Goal: Task Accomplishment & Management: Complete application form

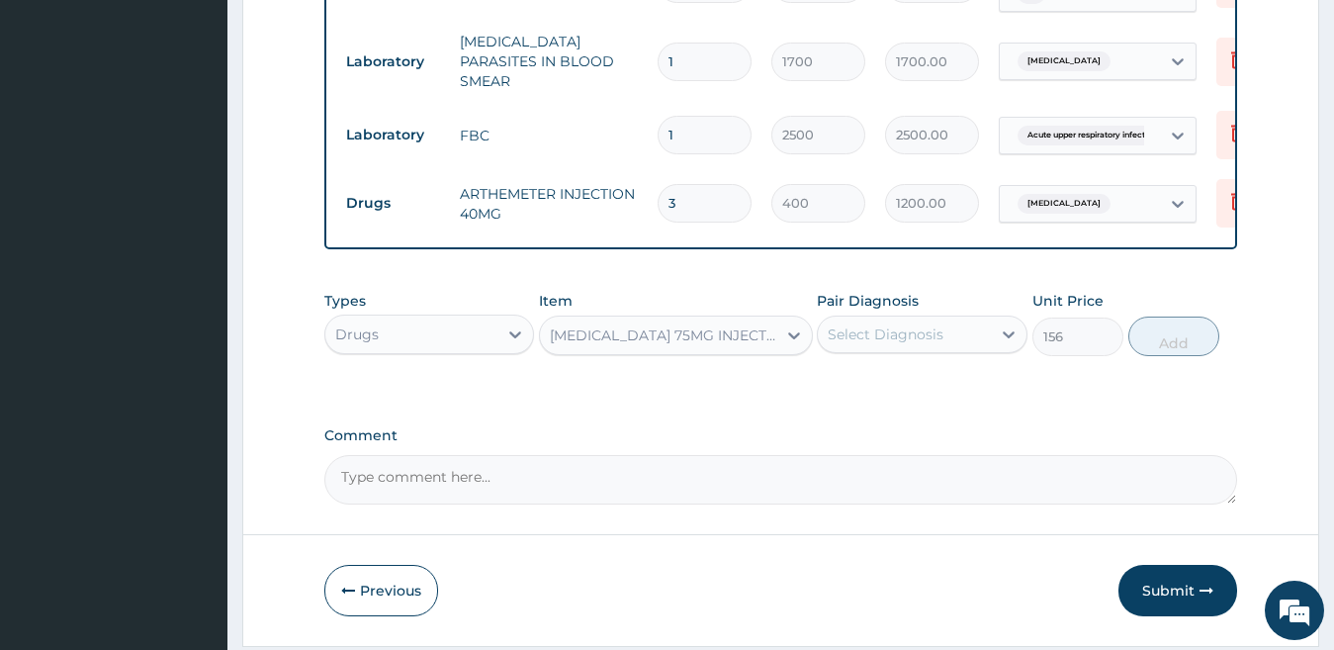
scroll to position [844, 0]
click at [954, 340] on div "Select Diagnosis" at bounding box center [904, 335] width 173 height 32
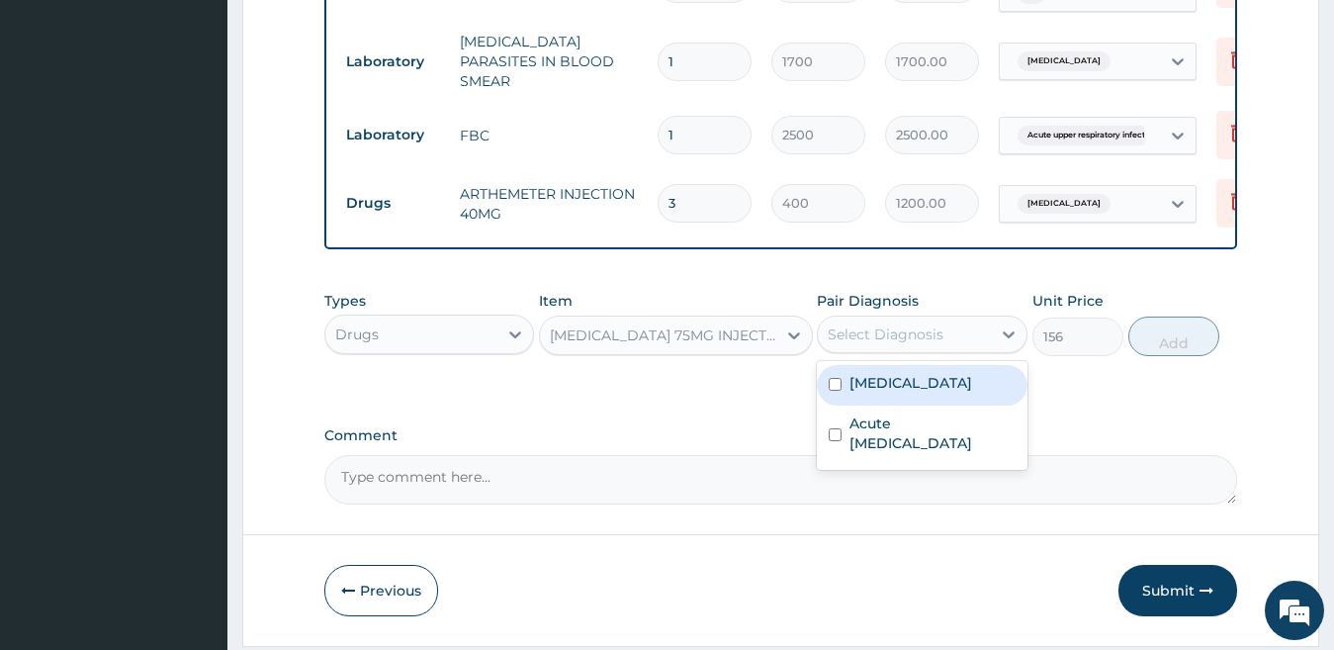
click at [947, 379] on label "[MEDICAL_DATA]" at bounding box center [911, 383] width 123 height 20
checkbox input "true"
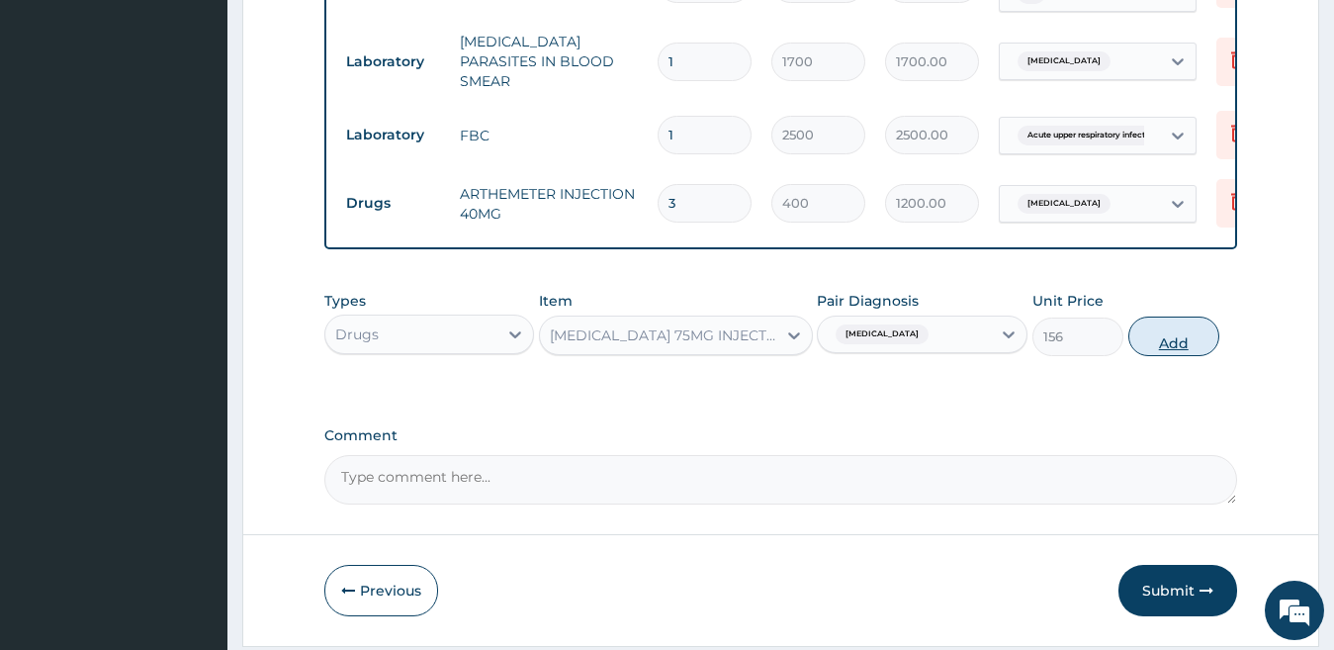
click at [1162, 341] on button "Add" at bounding box center [1174, 337] width 91 height 40
type input "0"
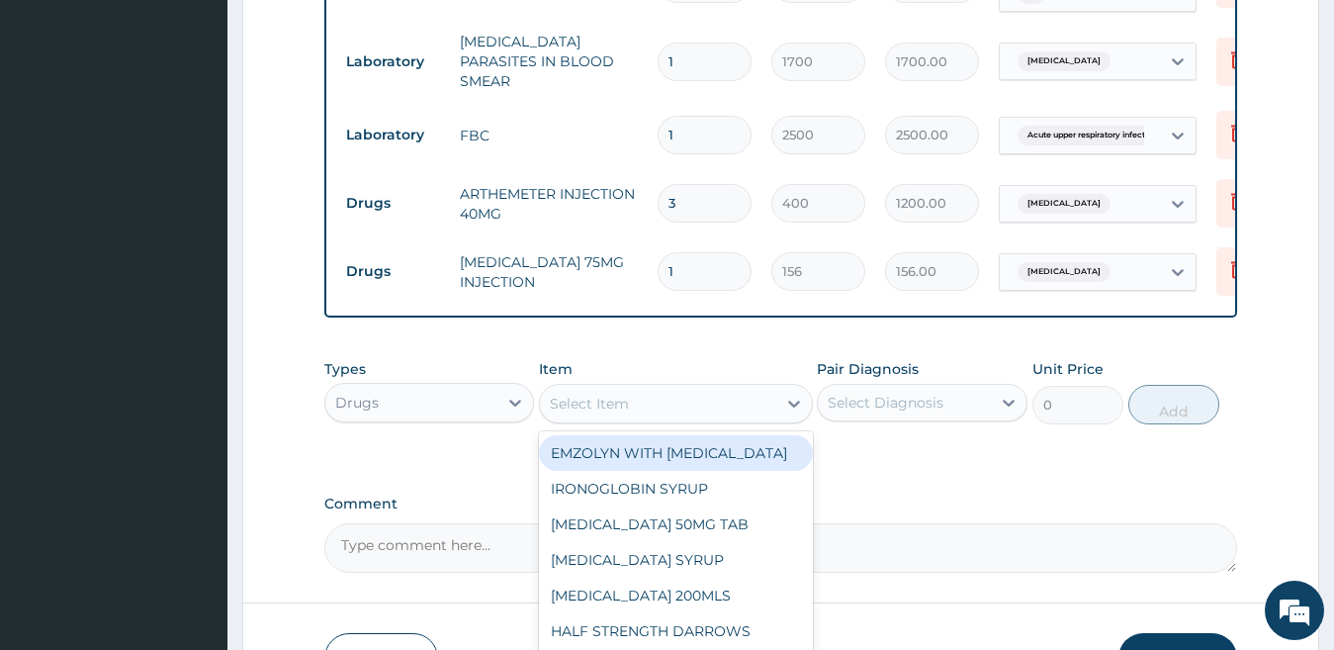
click at [626, 410] on div "Select Item" at bounding box center [676, 404] width 274 height 40
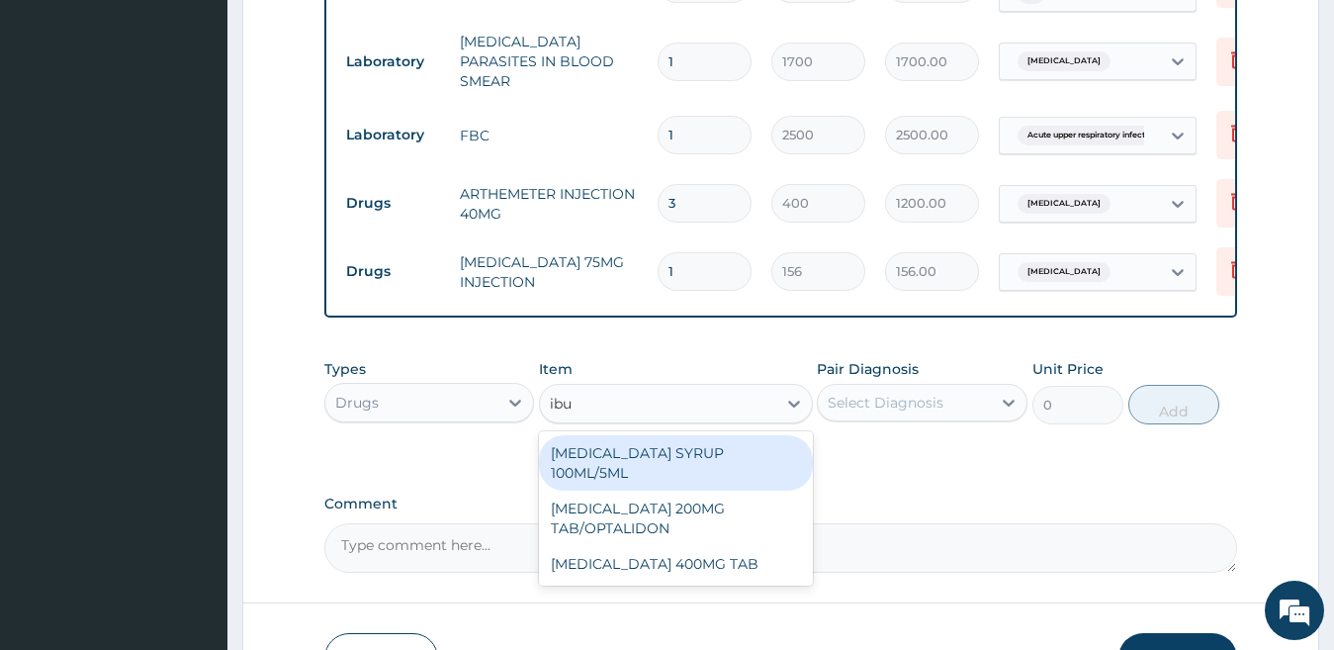
type input "ibup"
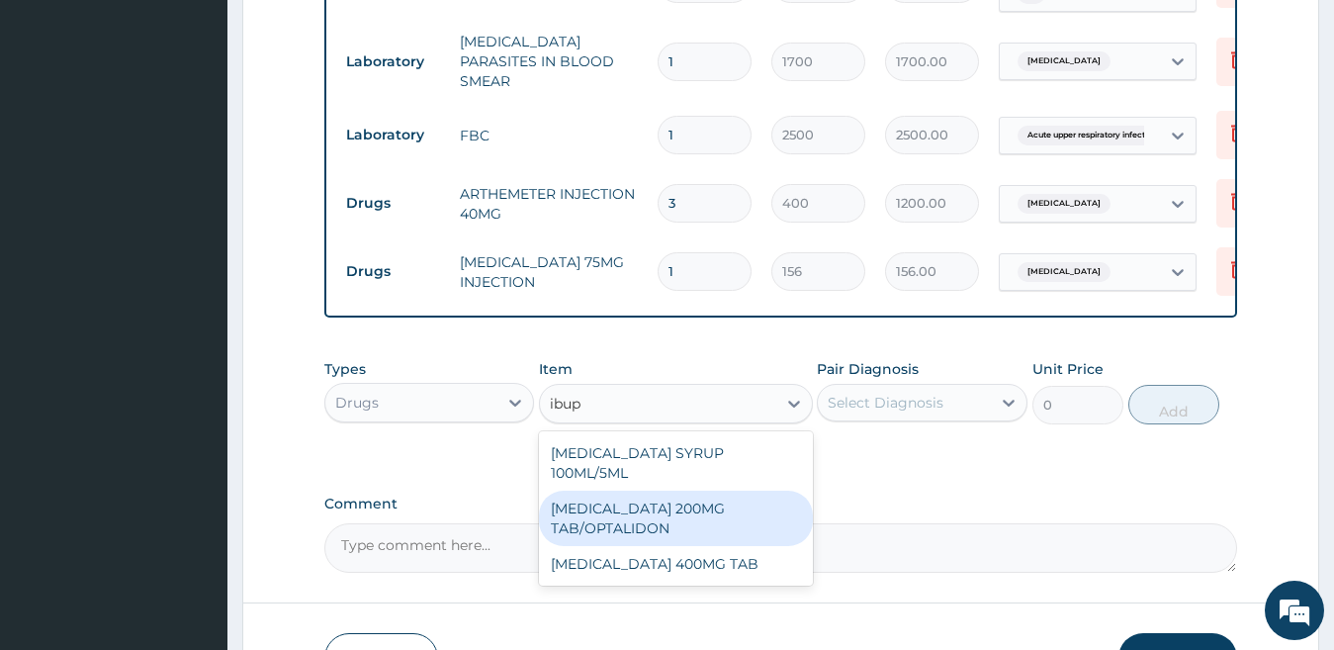
click at [674, 501] on div "IBUPROFEN 200MG TAB/OPTALIDON" at bounding box center [676, 518] width 274 height 55
type input "30"
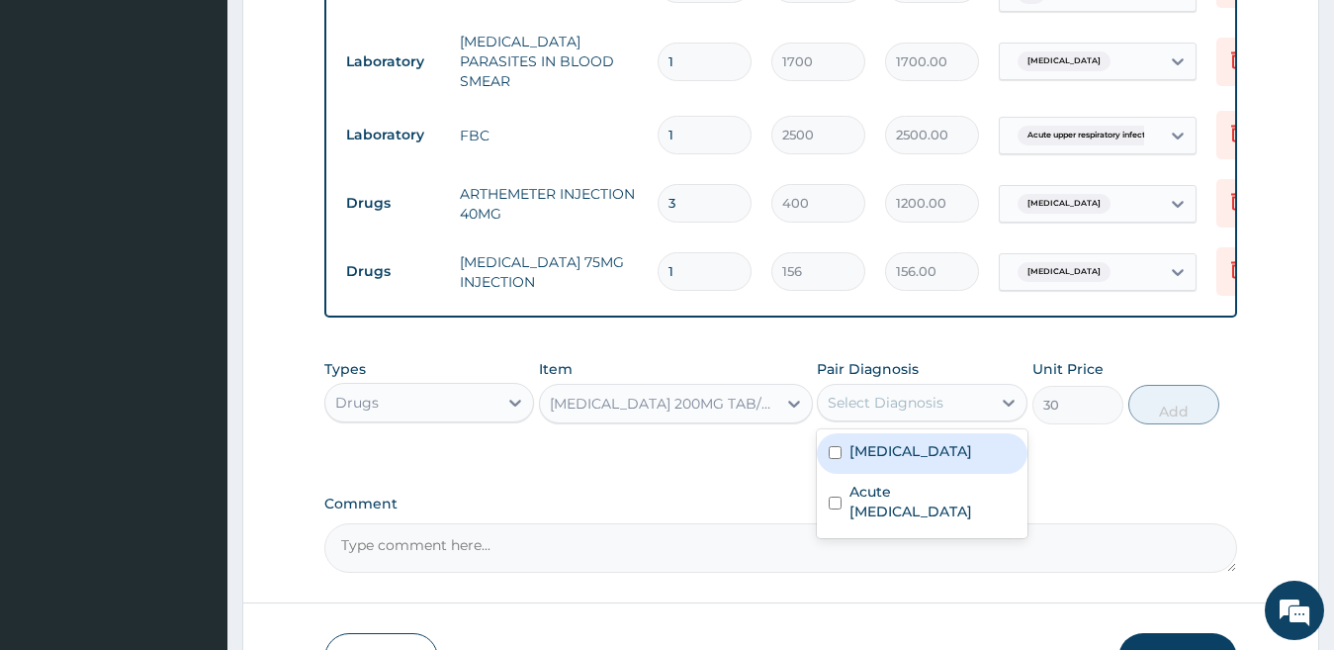
click at [964, 405] on div "Select Diagnosis" at bounding box center [904, 403] width 173 height 32
click at [962, 461] on label "[MEDICAL_DATA]" at bounding box center [911, 451] width 123 height 20
checkbox input "true"
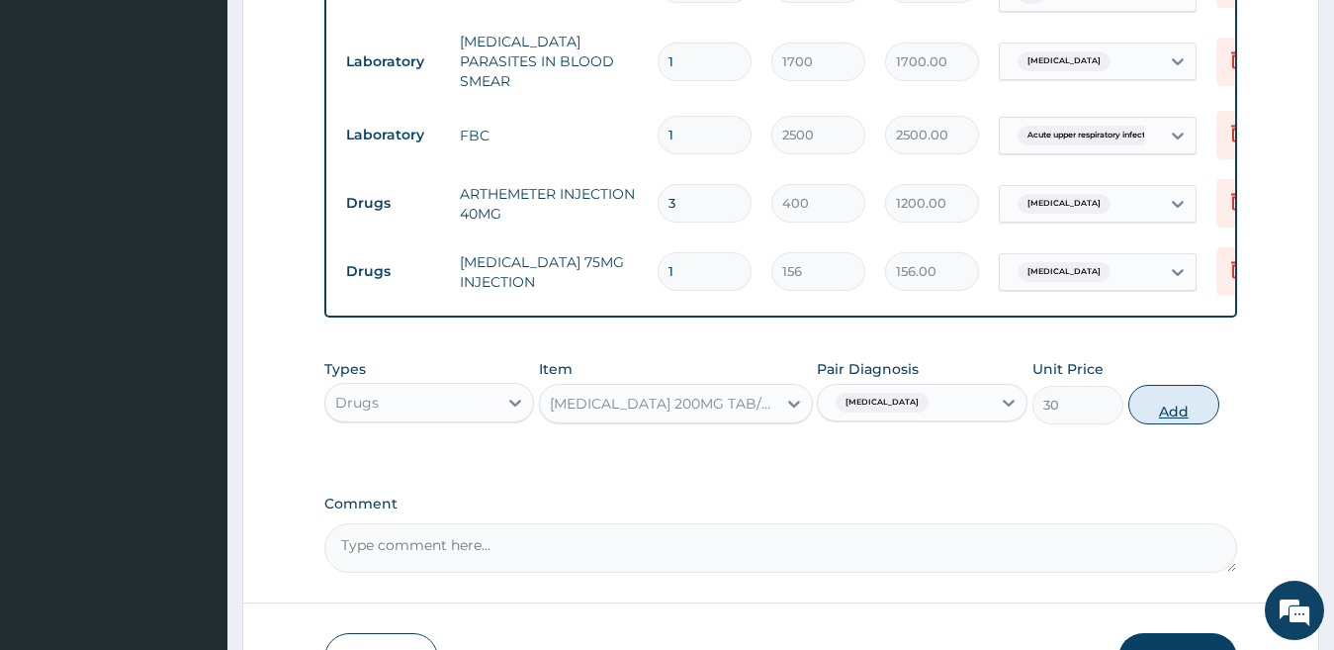
click at [1183, 411] on button "Add" at bounding box center [1174, 405] width 91 height 40
type input "0"
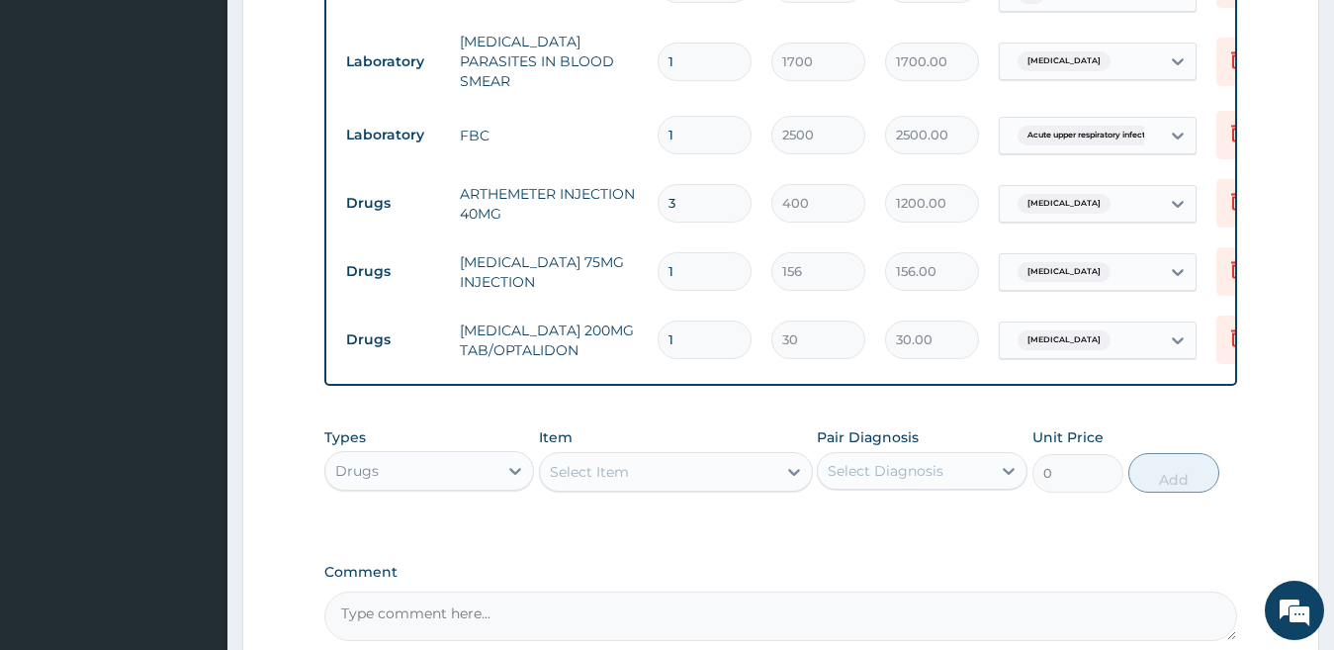
type input "10"
type input "300.00"
type input "10"
click at [684, 468] on div "Select Item" at bounding box center [658, 472] width 236 height 32
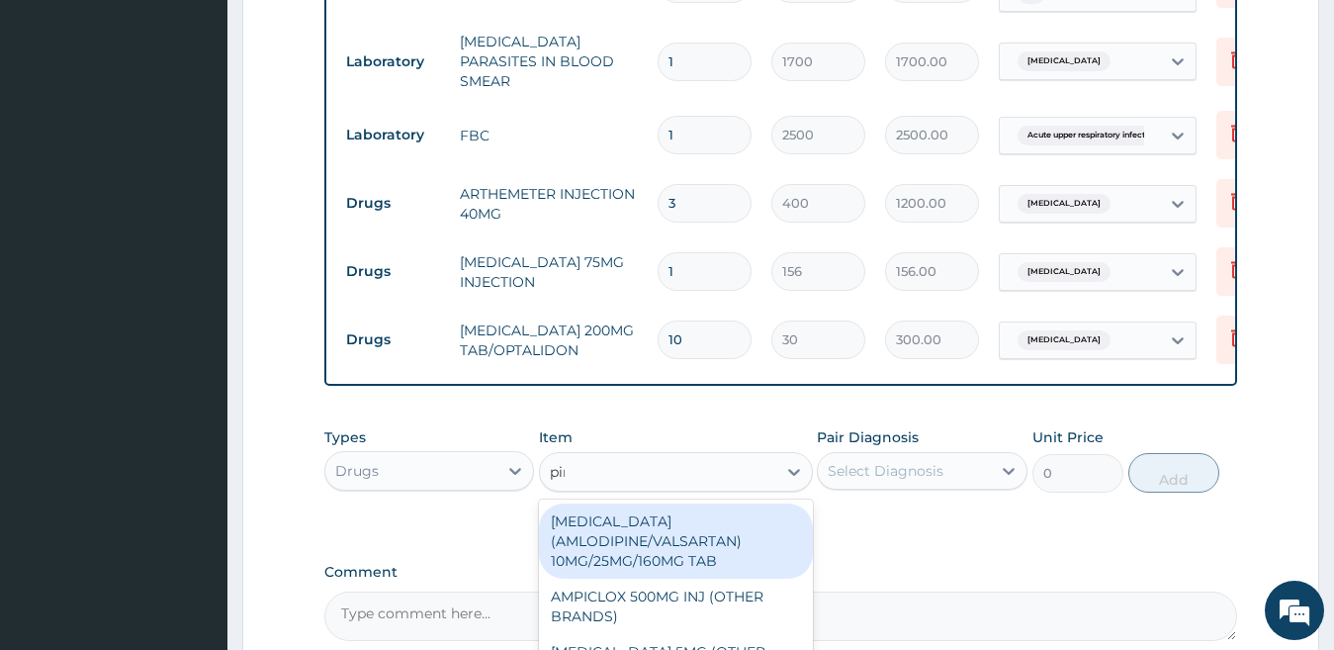
type input "piri"
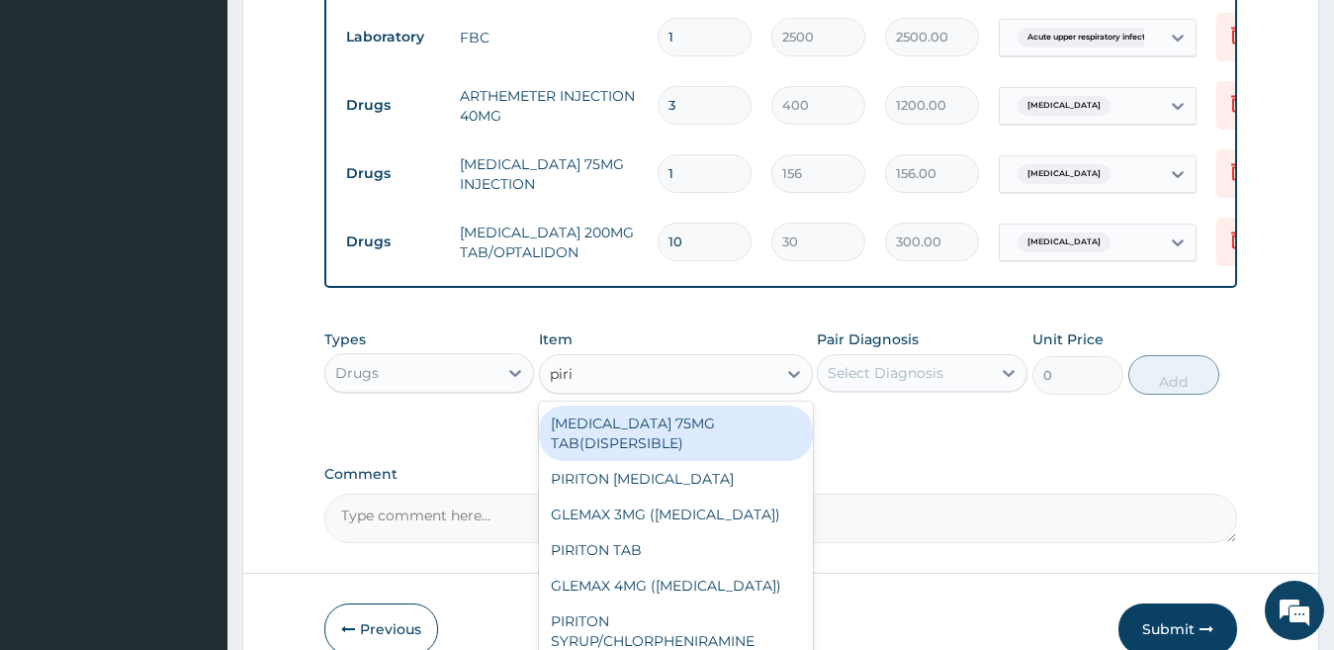
scroll to position [1042, 0]
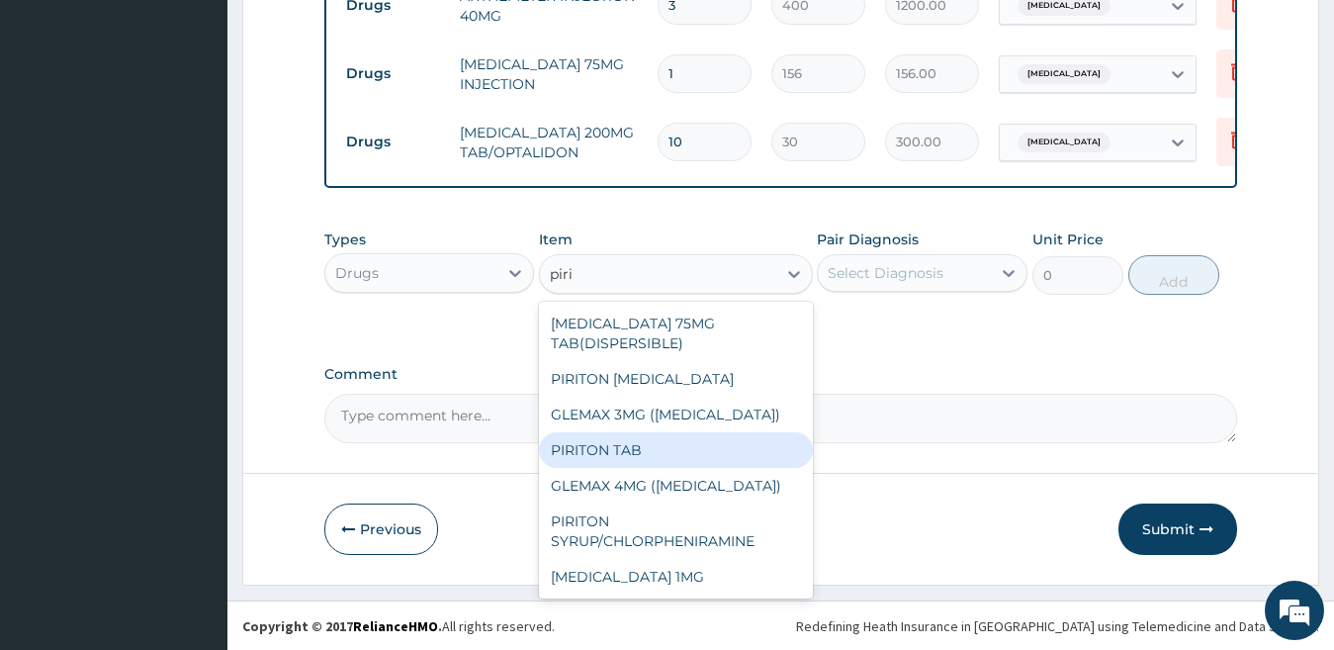
click at [690, 453] on div "PIRITON TAB" at bounding box center [676, 450] width 274 height 36
type input "25"
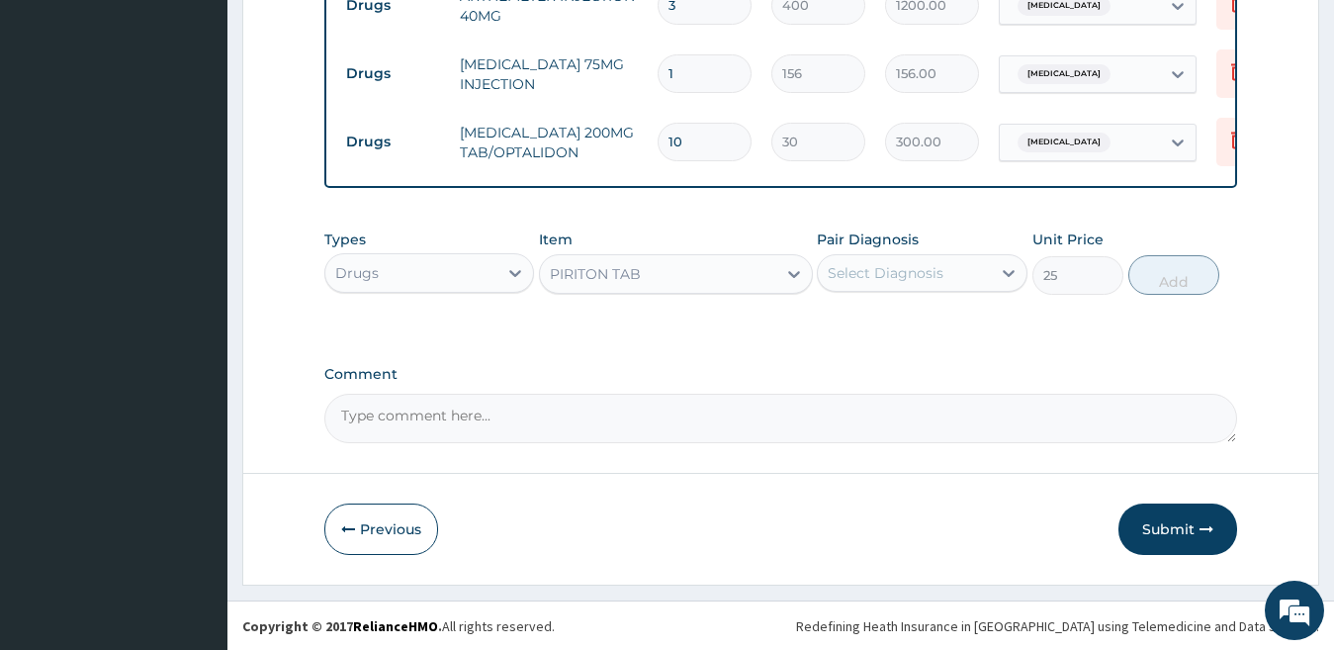
click at [925, 270] on div "Select Diagnosis" at bounding box center [886, 273] width 116 height 20
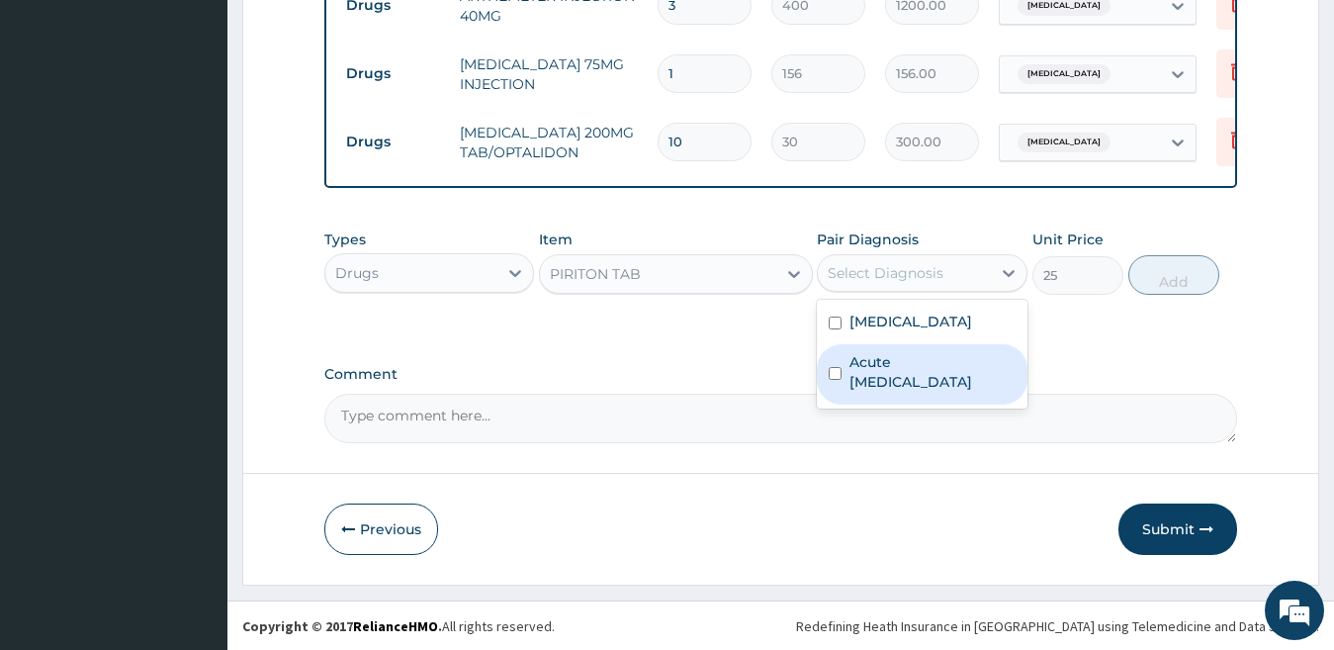
drag, startPoint x: 950, startPoint y: 368, endPoint x: 1047, endPoint y: 336, distance: 102.0
click at [951, 369] on label "Acute upper respiratory infection" at bounding box center [933, 372] width 166 height 40
checkbox input "true"
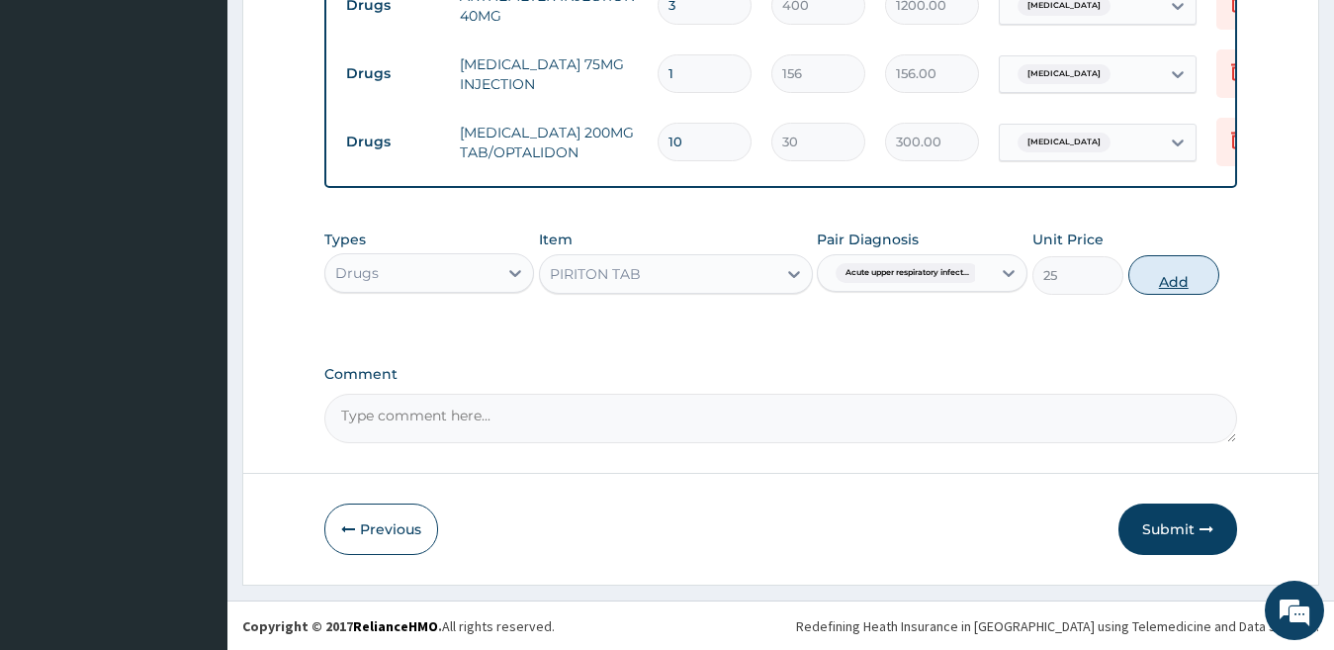
click at [1184, 274] on button "Add" at bounding box center [1174, 275] width 91 height 40
type input "0"
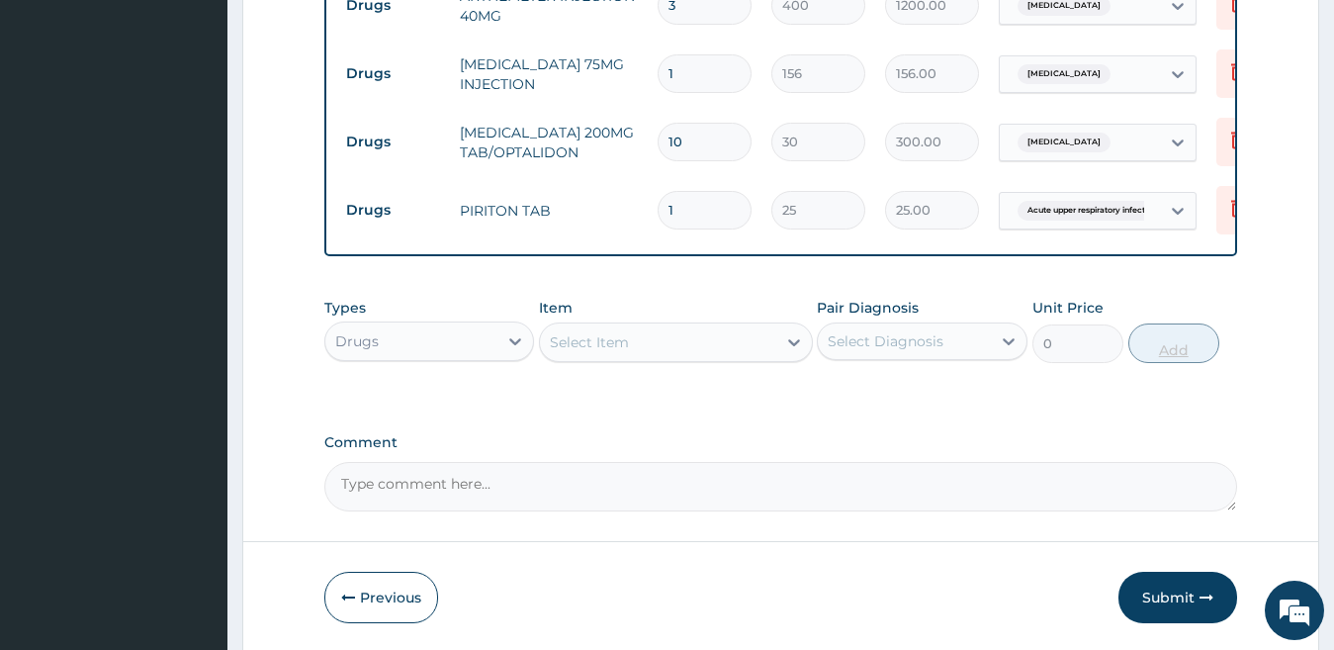
type input "10"
type input "250.00"
type input "10"
click at [641, 356] on div "Select Item" at bounding box center [658, 342] width 236 height 32
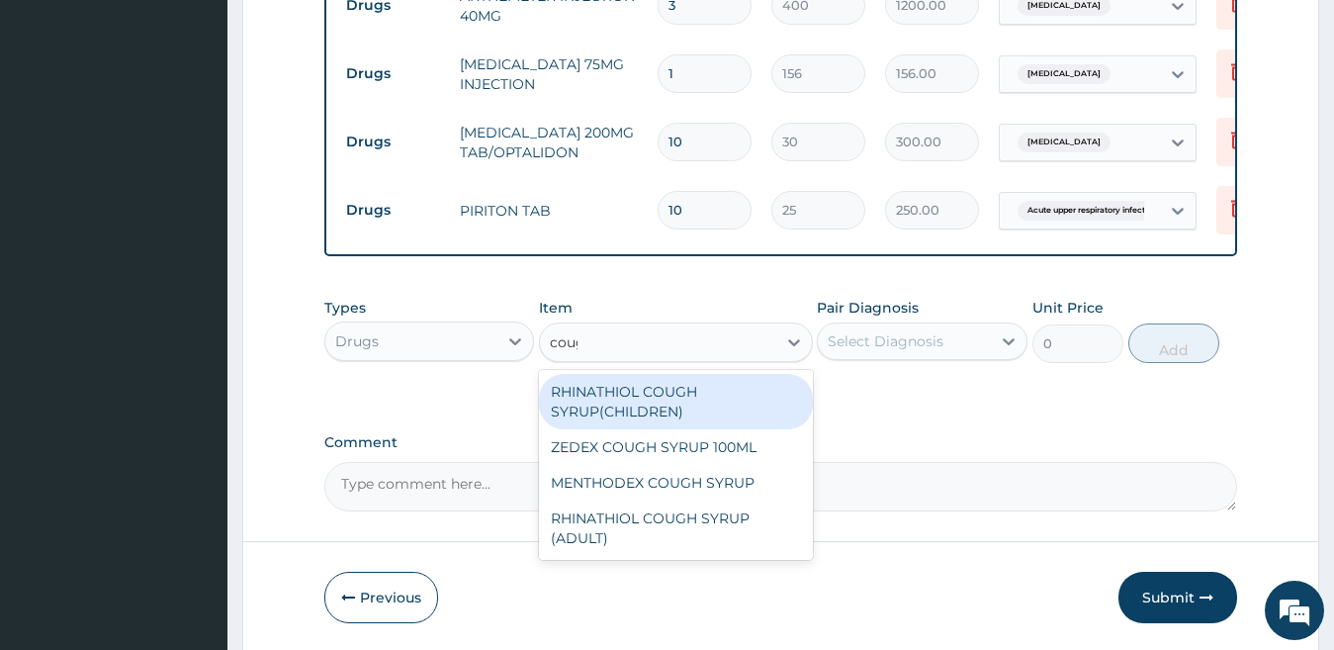
type input "cough"
click at [682, 407] on div "RHINATHIOL COUGH SYRUP(CHILDREN)" at bounding box center [676, 401] width 274 height 55
type input "1404"
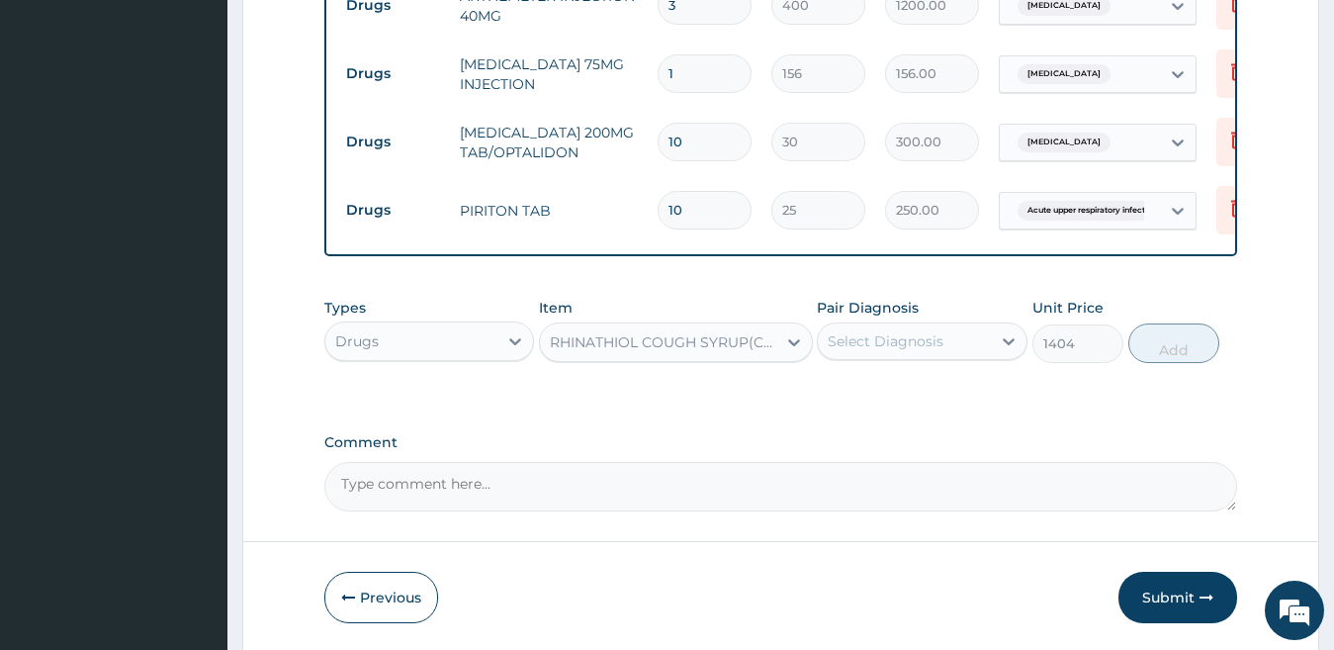
click at [886, 350] on div "Select Diagnosis" at bounding box center [886, 341] width 116 height 20
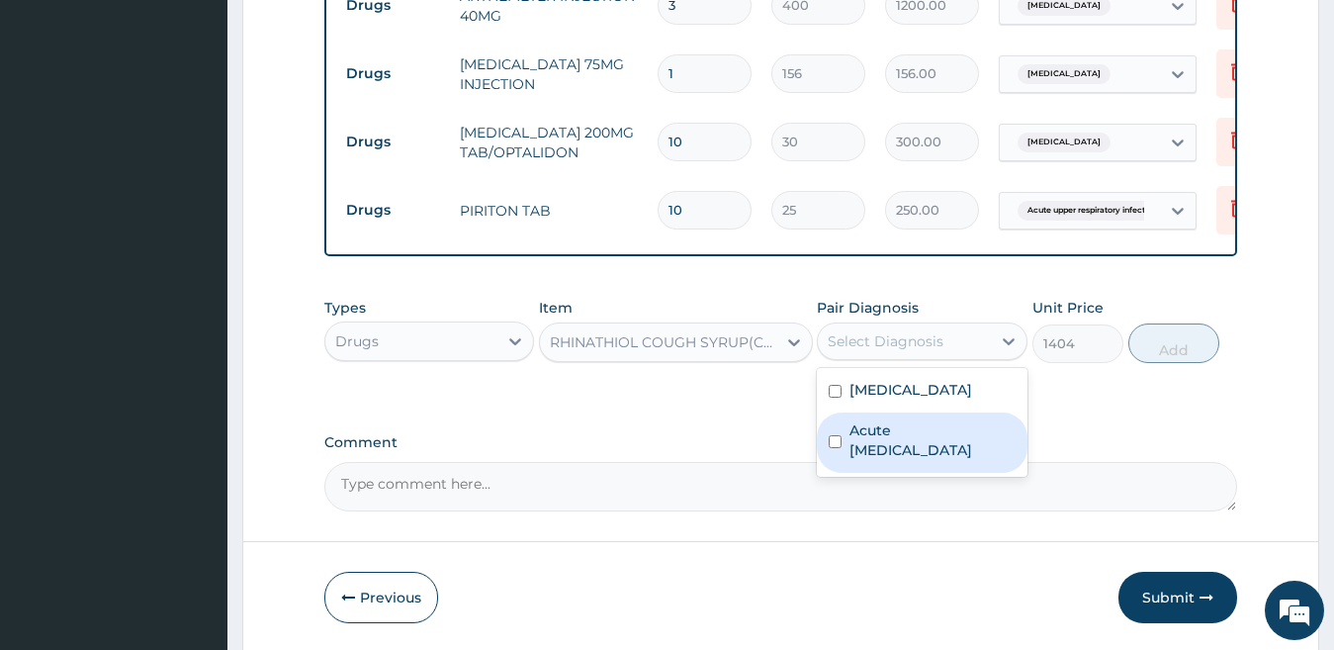
click at [919, 438] on label "Acute upper respiratory infection" at bounding box center [933, 440] width 166 height 40
checkbox input "true"
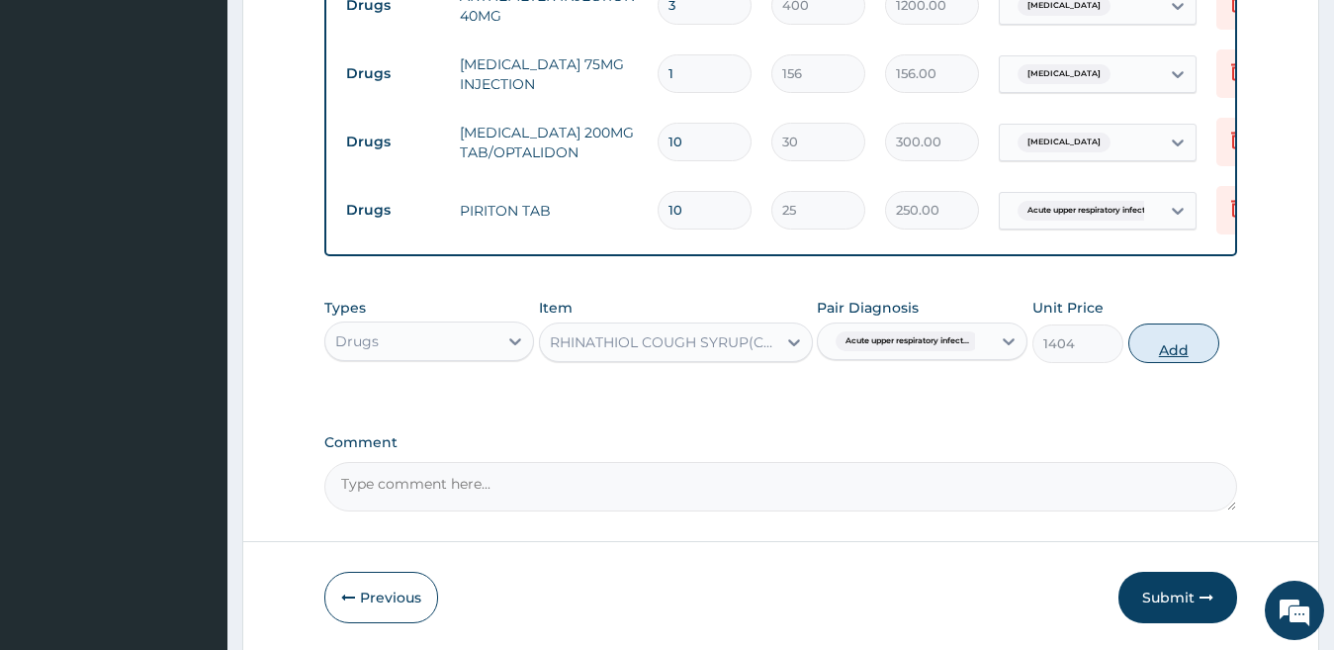
click at [1147, 348] on button "Add" at bounding box center [1174, 343] width 91 height 40
type input "0"
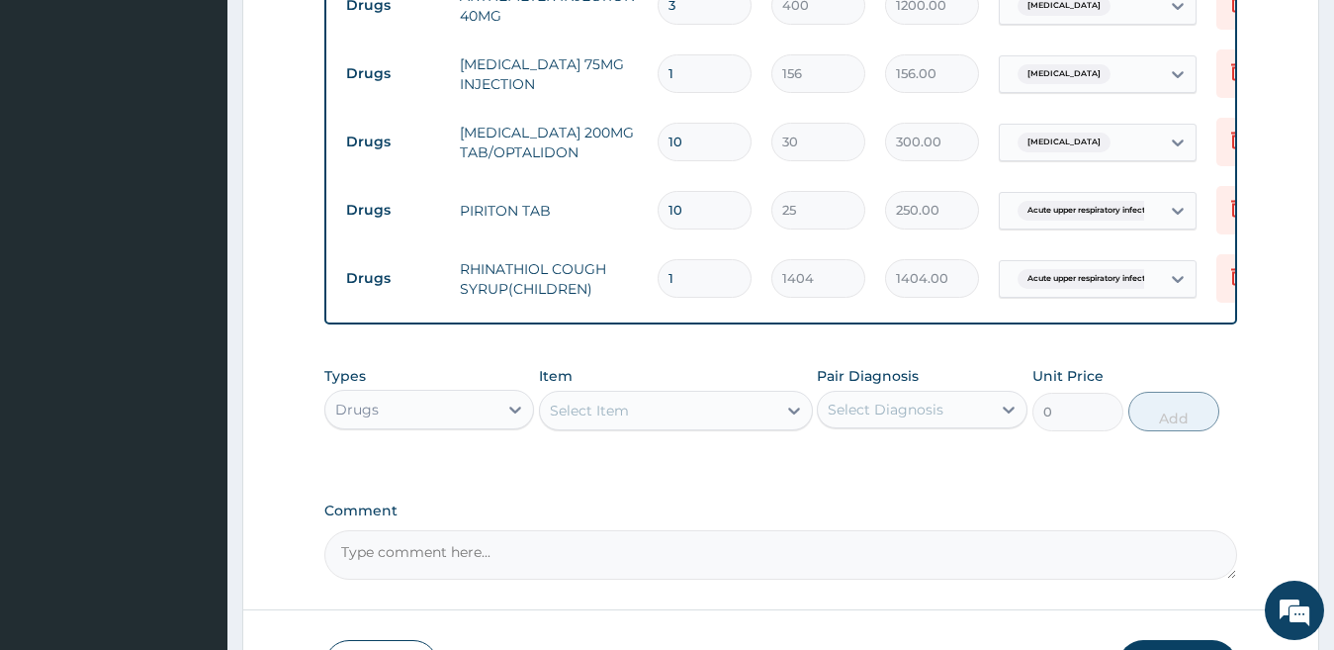
click at [710, 411] on div "Select Item" at bounding box center [658, 411] width 236 height 32
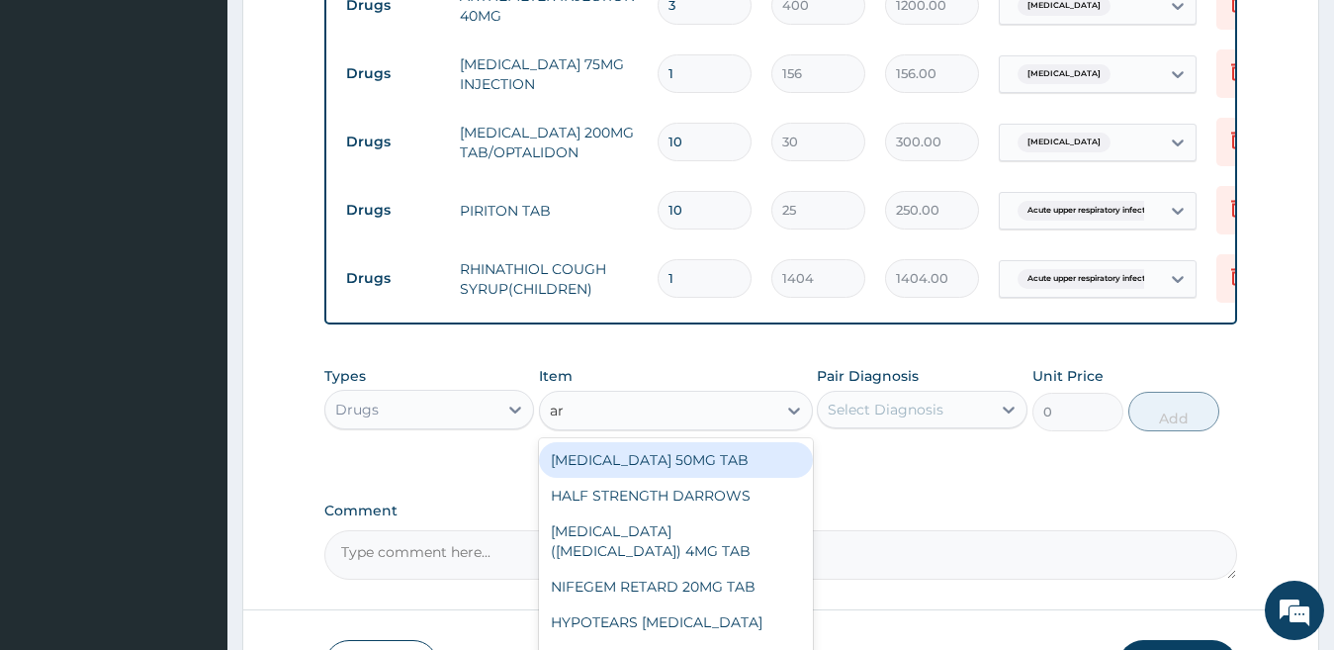
type input "a"
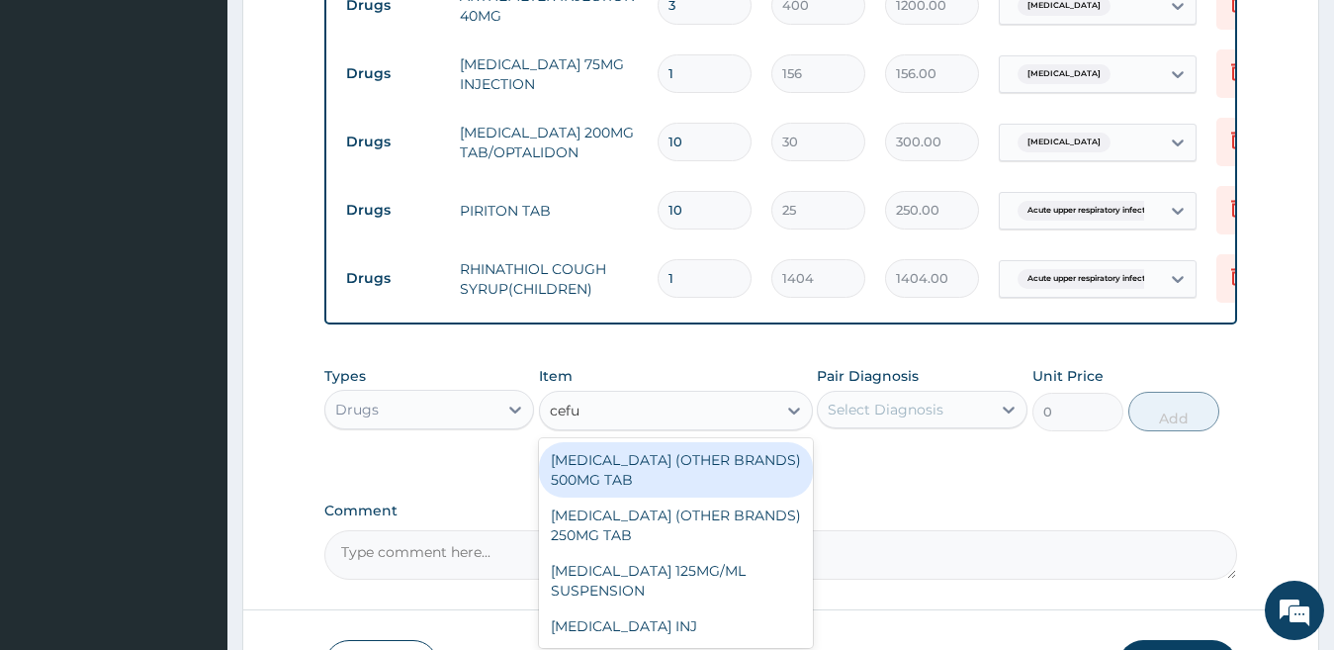
type input "cefur"
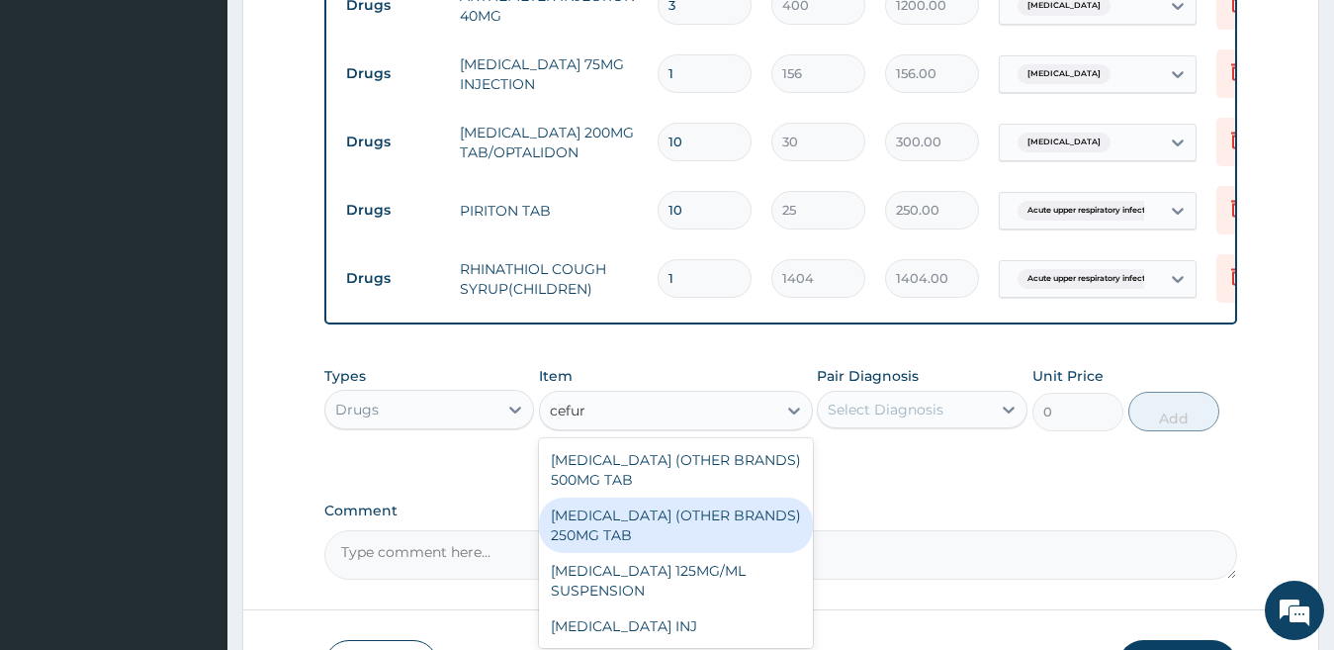
click at [719, 528] on div "CEFUROXIME (OTHER BRANDS) 250MG TAB" at bounding box center [676, 525] width 274 height 55
type input "124.8"
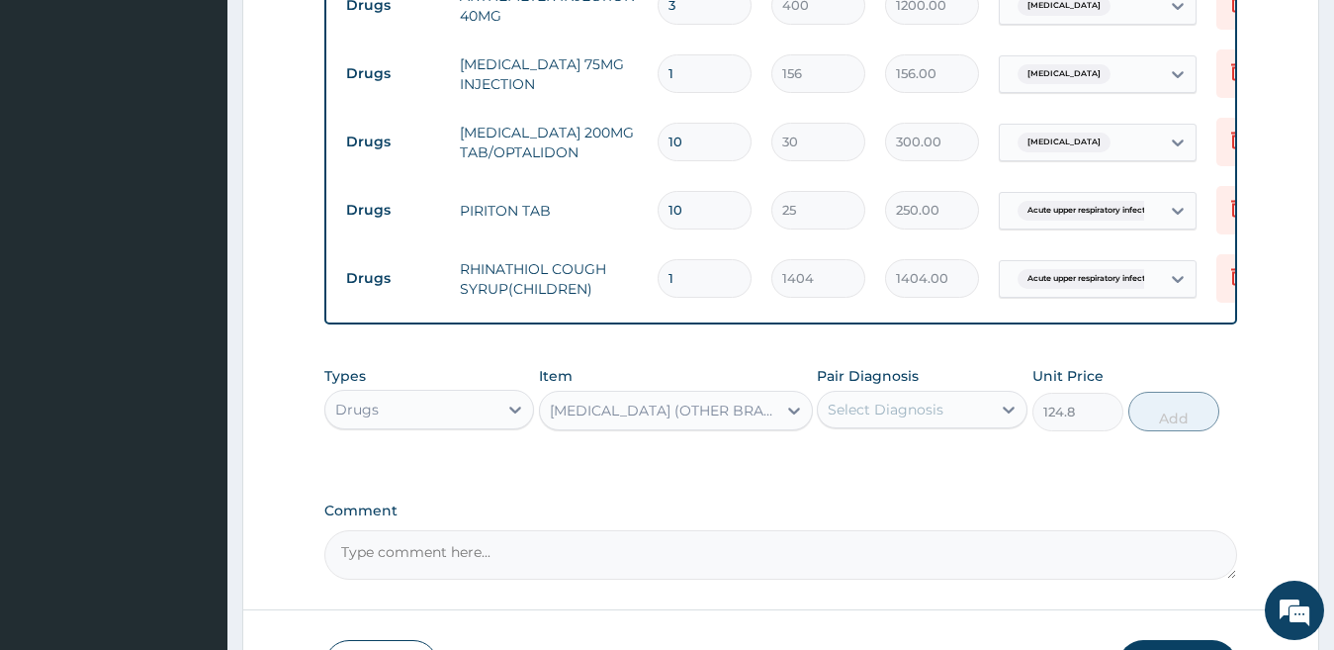
click at [889, 386] on label "Pair Diagnosis" at bounding box center [868, 376] width 102 height 20
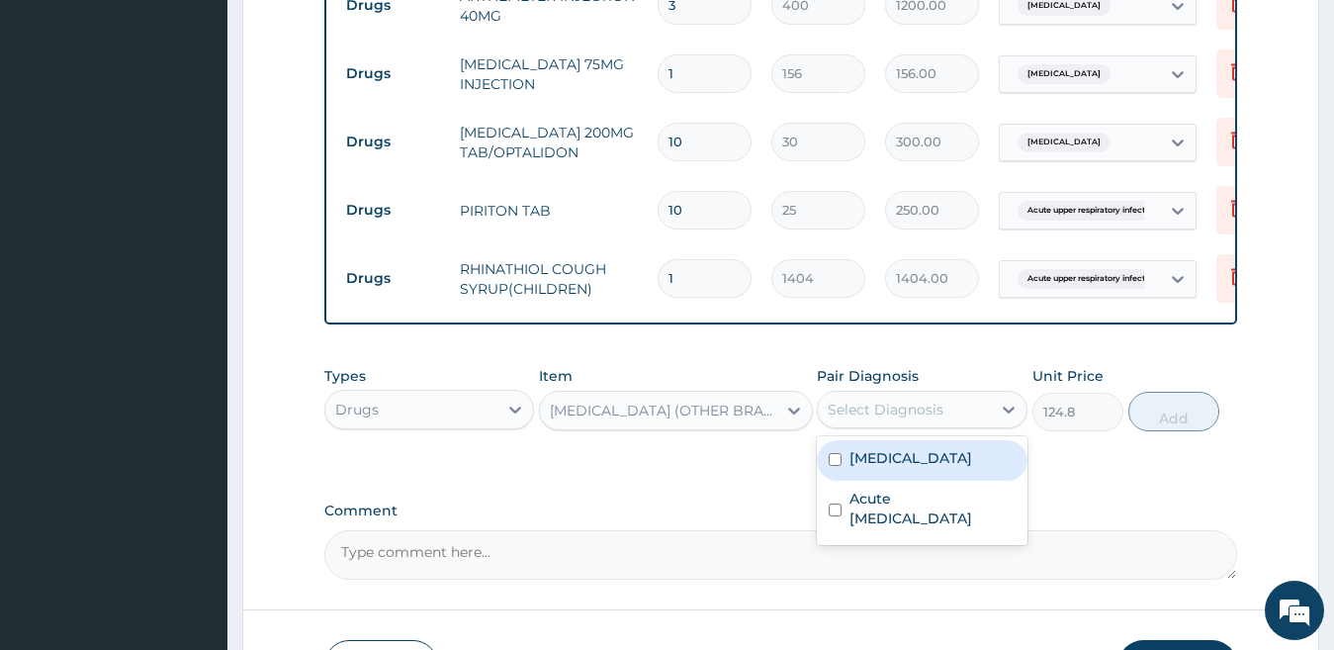
click at [896, 418] on div "Select Diagnosis" at bounding box center [886, 410] width 116 height 20
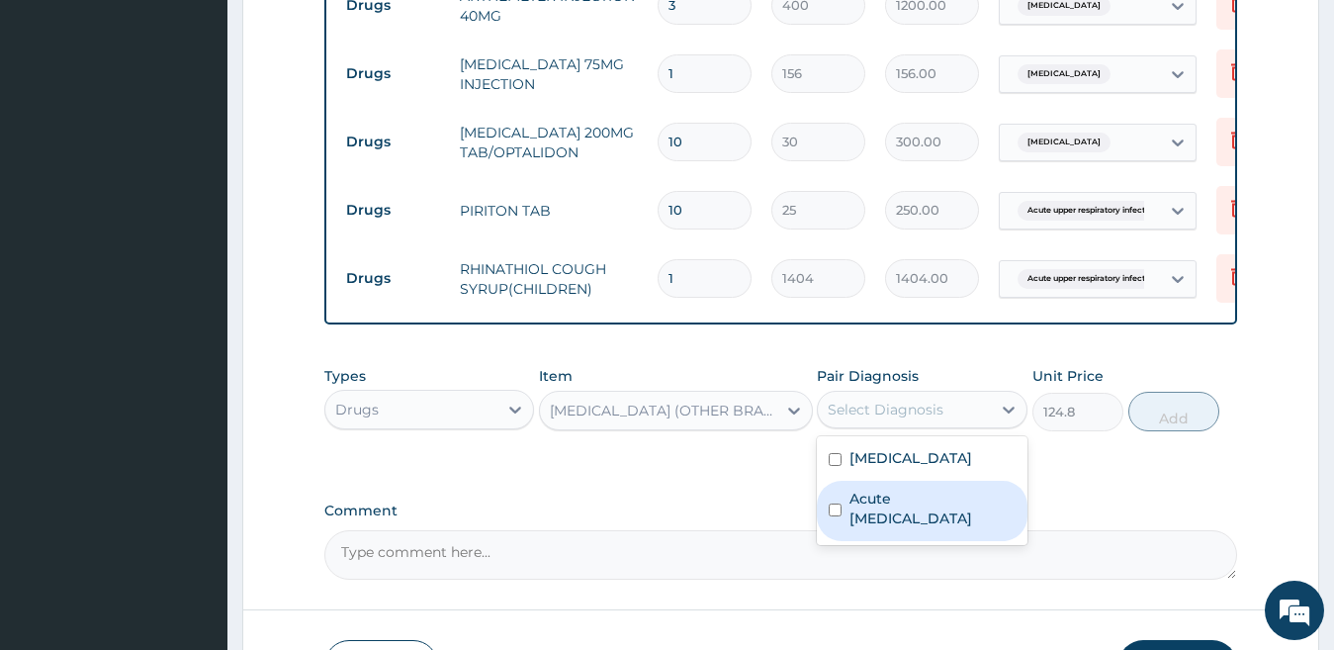
click at [925, 526] on label "Acute upper respiratory infection" at bounding box center [933, 509] width 166 height 40
checkbox input "true"
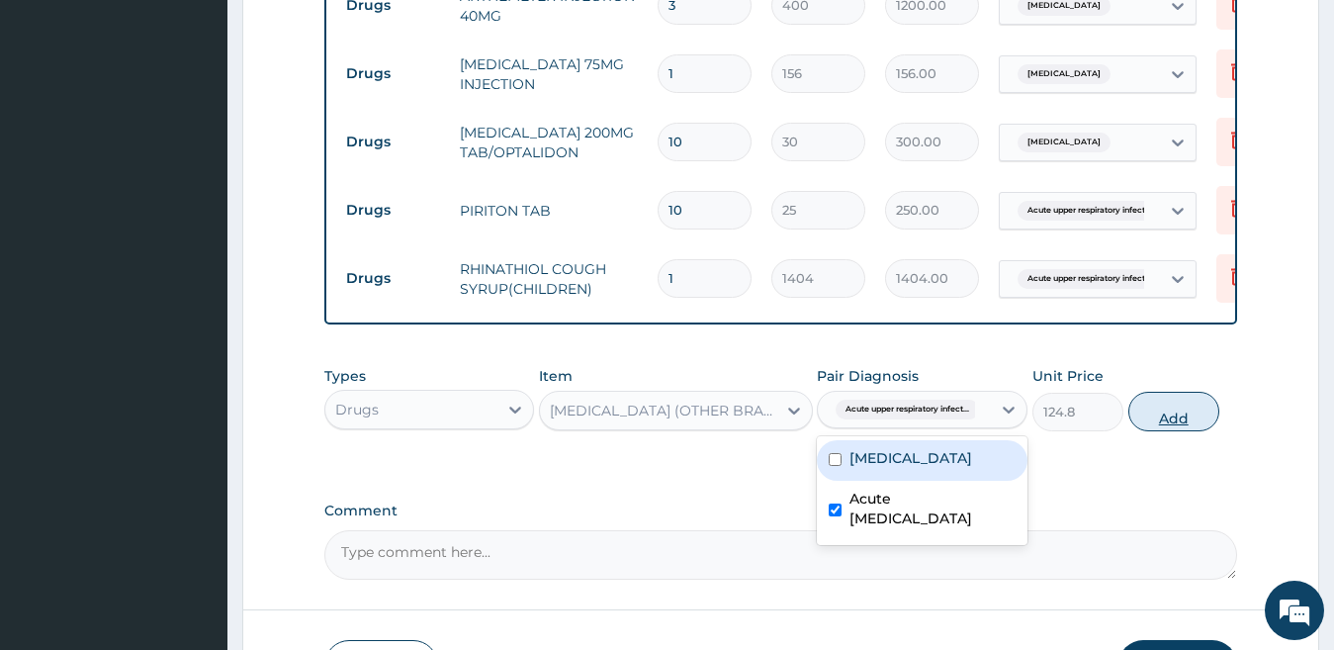
click at [1160, 421] on button "Add" at bounding box center [1174, 412] width 91 height 40
type input "0"
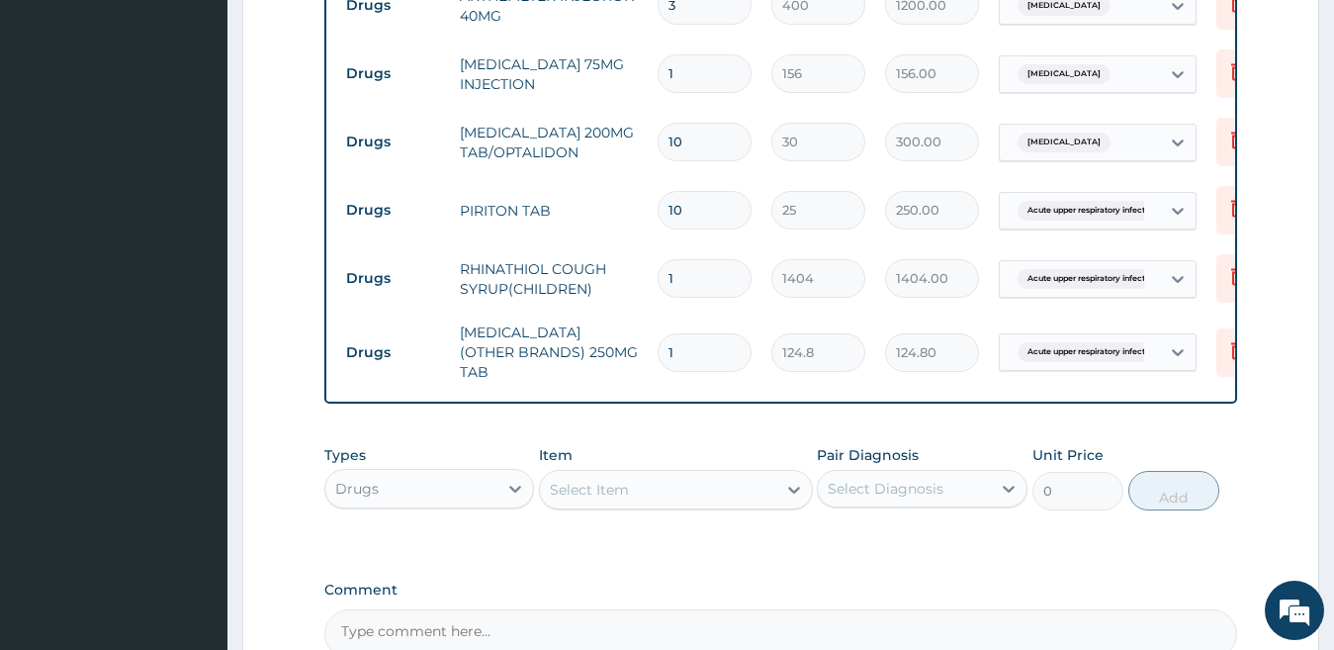
type input "10"
type input "1248.00"
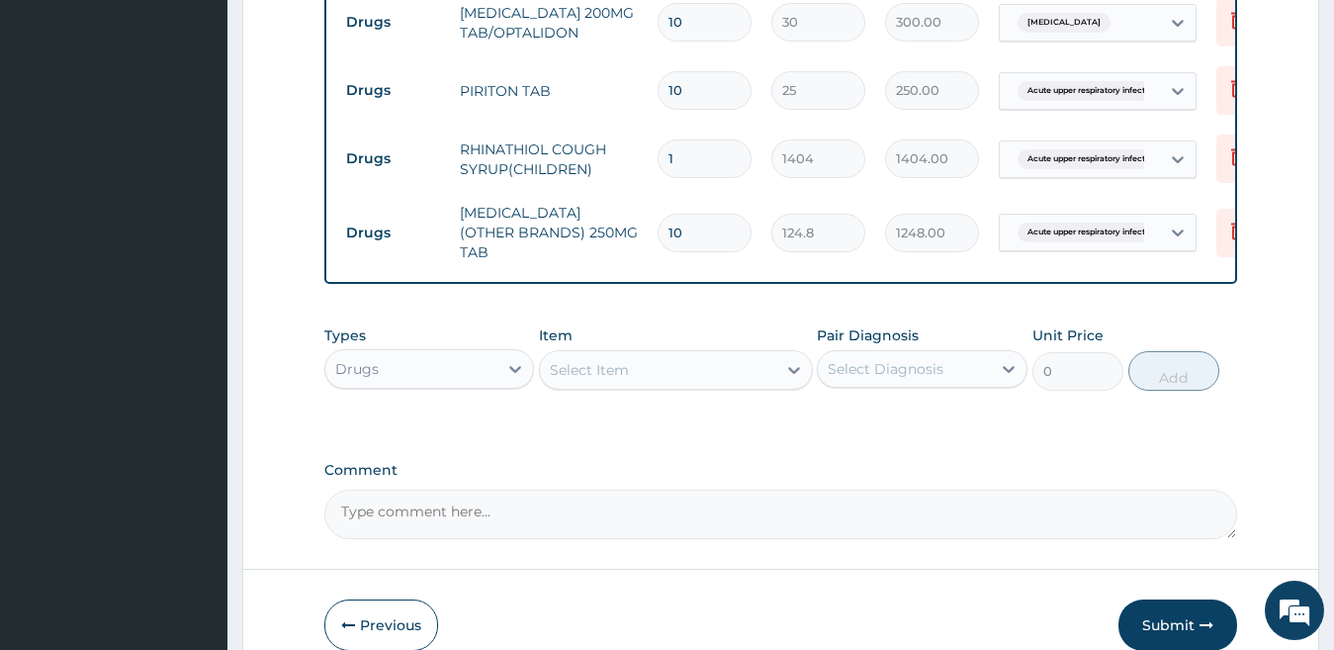
scroll to position [1253, 0]
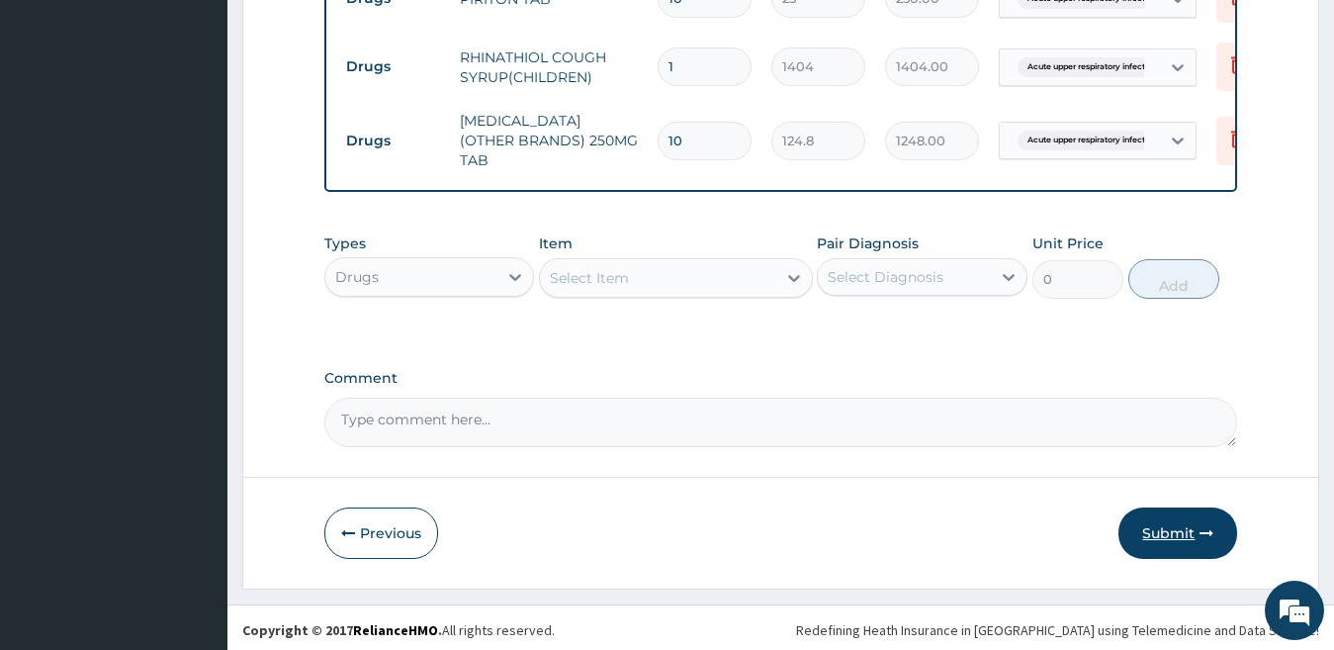
type input "10"
click at [1149, 526] on button "Submit" at bounding box center [1178, 532] width 119 height 51
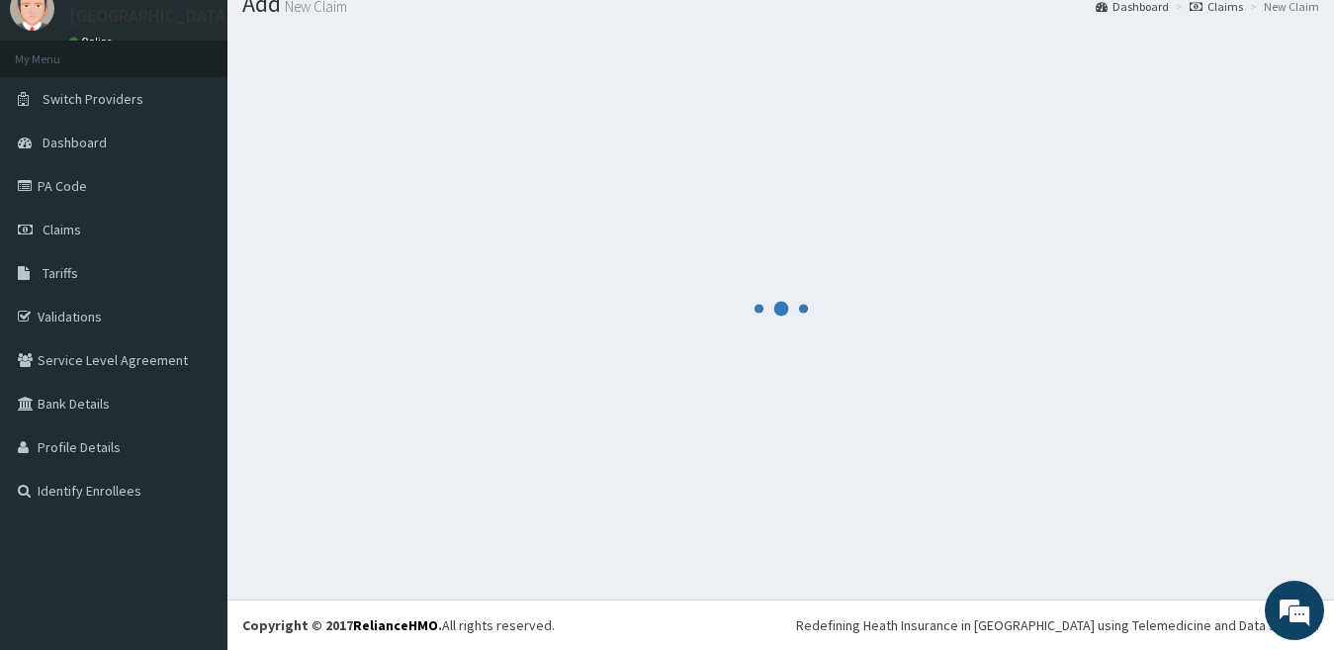
scroll to position [73, 0]
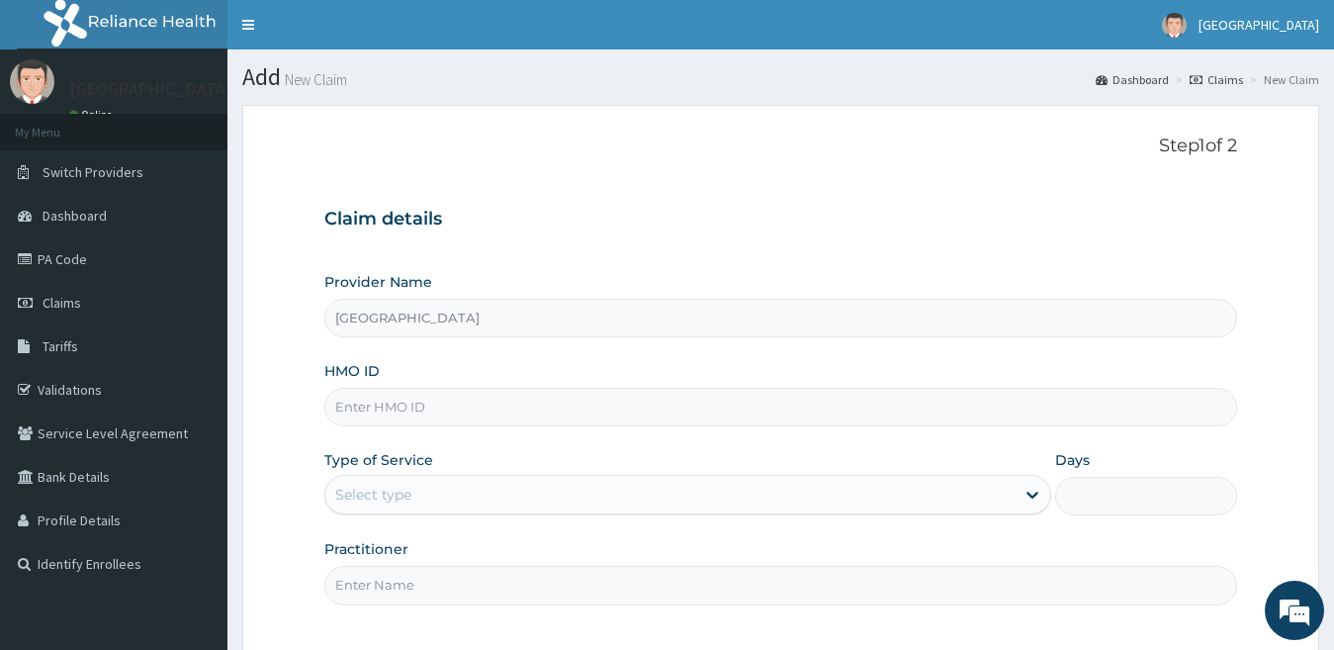
click at [553, 414] on input "HMO ID" at bounding box center [781, 407] width 914 height 39
paste input "HPY/10052/D"
type input "HPY/10052/b"
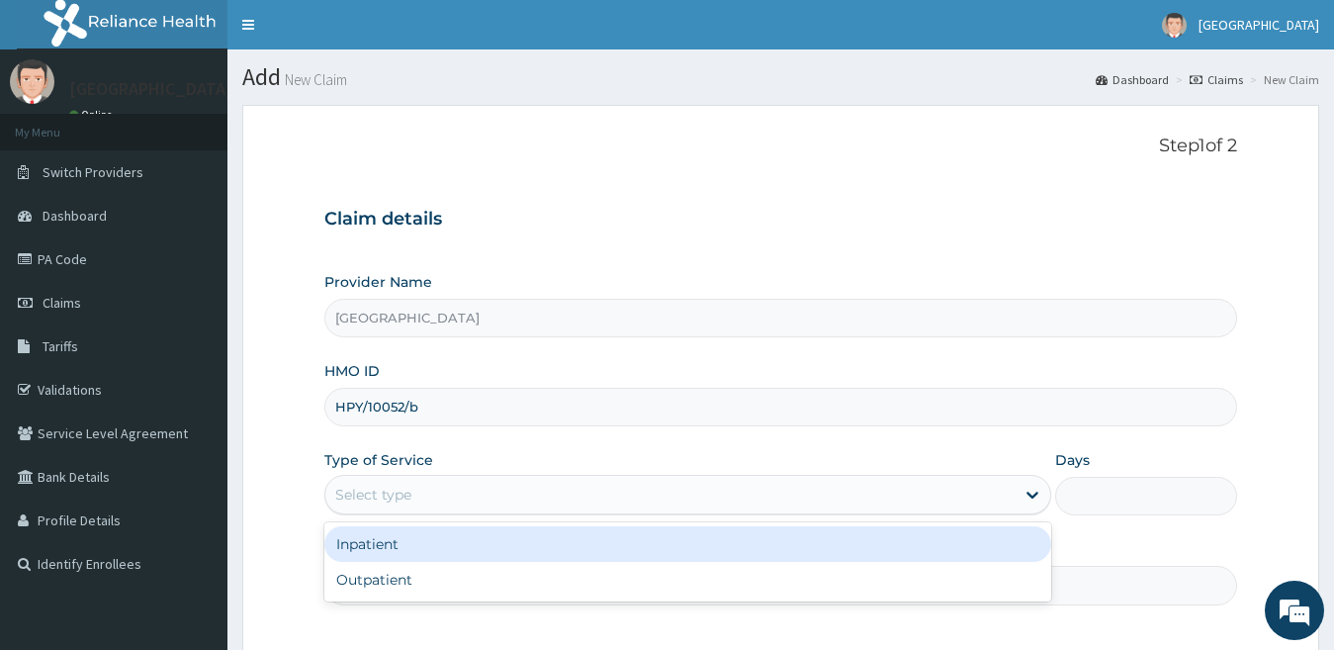
click at [505, 489] on div "Select type" at bounding box center [670, 495] width 690 height 32
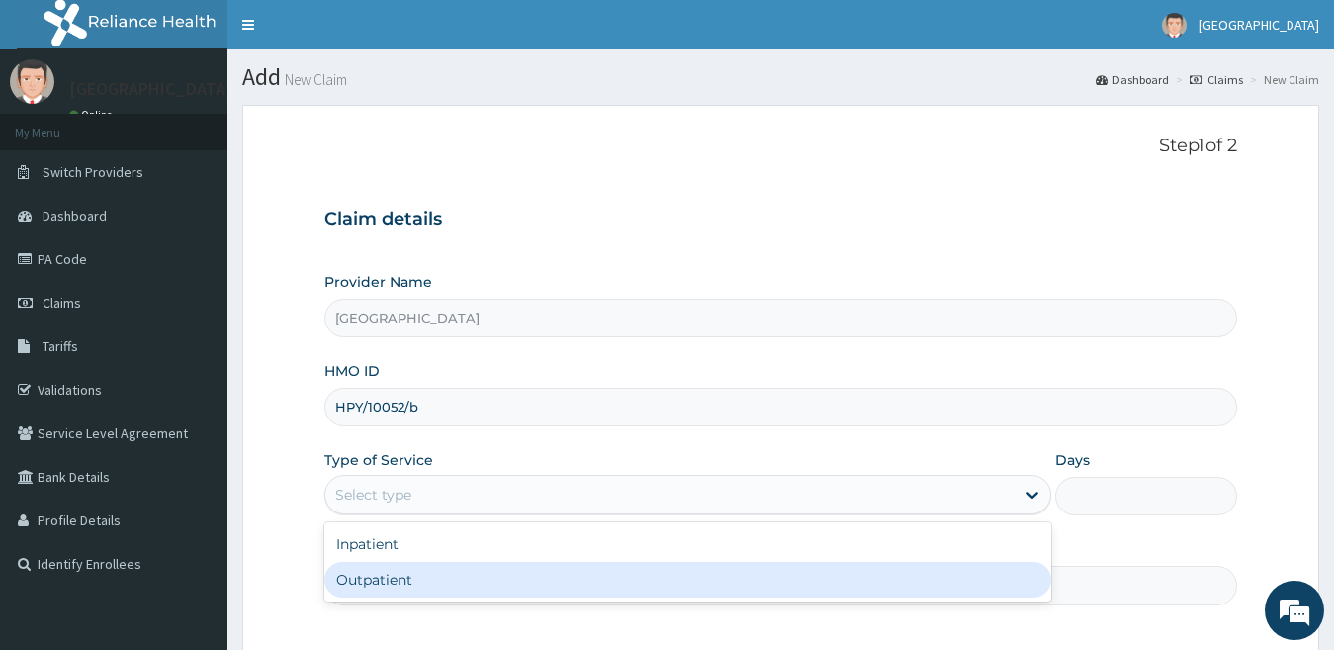
click at [477, 574] on div "Outpatient" at bounding box center [688, 580] width 728 height 36
type input "1"
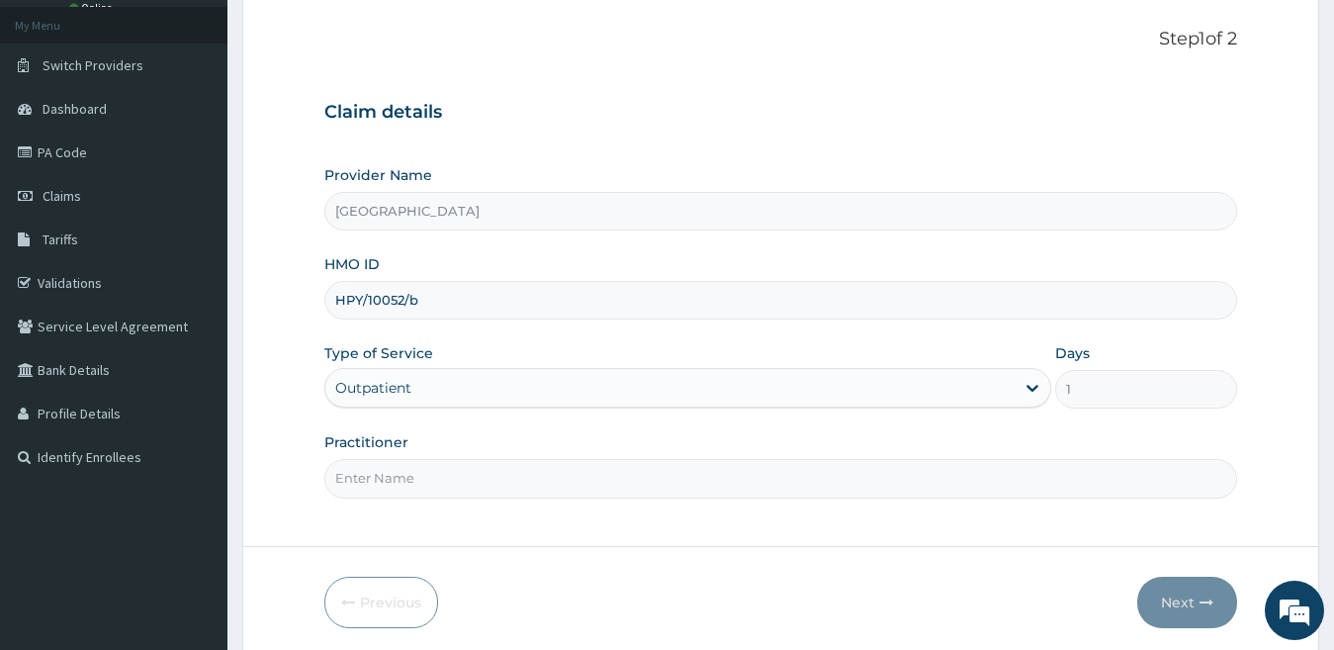
scroll to position [181, 0]
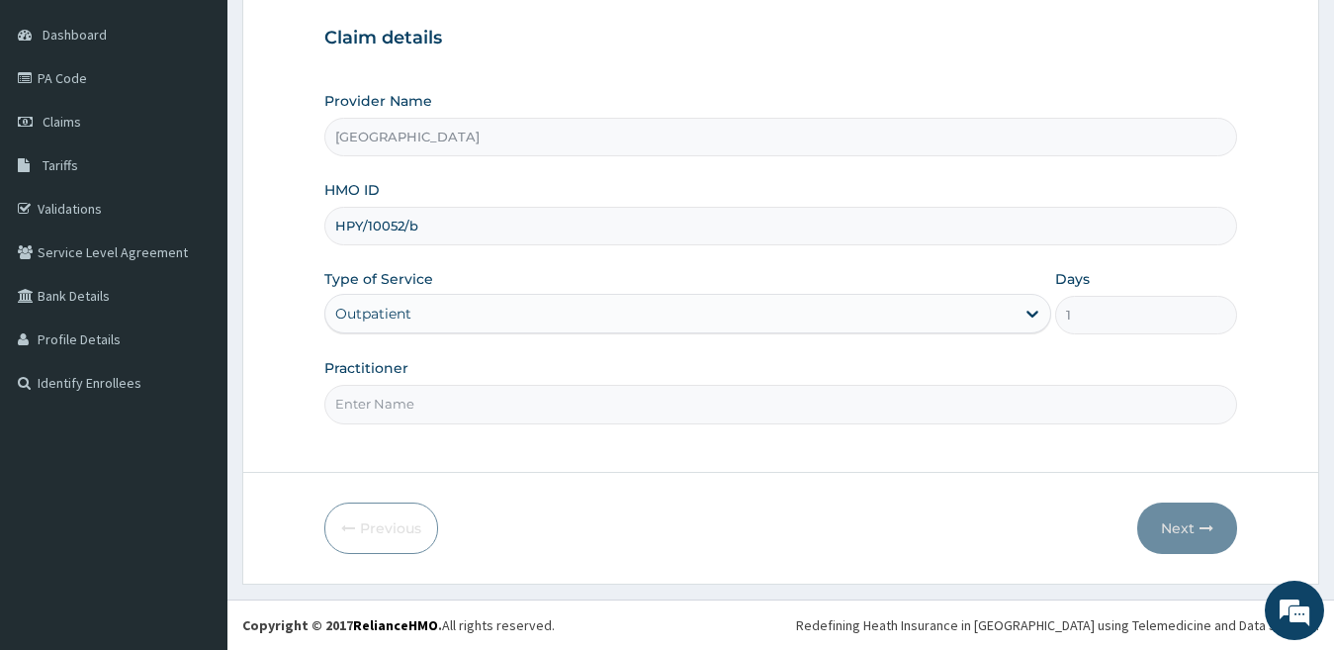
click at [550, 418] on input "Practitioner" at bounding box center [781, 404] width 914 height 39
type input "dr durotimi"
click at [1178, 526] on button "Next" at bounding box center [1188, 528] width 100 height 51
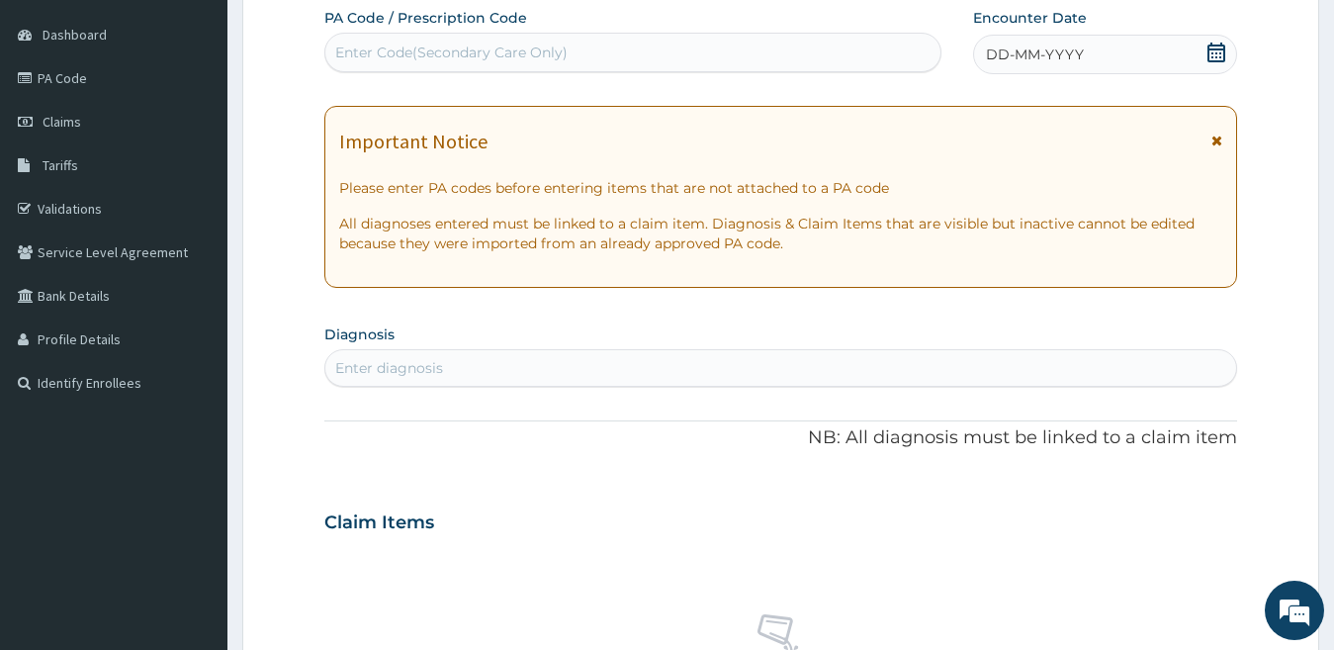
click at [1031, 61] on span "DD-MM-YYYY" at bounding box center [1035, 55] width 98 height 20
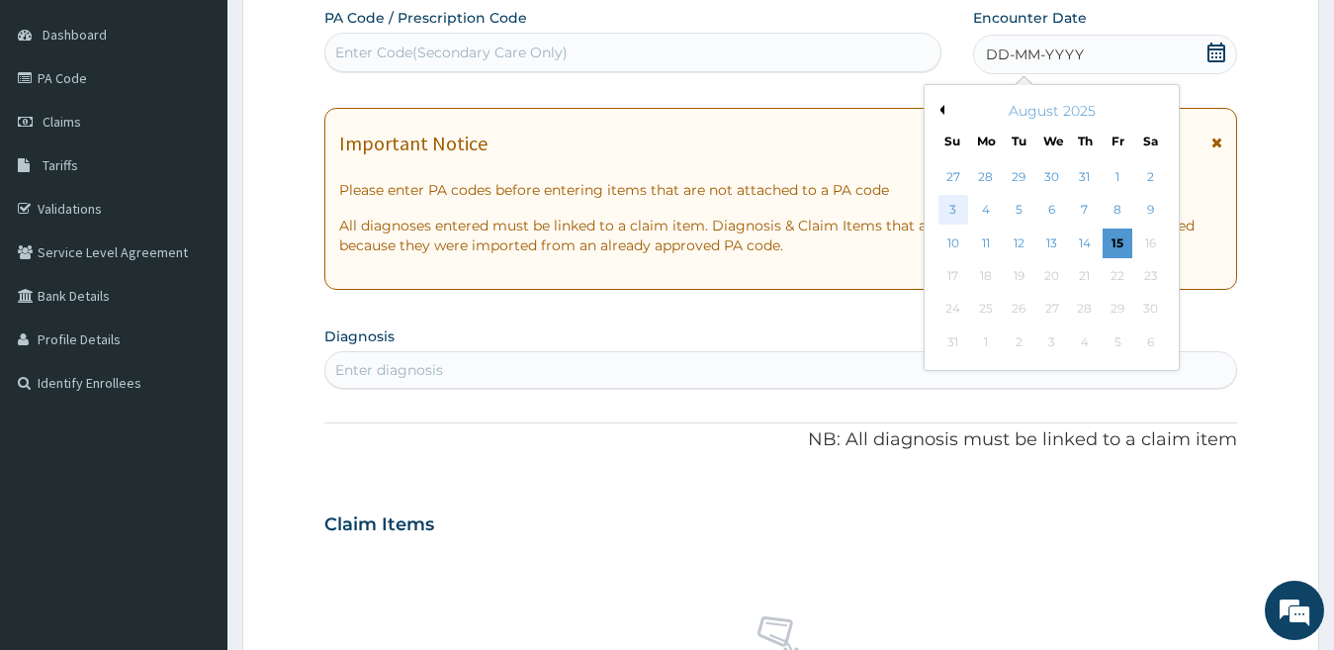
click at [955, 201] on div "3" at bounding box center [954, 211] width 30 height 30
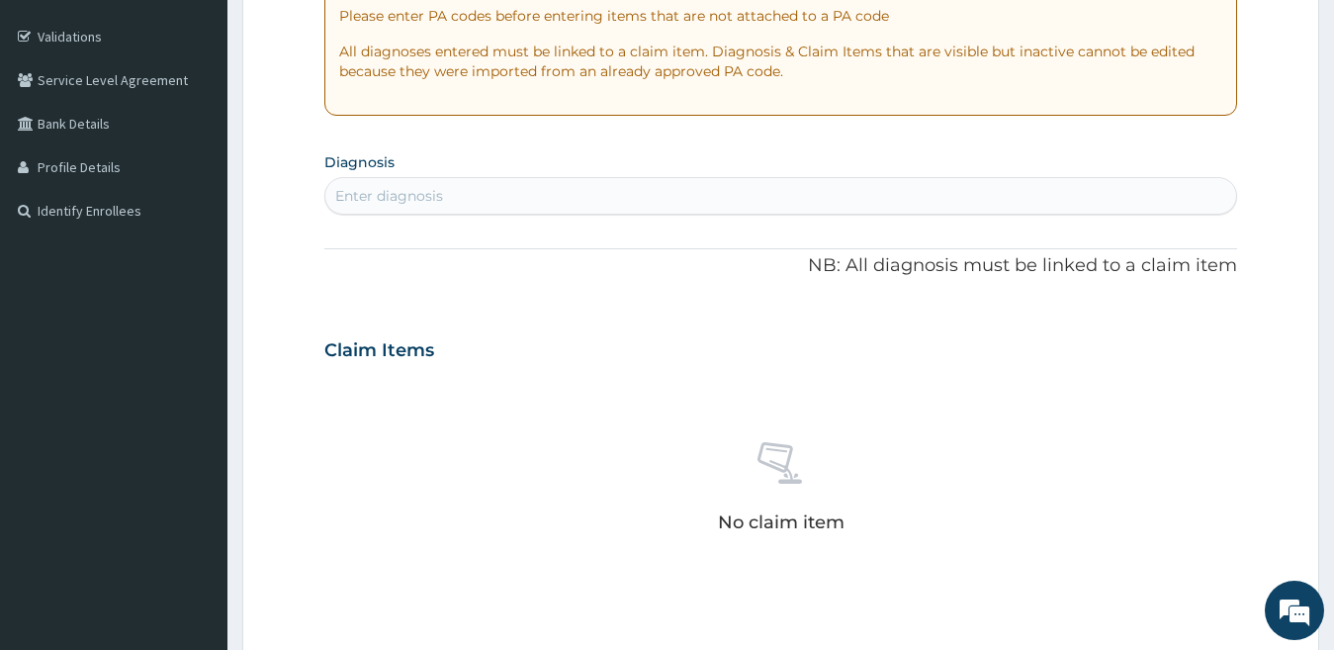
scroll to position [379, 0]
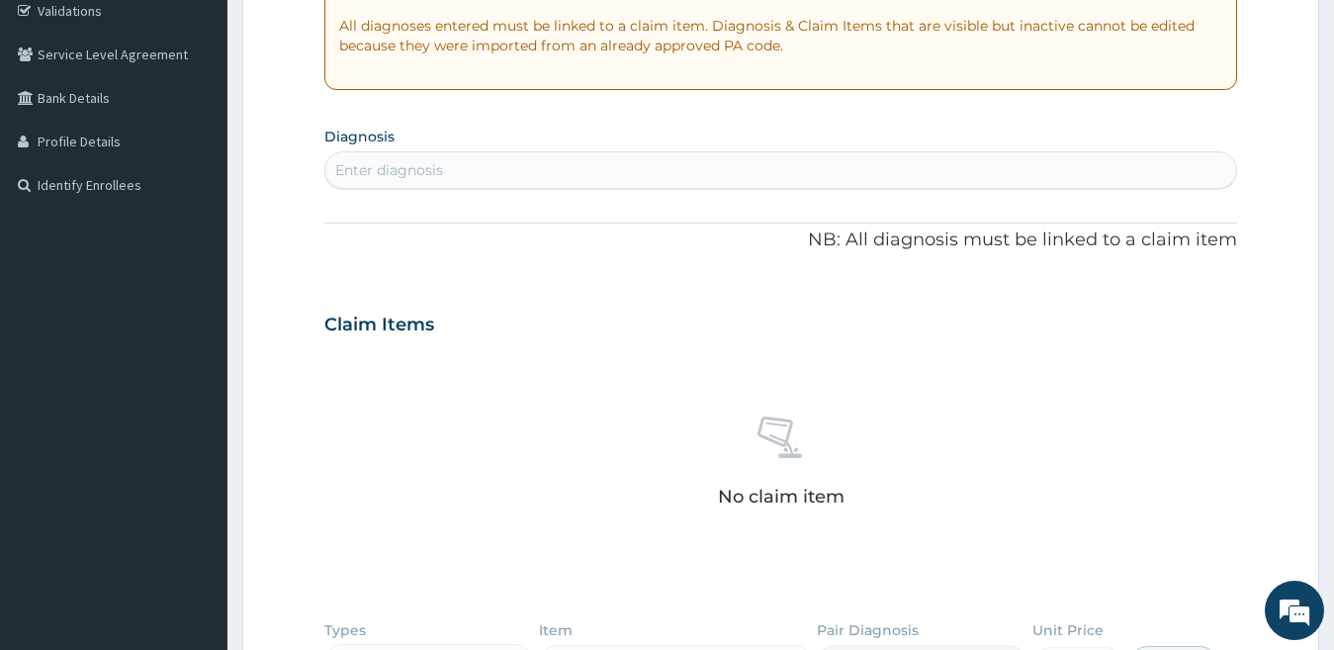
click at [819, 170] on div "Enter diagnosis" at bounding box center [781, 170] width 912 height 32
type input "plasmod"
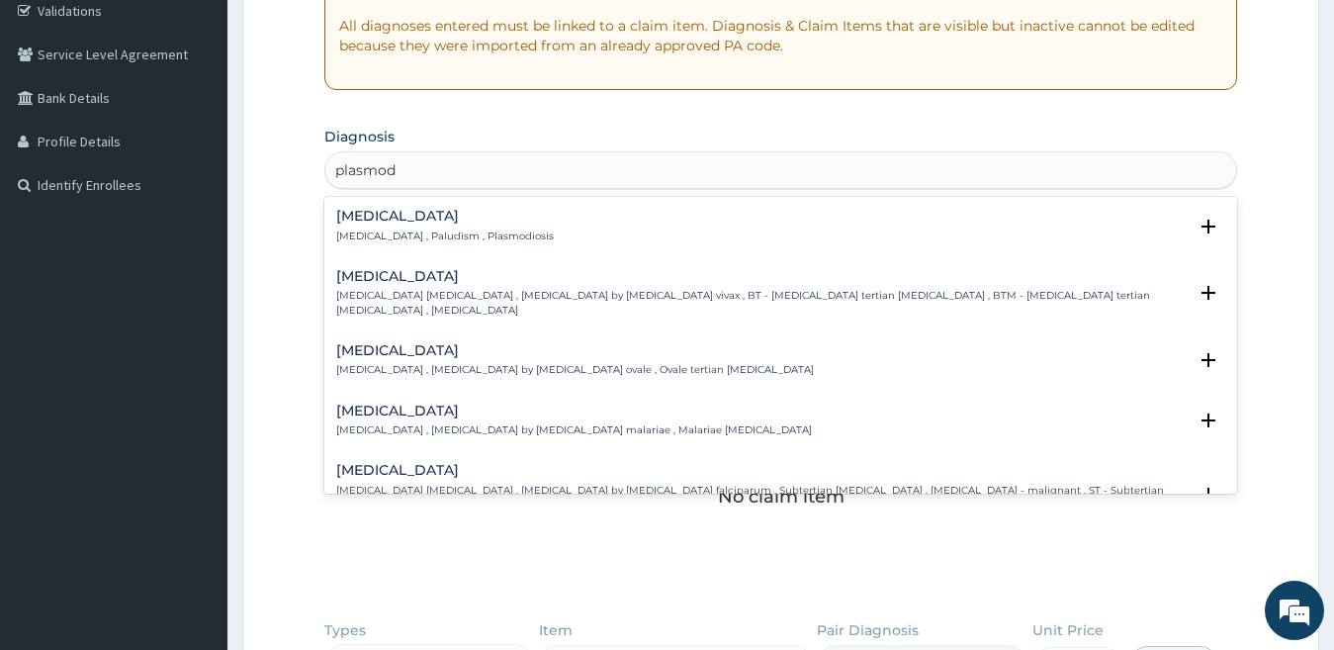
scroll to position [99, 0]
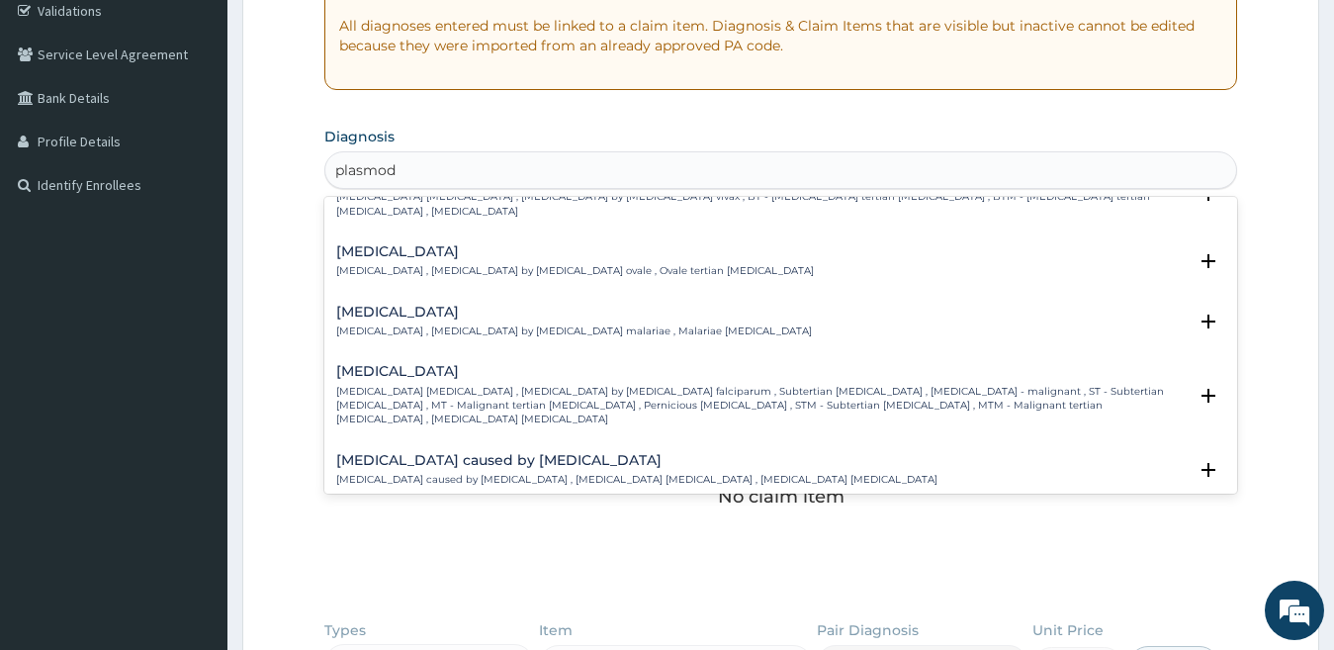
click at [634, 385] on p "Falciparum malaria , Malignant tertian malaria , Malaria by Plasmodium falcipar…" at bounding box center [762, 406] width 852 height 43
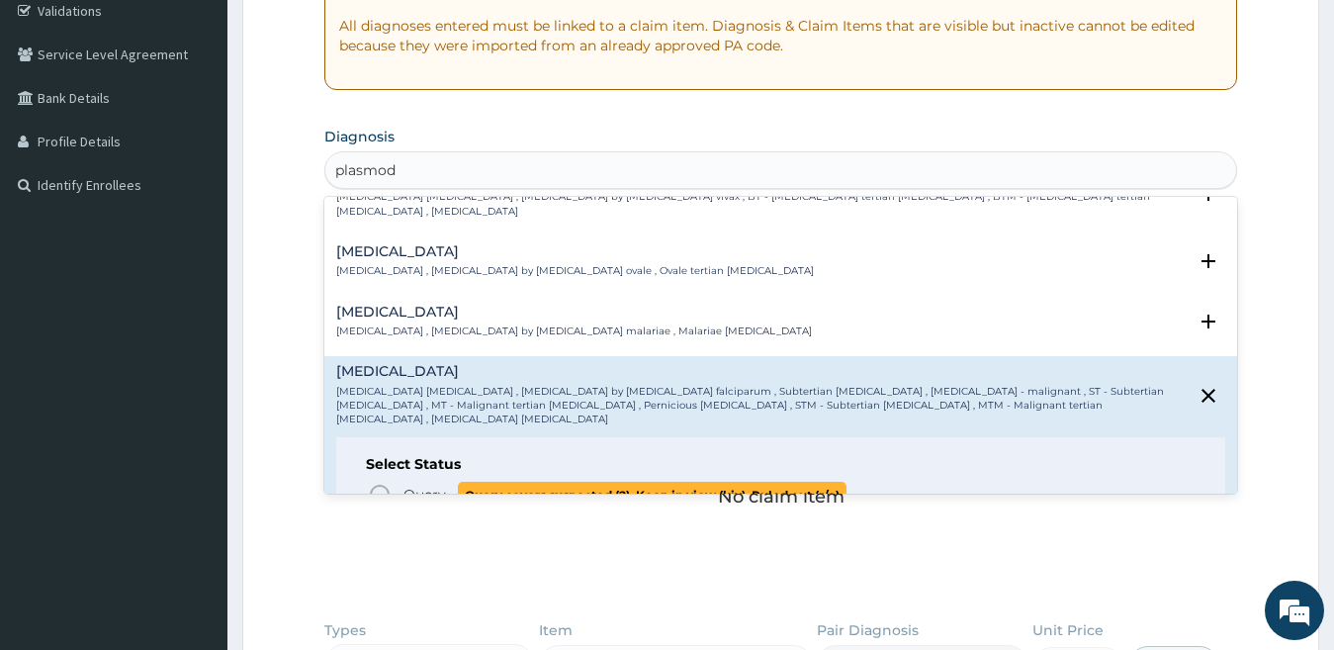
click at [374, 483] on icon "status option query" at bounding box center [380, 495] width 24 height 24
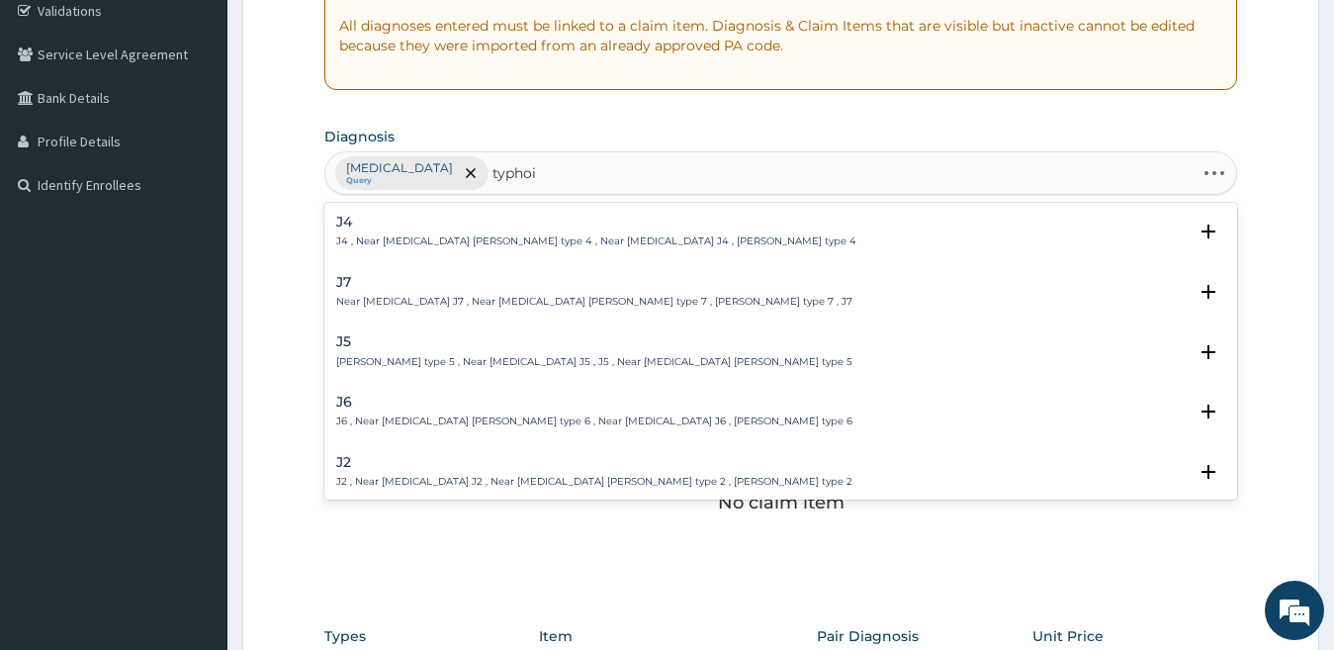
type input "typhoid"
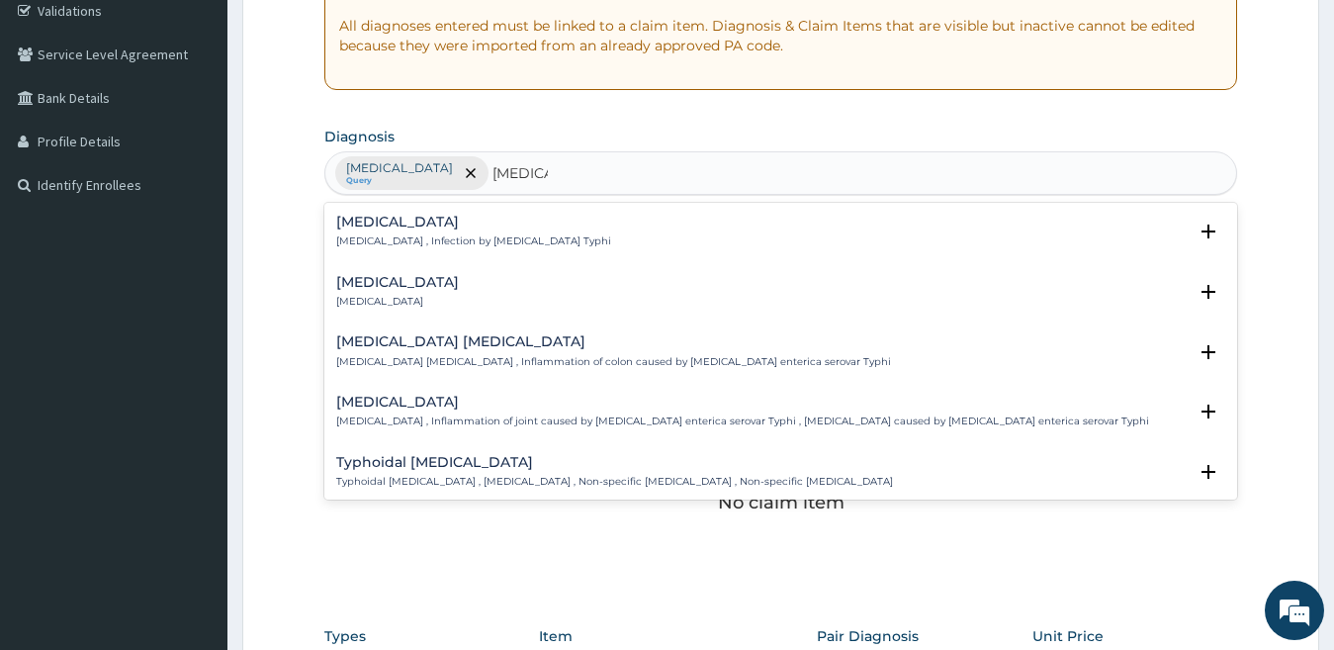
click at [428, 228] on h4 "Typhoid fever" at bounding box center [473, 222] width 275 height 15
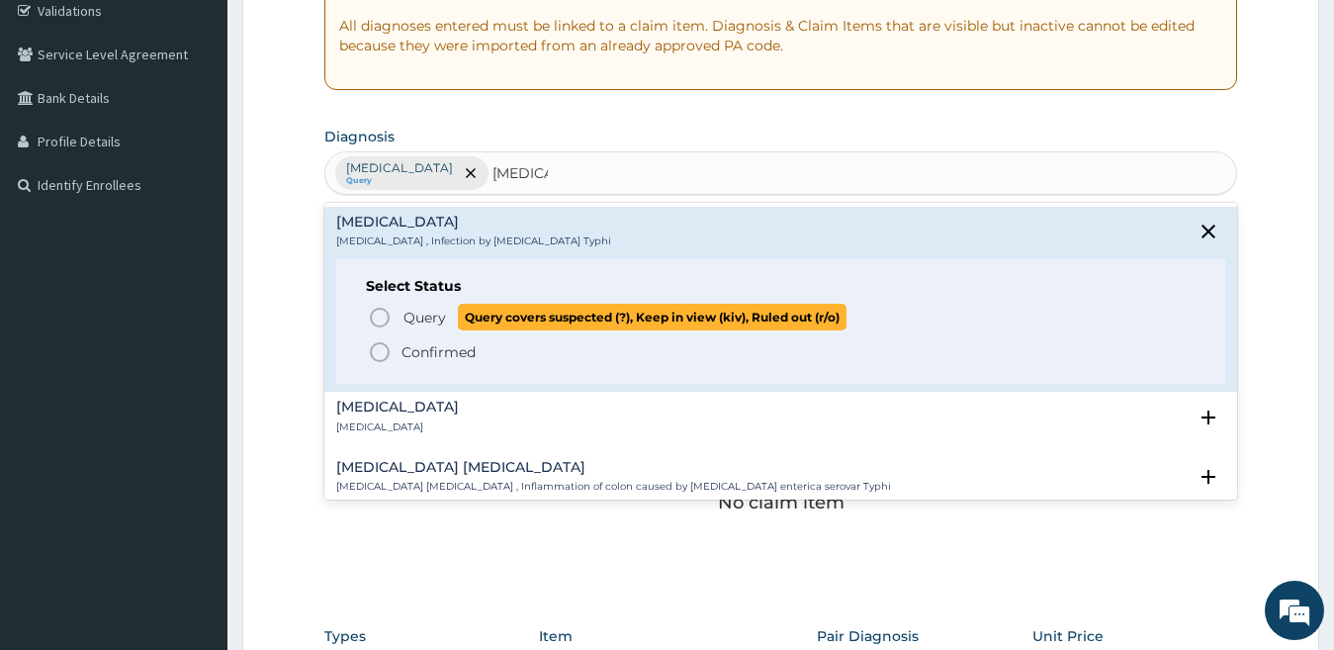
click at [385, 316] on icon "status option query" at bounding box center [380, 318] width 24 height 24
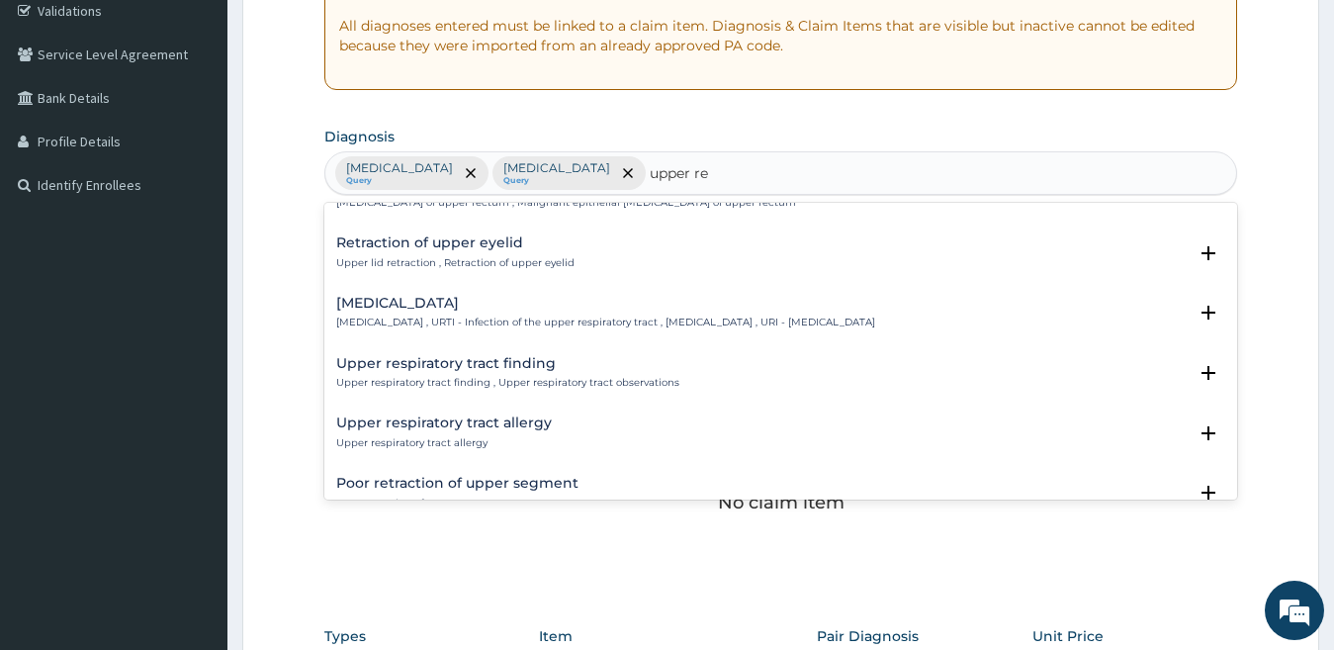
scroll to position [198, 0]
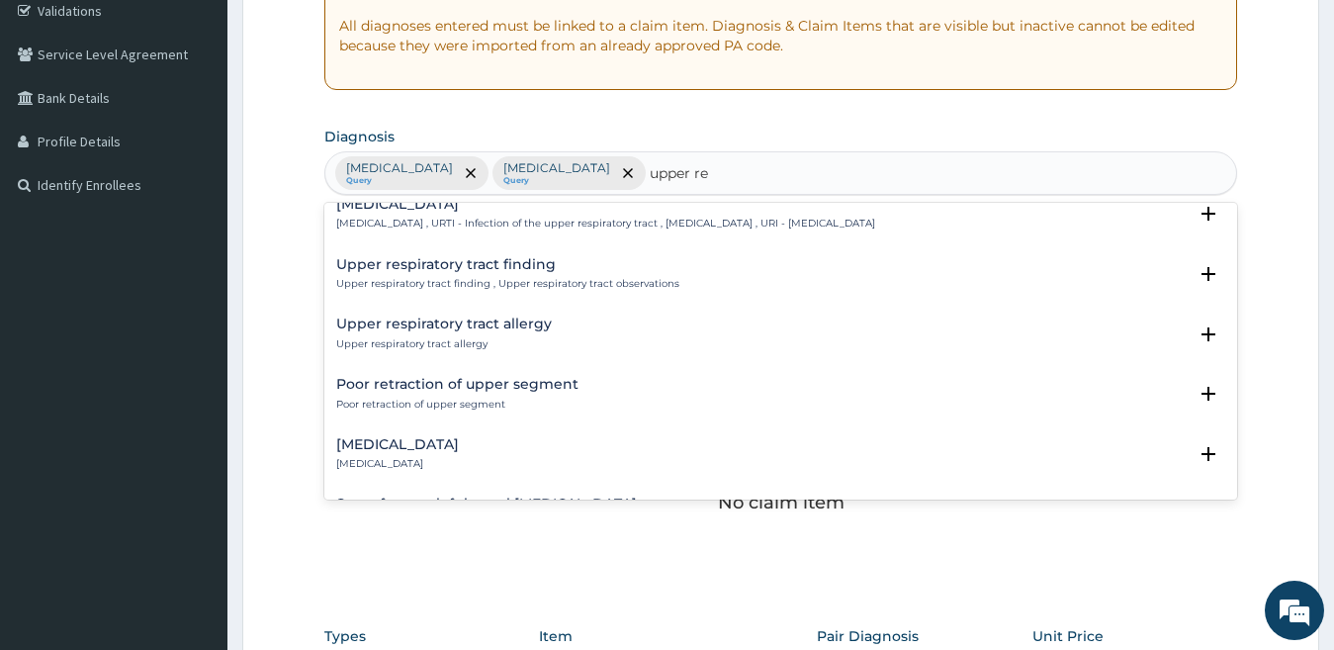
type input "upper res"
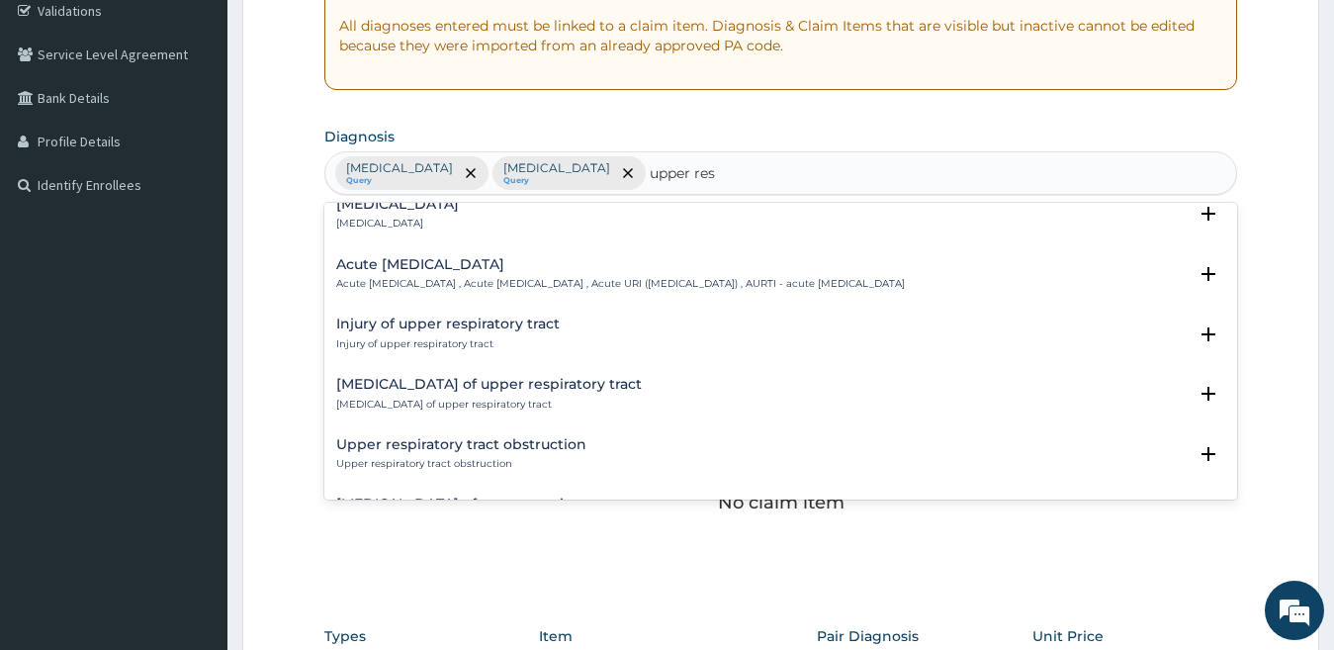
click at [429, 273] on div "Acute upper respiratory infection Acute upper respiratory infection , Acute upp…" at bounding box center [620, 274] width 569 height 35
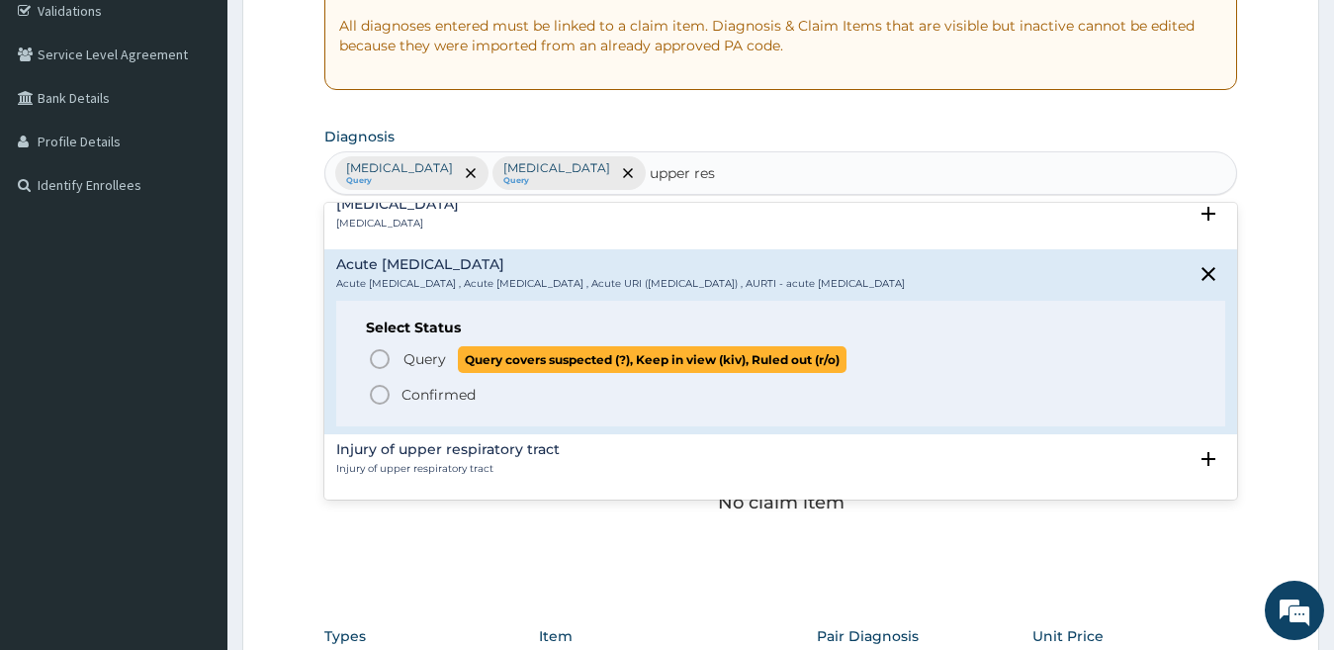
click at [388, 359] on circle "status option query" at bounding box center [380, 359] width 18 height 18
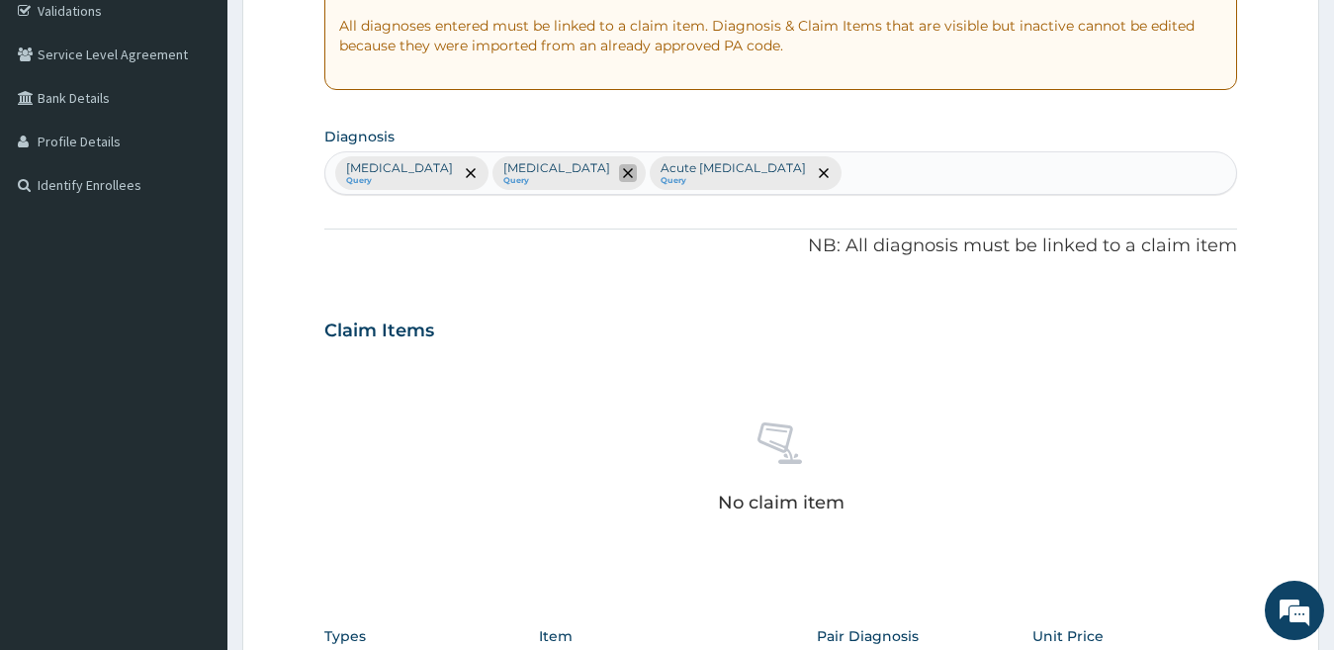
click at [623, 177] on icon "remove selection option" at bounding box center [628, 173] width 10 height 10
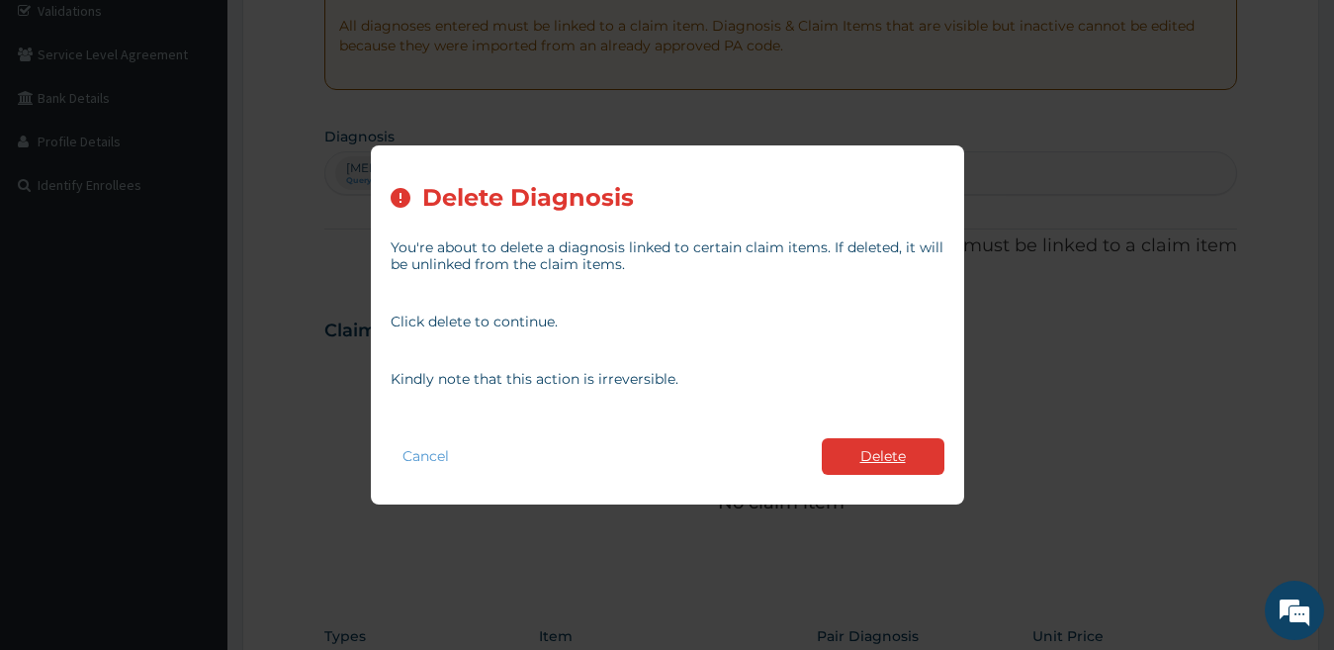
click at [870, 445] on button "Delete" at bounding box center [883, 456] width 123 height 37
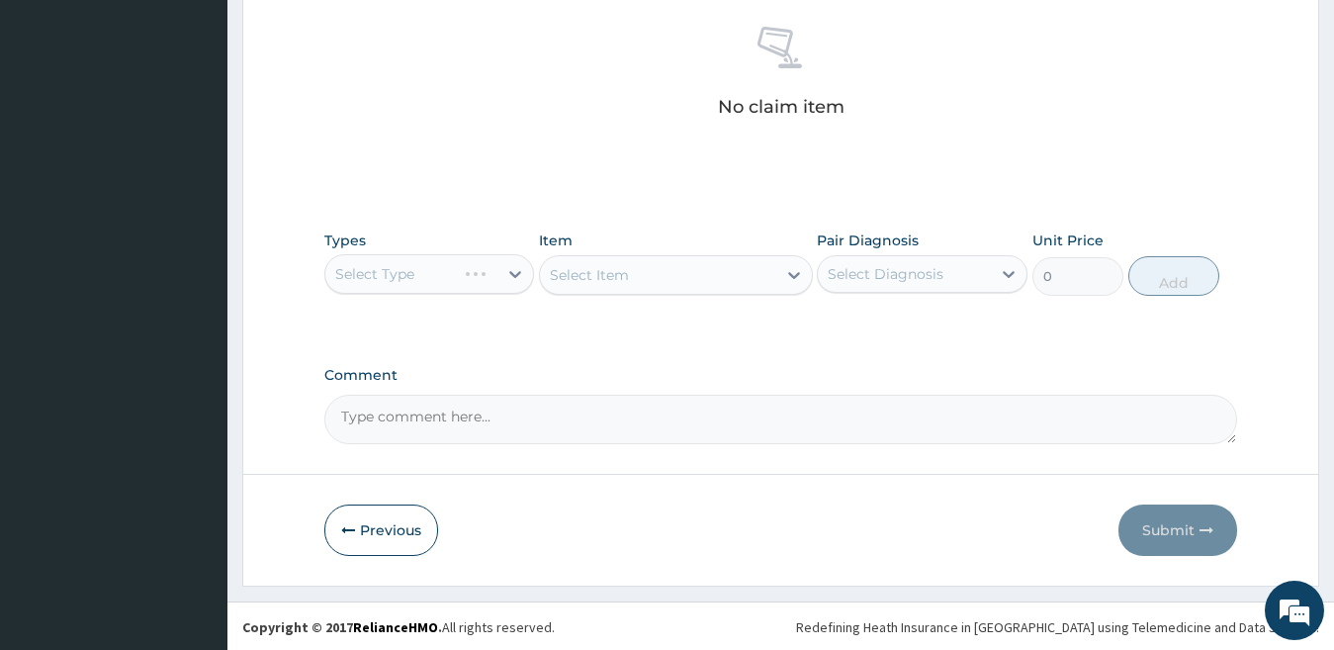
scroll to position [777, 0]
click at [444, 283] on div "Select Type" at bounding box center [429, 272] width 211 height 40
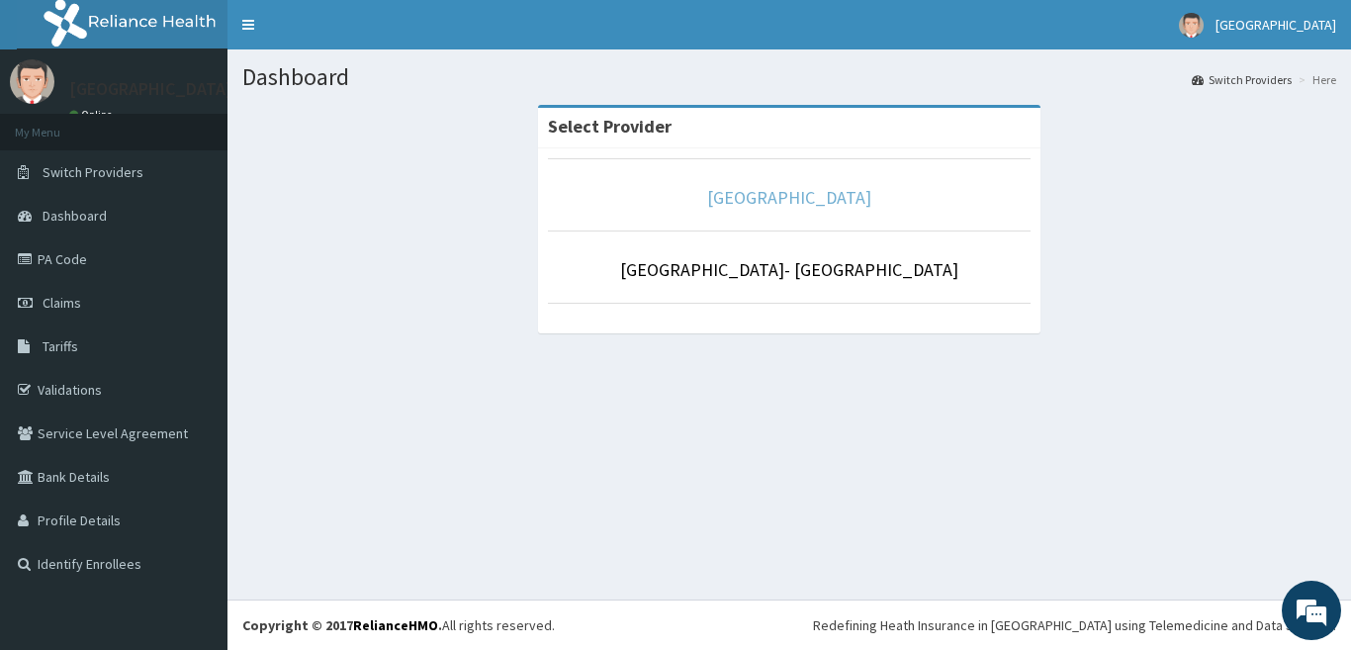
click at [767, 197] on link "Goodness Medical Centre" at bounding box center [789, 197] width 164 height 23
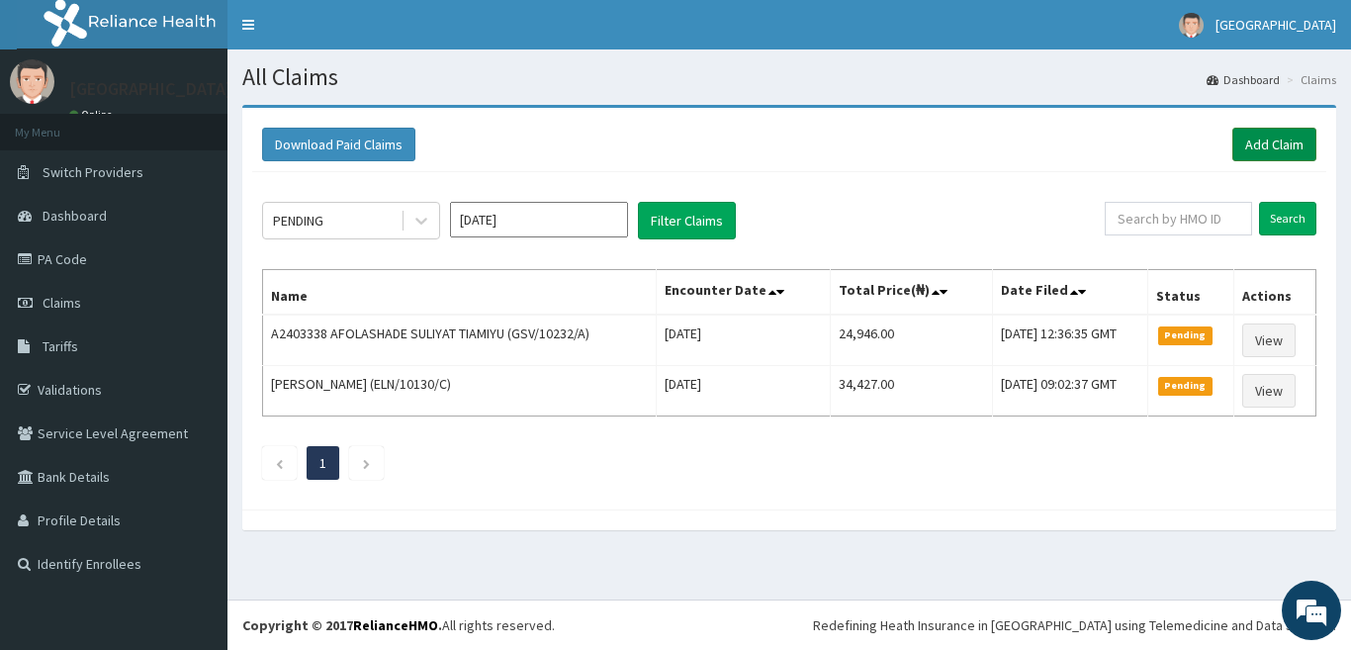
click at [1268, 144] on link "Add Claim" at bounding box center [1275, 145] width 84 height 34
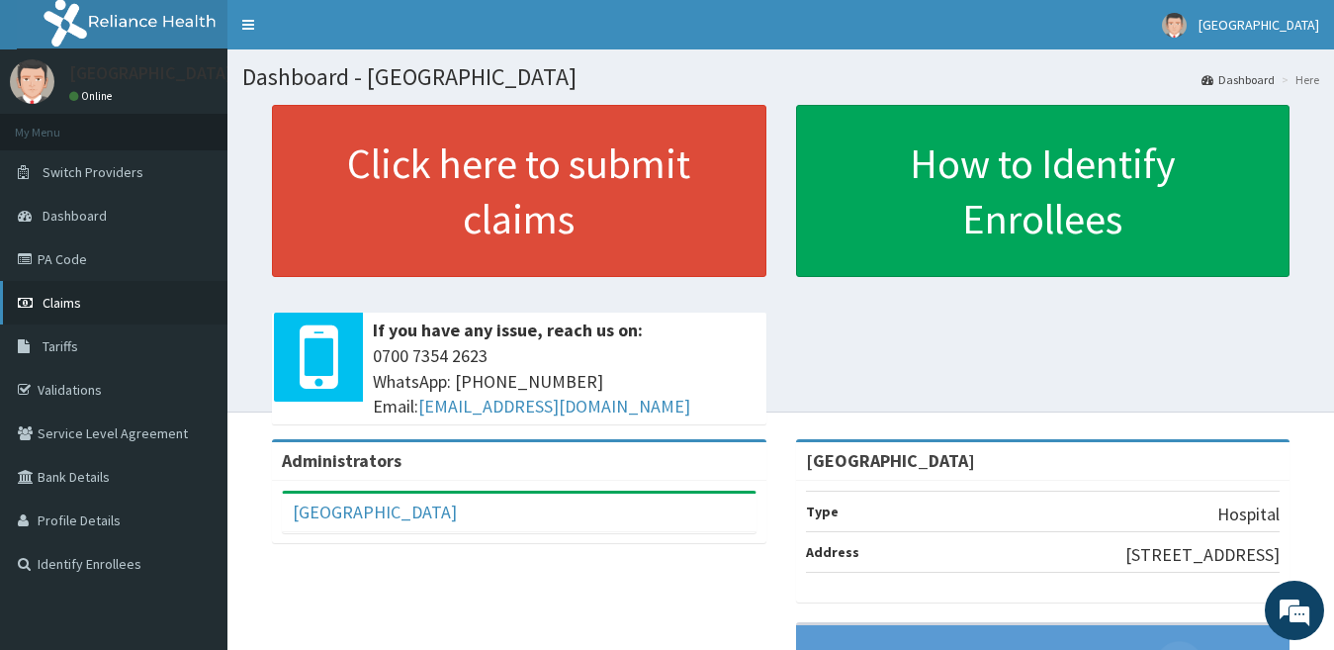
click at [73, 292] on link "Claims" at bounding box center [114, 303] width 228 height 44
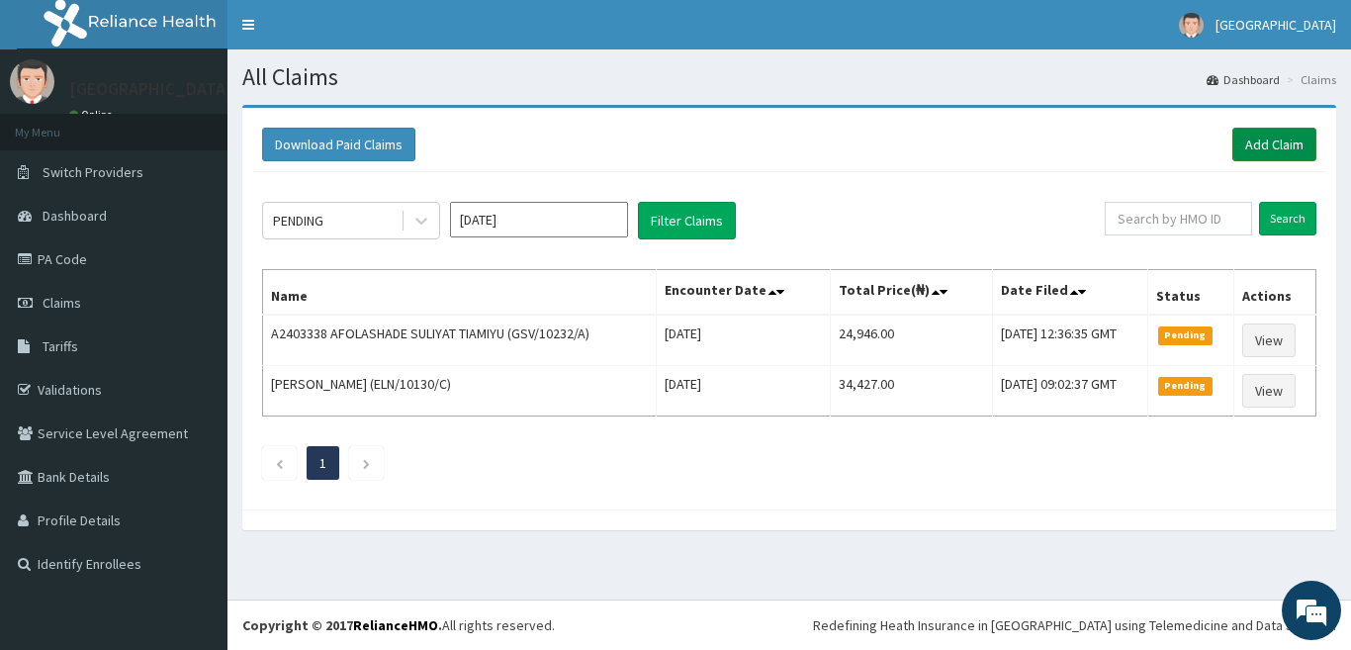
click at [1250, 142] on link "Add Claim" at bounding box center [1275, 145] width 84 height 34
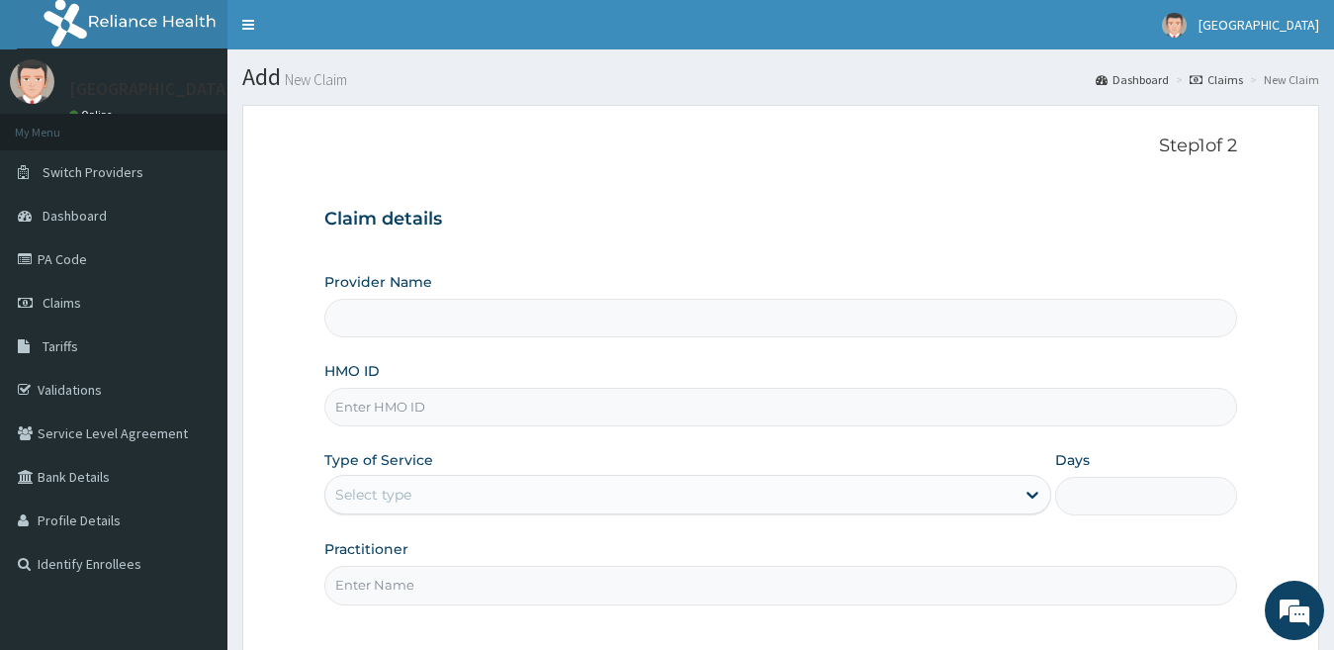
type input "[GEOGRAPHIC_DATA]"
click at [424, 412] on input "HMO ID" at bounding box center [781, 407] width 914 height 39
paste input "HPY/10052/D"
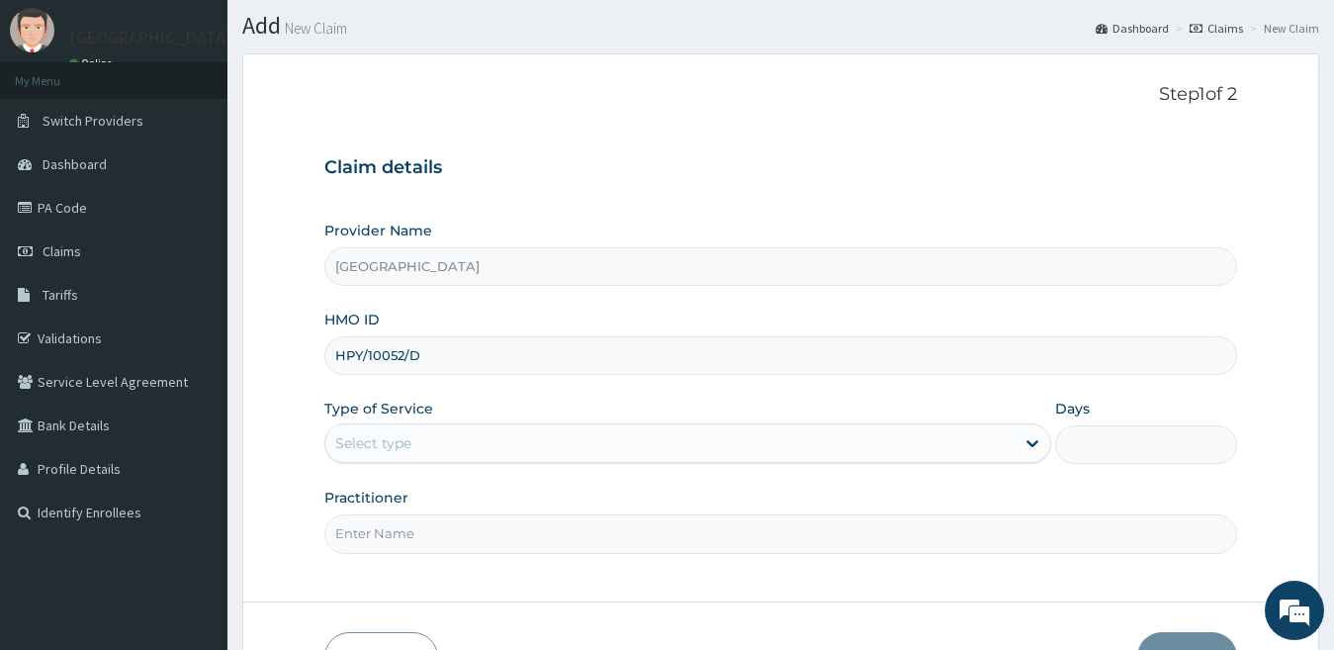
scroll to position [181, 0]
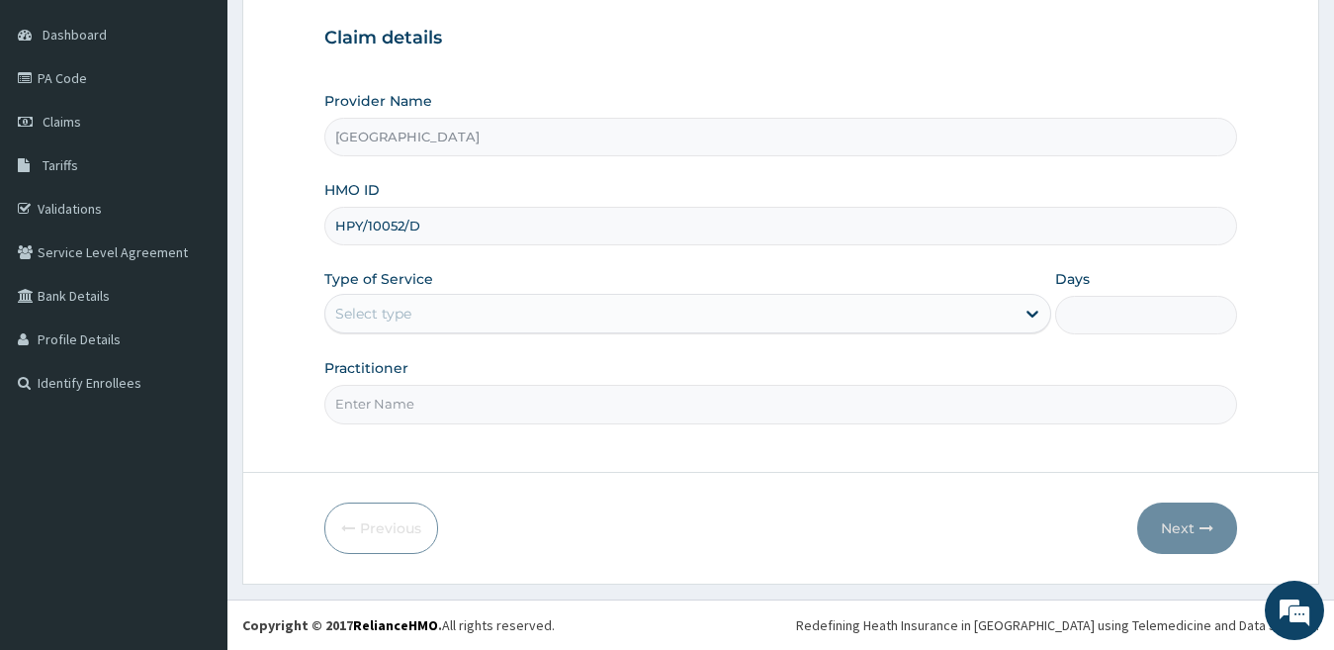
type input "HPY/10052/D"
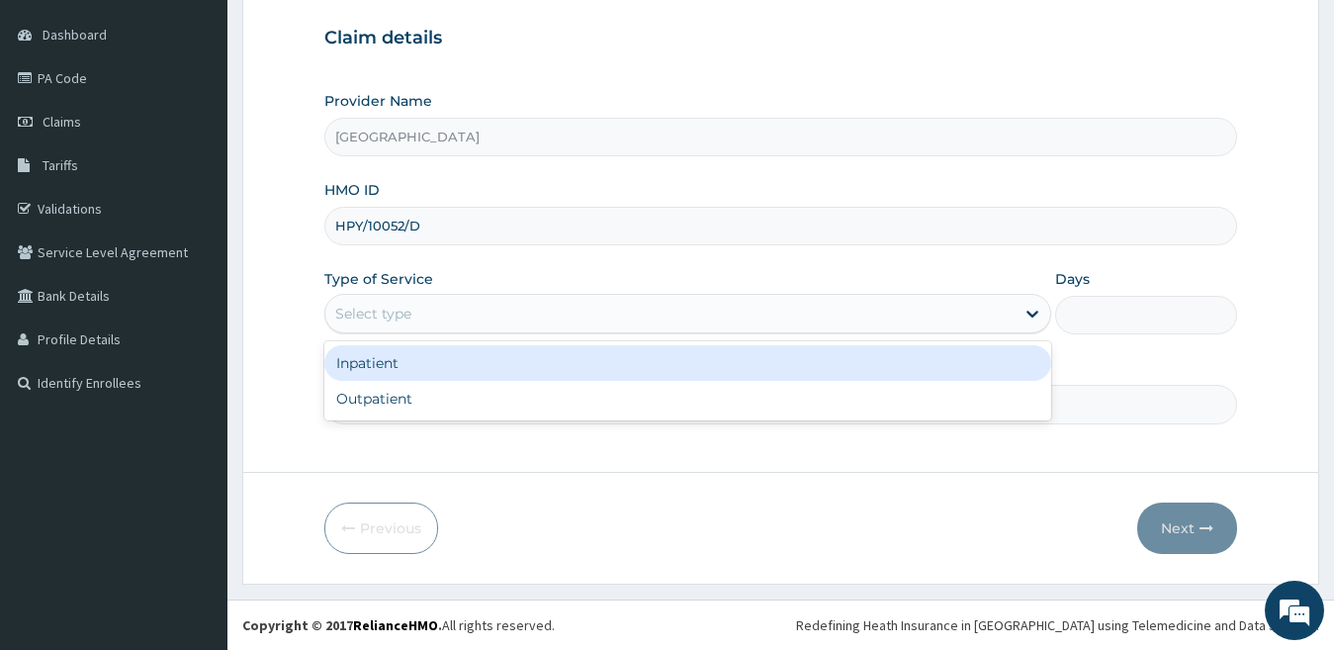
click at [388, 325] on div "Select type" at bounding box center [670, 314] width 690 height 32
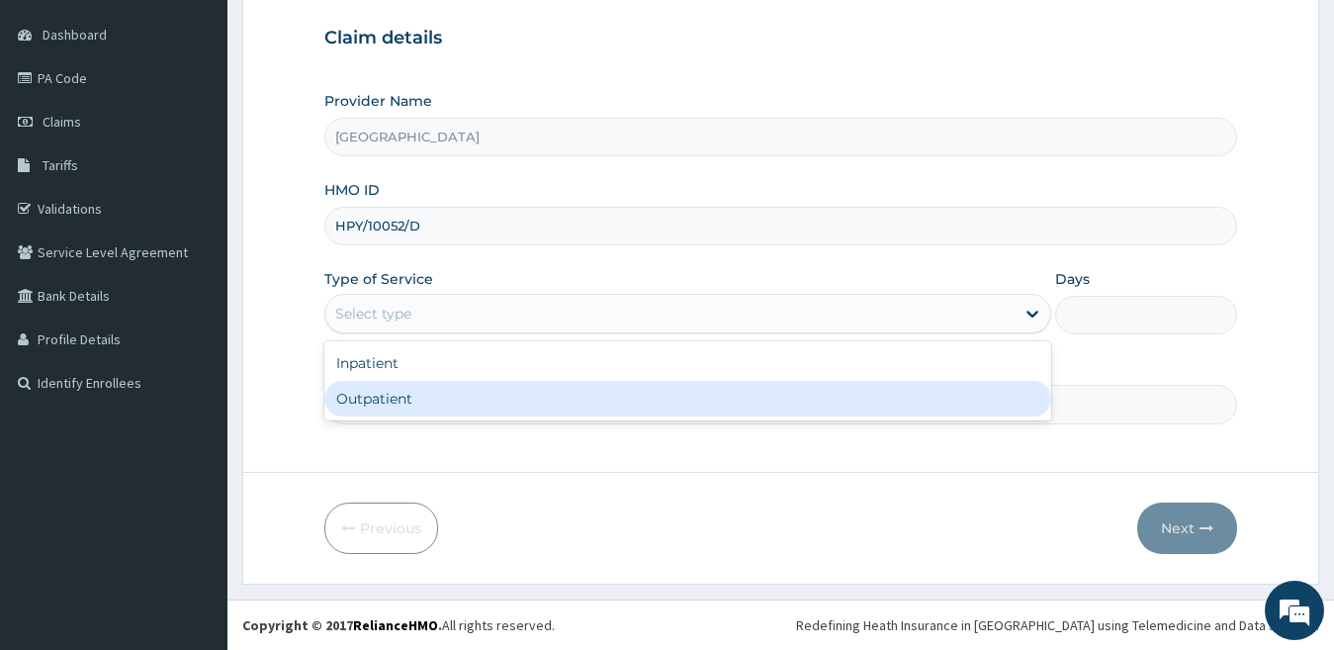
click at [386, 400] on div "Outpatient" at bounding box center [688, 399] width 728 height 36
type input "1"
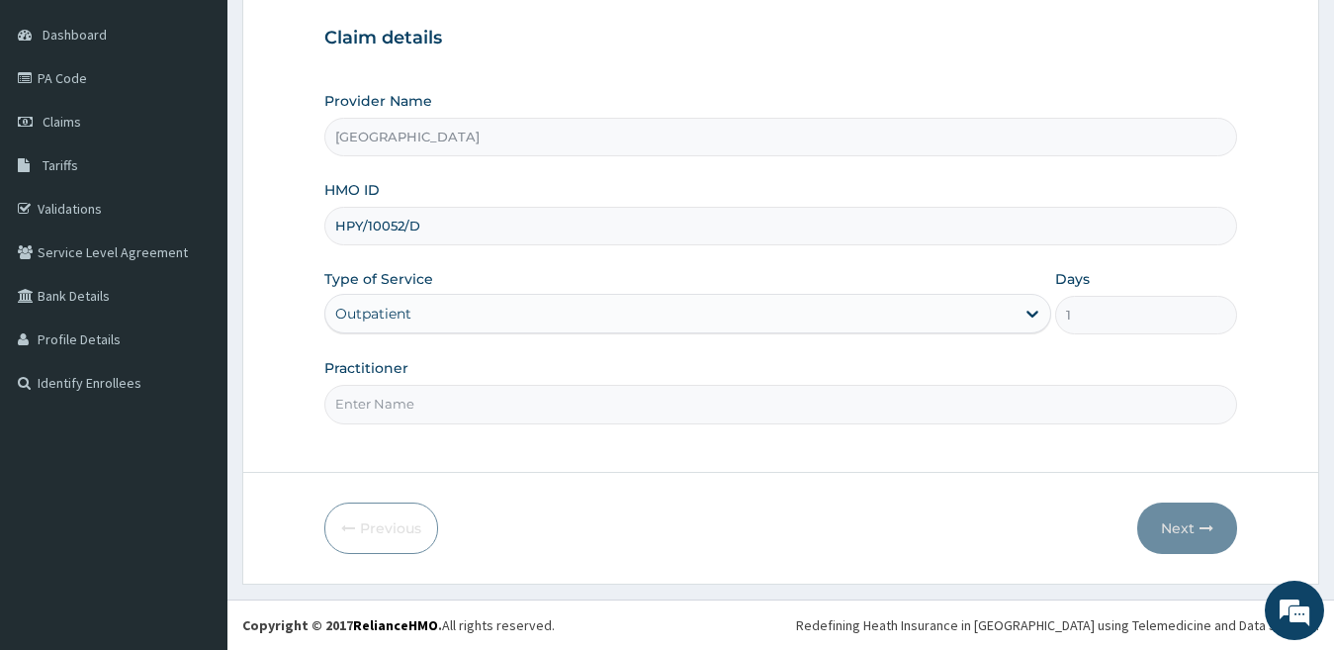
click at [526, 409] on input "Practitioner" at bounding box center [781, 404] width 914 height 39
type input "dr durotimi"
click at [1194, 531] on button "Next" at bounding box center [1188, 528] width 100 height 51
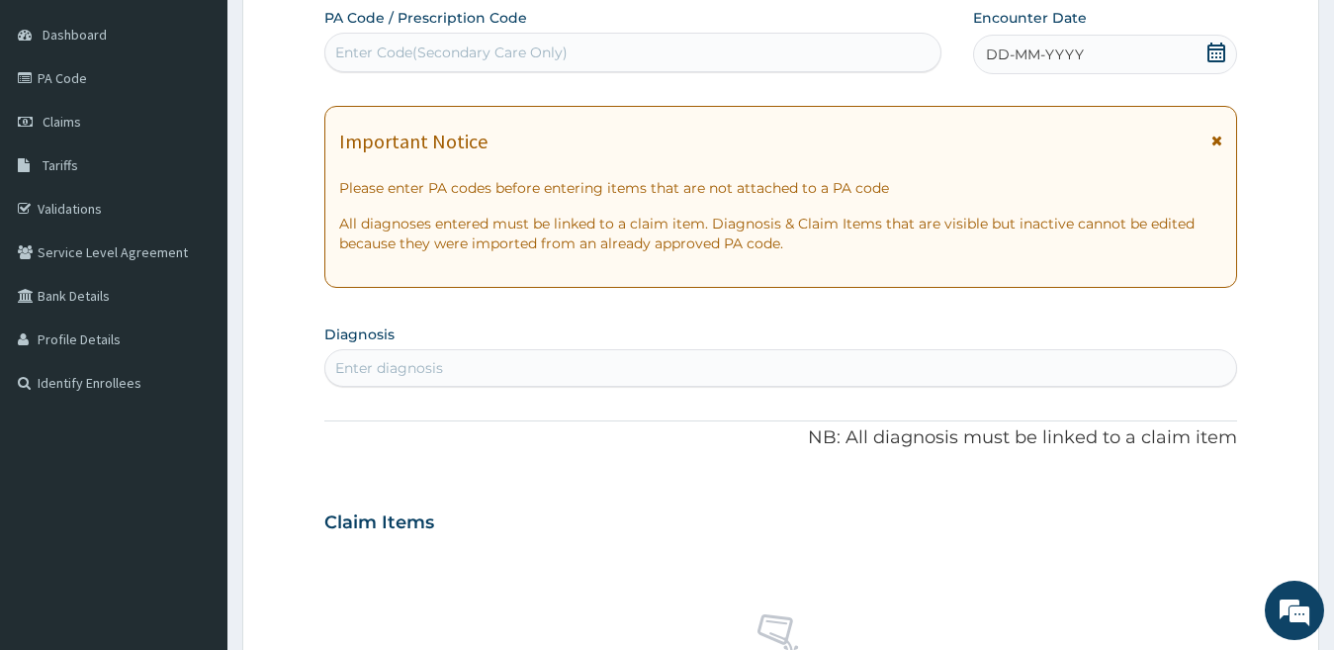
scroll to position [0, 0]
click at [996, 56] on span "DD-MM-YYYY" at bounding box center [1035, 55] width 98 height 20
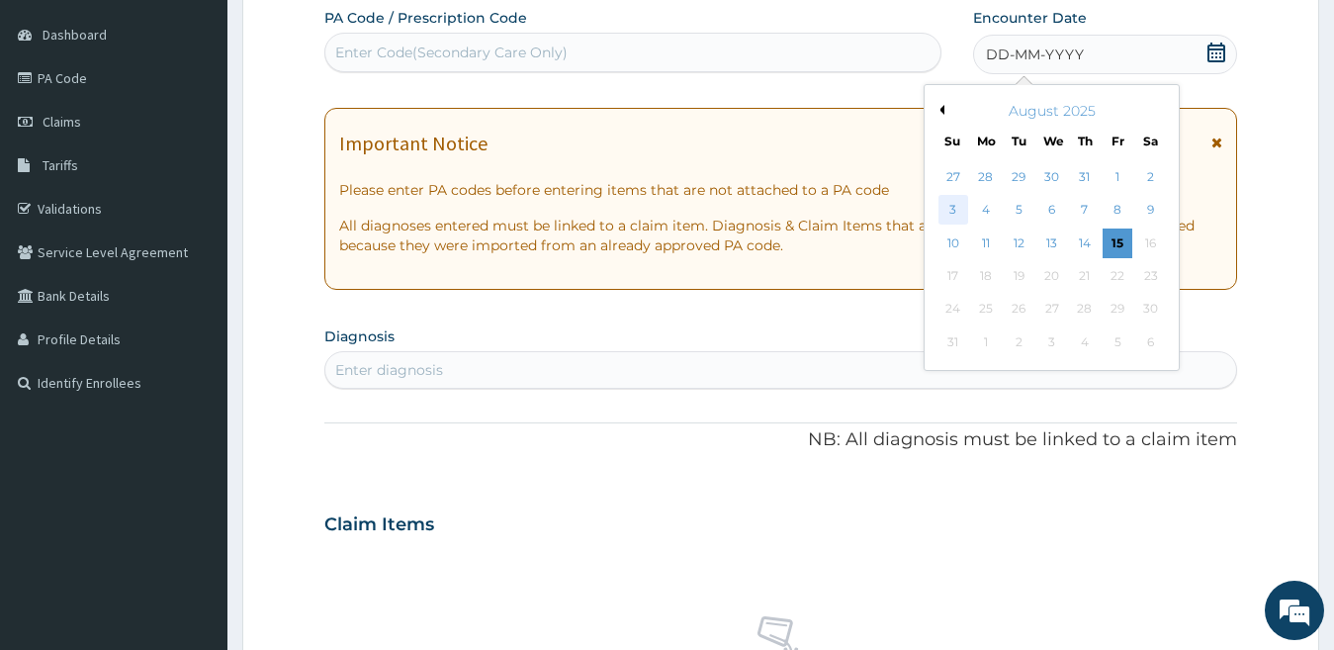
click at [948, 212] on div "3" at bounding box center [954, 211] width 30 height 30
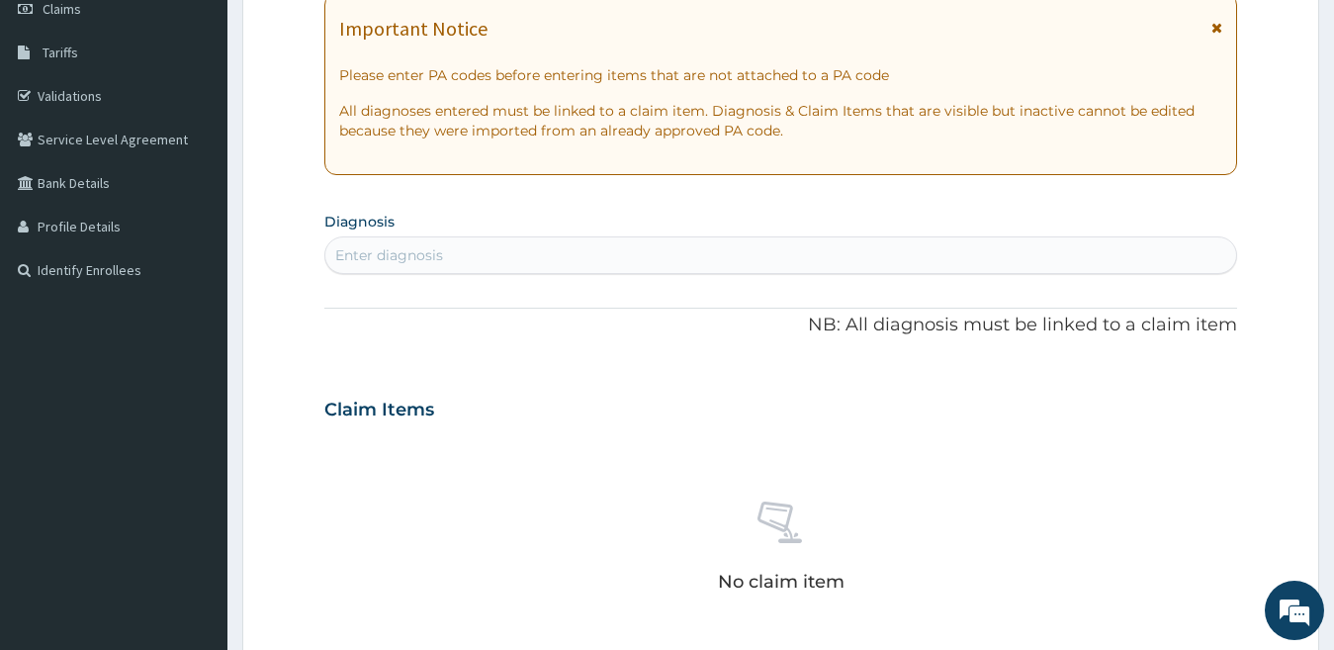
scroll to position [379, 0]
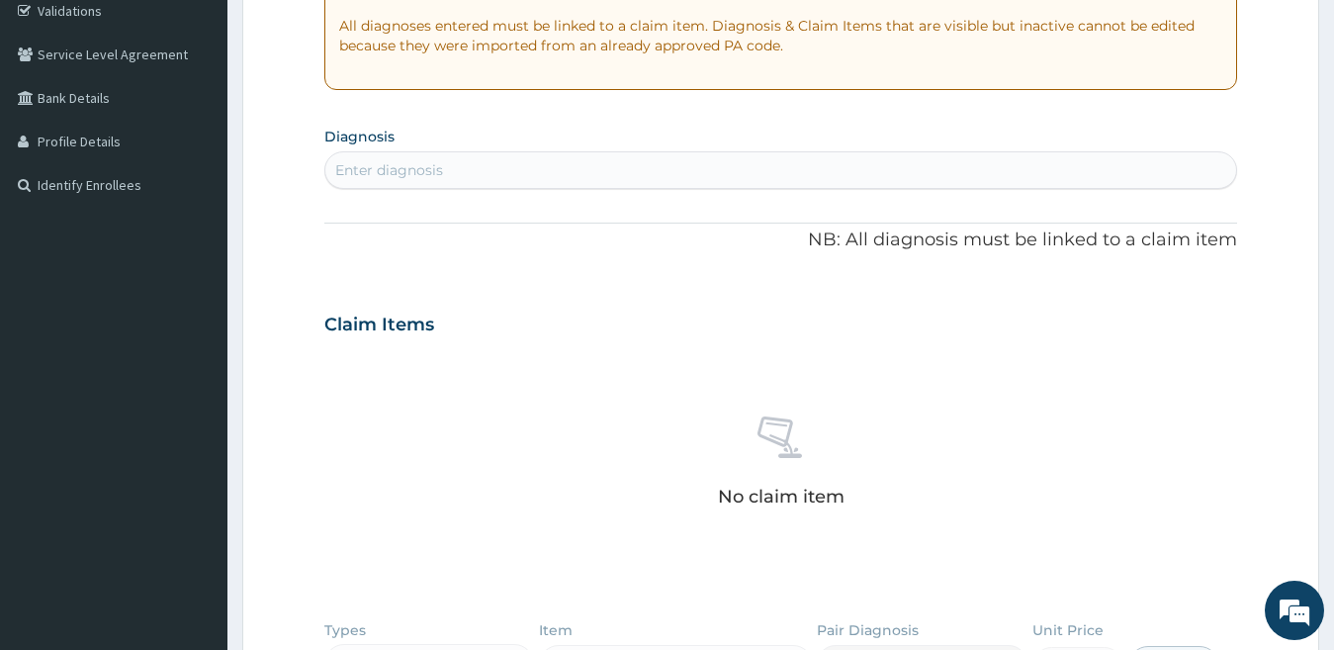
click at [495, 176] on div "Enter diagnosis" at bounding box center [781, 170] width 912 height 32
type input "plasmo"
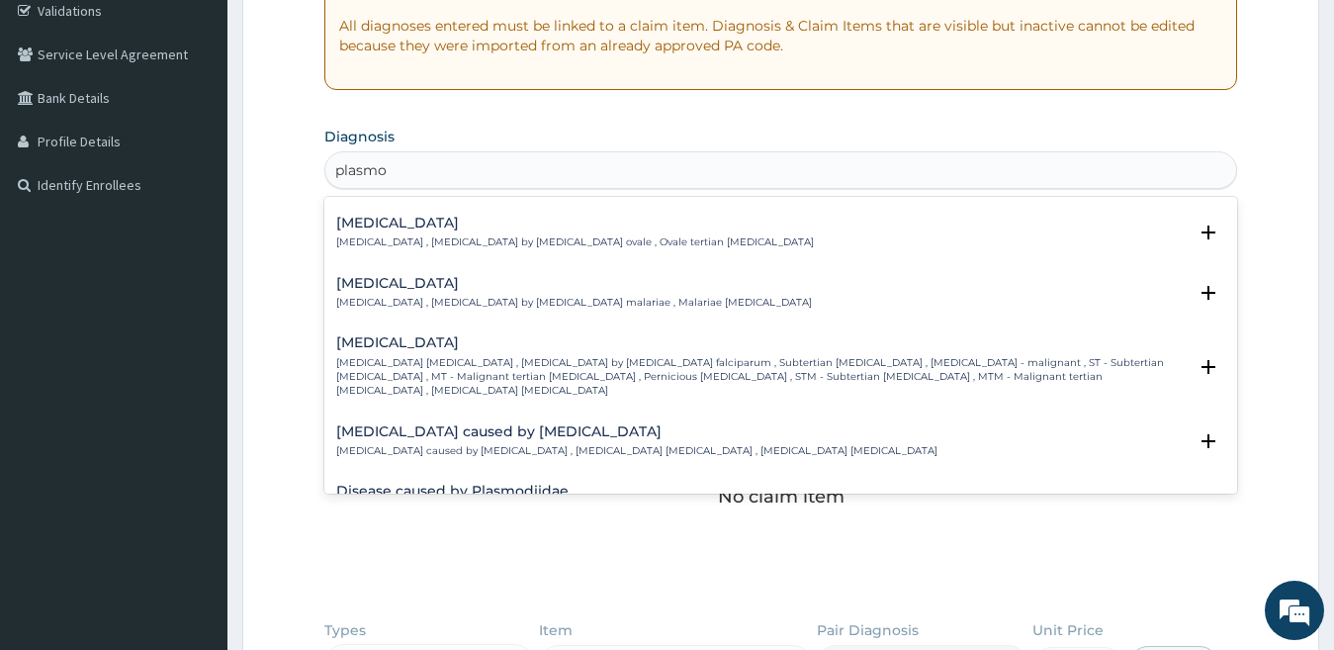
scroll to position [198, 0]
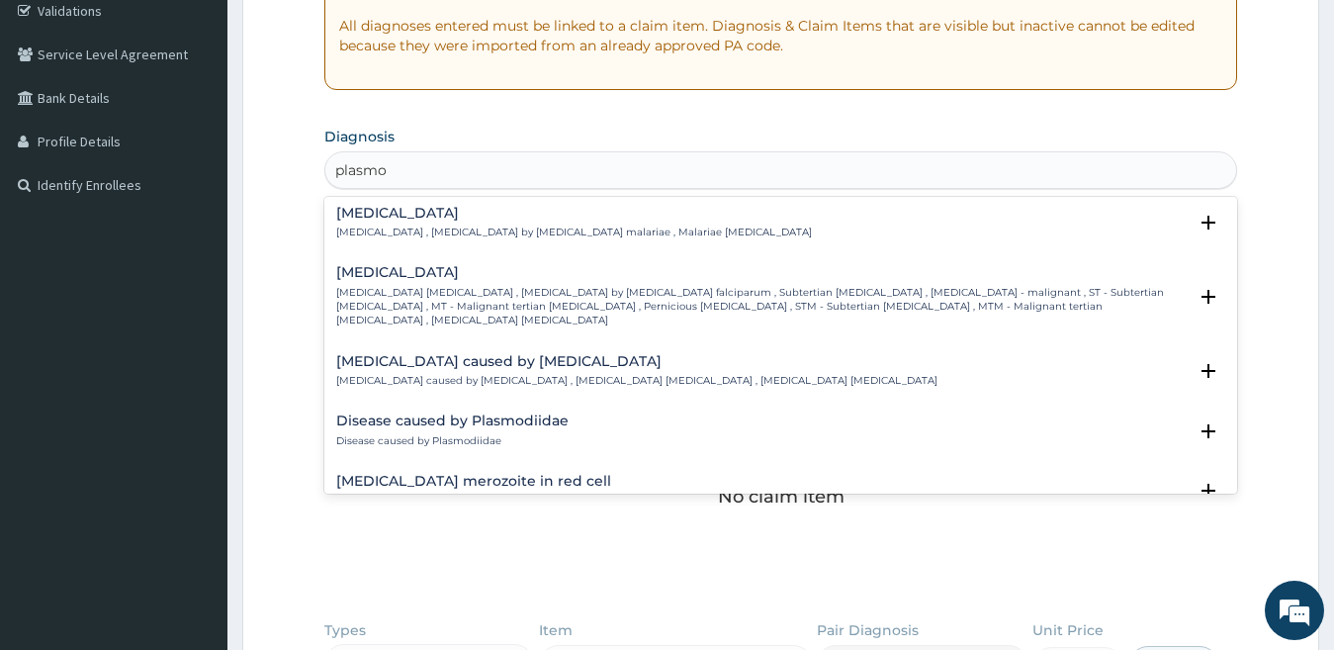
click at [408, 286] on p "Falciparum malaria , Malignant tertian malaria , Malaria by Plasmodium falcipar…" at bounding box center [762, 307] width 852 height 43
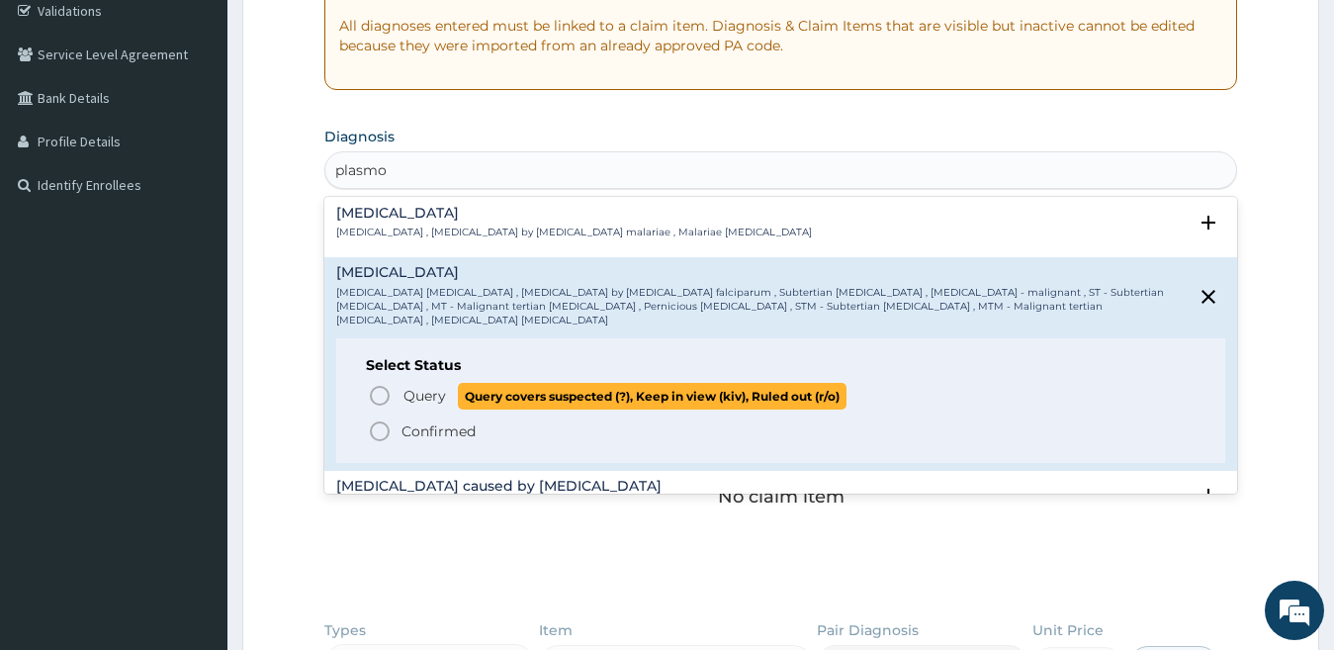
click at [380, 384] on icon "status option query" at bounding box center [380, 396] width 24 height 24
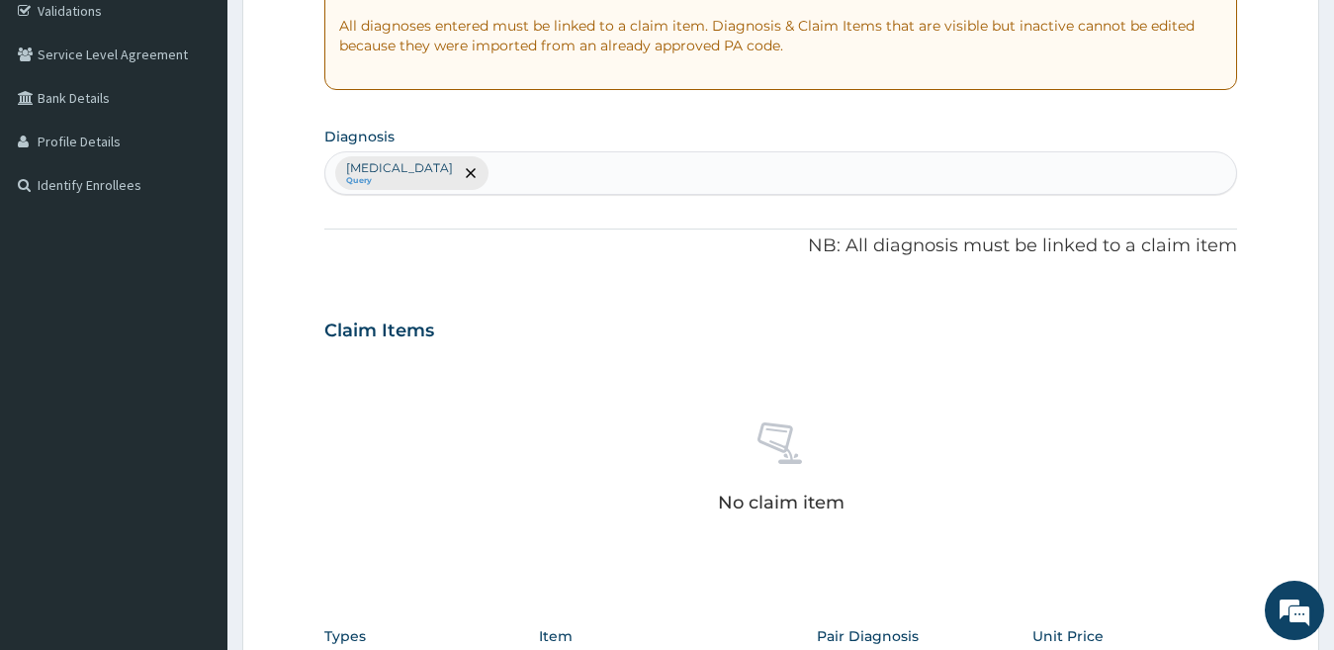
type input "c"
type input "upper res"
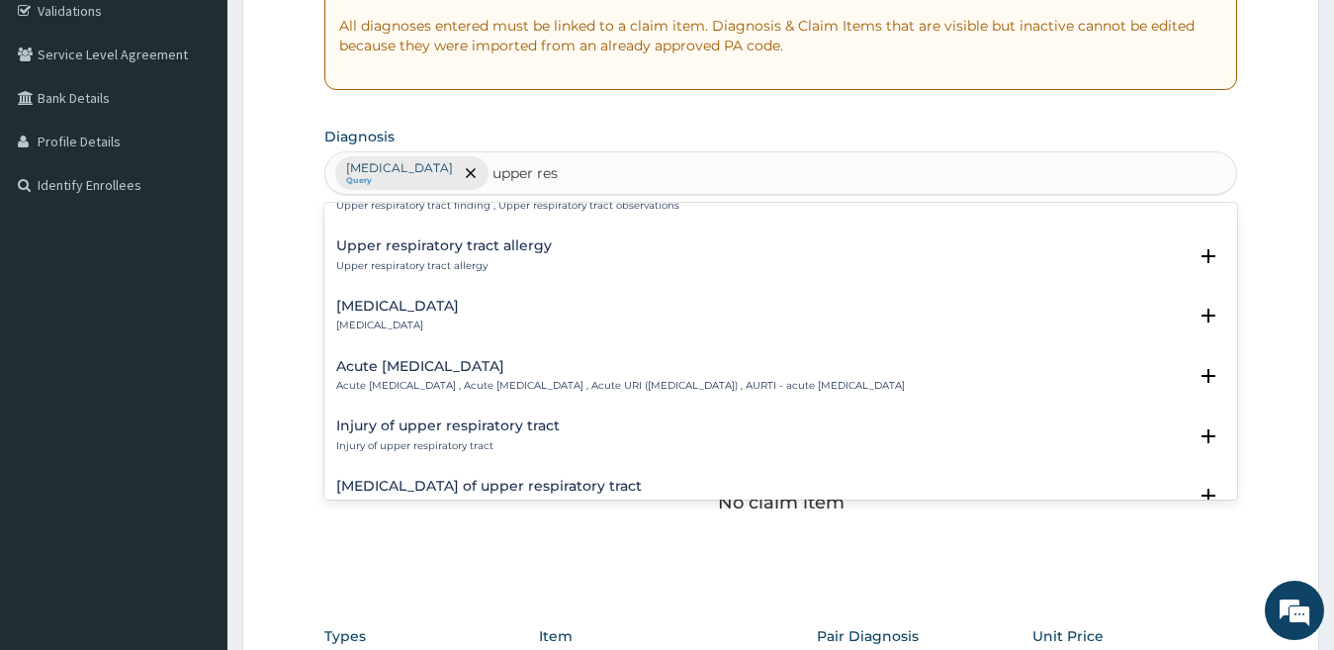
scroll to position [99, 0]
click at [431, 365] on h4 "Acute upper respiratory infection" at bounding box center [620, 363] width 569 height 15
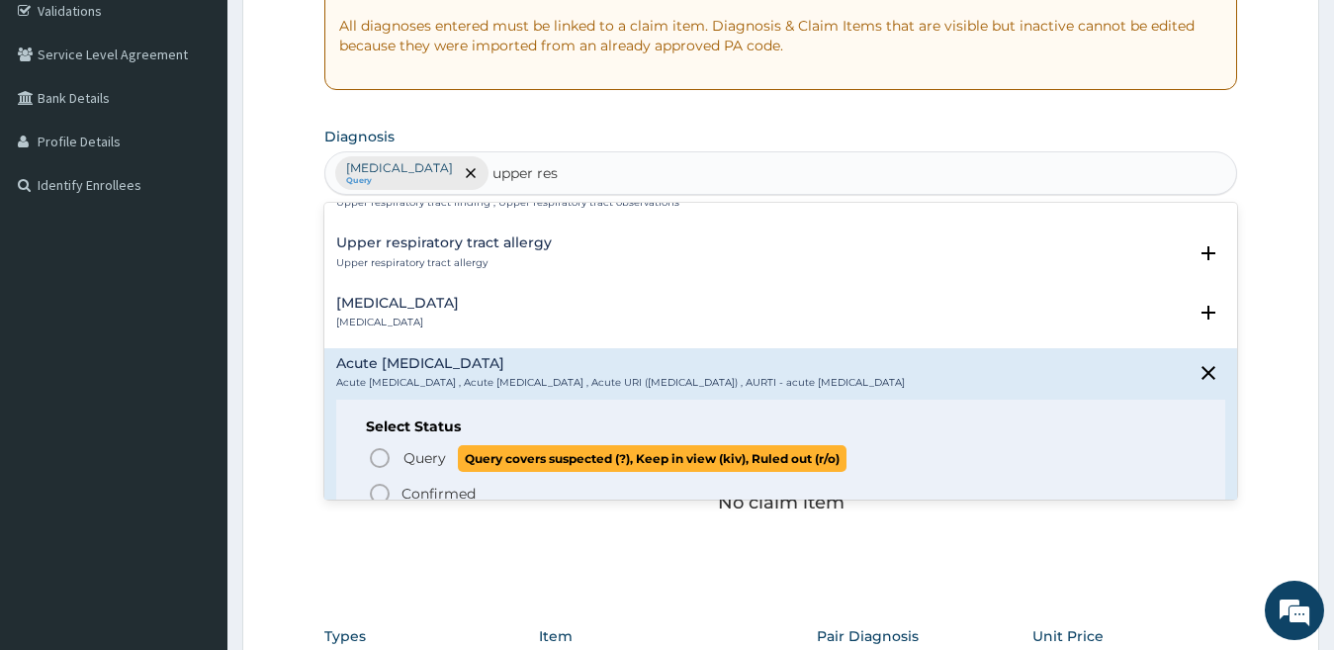
click at [381, 457] on icon "status option query" at bounding box center [380, 458] width 24 height 24
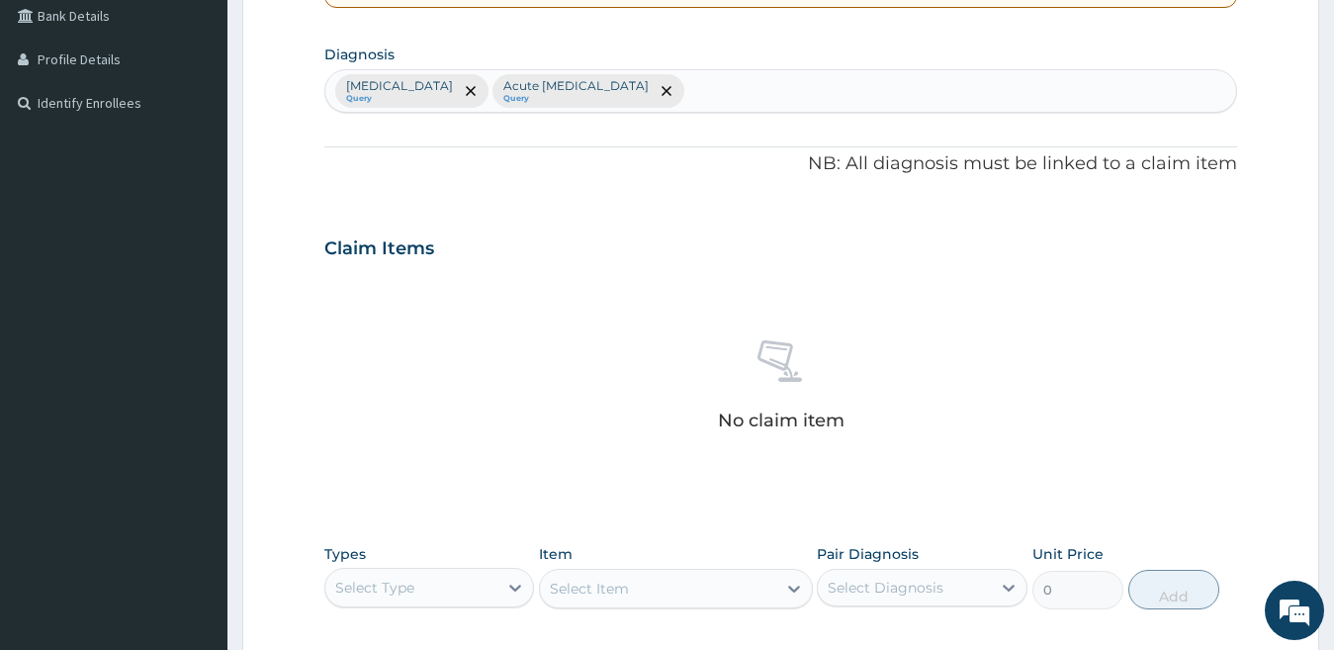
scroll to position [777, 0]
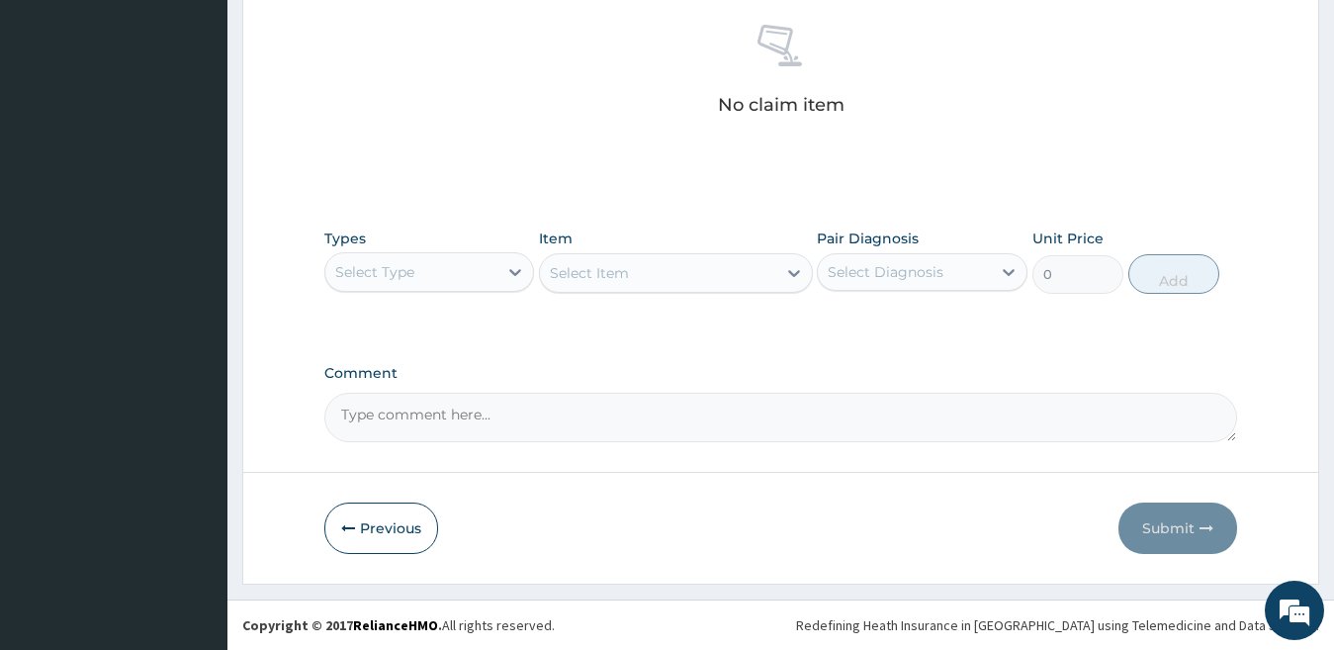
click at [416, 287] on div "Select Type" at bounding box center [411, 272] width 173 height 32
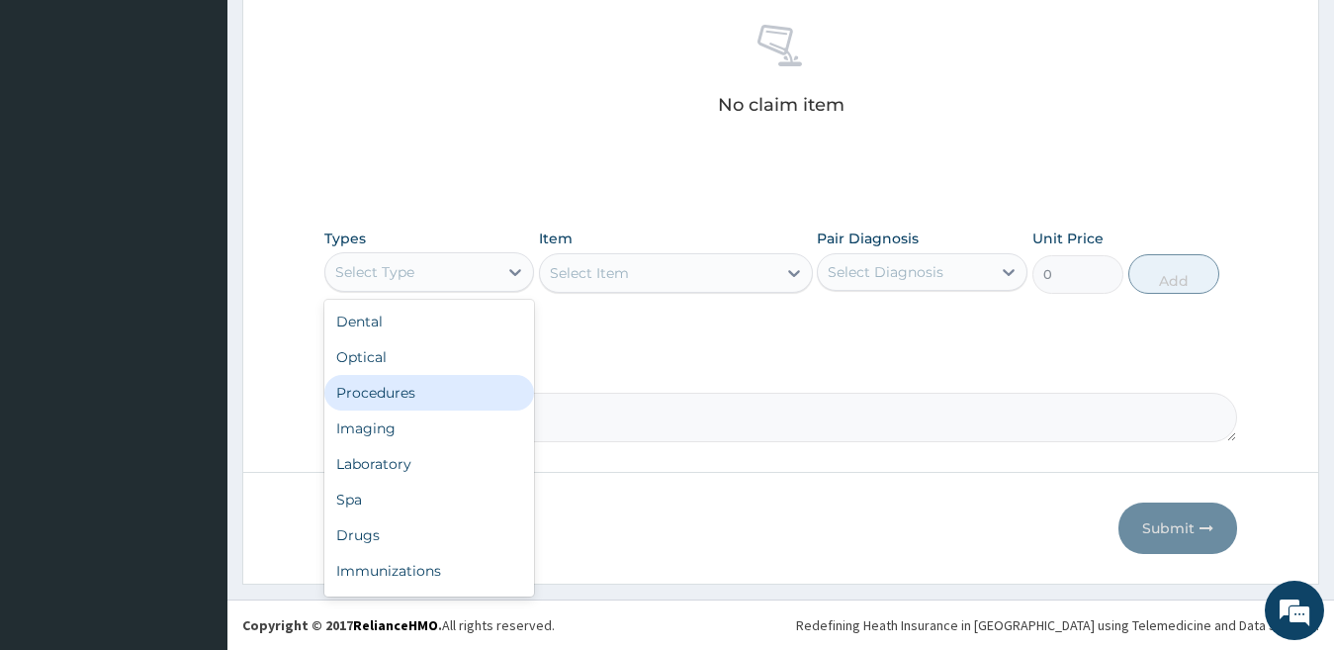
click at [426, 395] on div "Procedures" at bounding box center [429, 393] width 211 height 36
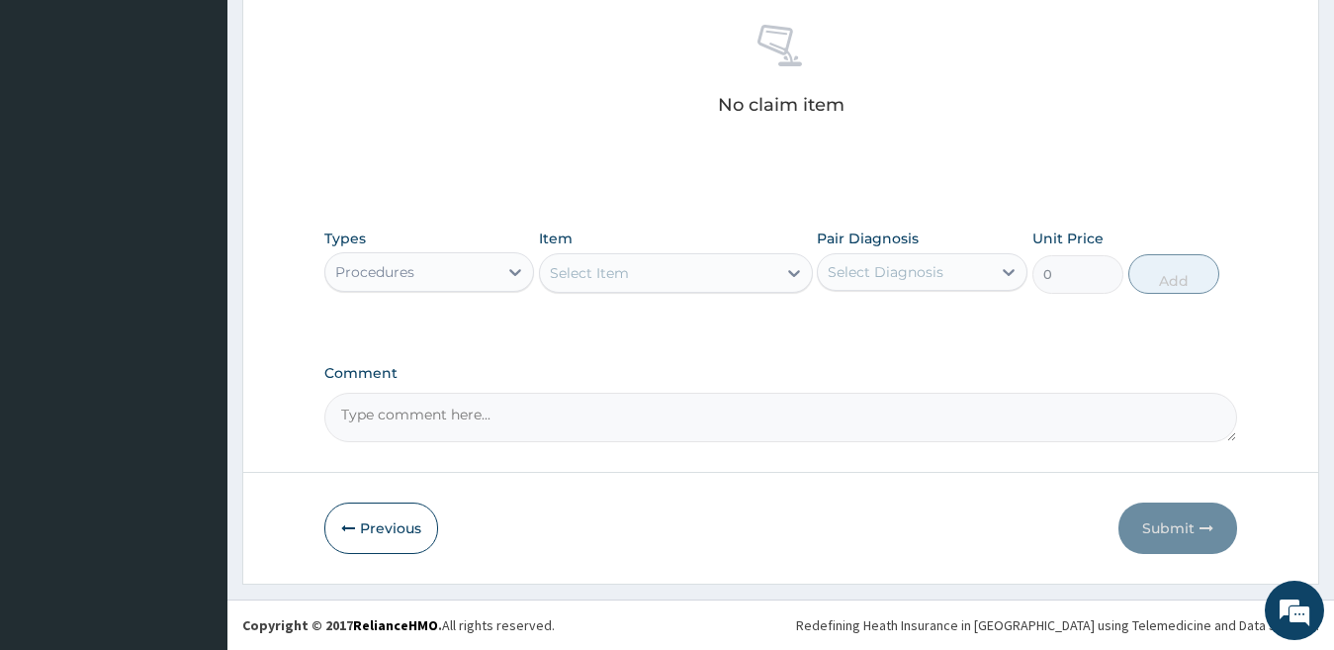
click at [647, 269] on div "Select Item" at bounding box center [658, 273] width 236 height 32
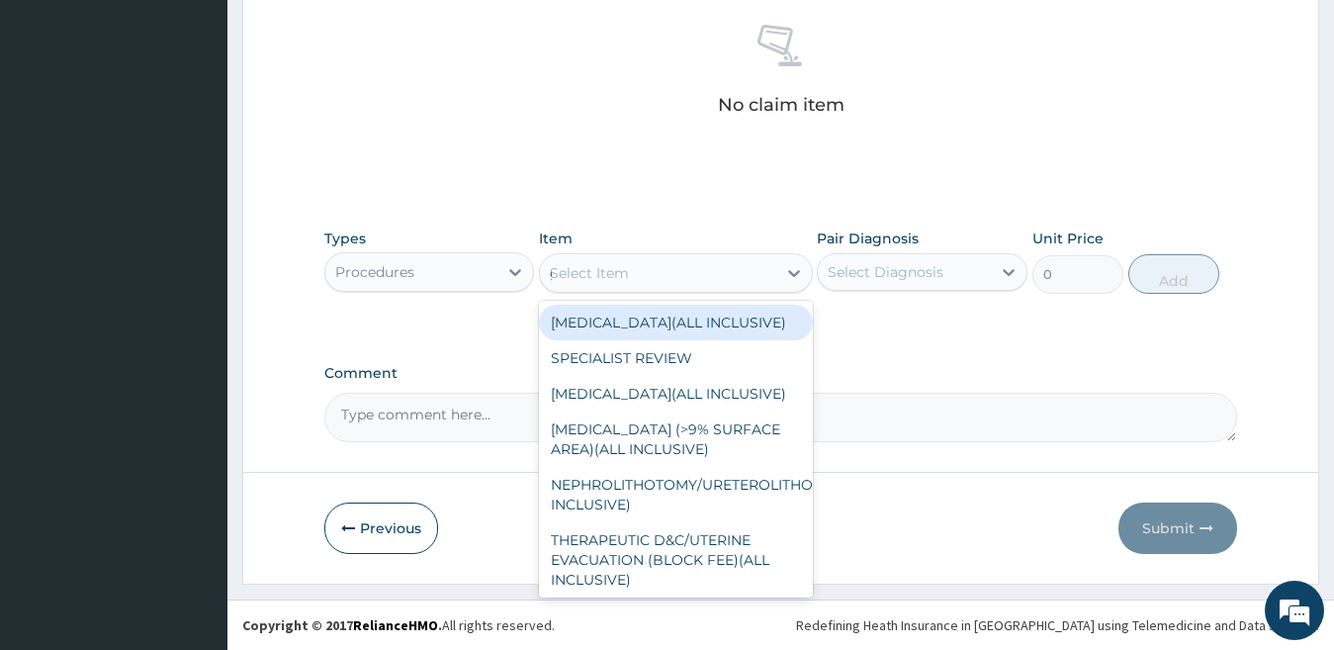
type input "gp"
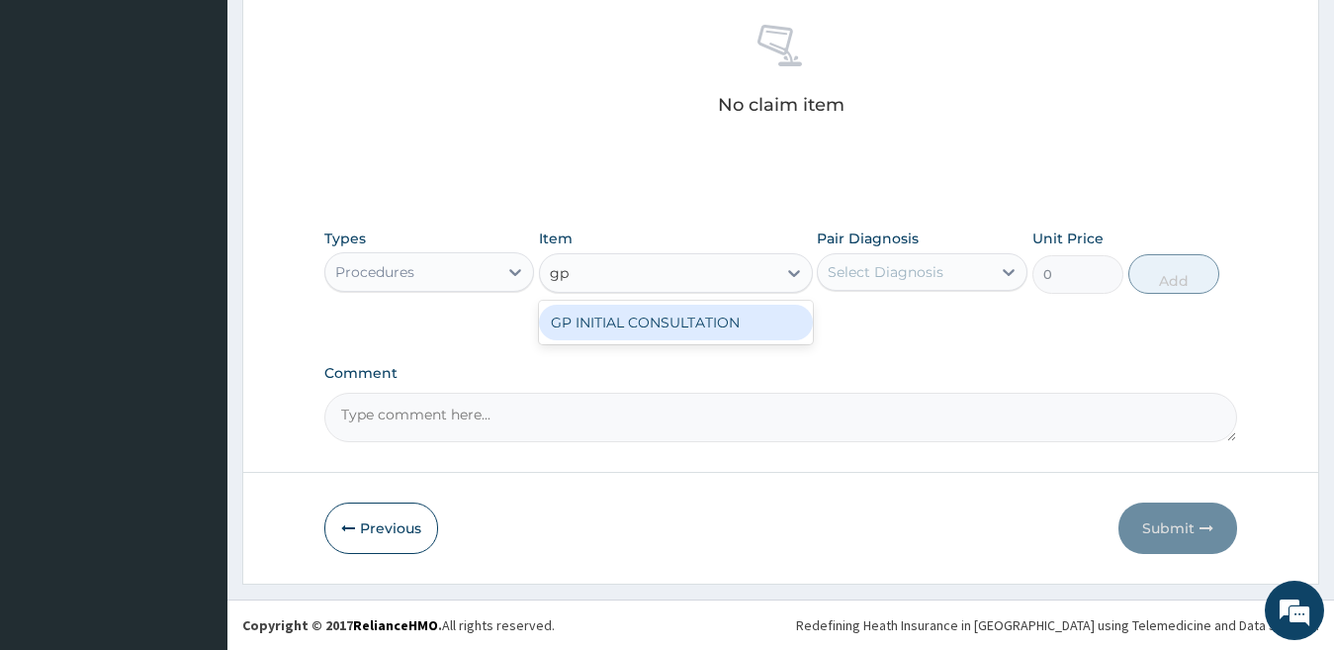
click at [683, 323] on div "GP INITIAL CONSULTATION" at bounding box center [676, 323] width 274 height 36
type input "2000"
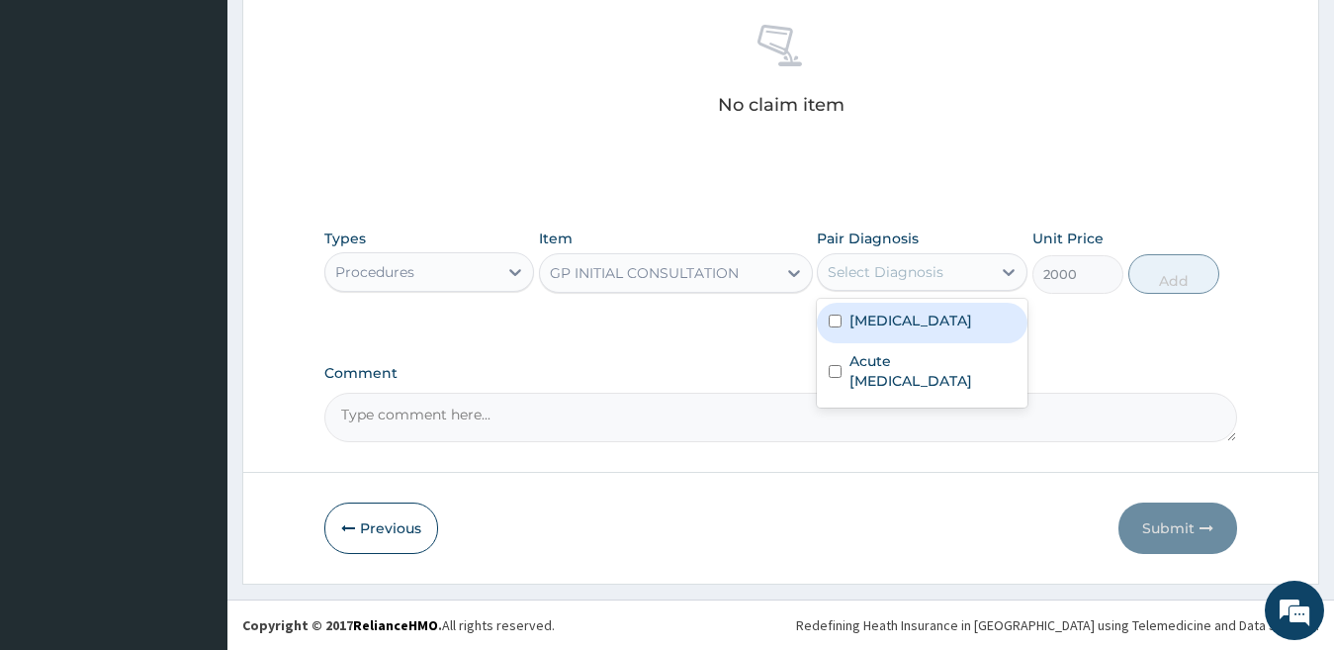
click at [851, 269] on div "Select Diagnosis" at bounding box center [886, 272] width 116 height 20
click at [904, 322] on label "[MEDICAL_DATA]" at bounding box center [911, 321] width 123 height 20
checkbox input "true"
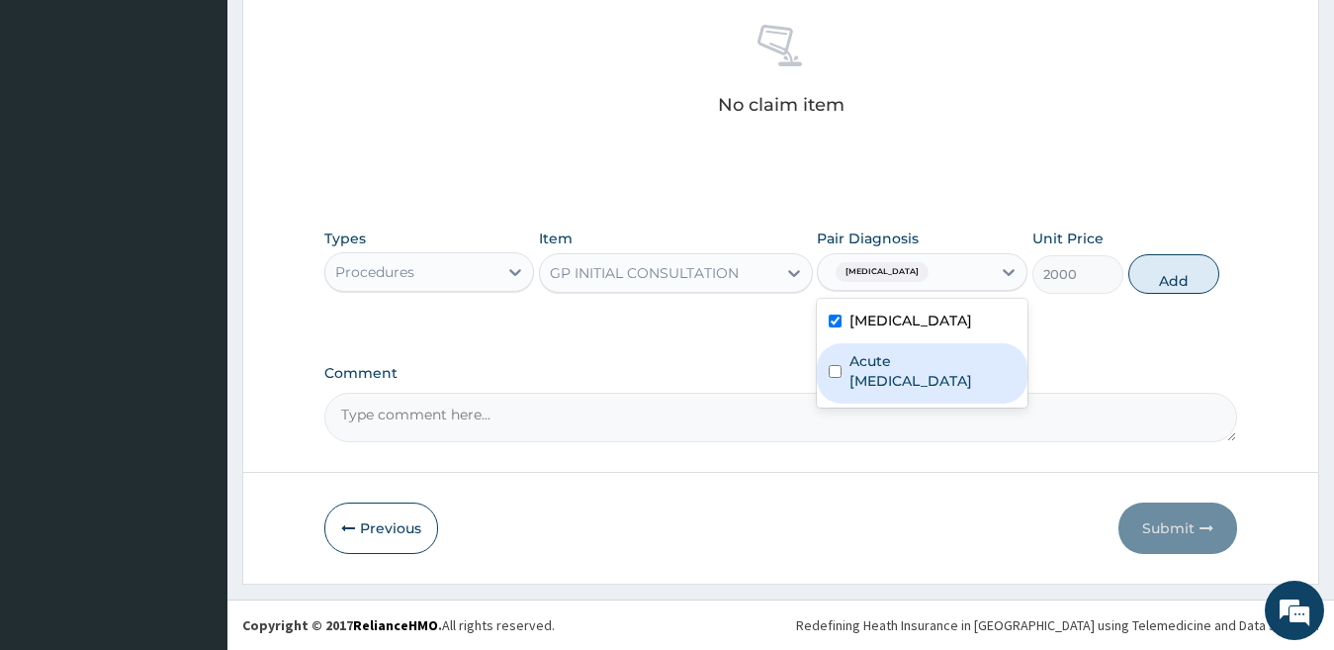
click at [912, 381] on label "Acute upper respiratory infection" at bounding box center [933, 371] width 166 height 40
checkbox input "true"
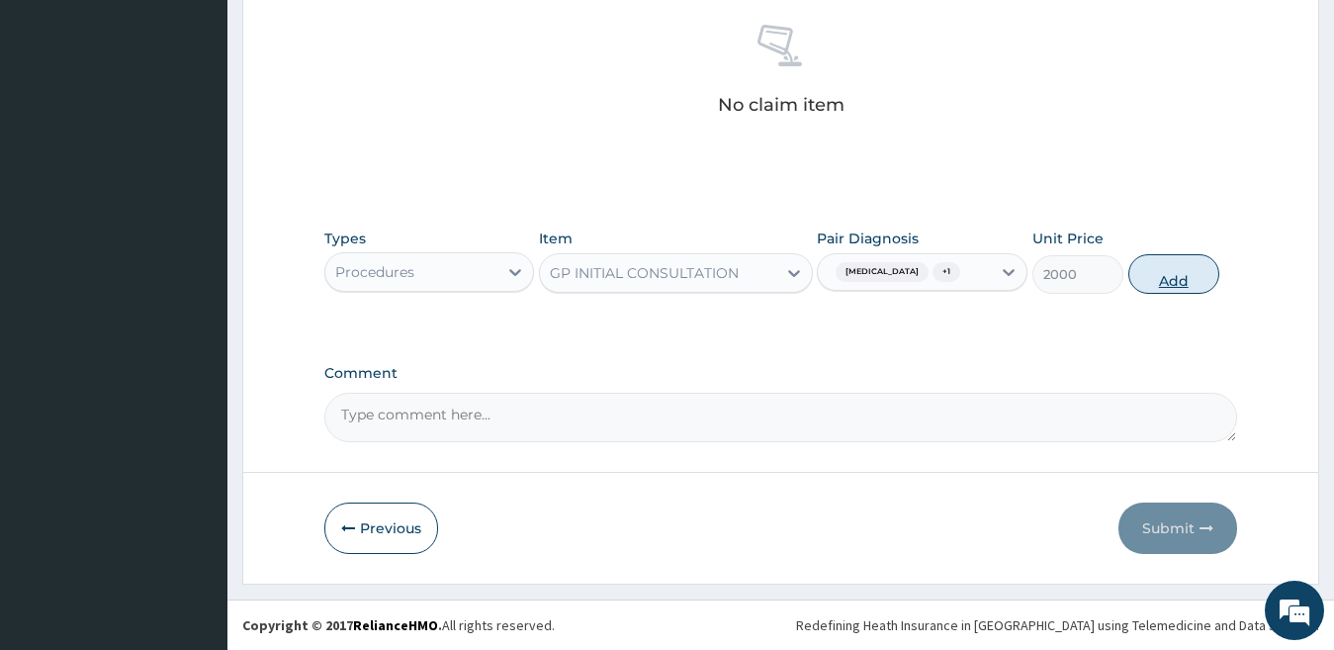
click at [1160, 283] on button "Add" at bounding box center [1174, 274] width 91 height 40
type input "0"
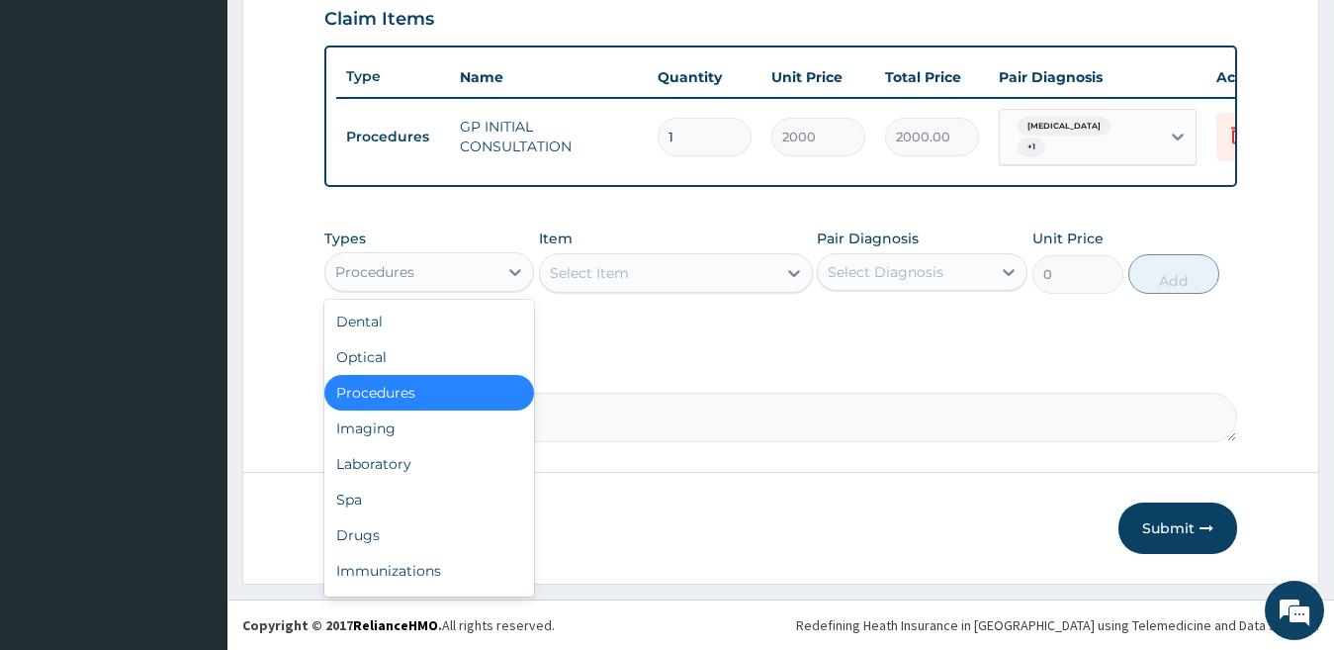
click at [452, 280] on div "Procedures" at bounding box center [411, 272] width 173 height 32
click at [393, 465] on div "Laboratory" at bounding box center [429, 464] width 211 height 36
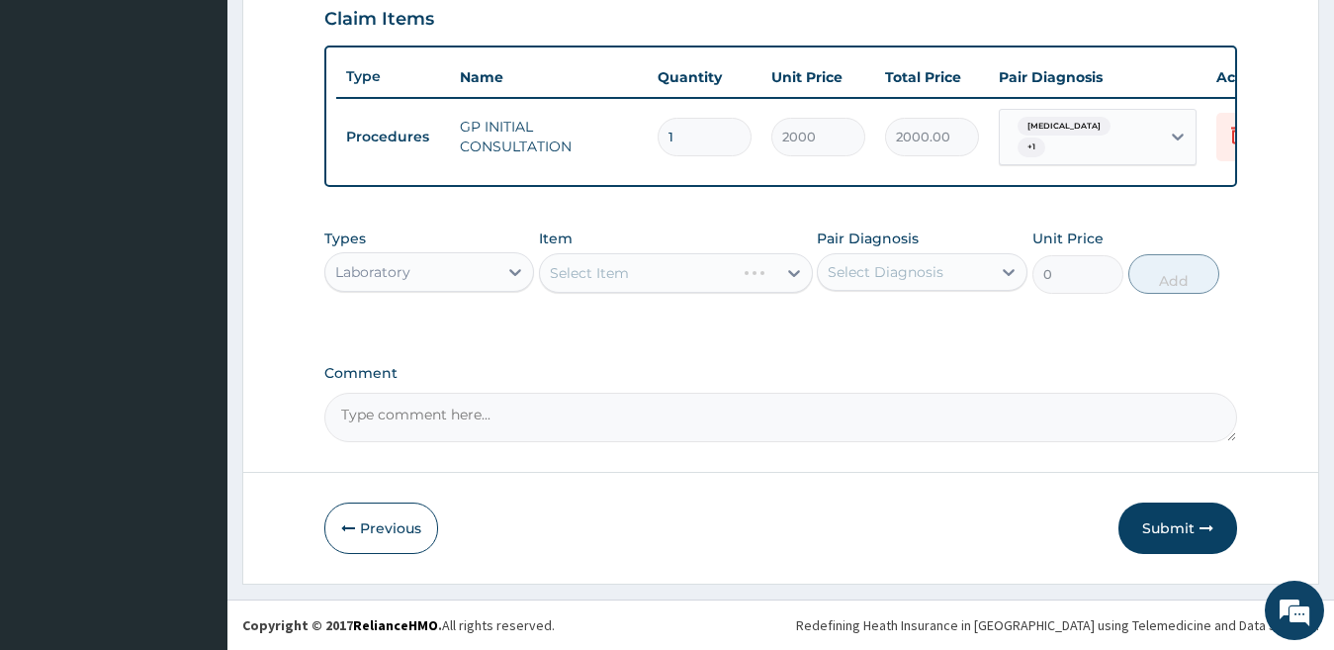
click at [567, 273] on div "Select Item" at bounding box center [676, 273] width 274 height 40
click at [573, 268] on div "Select Item" at bounding box center [589, 273] width 79 height 20
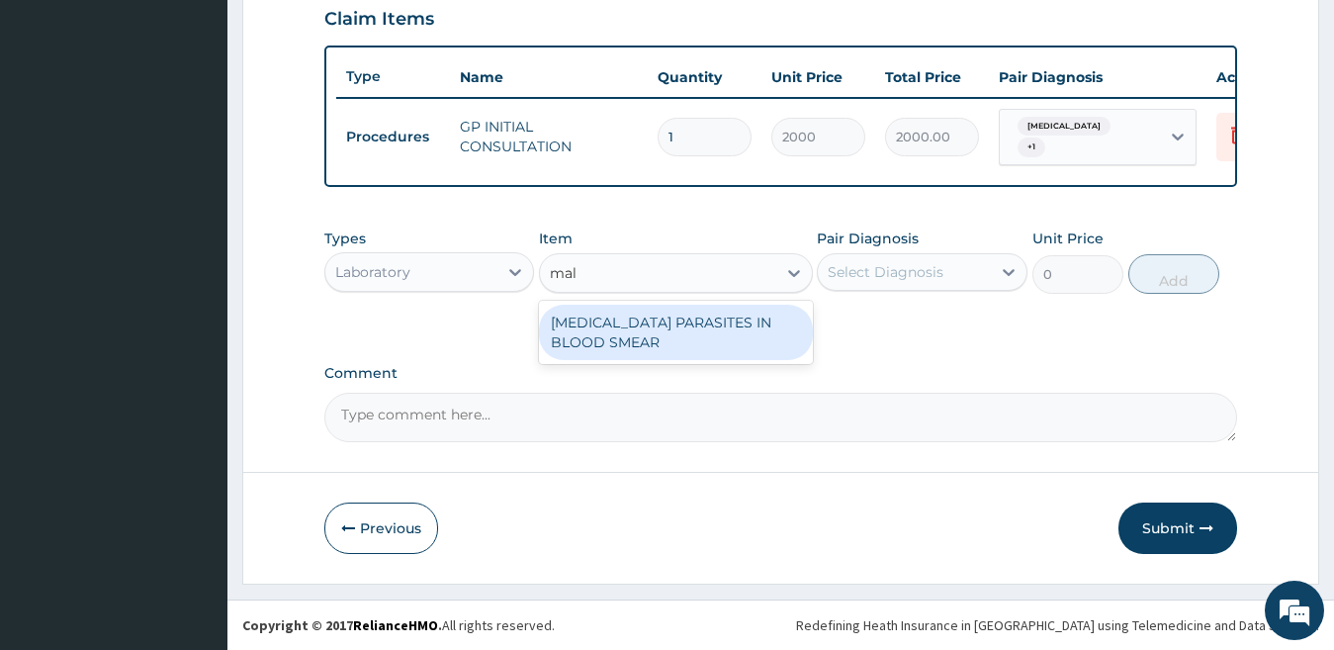
type input "mala"
click at [656, 339] on div "MALARIA PARASITES IN BLOOD SMEAR" at bounding box center [676, 332] width 274 height 55
type input "1700"
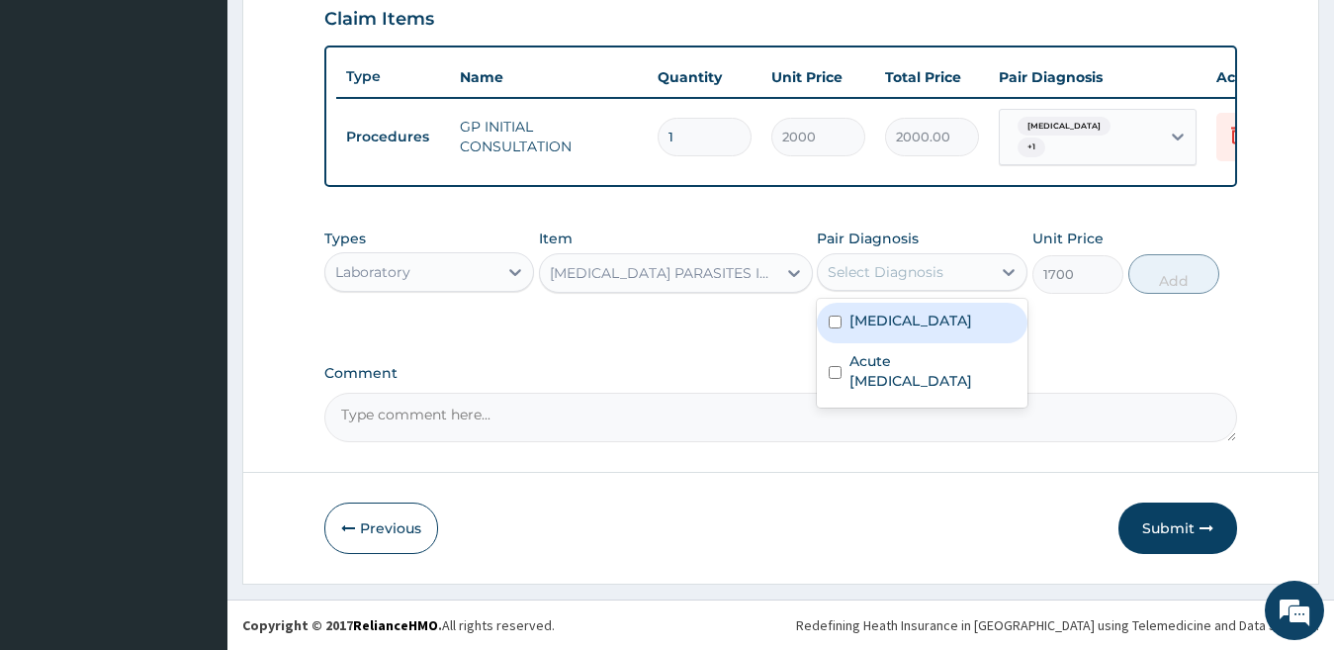
click at [863, 276] on div "Select Diagnosis" at bounding box center [886, 272] width 116 height 20
click at [878, 322] on label "Falciparum malaria" at bounding box center [911, 321] width 123 height 20
checkbox input "true"
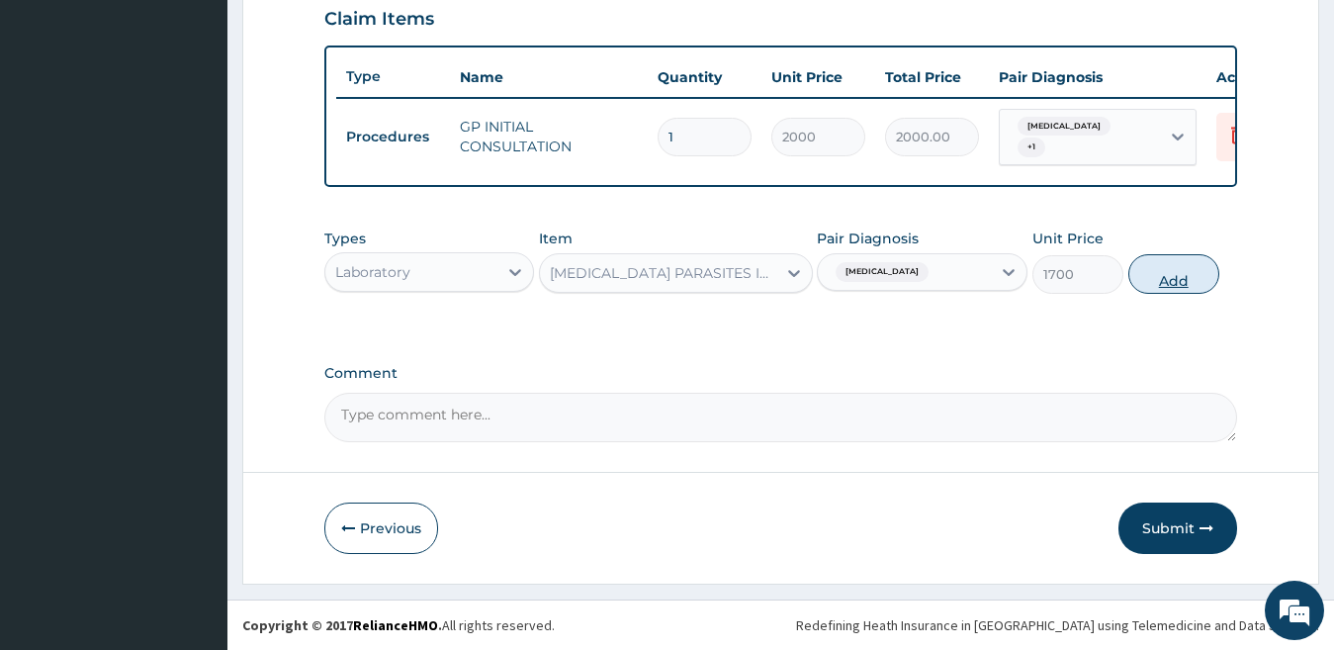
click at [1190, 269] on button "Add" at bounding box center [1174, 274] width 91 height 40
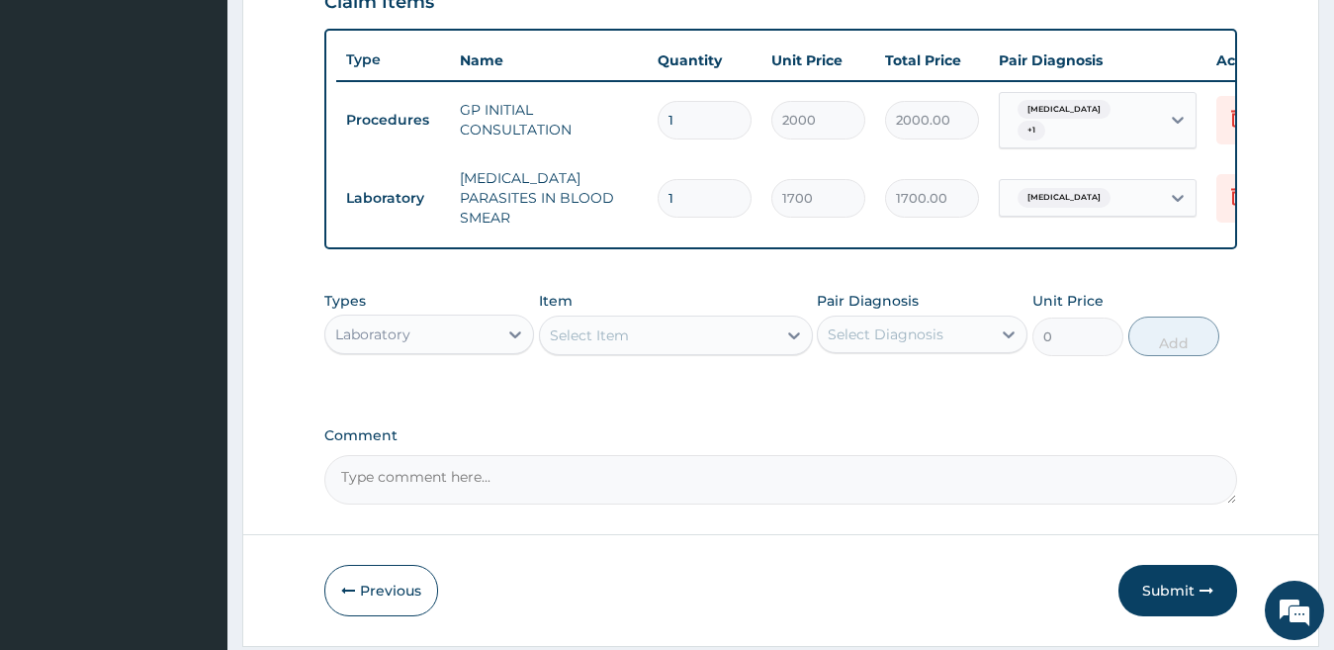
click at [571, 345] on div "Select Item" at bounding box center [589, 335] width 79 height 20
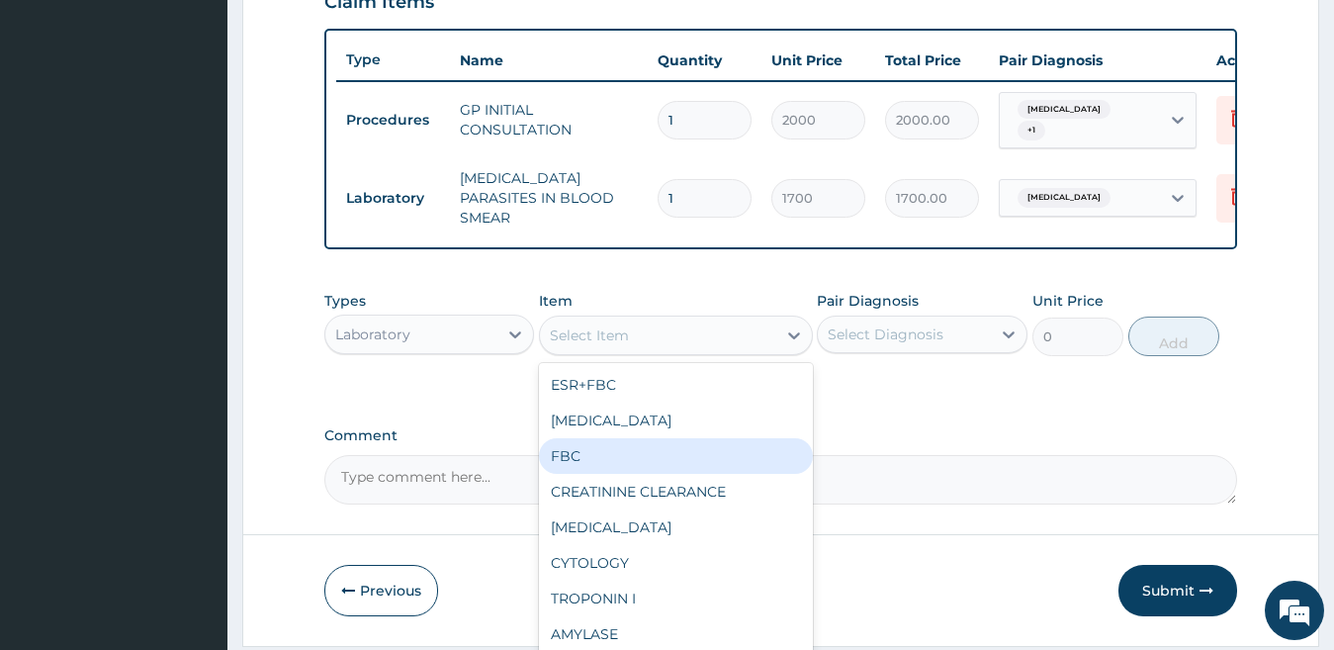
click at [585, 460] on div "FBC" at bounding box center [676, 456] width 274 height 36
type input "2500"
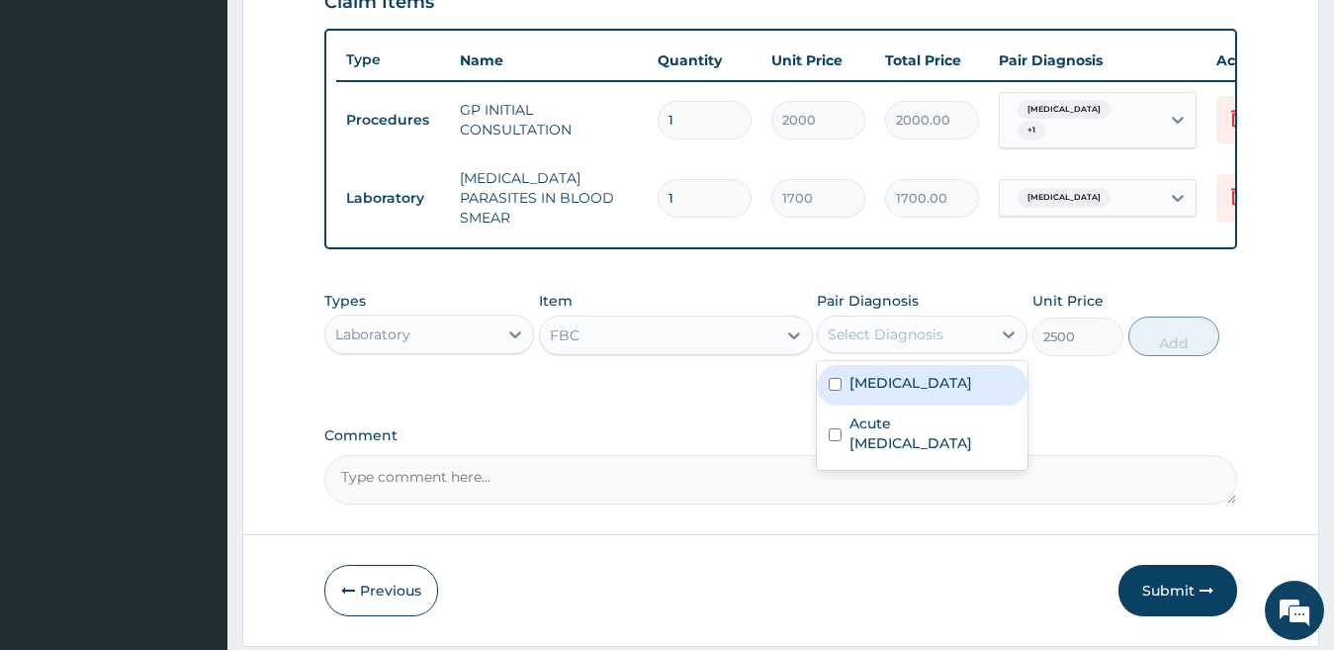
click at [847, 344] on div "Select Diagnosis" at bounding box center [886, 334] width 116 height 20
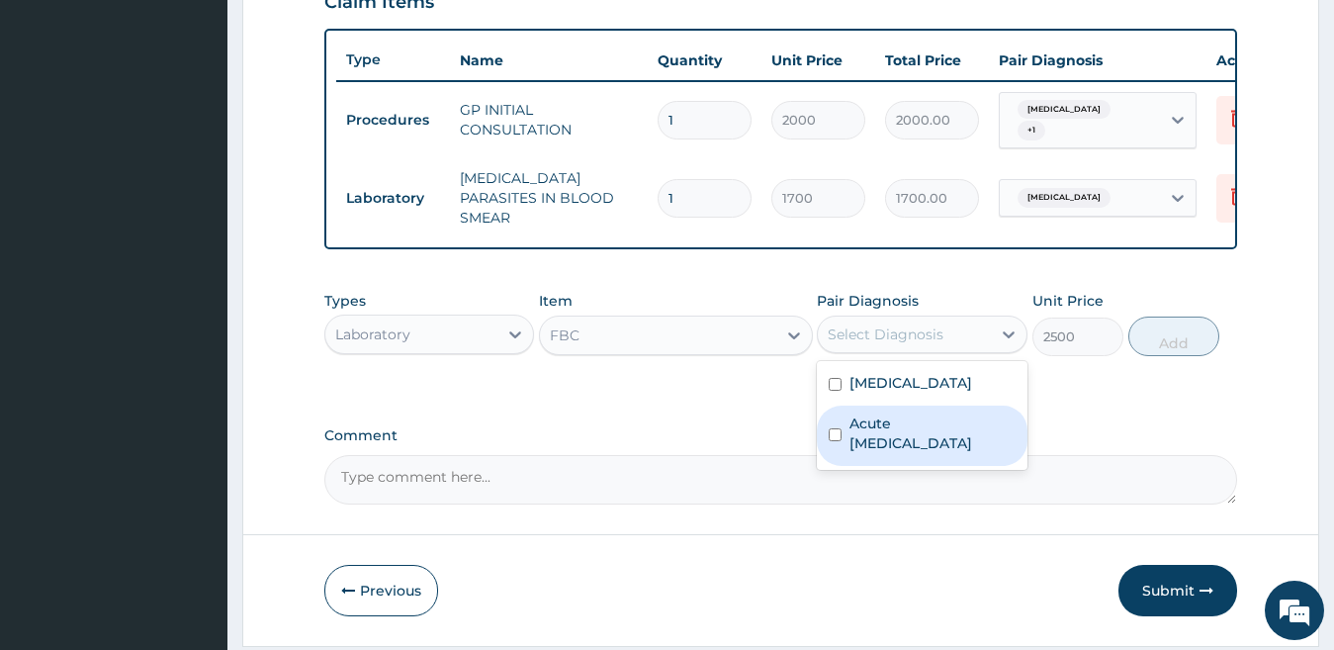
click at [904, 437] on label "Acute upper respiratory infection" at bounding box center [933, 433] width 166 height 40
checkbox input "true"
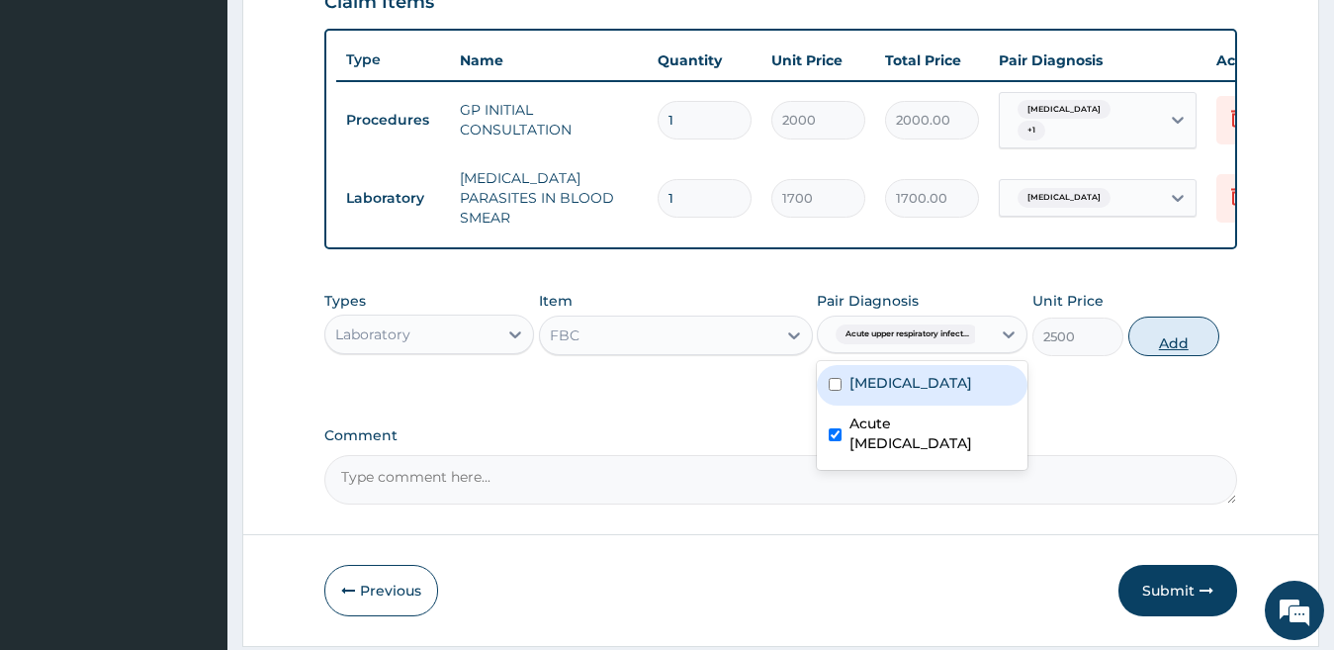
click at [1161, 329] on button "Add" at bounding box center [1174, 337] width 91 height 40
type input "0"
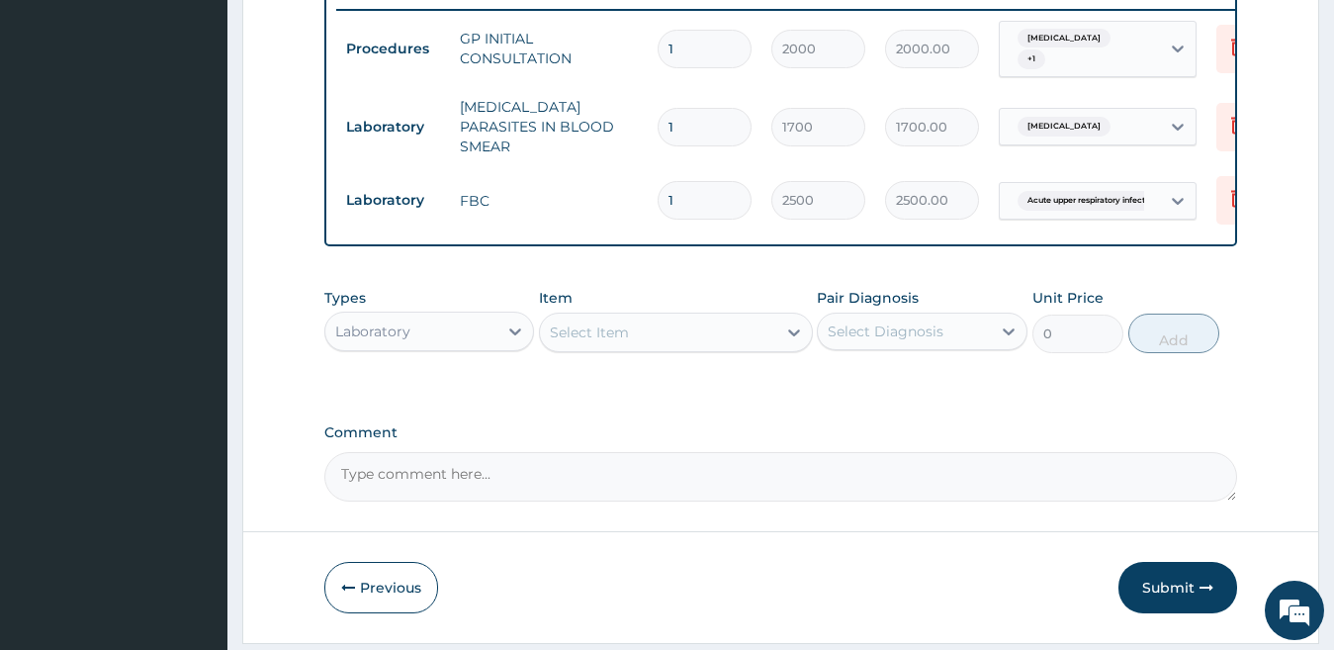
scroll to position [844, 0]
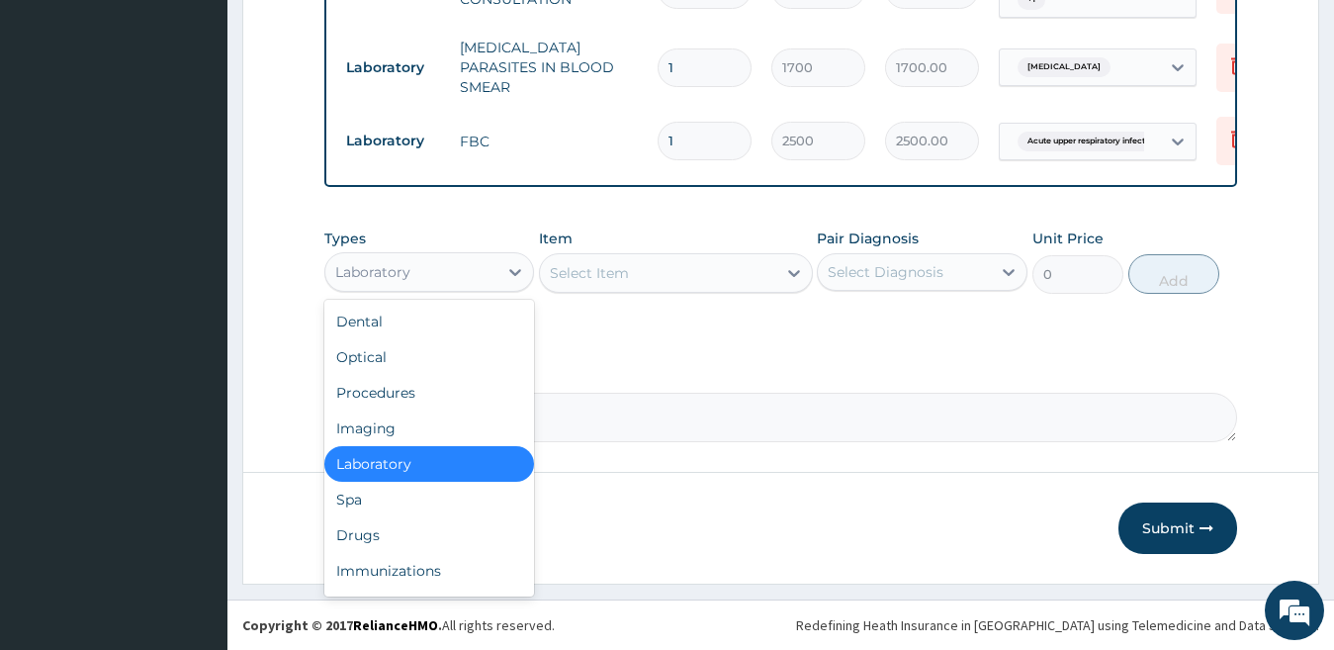
click at [451, 283] on div "Laboratory" at bounding box center [411, 272] width 173 height 32
click at [388, 538] on div "Drugs" at bounding box center [429, 535] width 211 height 36
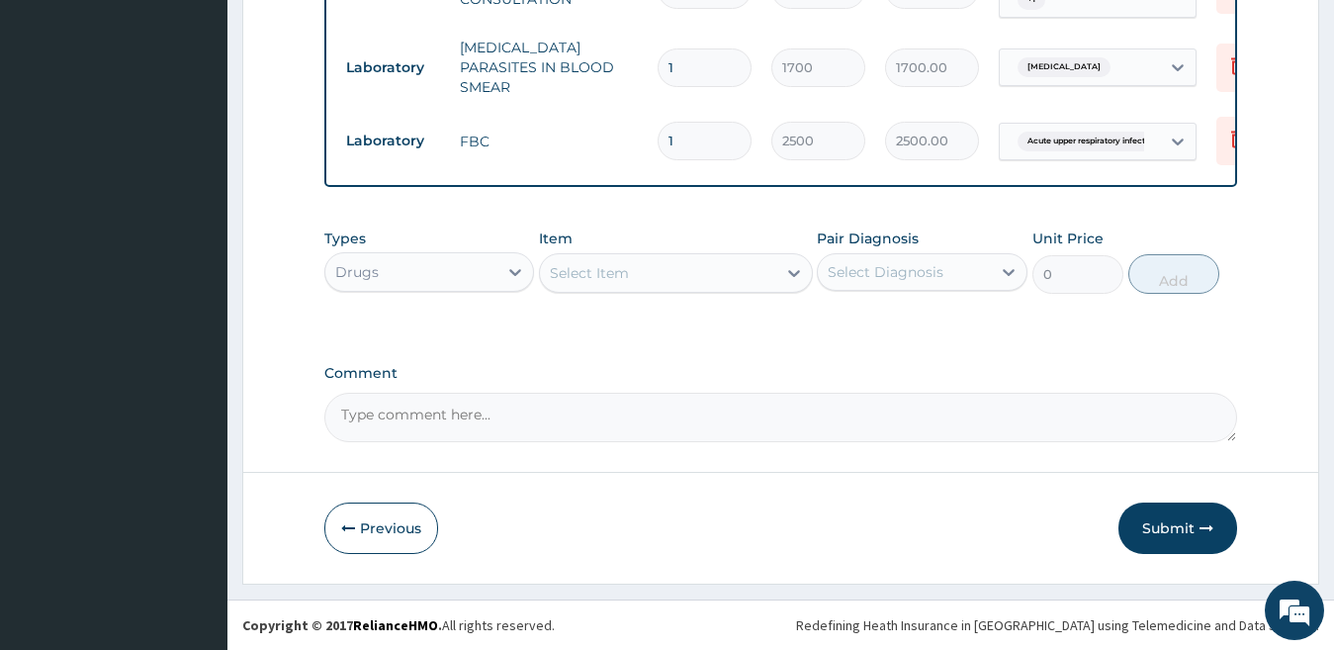
click at [575, 275] on div "Select Item" at bounding box center [589, 273] width 79 height 20
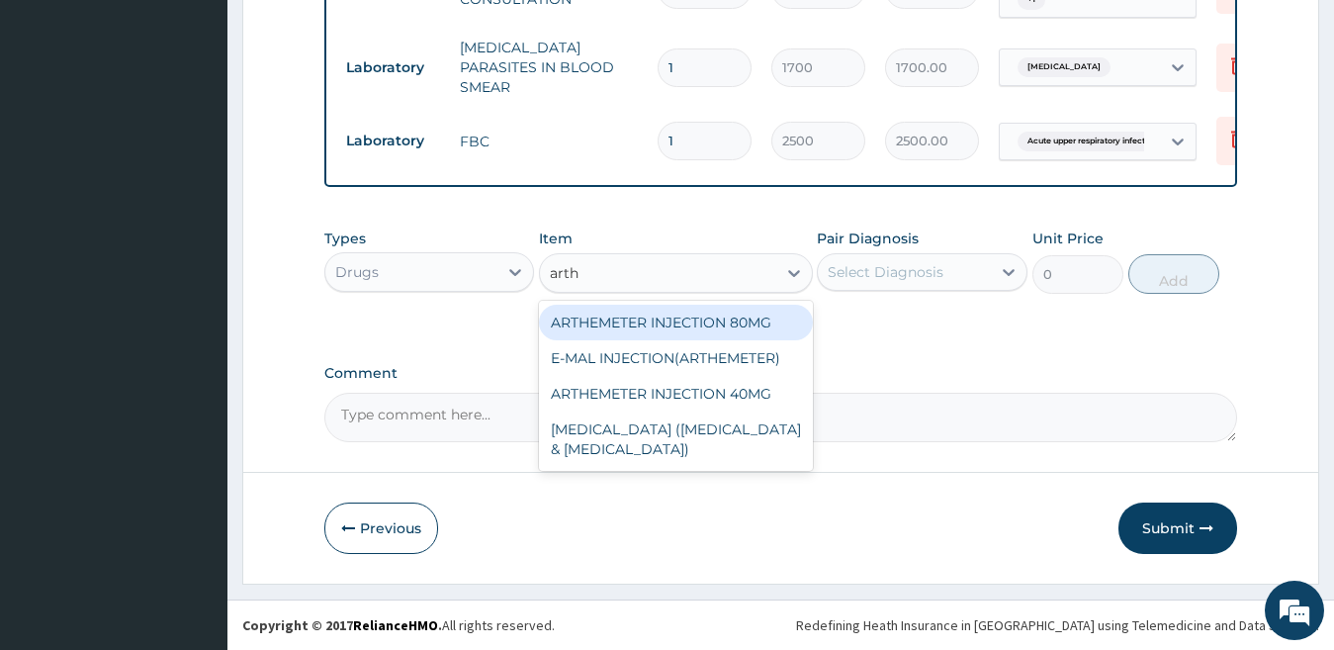
type input "arthe"
click at [652, 329] on div "ARTHEMETER INJECTION 80MG" at bounding box center [676, 323] width 274 height 36
type input "600"
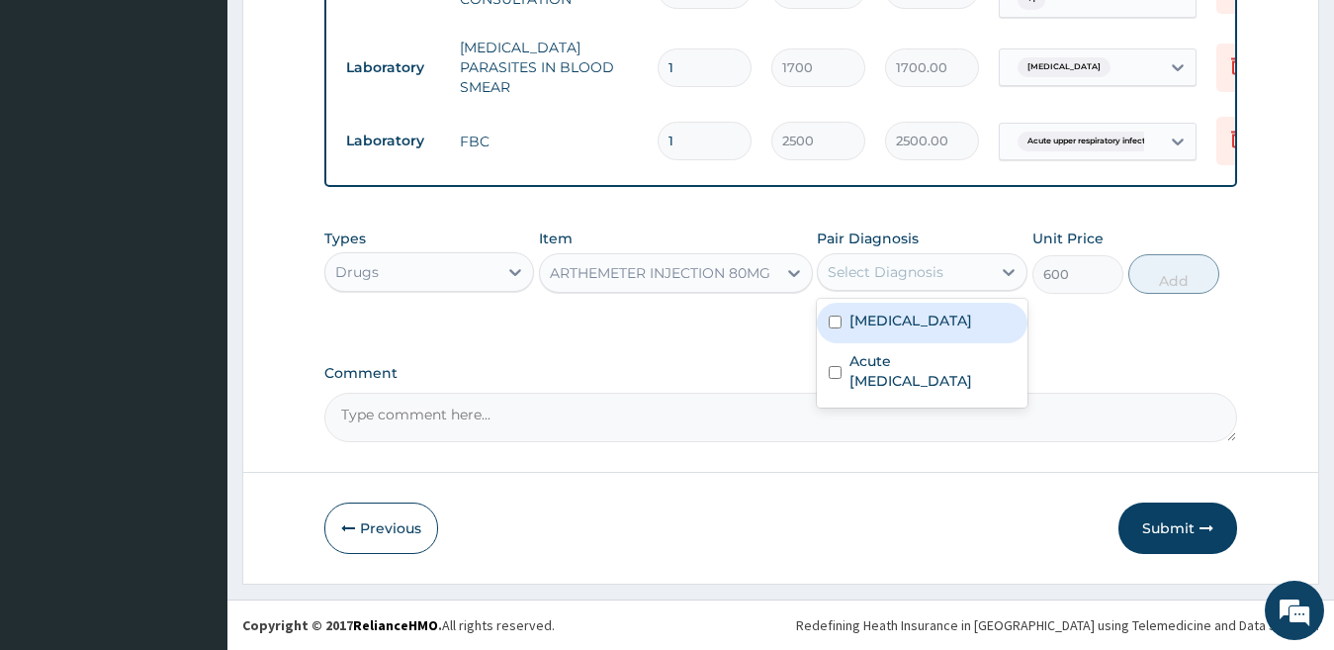
click at [874, 275] on div "Select Diagnosis" at bounding box center [886, 272] width 116 height 20
click at [894, 340] on div "Falciparum malaria" at bounding box center [922, 323] width 211 height 41
checkbox input "true"
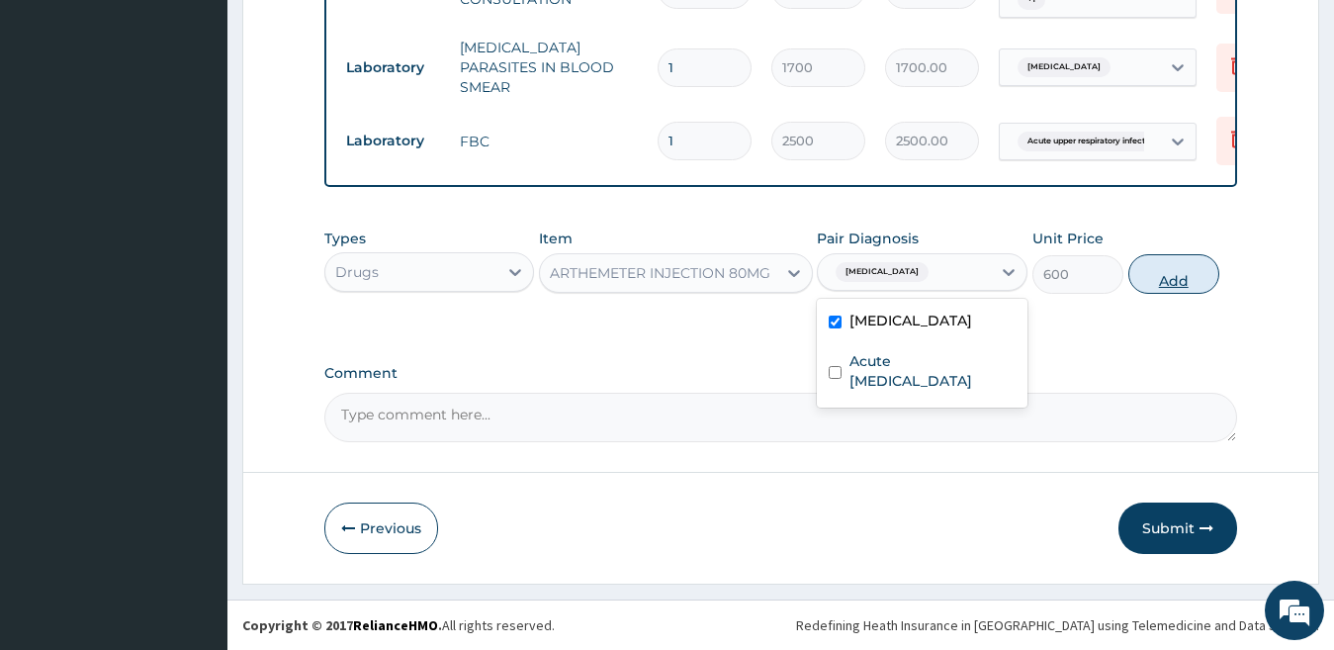
click at [1196, 276] on button "Add" at bounding box center [1174, 274] width 91 height 40
type input "0"
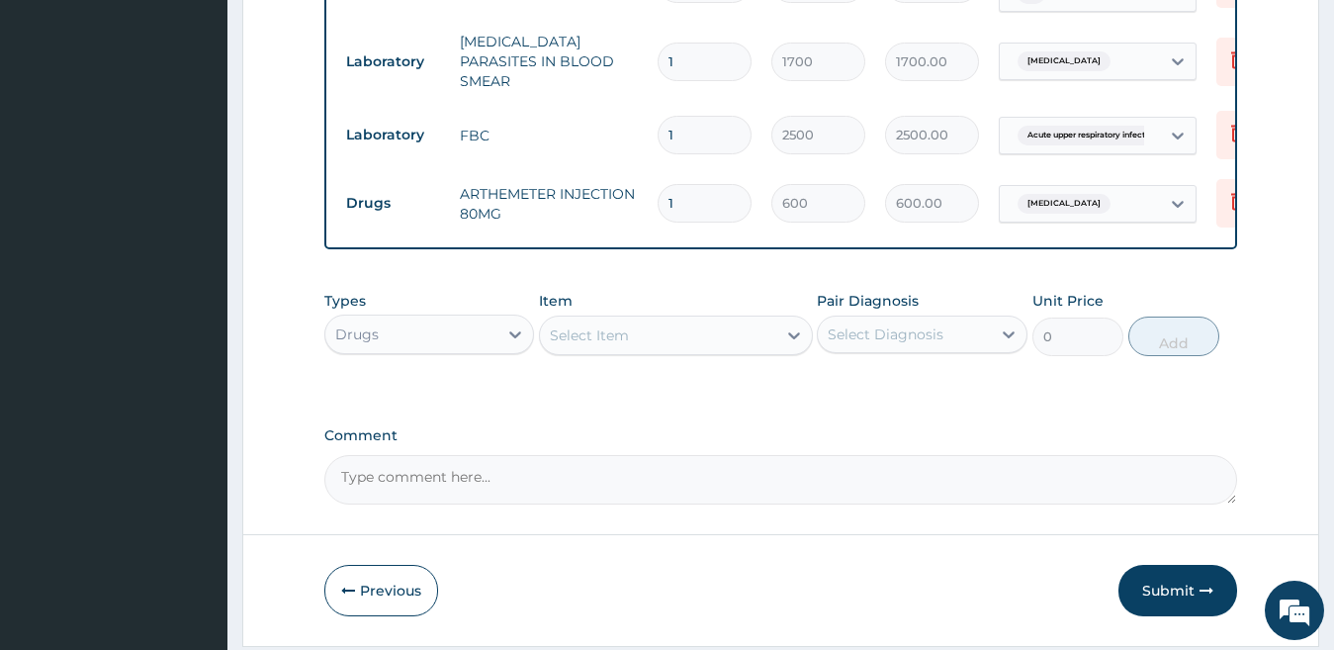
type input "0.00"
type input "6"
type input "3600.00"
type input "6"
click at [661, 343] on div "Select Item" at bounding box center [658, 336] width 236 height 32
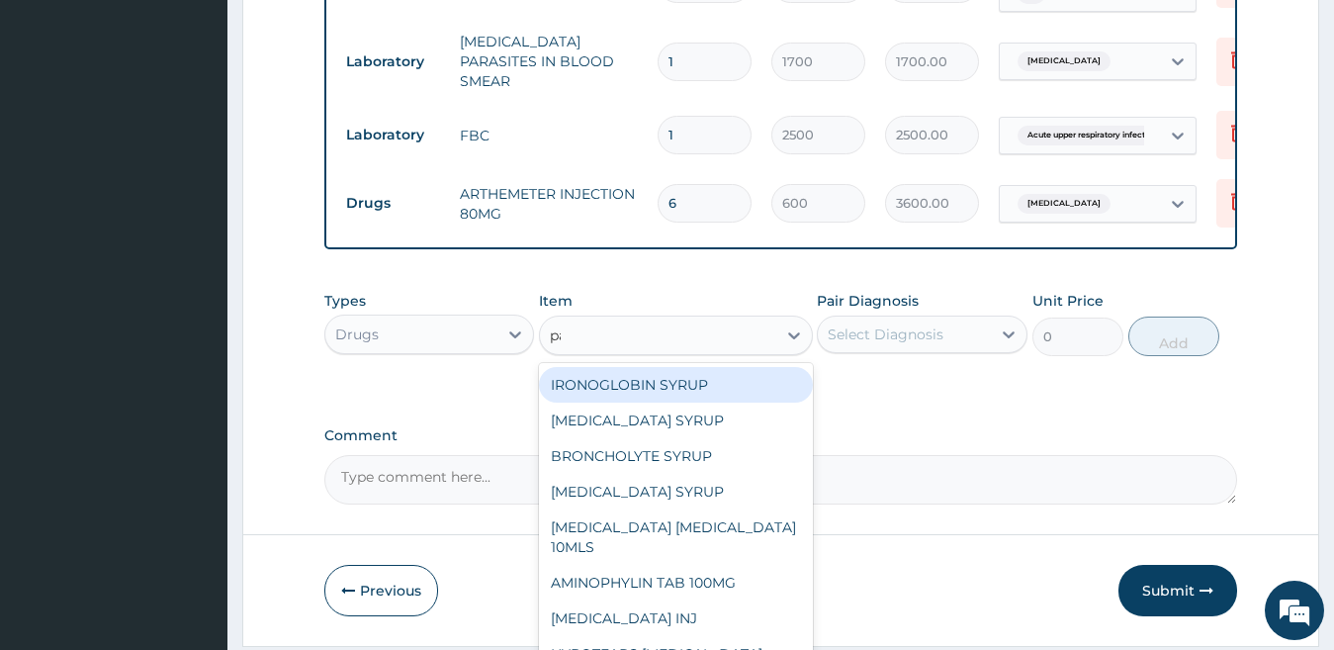
type input "para"
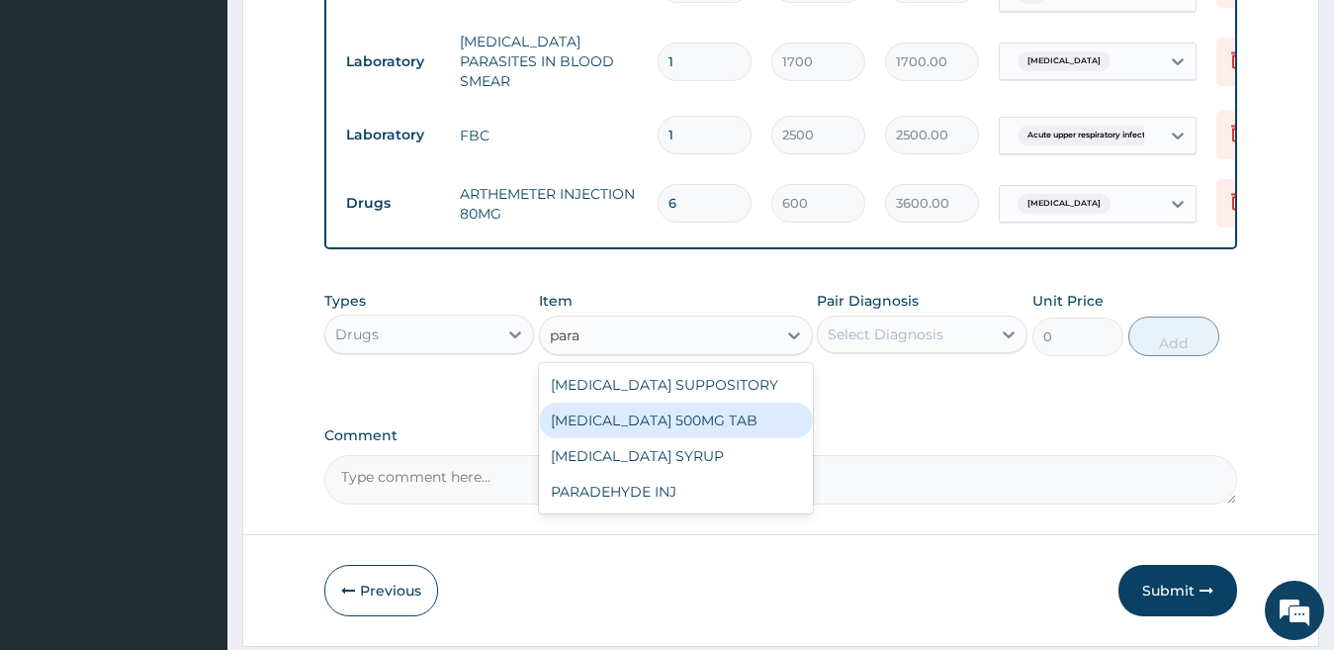
click at [730, 425] on div "PARACETAMOL 500MG TAB" at bounding box center [676, 421] width 274 height 36
type input "15"
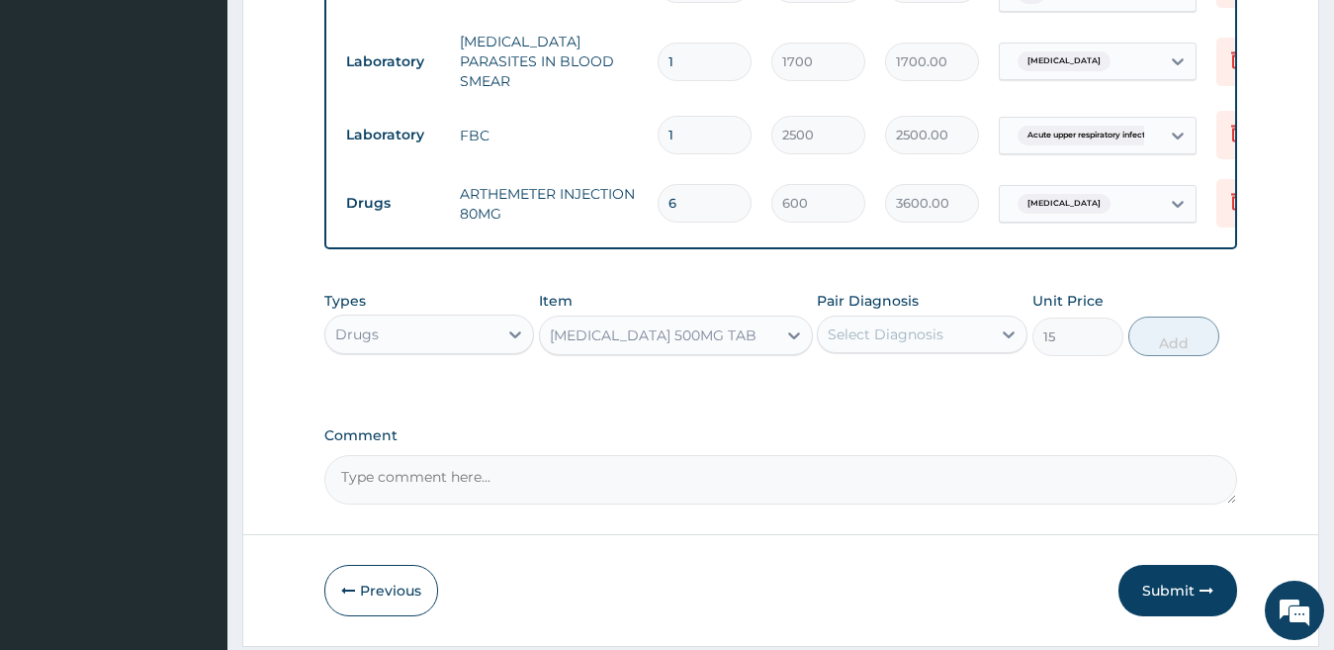
click at [745, 346] on div "PARACETAMOL 500MG TAB" at bounding box center [658, 336] width 236 height 32
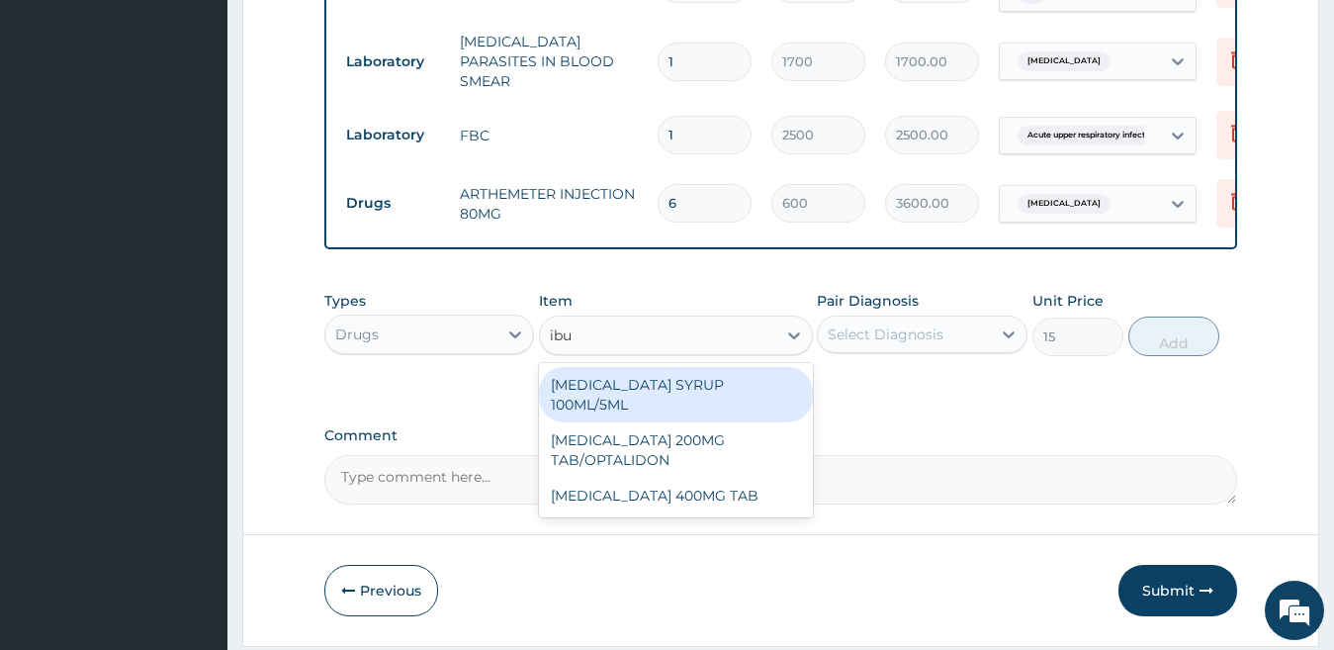
scroll to position [0, 0]
type input "ibupr"
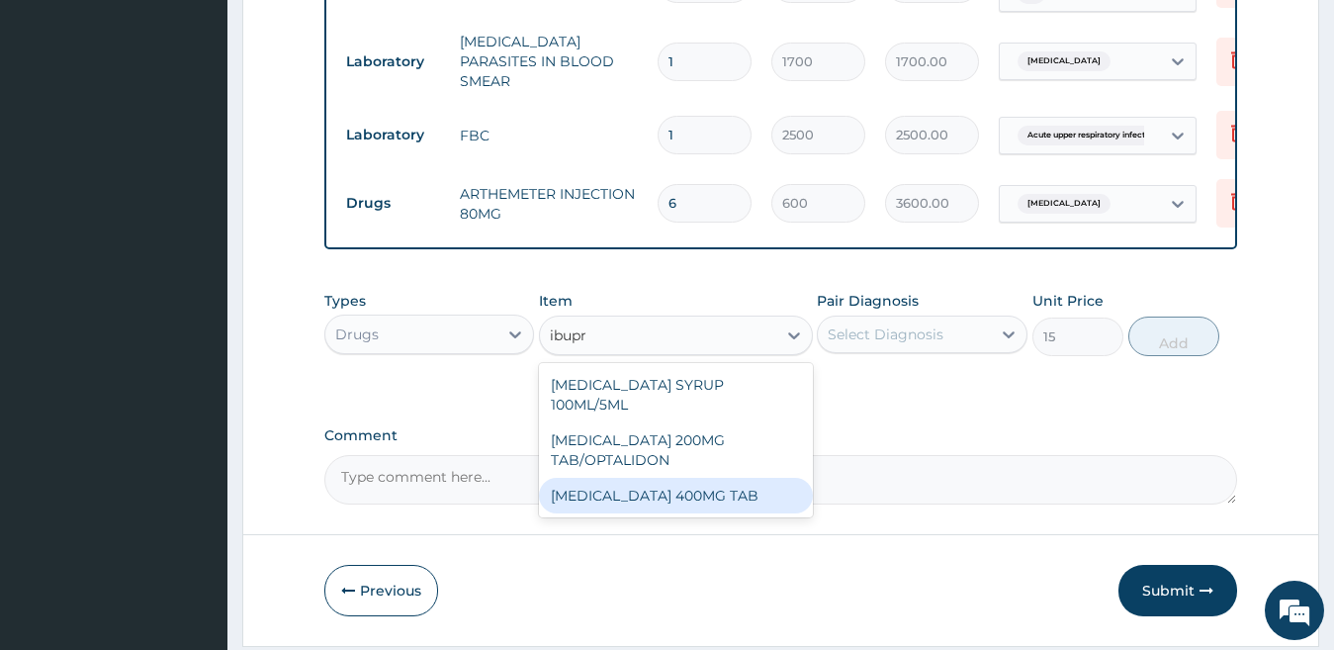
click at [708, 486] on div "IBUPROFEN 400MG TAB" at bounding box center [676, 496] width 274 height 36
type input "35"
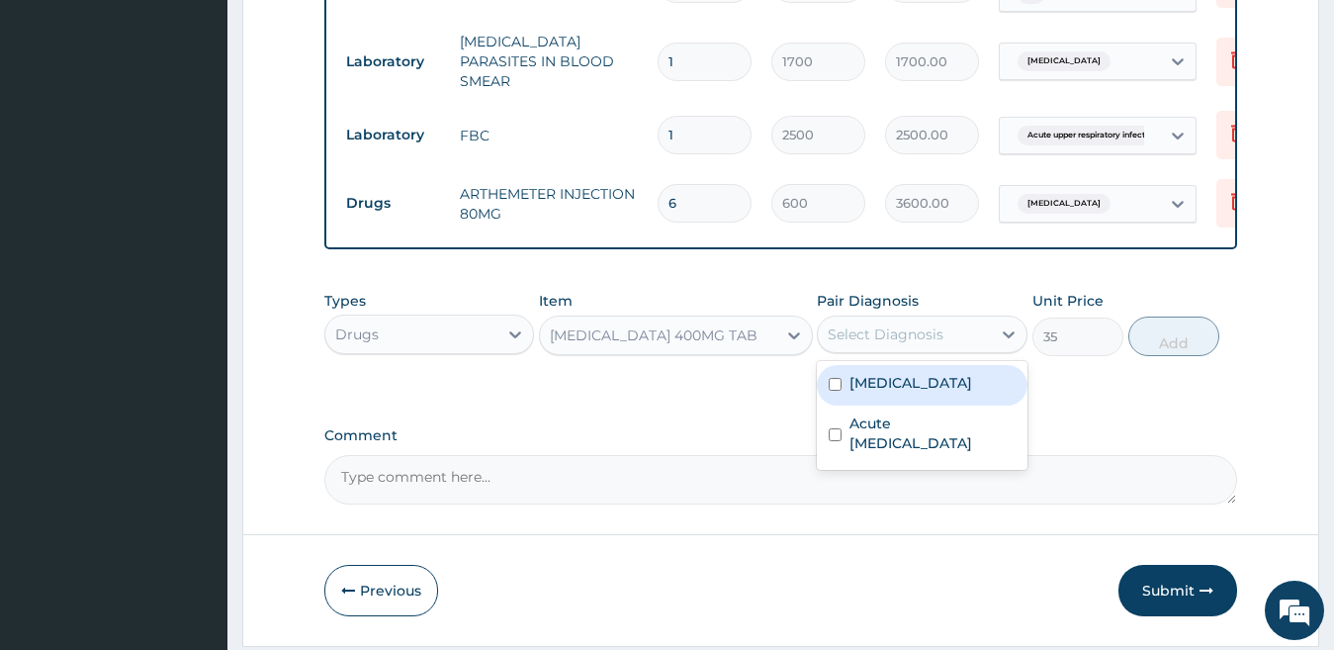
click at [909, 336] on div "Select Diagnosis" at bounding box center [886, 334] width 116 height 20
click at [910, 393] on label "Falciparum malaria" at bounding box center [911, 383] width 123 height 20
checkbox input "true"
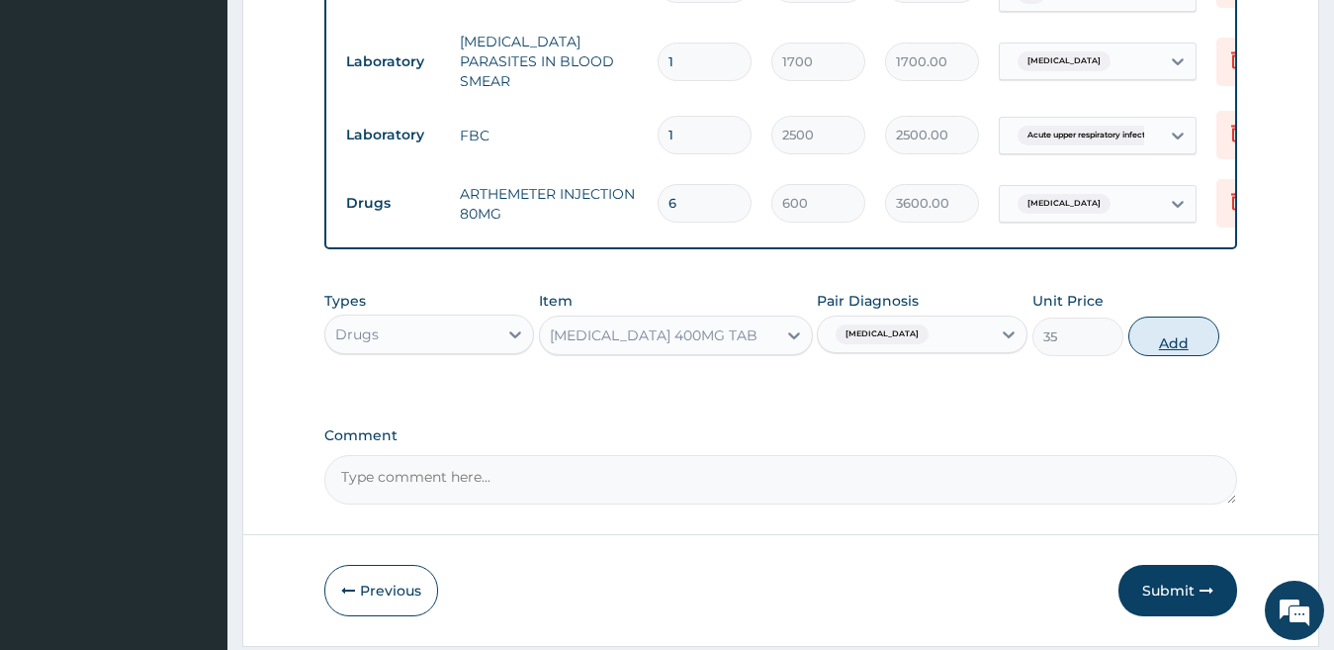
click at [1152, 347] on button "Add" at bounding box center [1174, 337] width 91 height 40
type input "0"
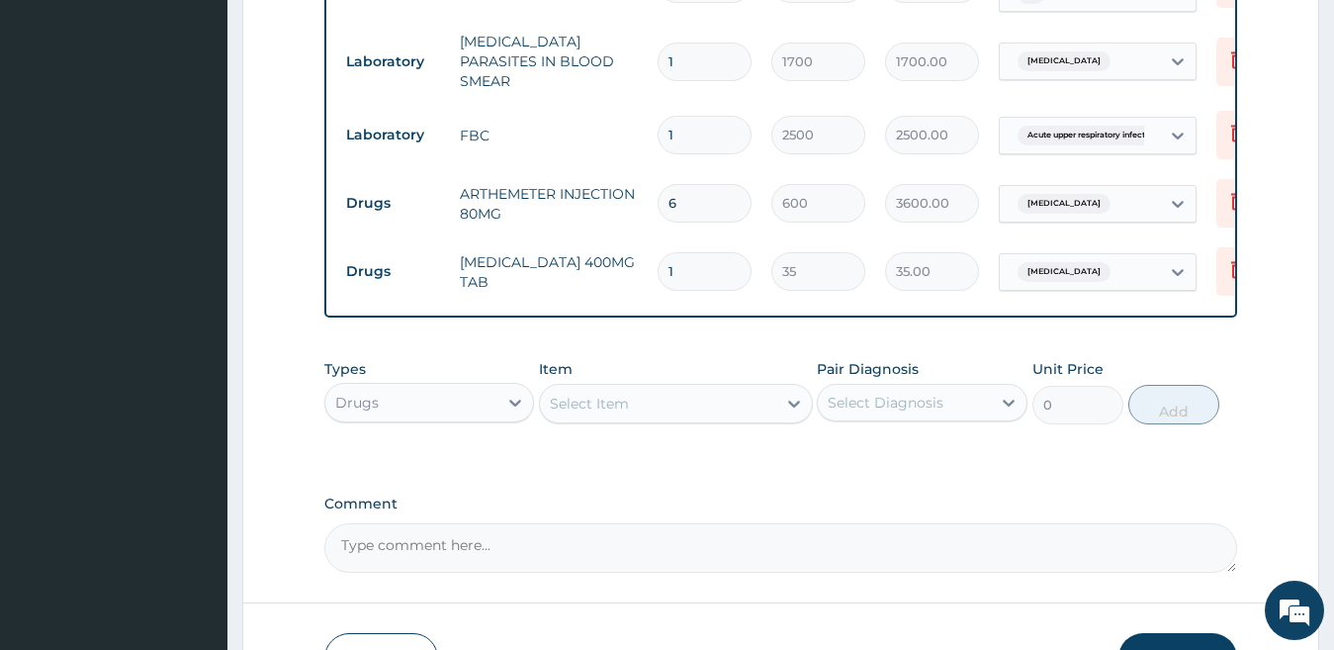
type input "10"
type input "350.00"
type input "10"
click at [656, 412] on div "Select Item" at bounding box center [658, 404] width 236 height 32
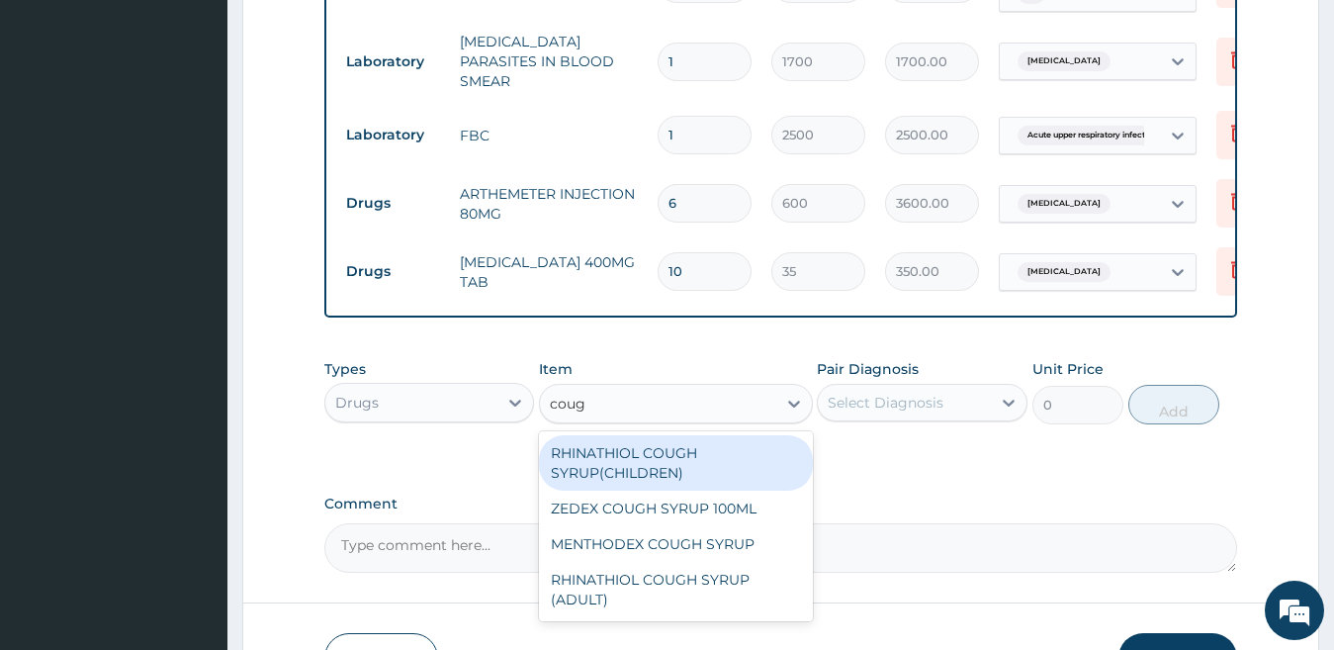
type input "cough"
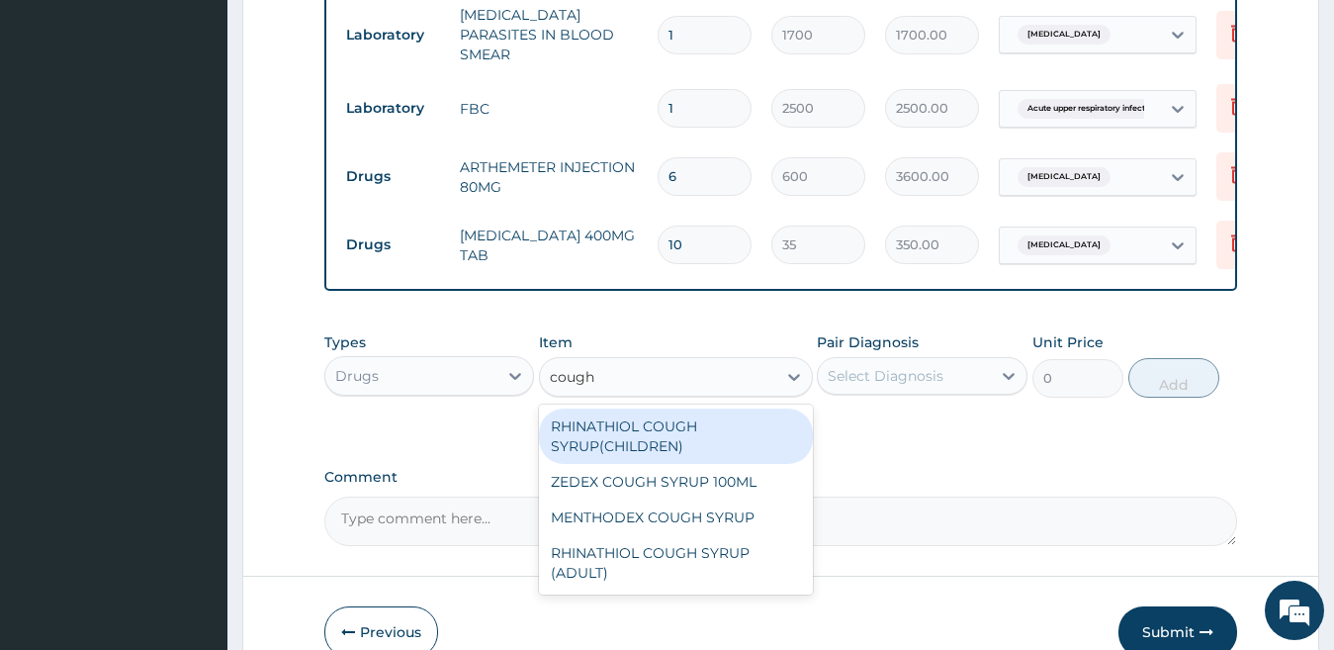
scroll to position [980, 0]
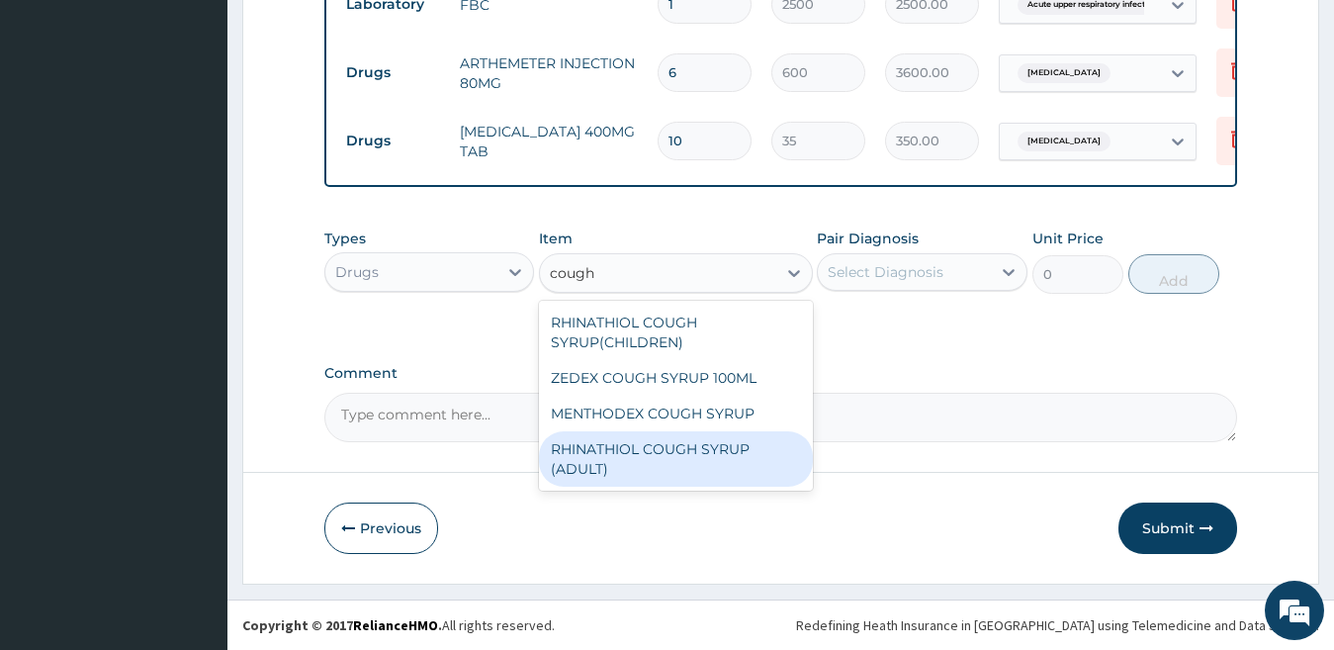
click at [624, 458] on div "RHINATHIOL COUGH SYRUP (ADULT)" at bounding box center [676, 458] width 274 height 55
type input "1404"
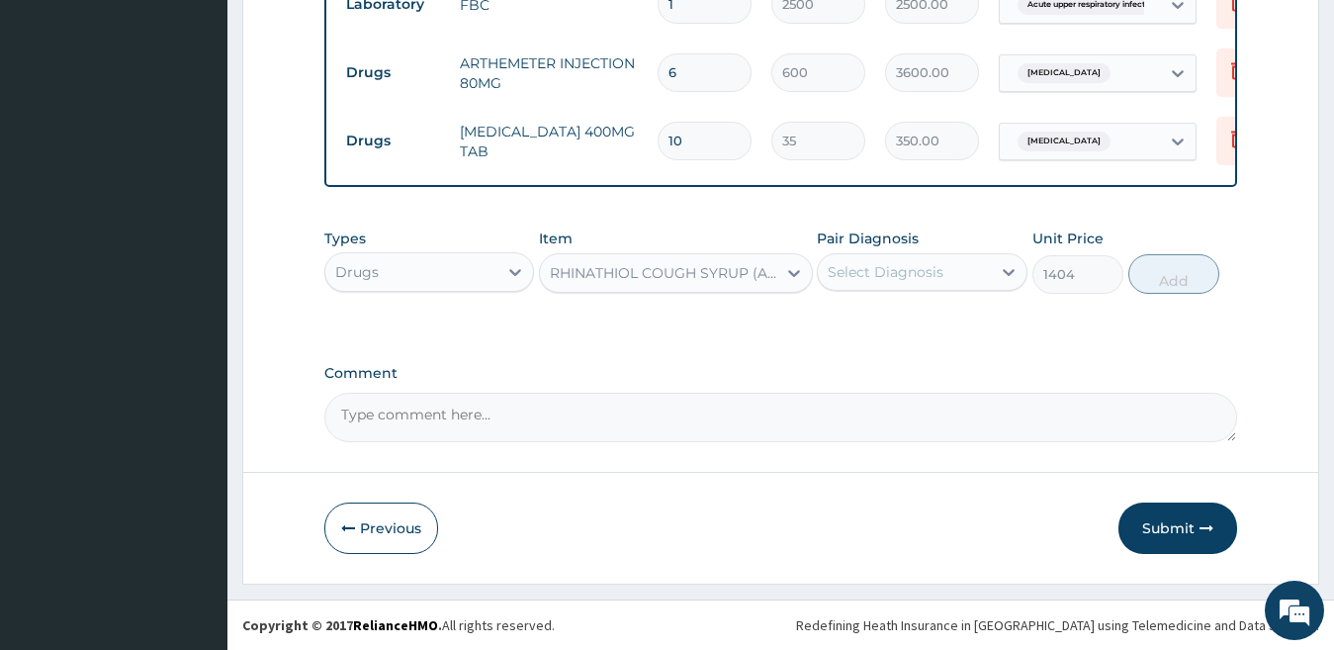
click at [865, 279] on div "Select Diagnosis" at bounding box center [886, 272] width 116 height 20
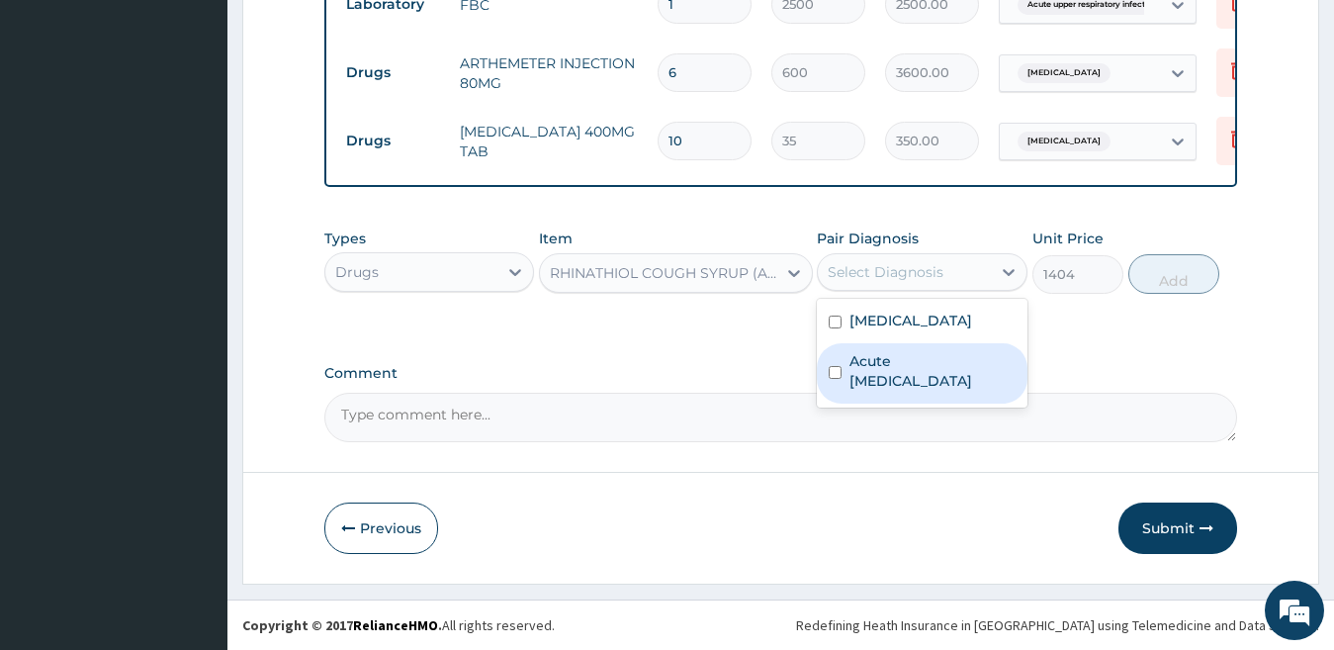
drag, startPoint x: 905, startPoint y: 320, endPoint x: 926, endPoint y: 382, distance: 65.7
click at [926, 382] on div "Falciparum malaria Acute upper respiratory infection" at bounding box center [922, 353] width 211 height 109
click at [926, 382] on label "Acute upper respiratory infection" at bounding box center [933, 371] width 166 height 40
checkbox input "true"
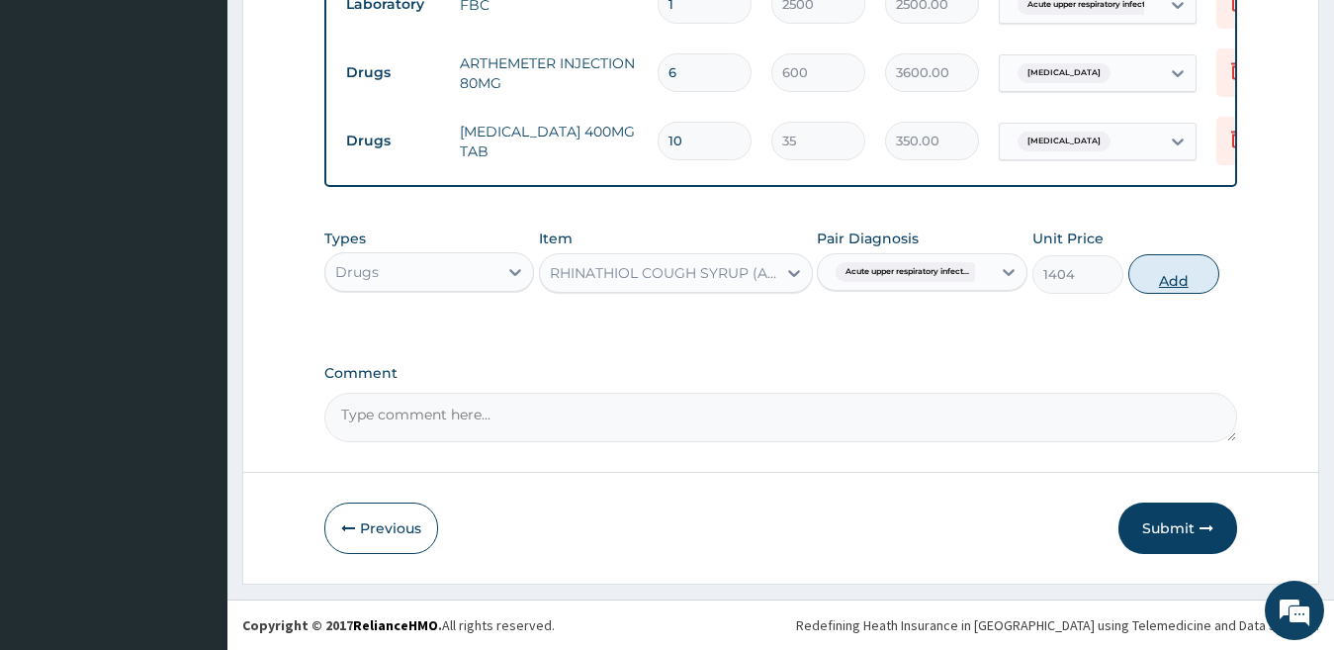
click at [1167, 276] on button "Add" at bounding box center [1174, 274] width 91 height 40
type input "0"
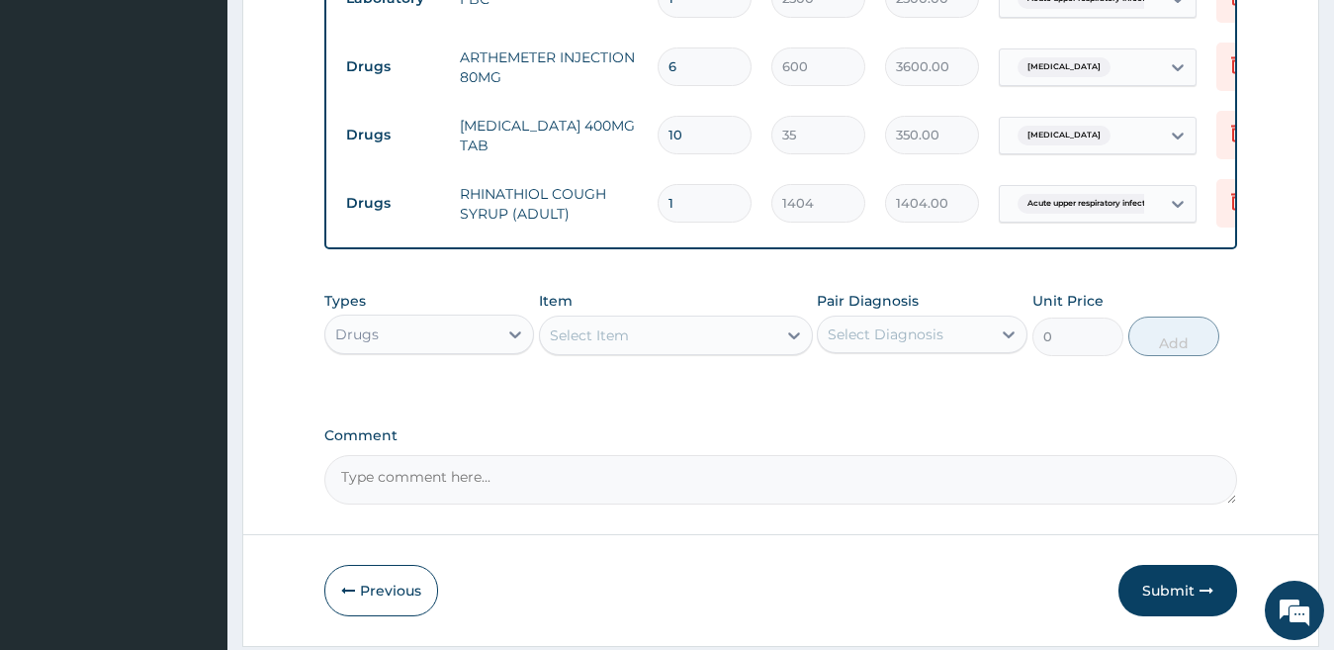
click at [671, 343] on div "Select Item" at bounding box center [658, 336] width 236 height 32
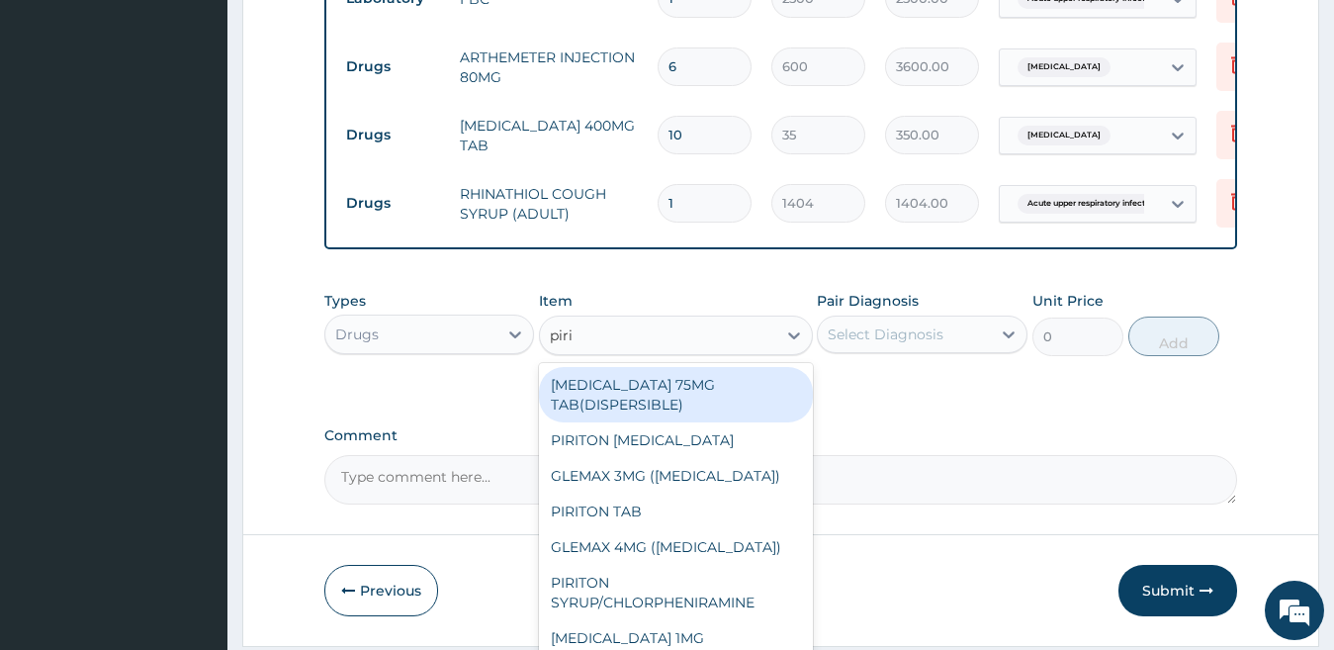
type input "pirit"
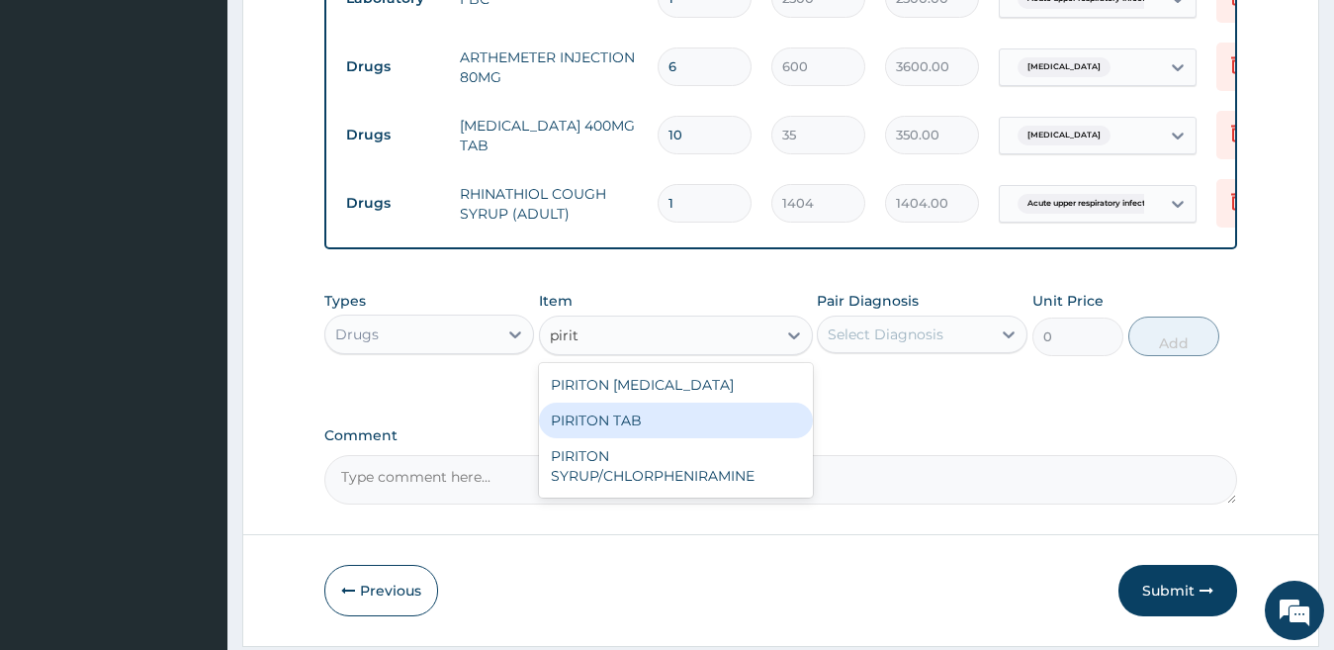
click at [674, 426] on div "PIRITON TAB" at bounding box center [676, 421] width 274 height 36
type input "25"
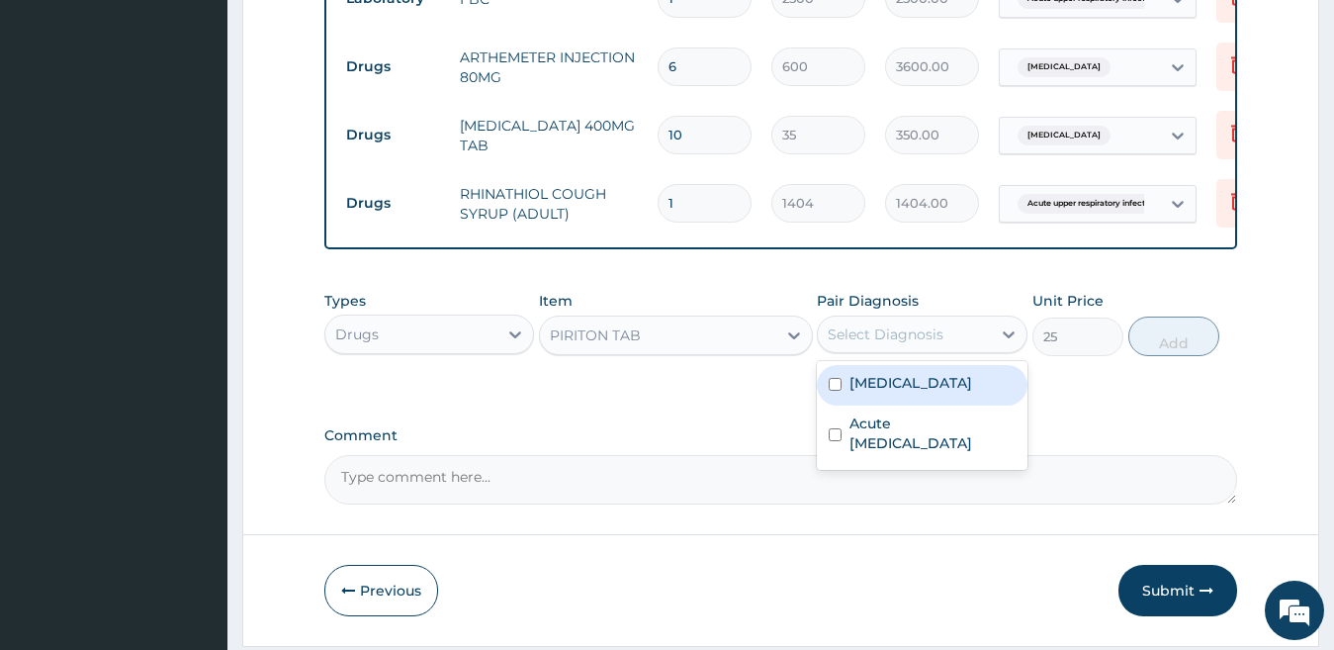
click at [850, 344] on div "Select Diagnosis" at bounding box center [886, 334] width 116 height 20
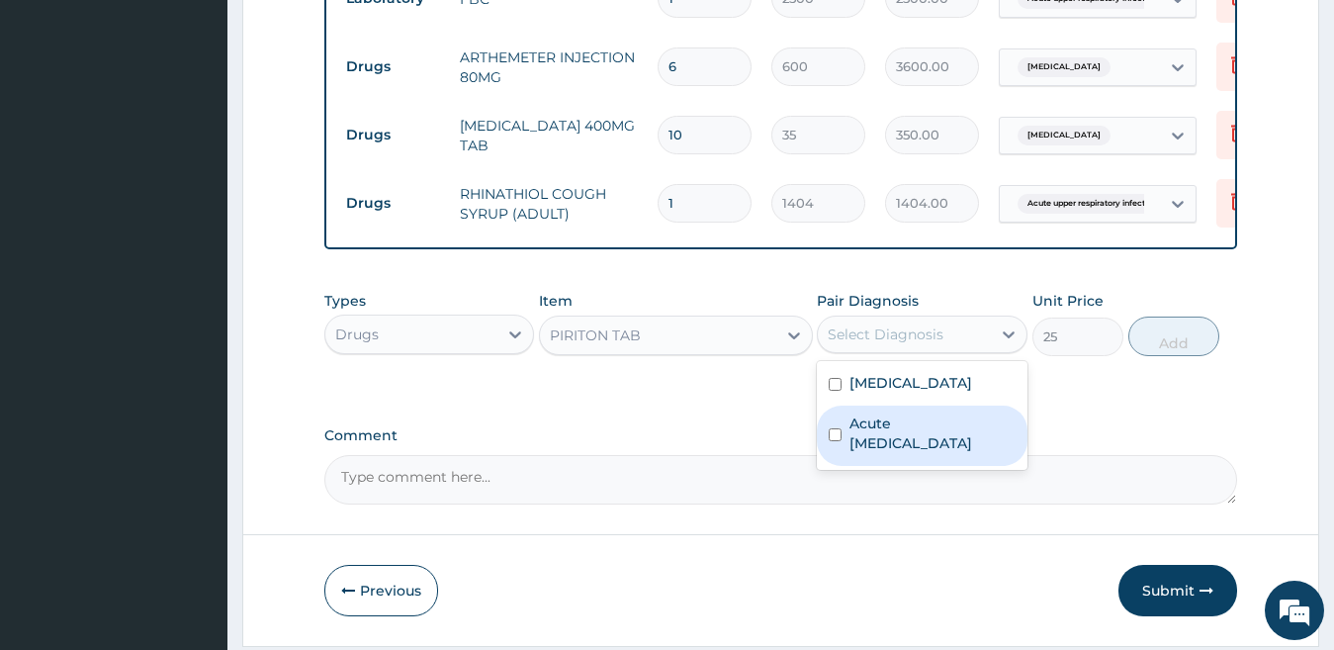
click at [888, 437] on label "Acute upper respiratory infection" at bounding box center [933, 433] width 166 height 40
checkbox input "true"
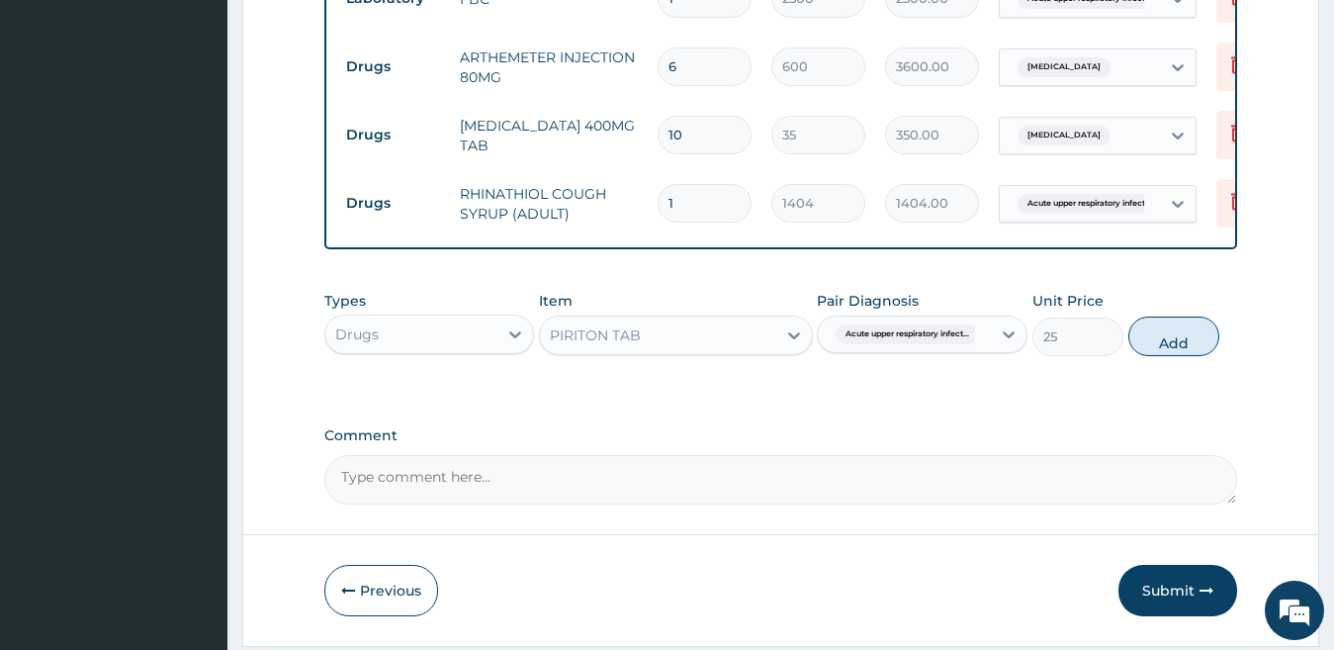
click at [1159, 351] on button "Add" at bounding box center [1174, 337] width 91 height 40
type input "0"
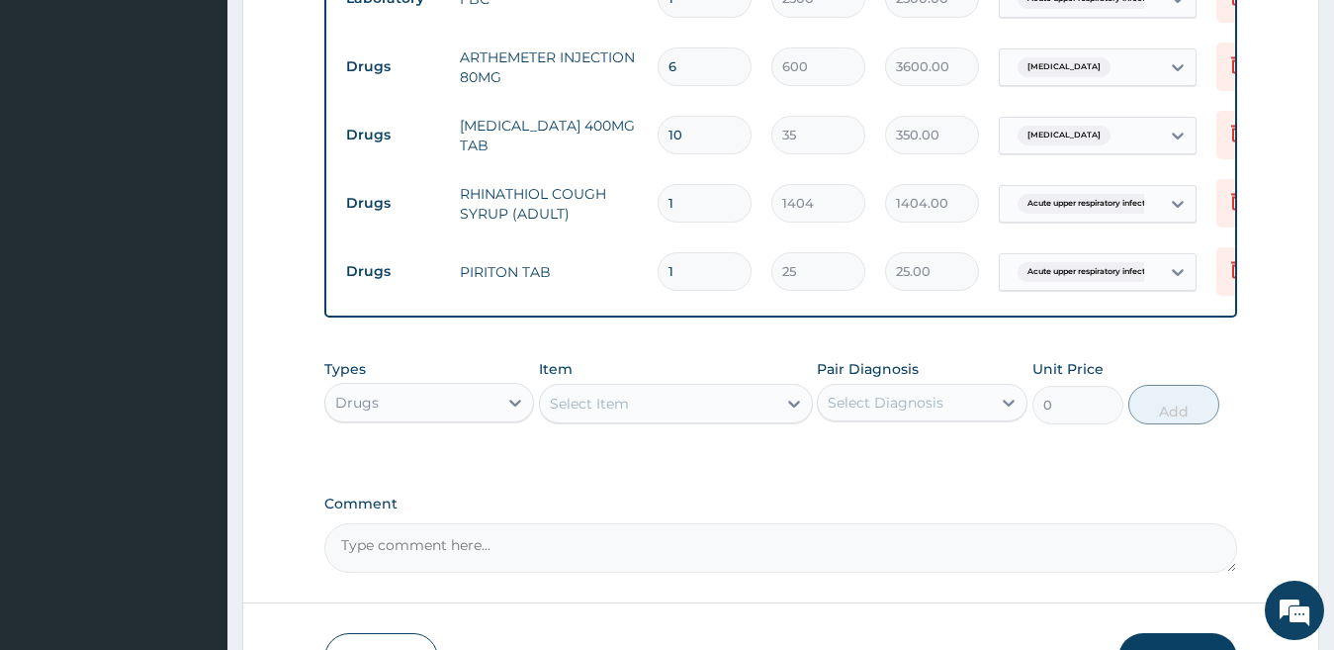
type input "10"
type input "250.00"
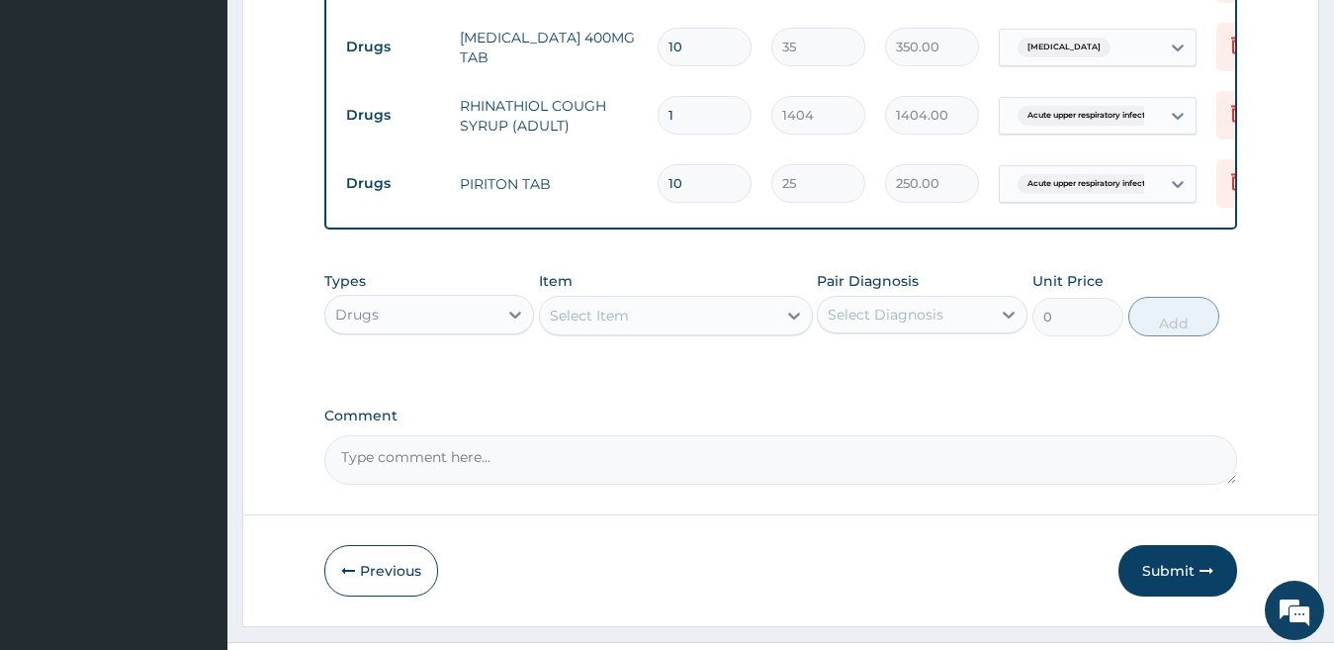
scroll to position [1079, 0]
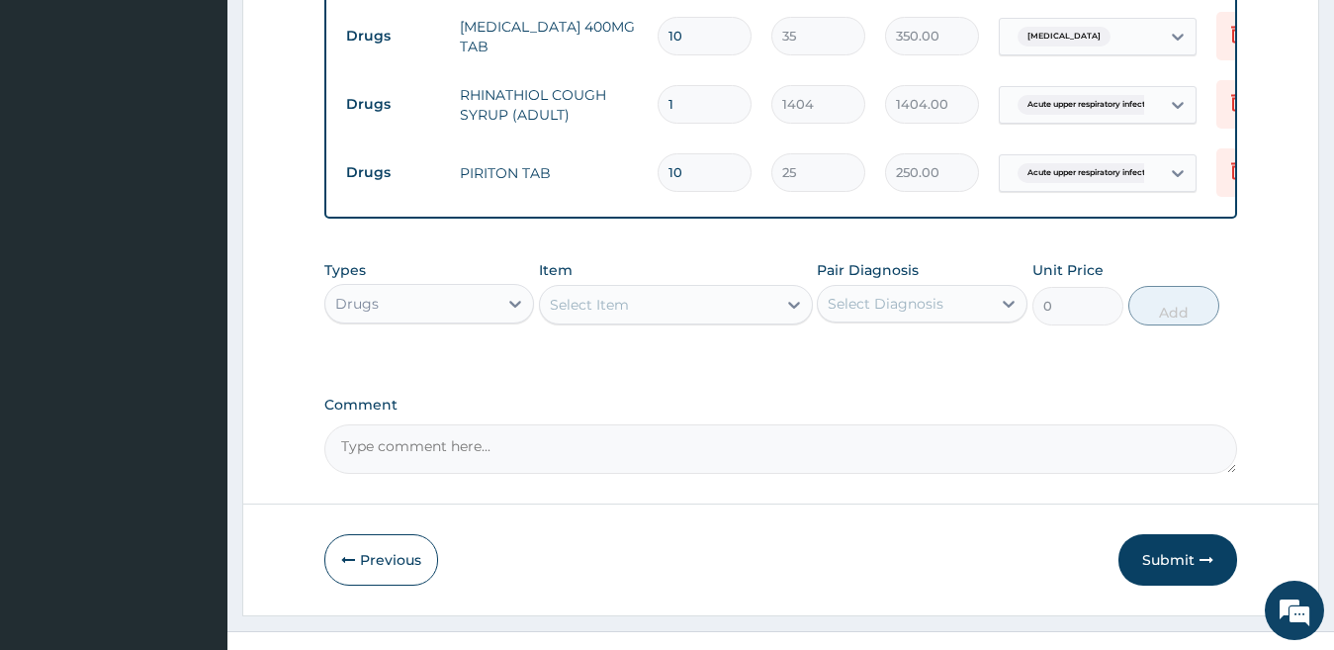
type input "10"
click at [624, 315] on div "Select Item" at bounding box center [589, 305] width 79 height 20
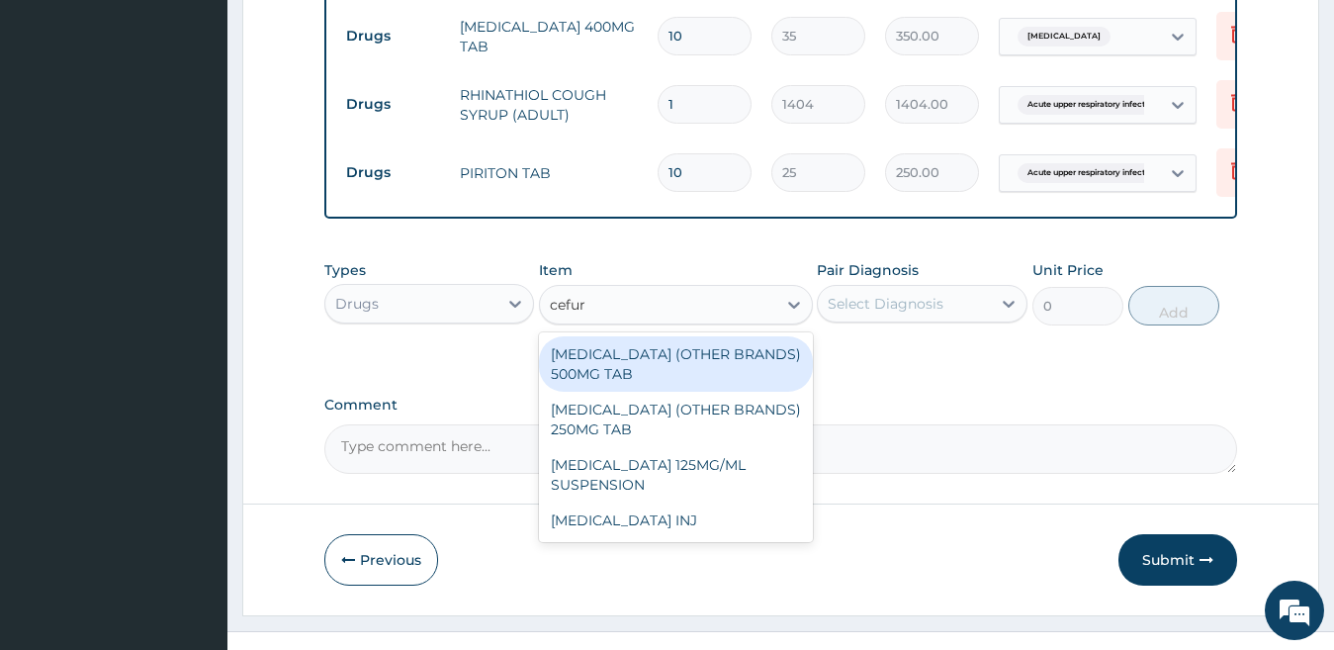
type input "cefuro"
click at [670, 357] on div "CEFUROXIME (OTHER BRANDS) 500MG TAB" at bounding box center [676, 363] width 274 height 55
type input "156"
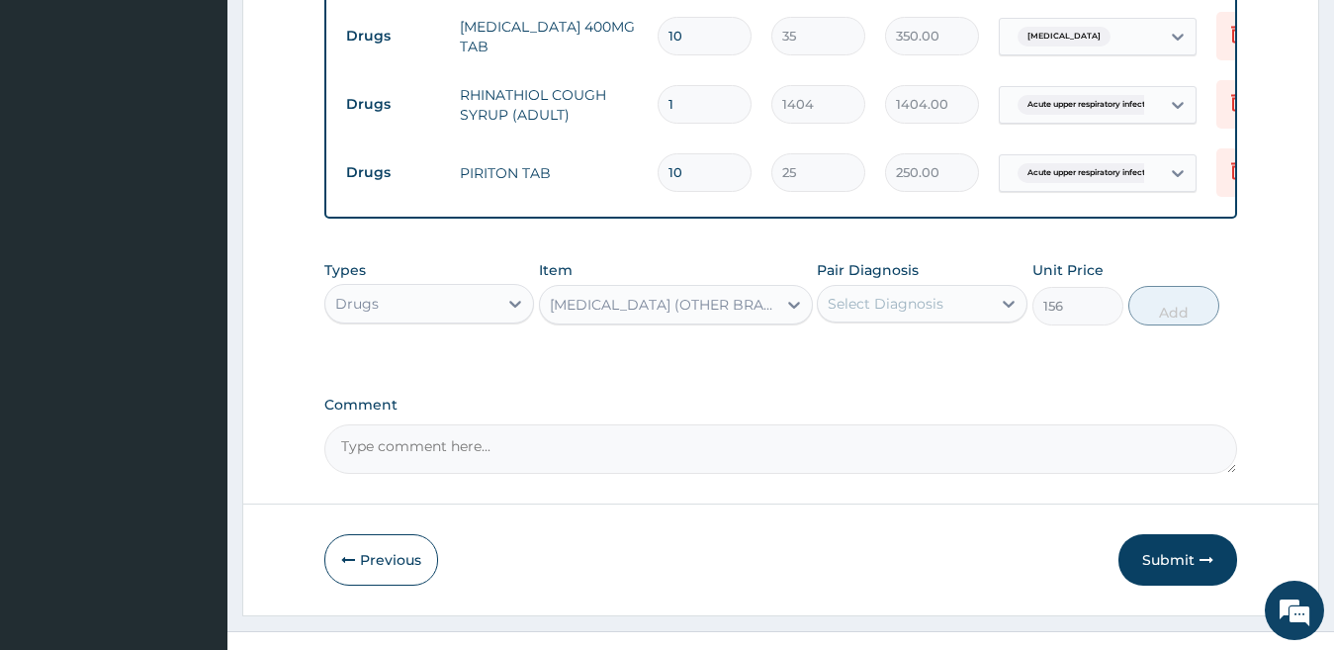
click at [868, 302] on div "Select Diagnosis" at bounding box center [886, 304] width 116 height 20
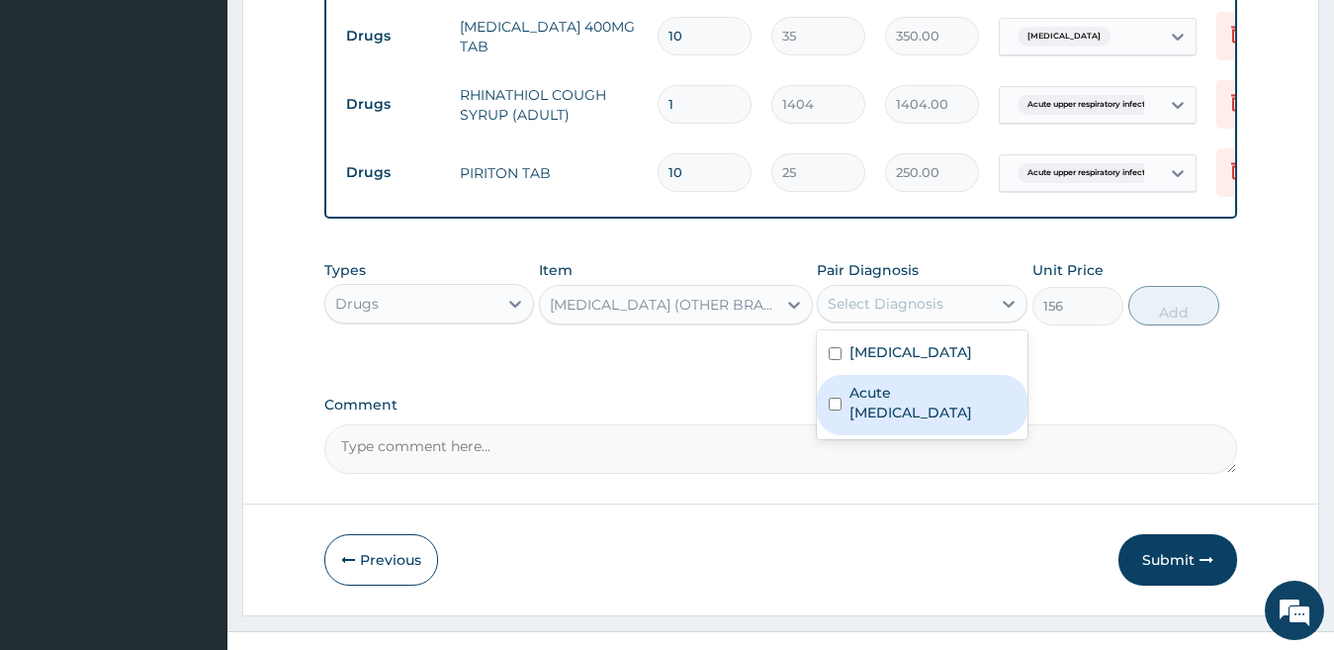
drag, startPoint x: 913, startPoint y: 355, endPoint x: 937, endPoint y: 413, distance: 63.0
click at [937, 413] on div "Falciparum malaria Acute upper respiratory infection" at bounding box center [922, 384] width 211 height 109
click at [937, 413] on label "Acute upper respiratory infection" at bounding box center [933, 403] width 166 height 40
checkbox input "true"
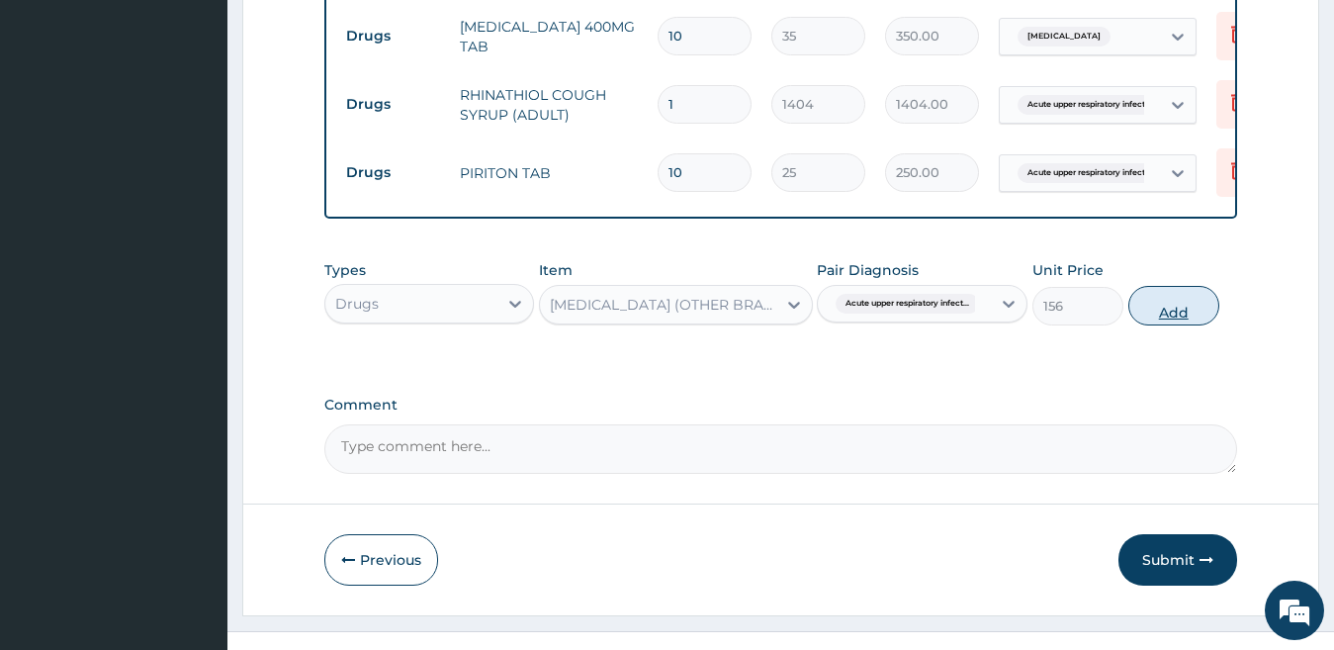
click at [1154, 307] on button "Add" at bounding box center [1174, 306] width 91 height 40
type input "0"
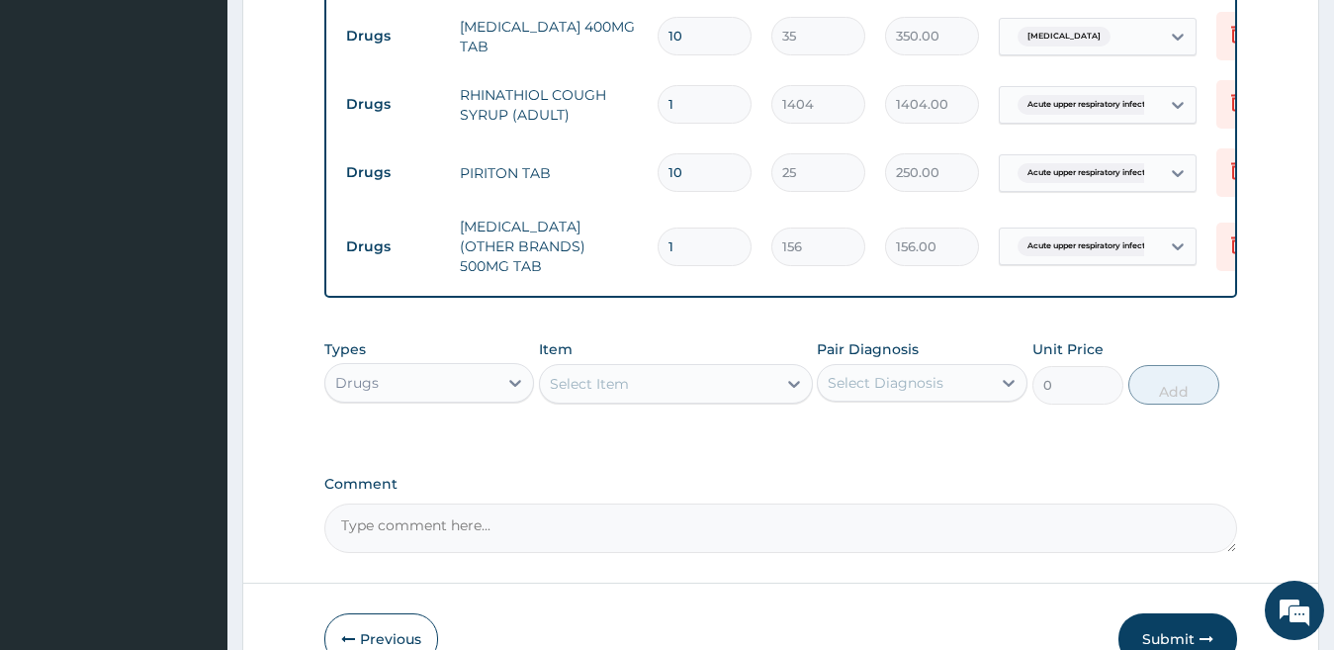
type input "10"
type input "1560.00"
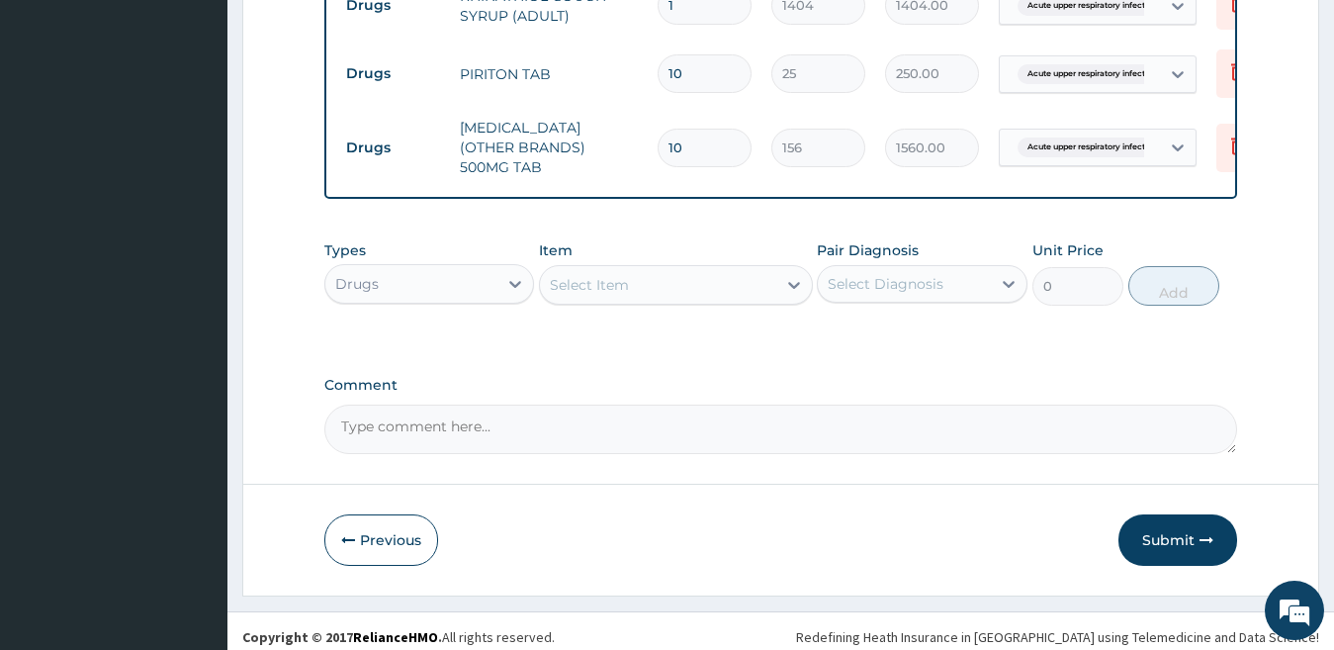
scroll to position [1185, 0]
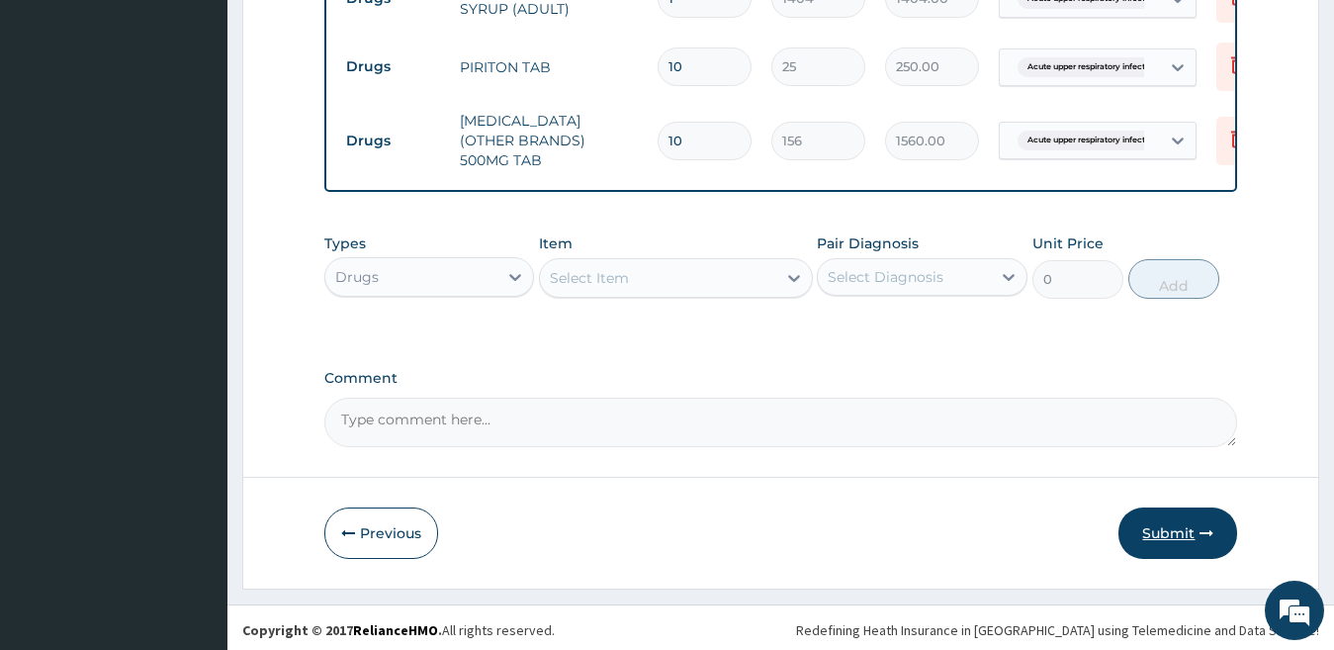
type input "10"
click at [1165, 527] on button "Submit" at bounding box center [1178, 532] width 119 height 51
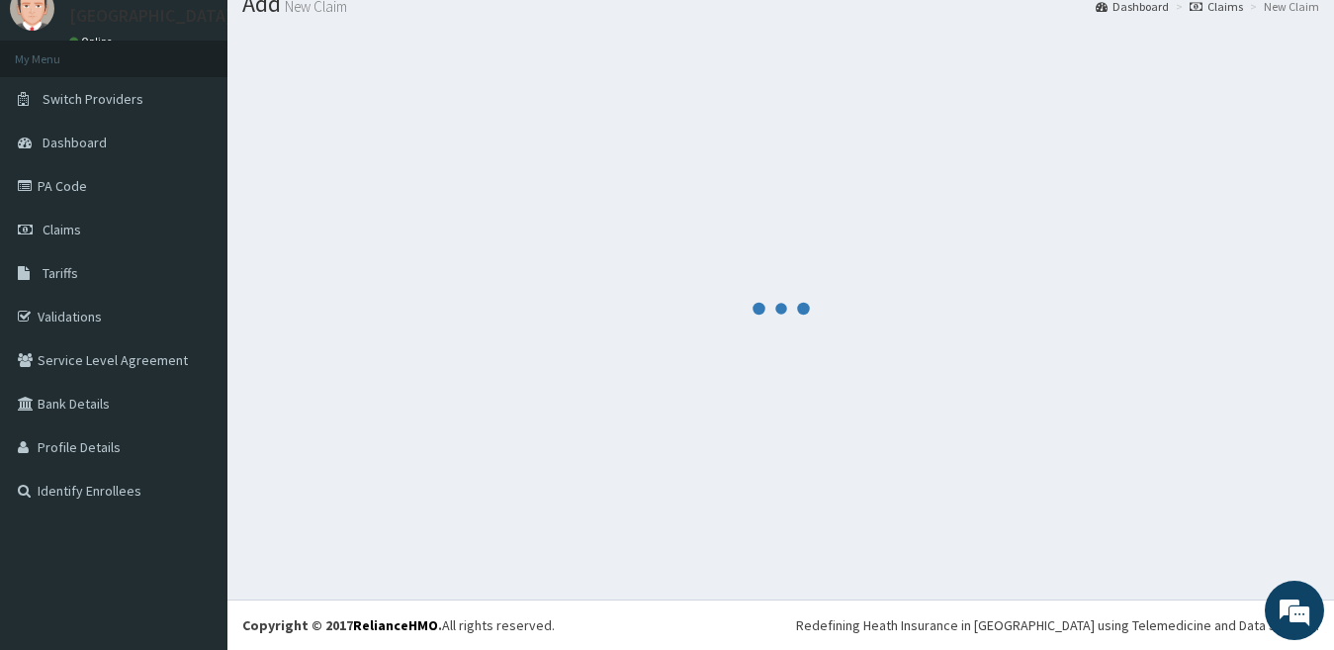
scroll to position [73, 0]
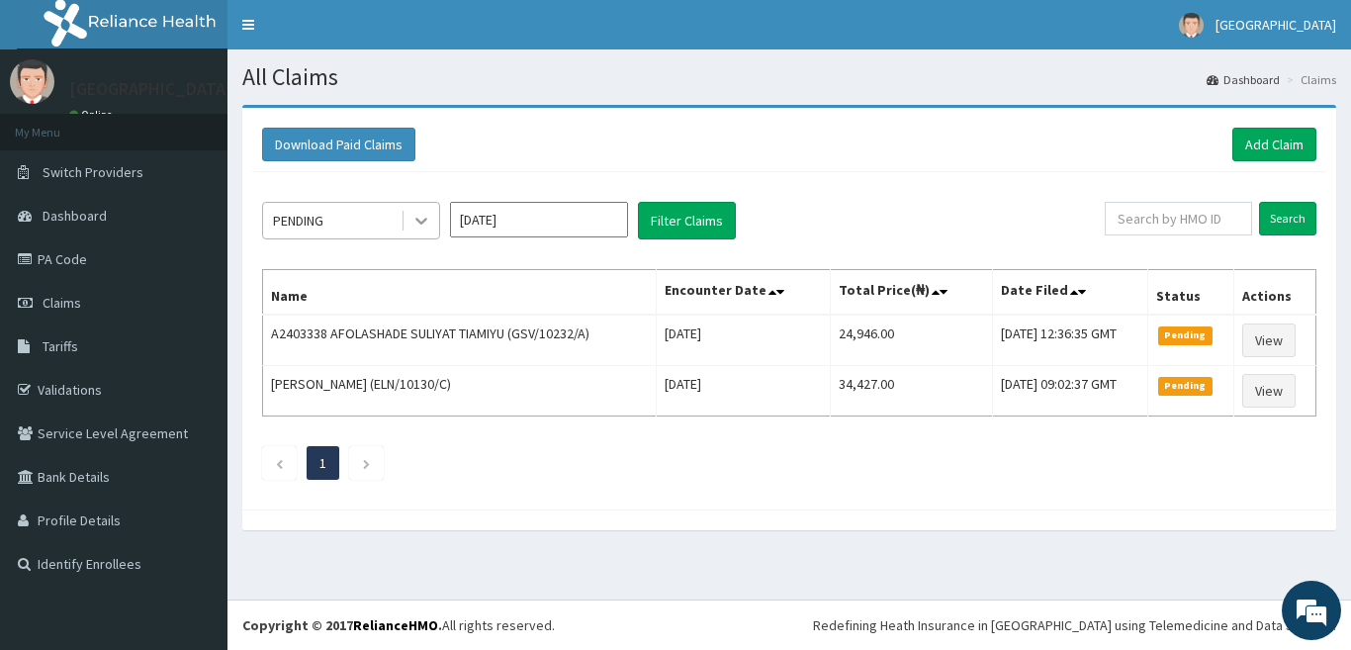
click at [408, 214] on div at bounding box center [422, 221] width 36 height 36
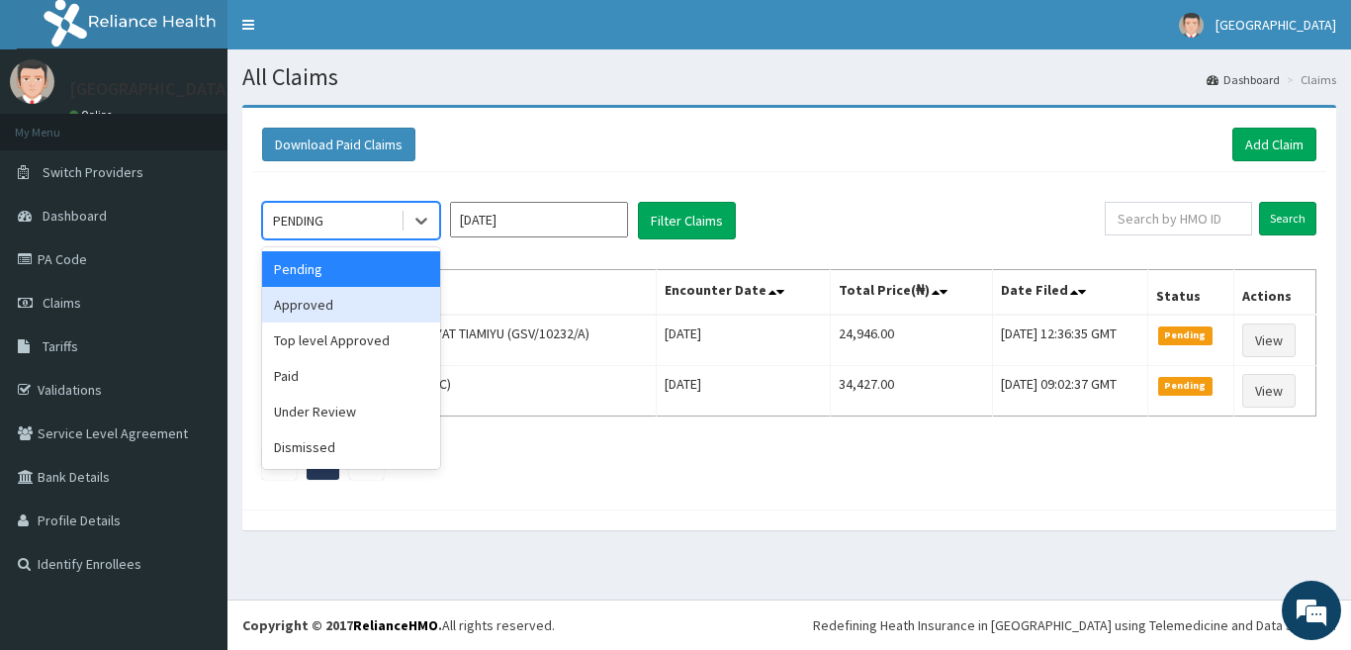
click at [373, 318] on div "Approved" at bounding box center [351, 305] width 178 height 36
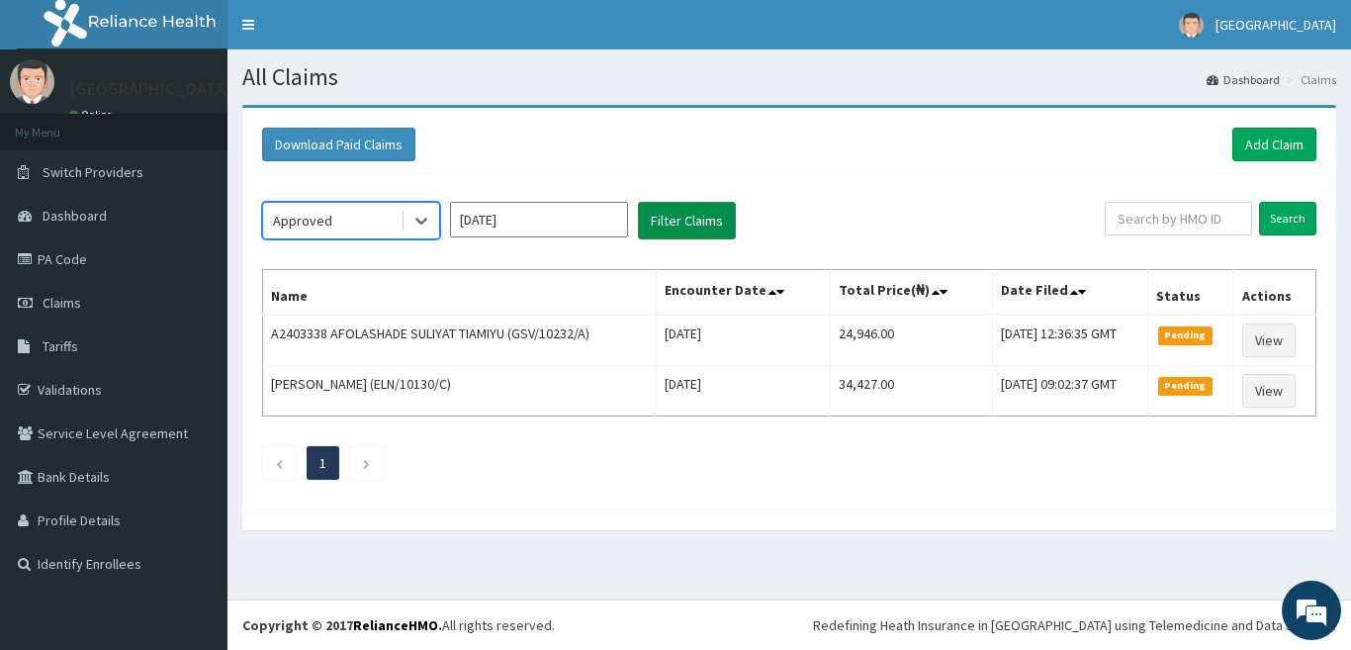
click at [656, 214] on button "Filter Claims" at bounding box center [687, 221] width 98 height 38
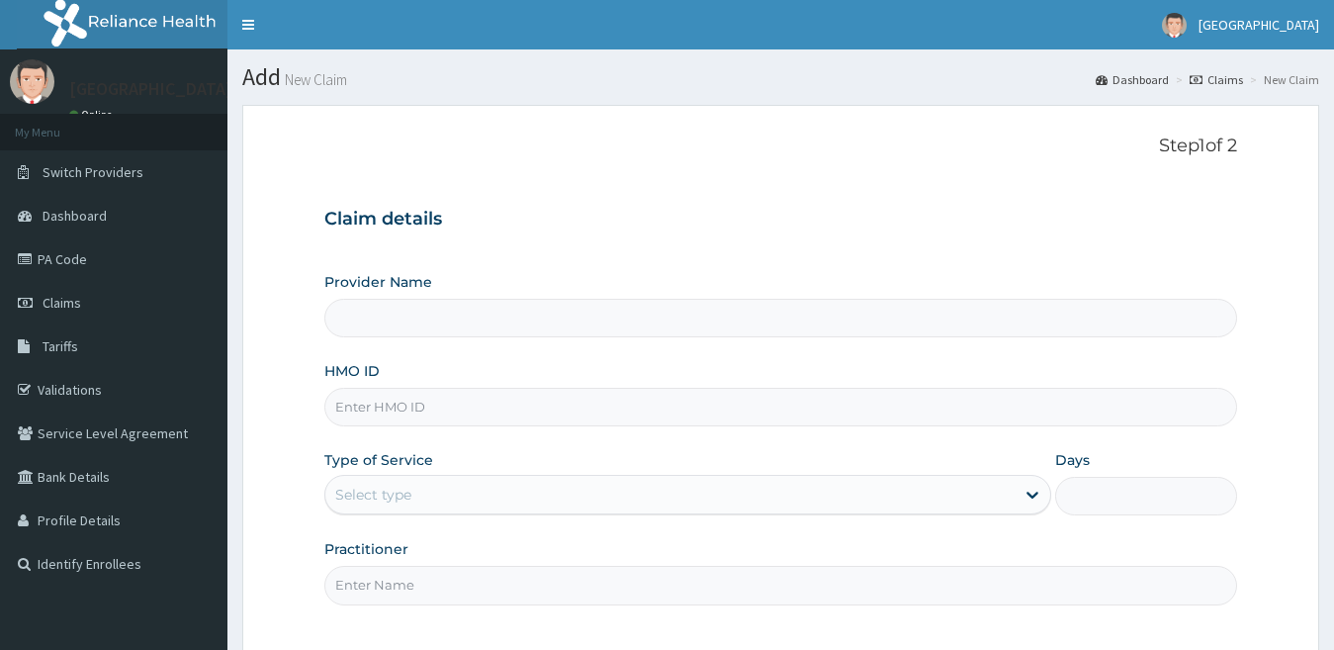
type input "[GEOGRAPHIC_DATA]"
click at [635, 408] on input "HMO ID" at bounding box center [781, 407] width 914 height 39
paste input "ELN/10314/B"
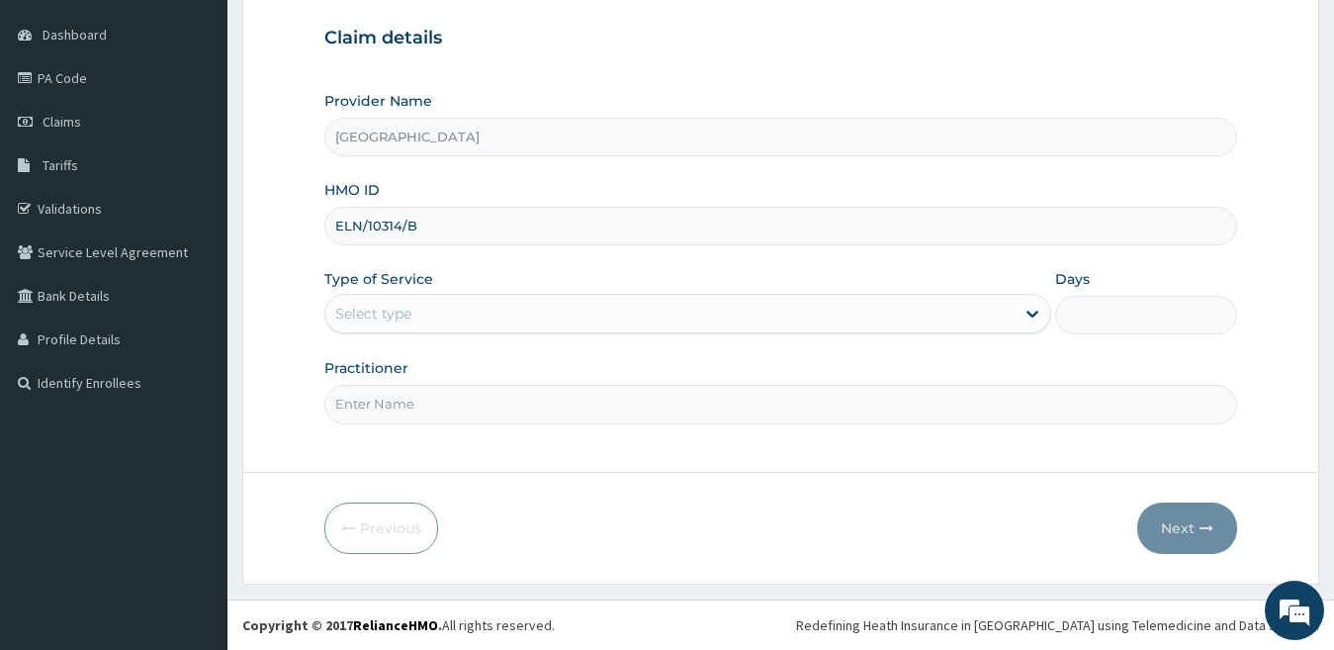
type input "ELN/10314/B"
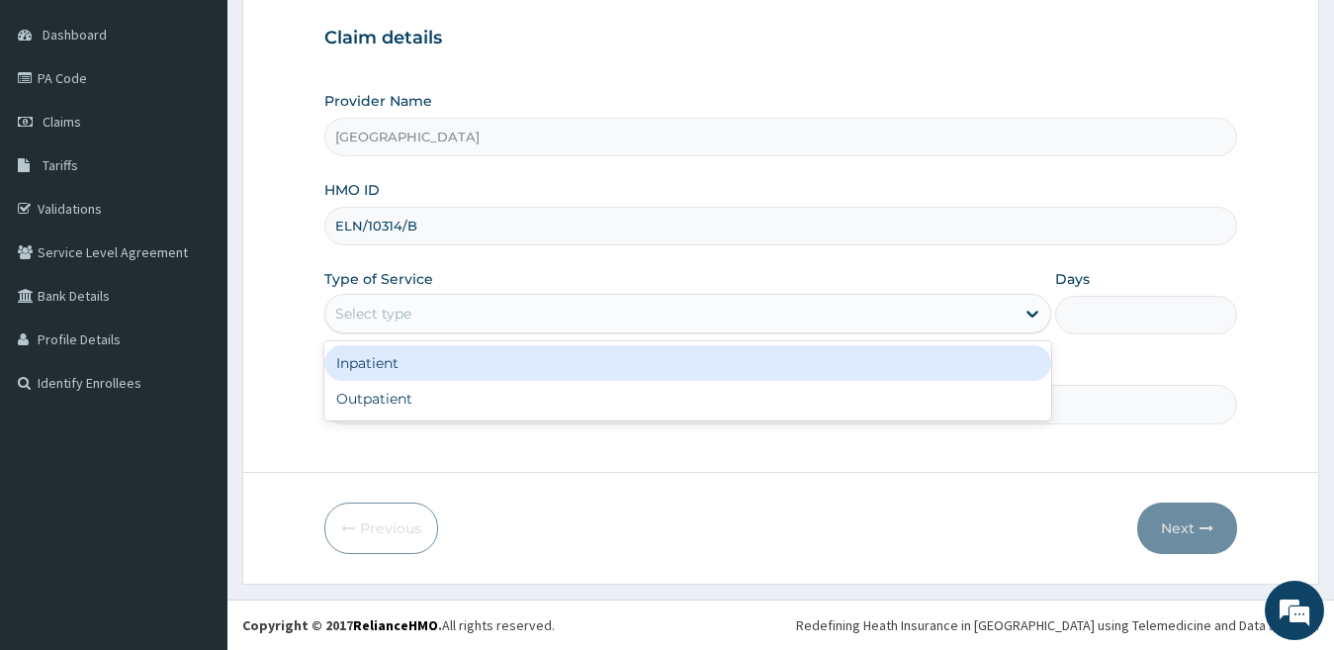
click at [464, 315] on div "Select type" at bounding box center [670, 314] width 690 height 32
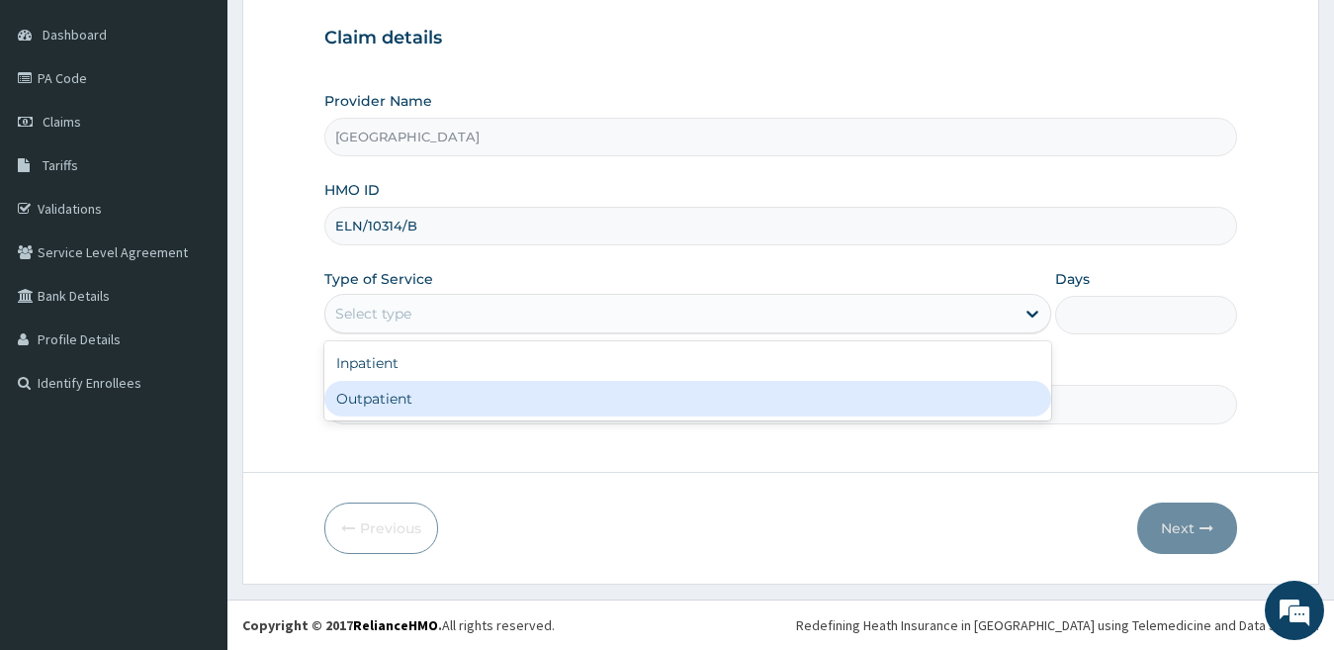
click at [474, 405] on div "Outpatient" at bounding box center [688, 399] width 728 height 36
type input "1"
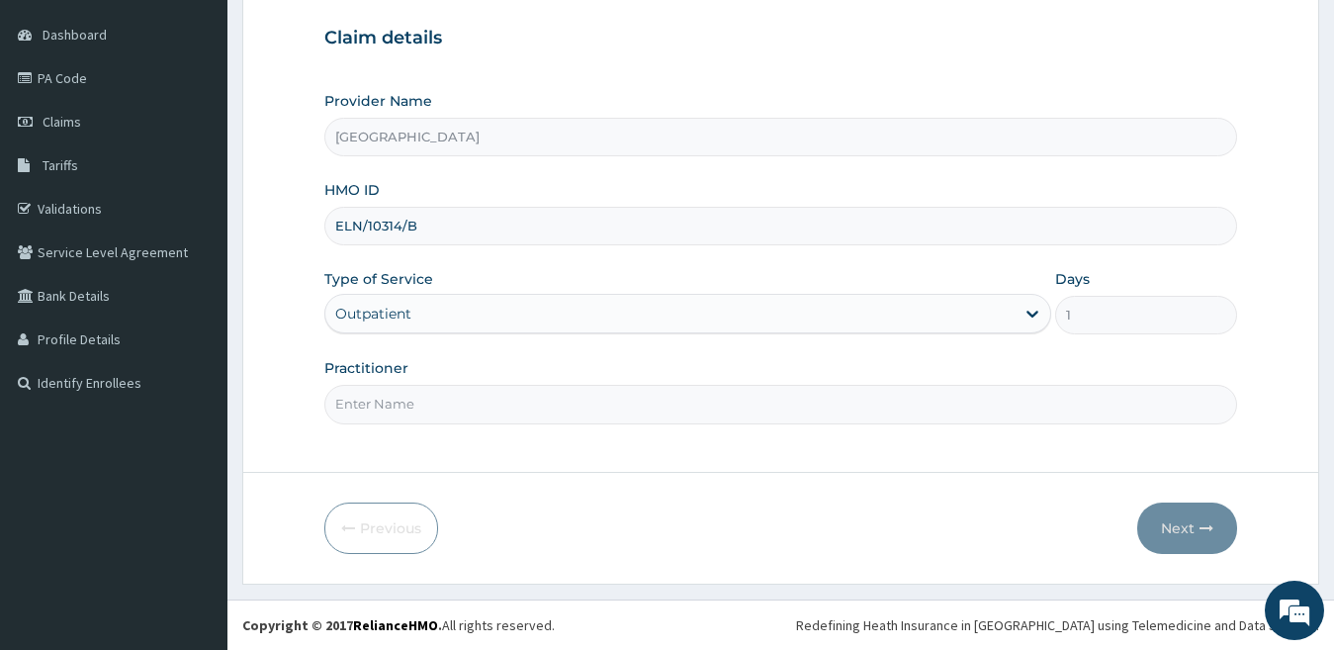
click at [474, 405] on input "Practitioner" at bounding box center [781, 404] width 914 height 39
type input "dr durotimi"
click at [1158, 532] on button "Next" at bounding box center [1188, 528] width 100 height 51
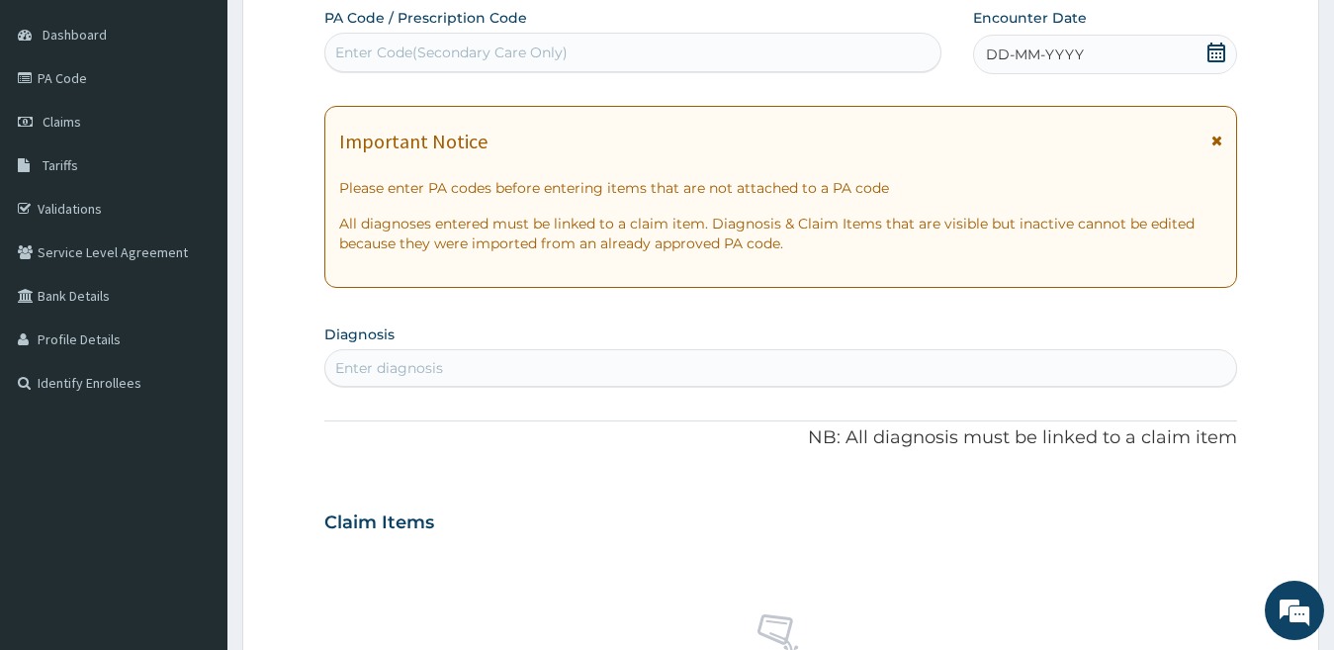
click at [1081, 38] on div "DD-MM-YYYY" at bounding box center [1105, 55] width 265 height 40
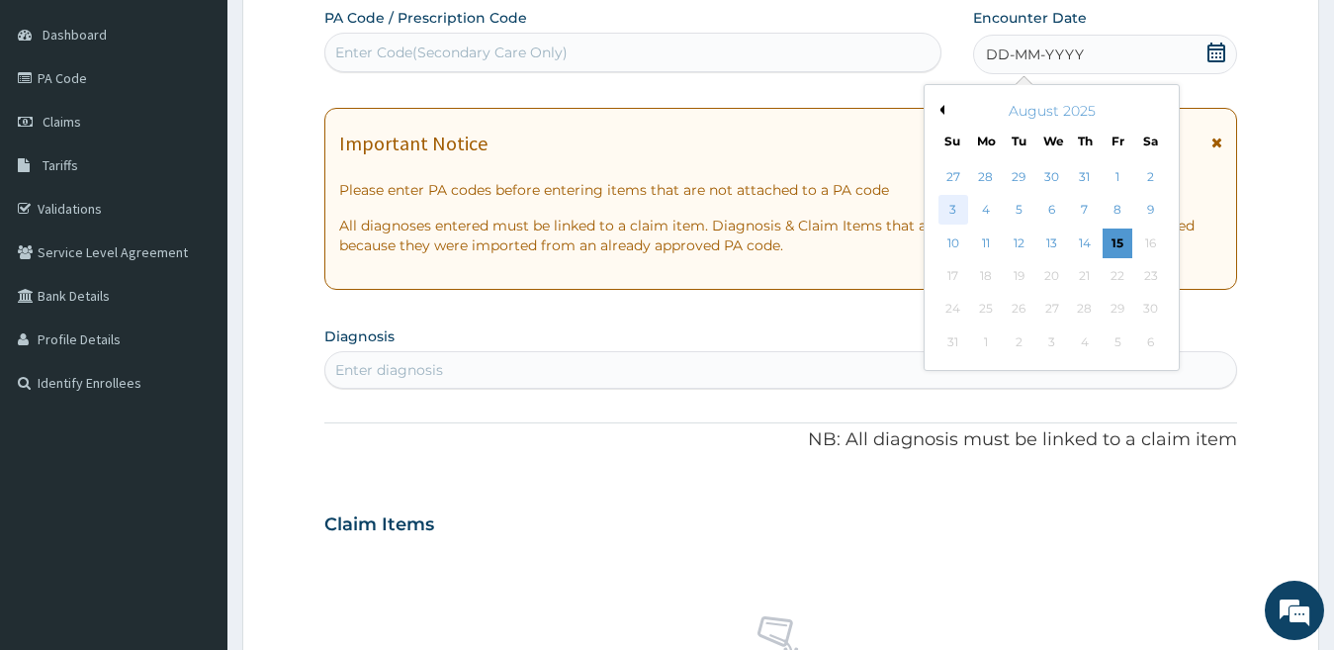
click at [960, 206] on div "3" at bounding box center [954, 211] width 30 height 30
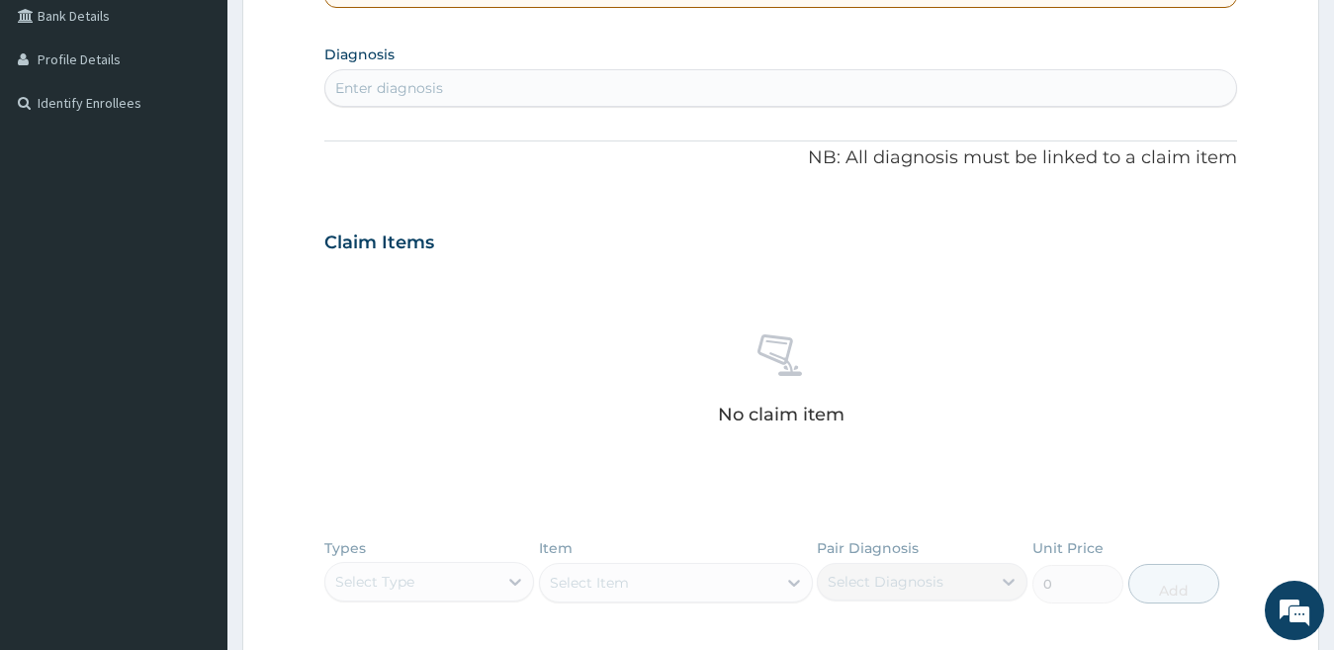
scroll to position [478, 0]
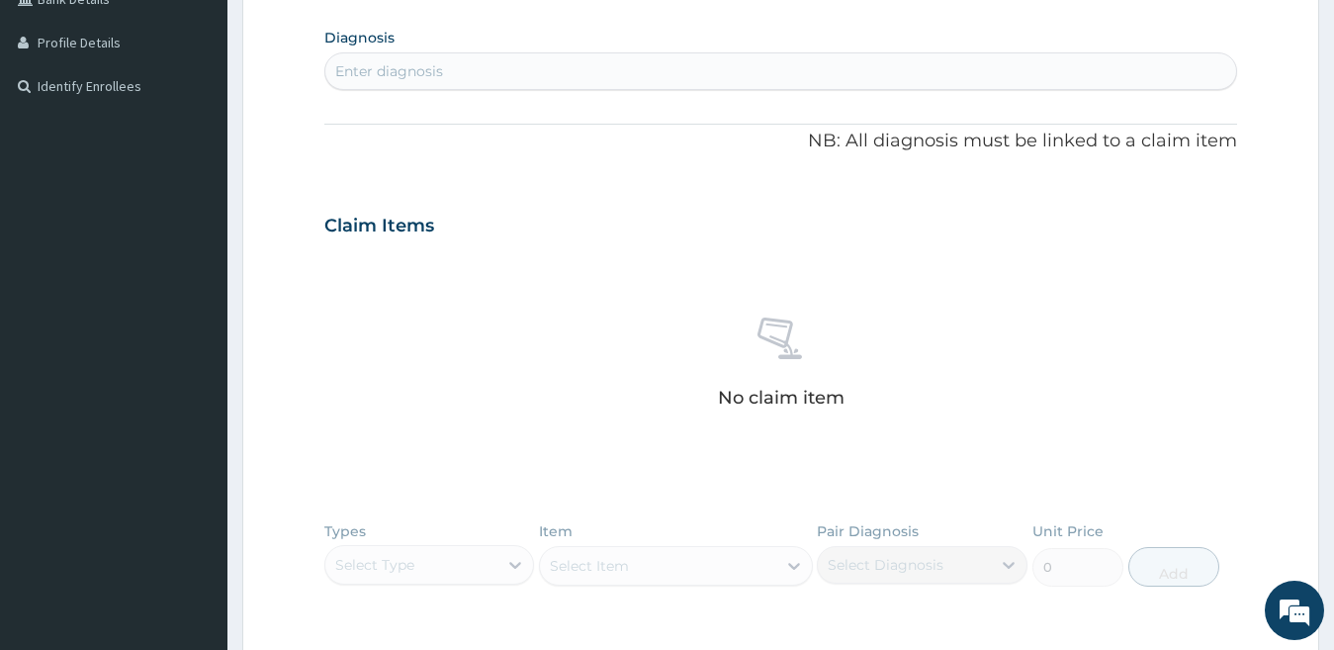
click at [908, 73] on div "Enter diagnosis" at bounding box center [781, 71] width 912 height 32
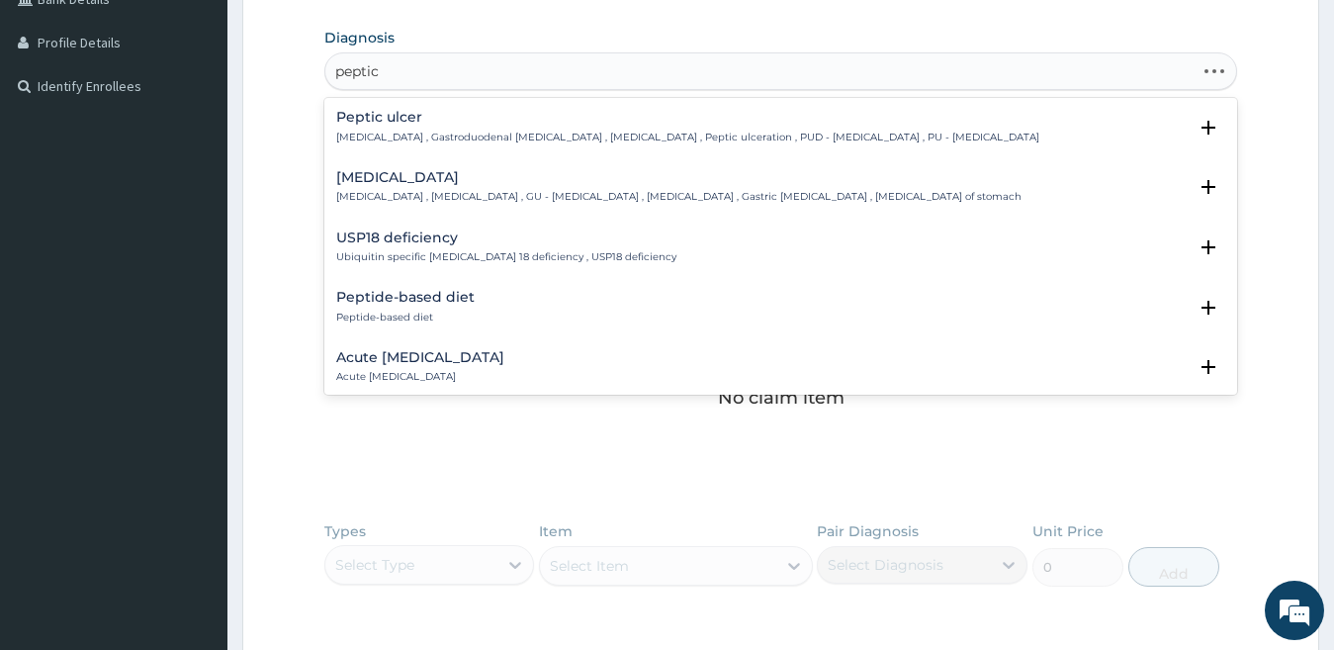
type input "peptic"
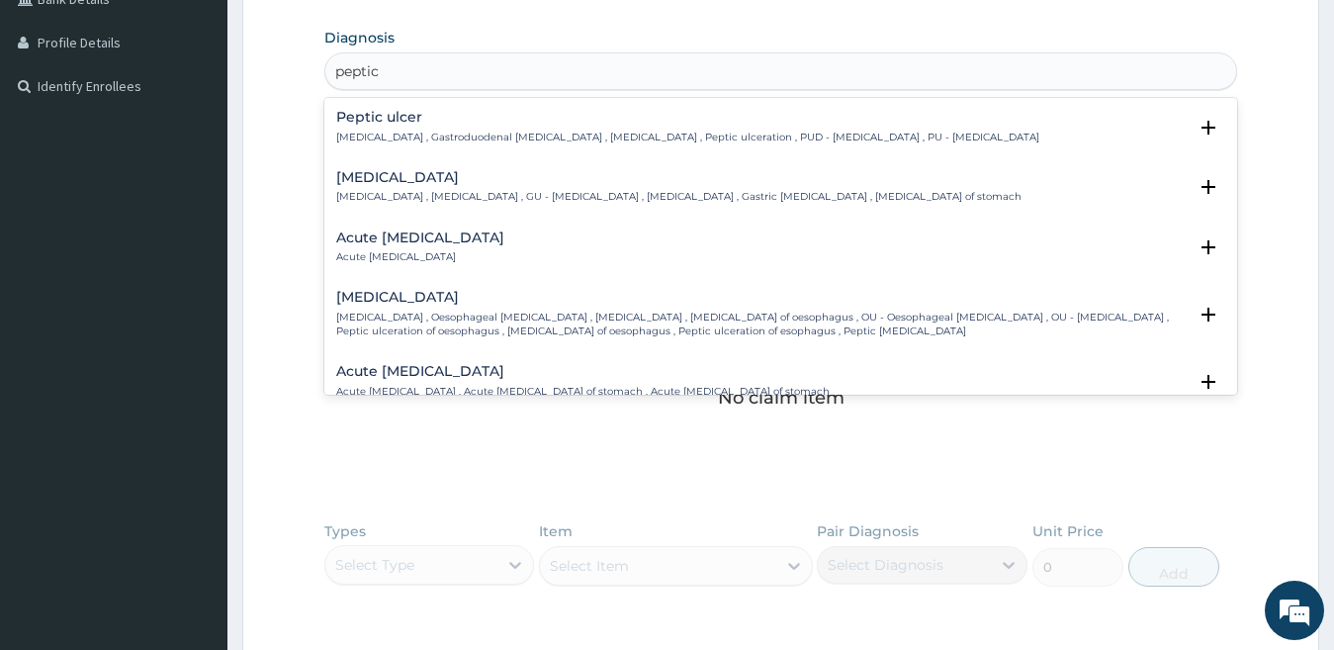
click at [397, 248] on div "Acute peptic ulcer Acute peptic ulcer" at bounding box center [420, 247] width 168 height 35
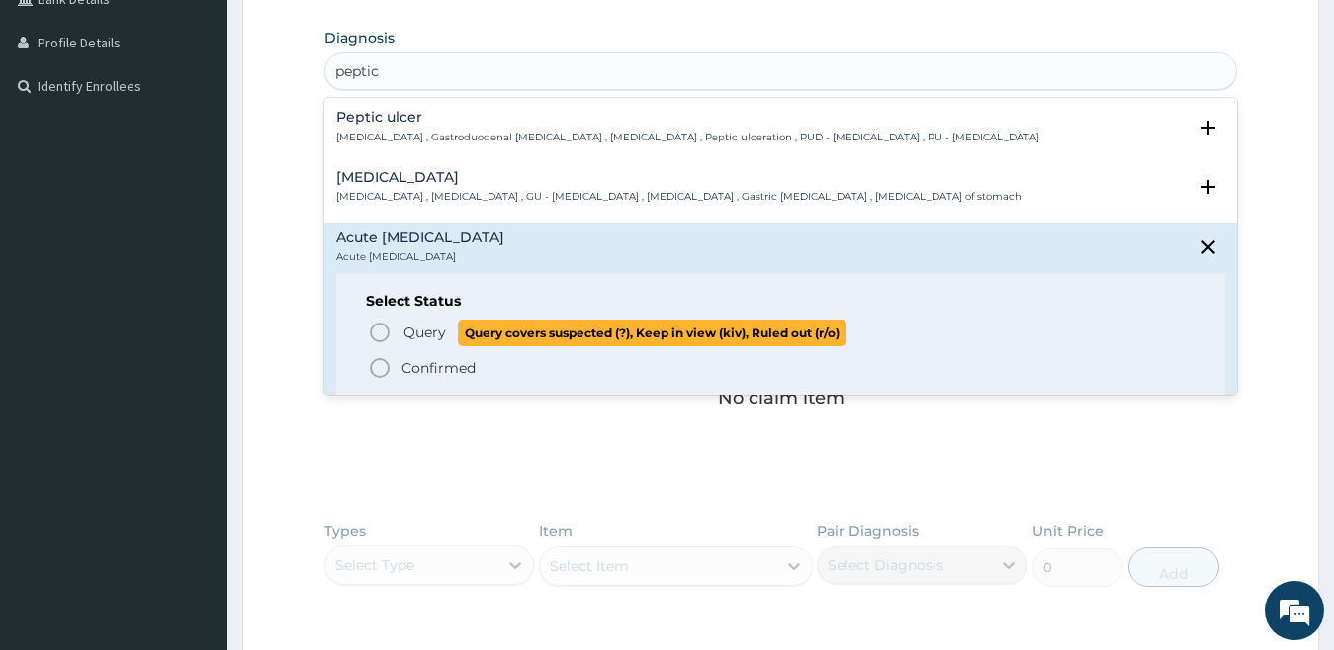
click at [378, 324] on circle "status option query" at bounding box center [380, 332] width 18 height 18
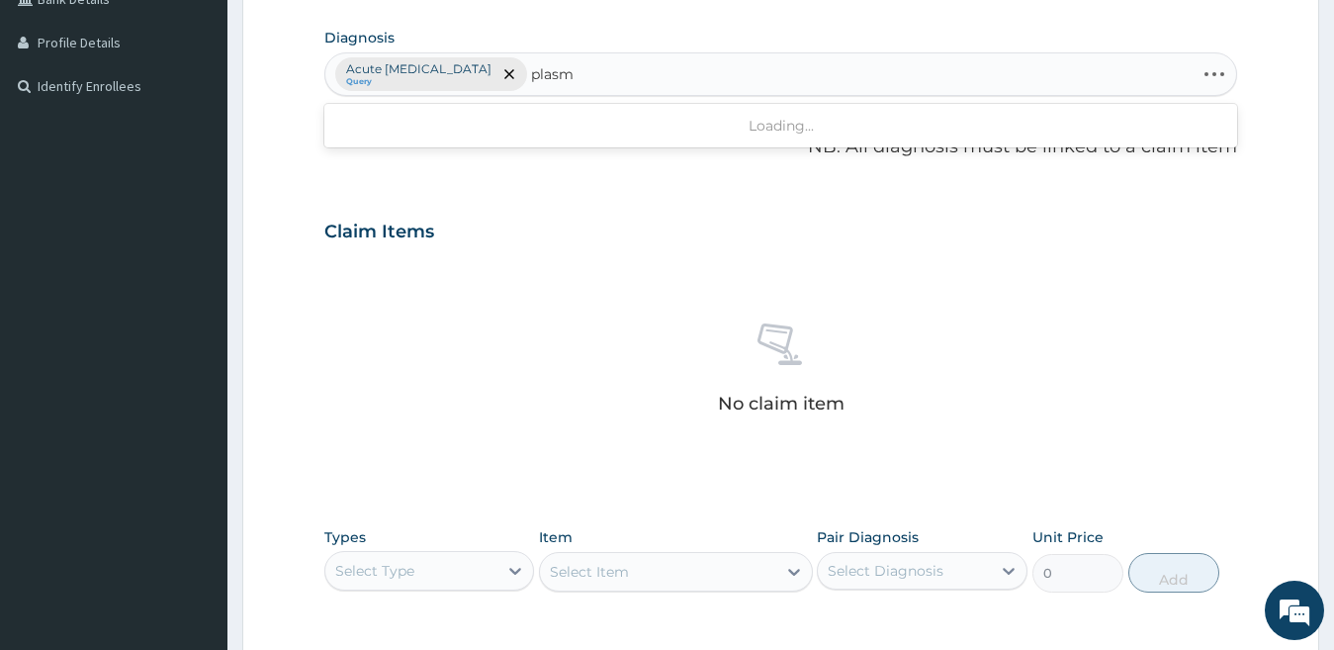
type input "plasmo"
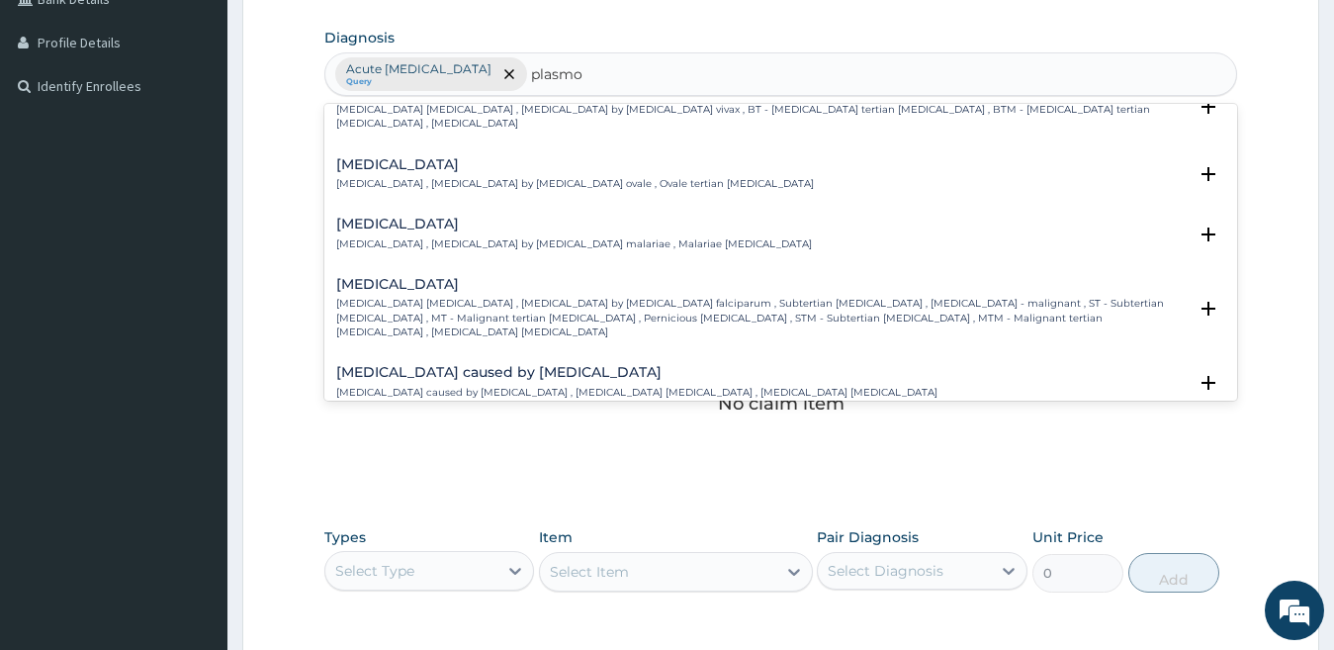
scroll to position [99, 0]
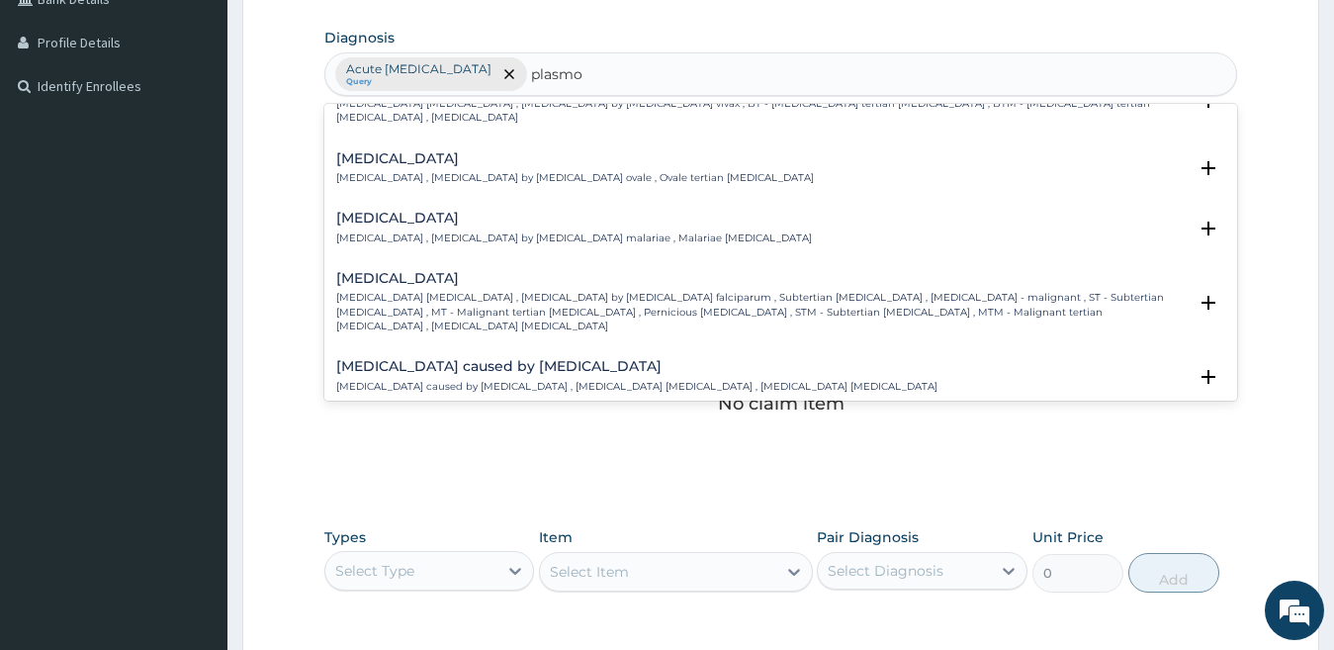
click at [455, 271] on h4 "Falciparum malaria" at bounding box center [762, 278] width 852 height 15
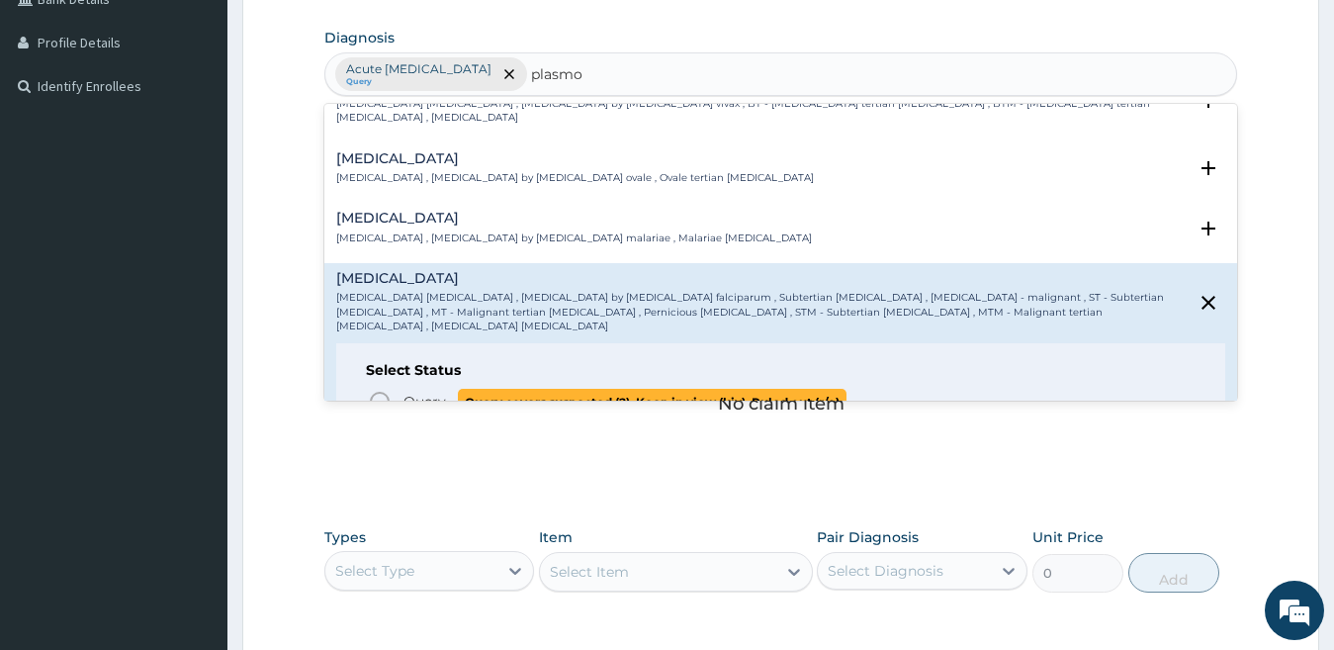
click at [390, 390] on icon "status option query" at bounding box center [380, 402] width 24 height 24
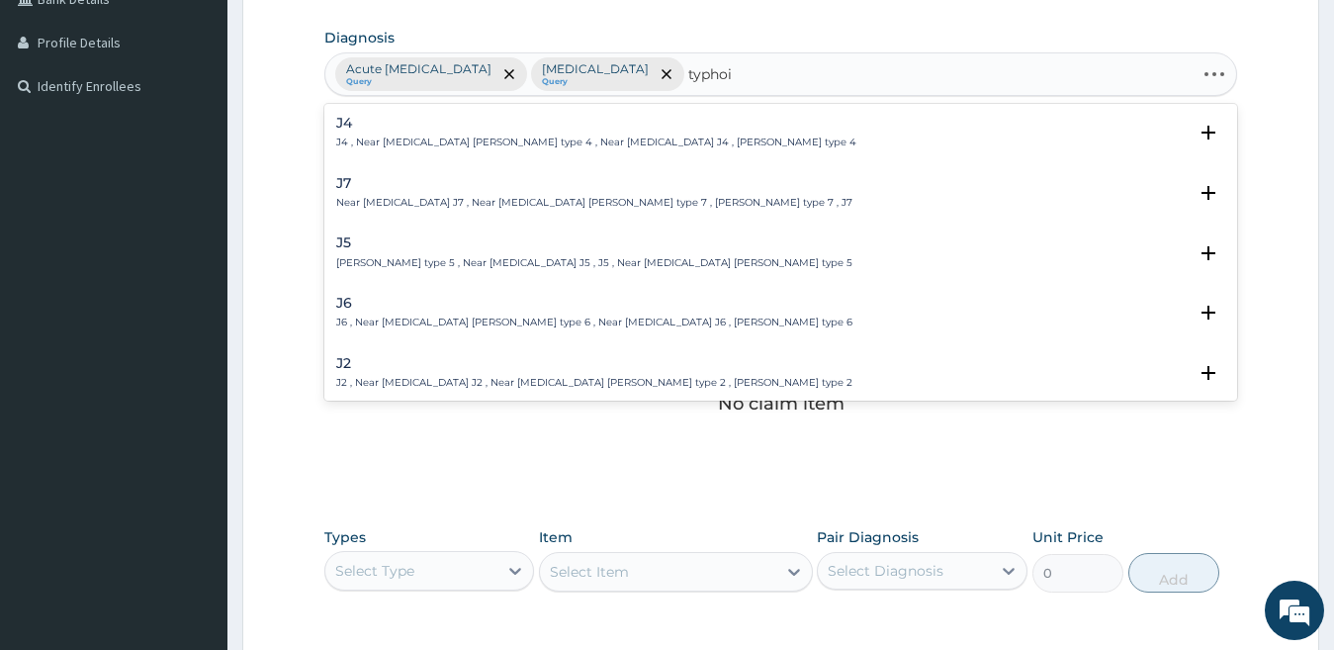
type input "typhoid"
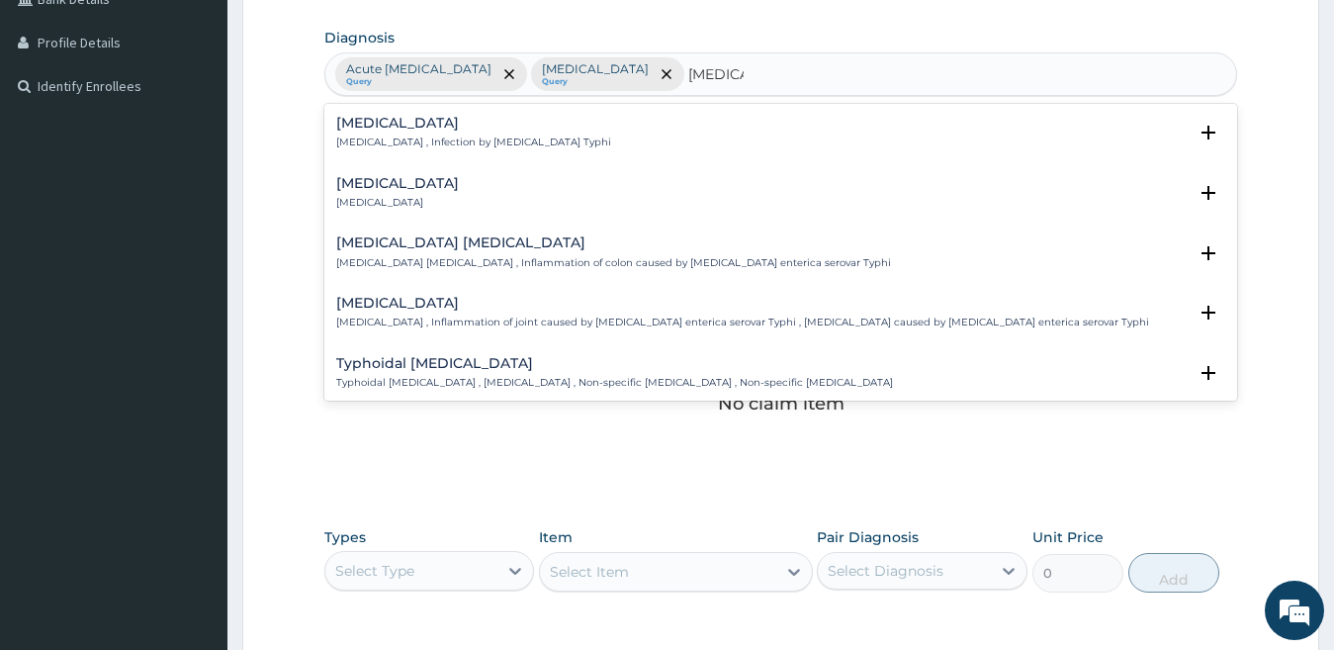
click at [365, 133] on div "Typhoid fever Typhoid fever , Infection by Salmonella Typhi" at bounding box center [473, 133] width 275 height 35
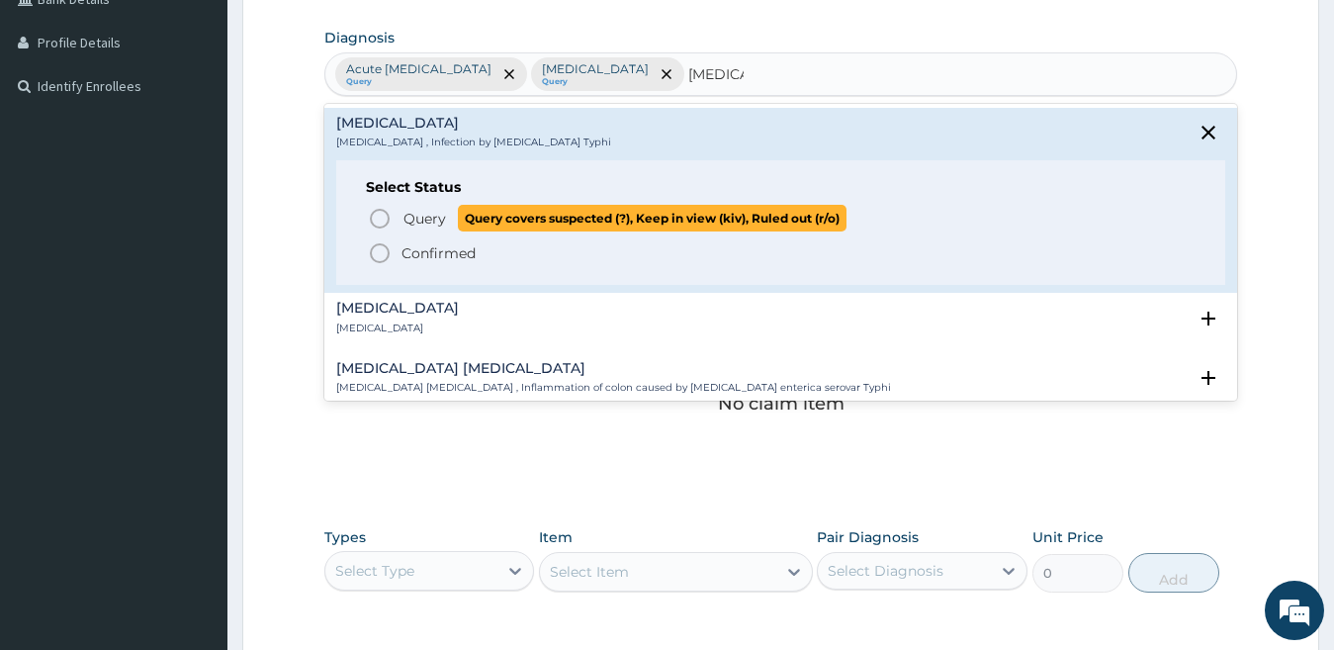
click at [383, 212] on icon "status option query" at bounding box center [380, 219] width 24 height 24
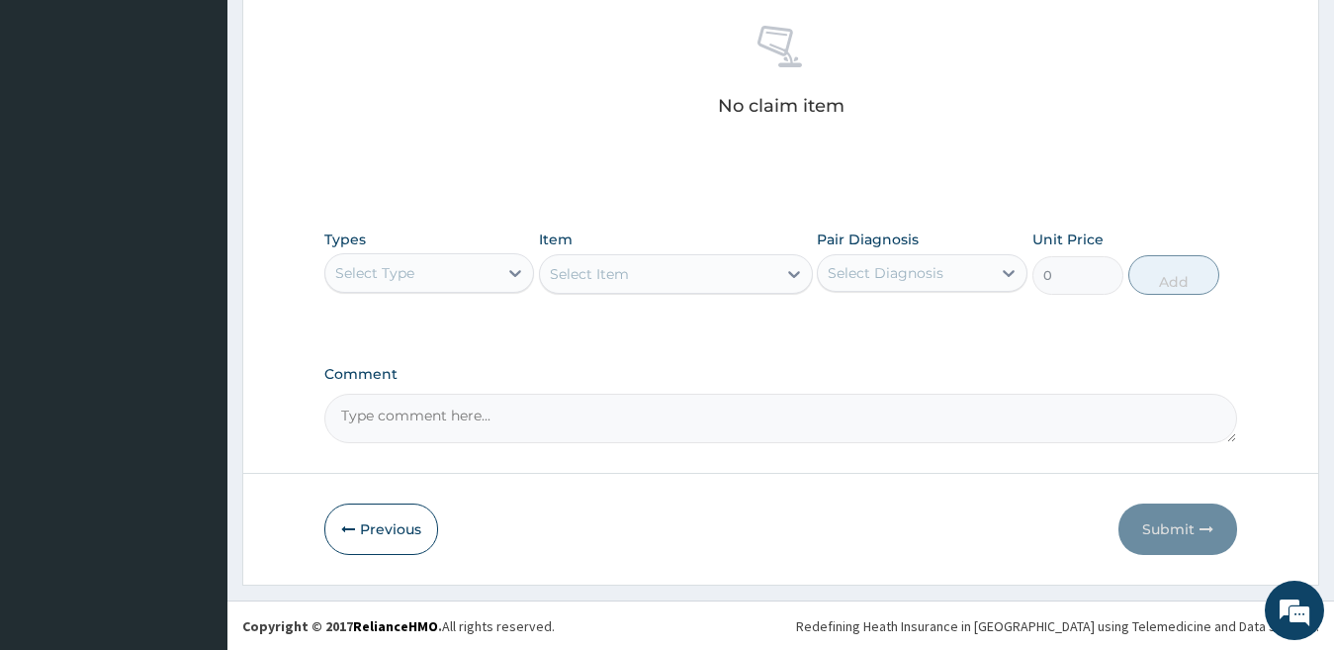
scroll to position [777, 0]
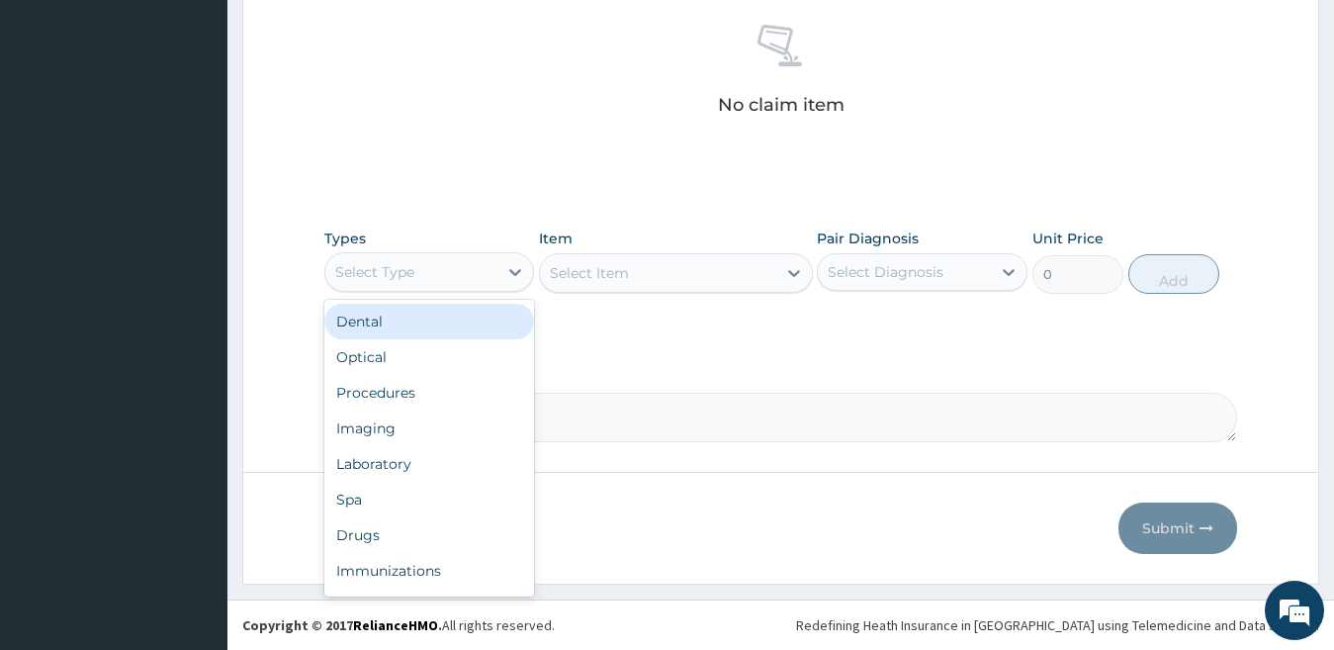
click at [464, 280] on div "Select Type" at bounding box center [411, 272] width 173 height 32
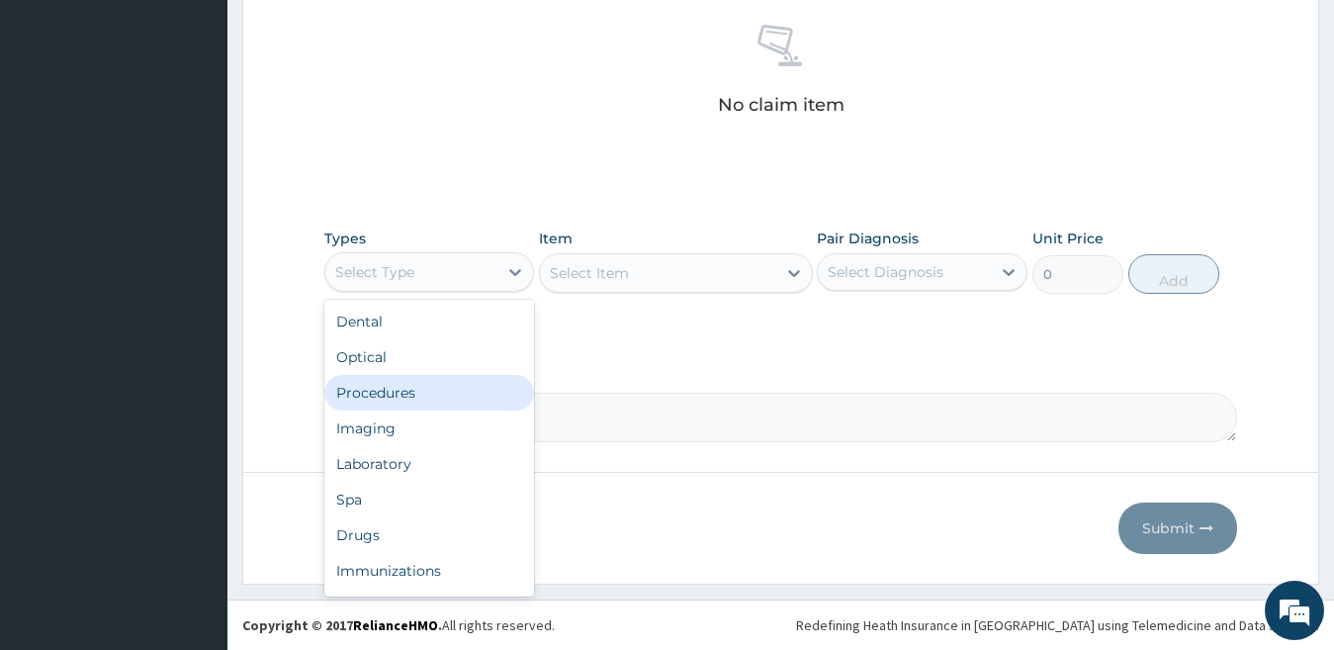
click at [404, 392] on div "Procedures" at bounding box center [429, 393] width 211 height 36
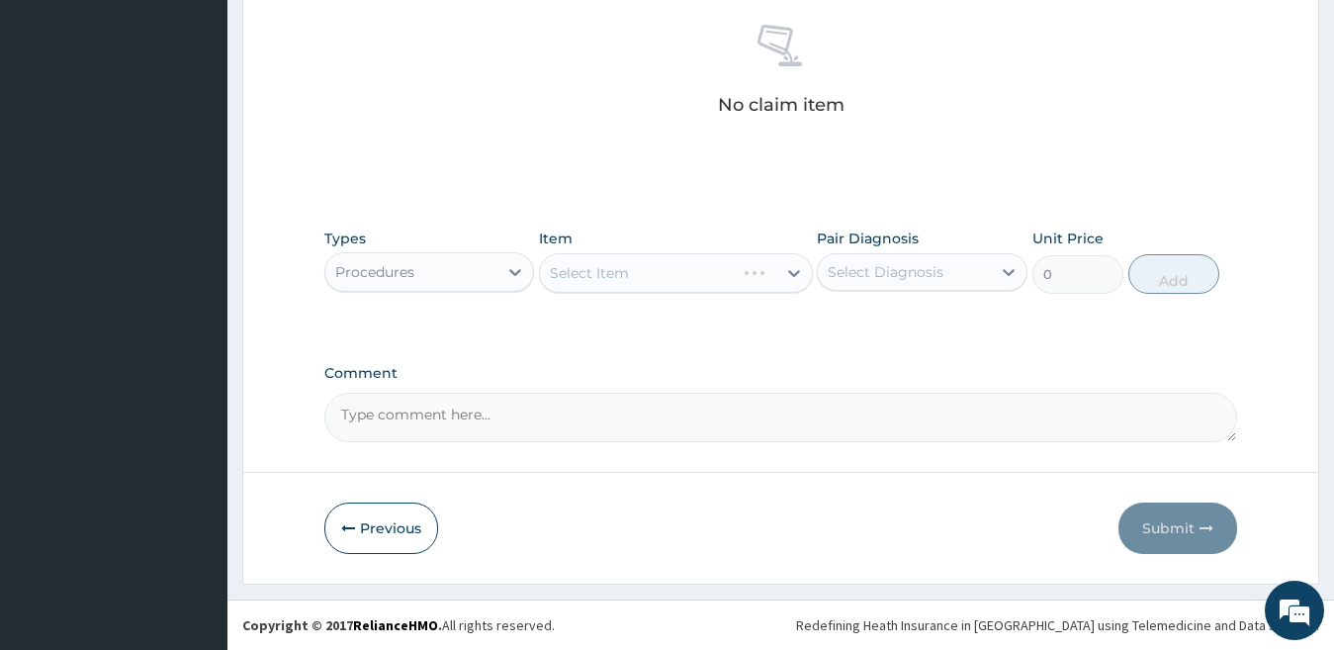
click at [567, 273] on div "Select Item" at bounding box center [589, 273] width 79 height 20
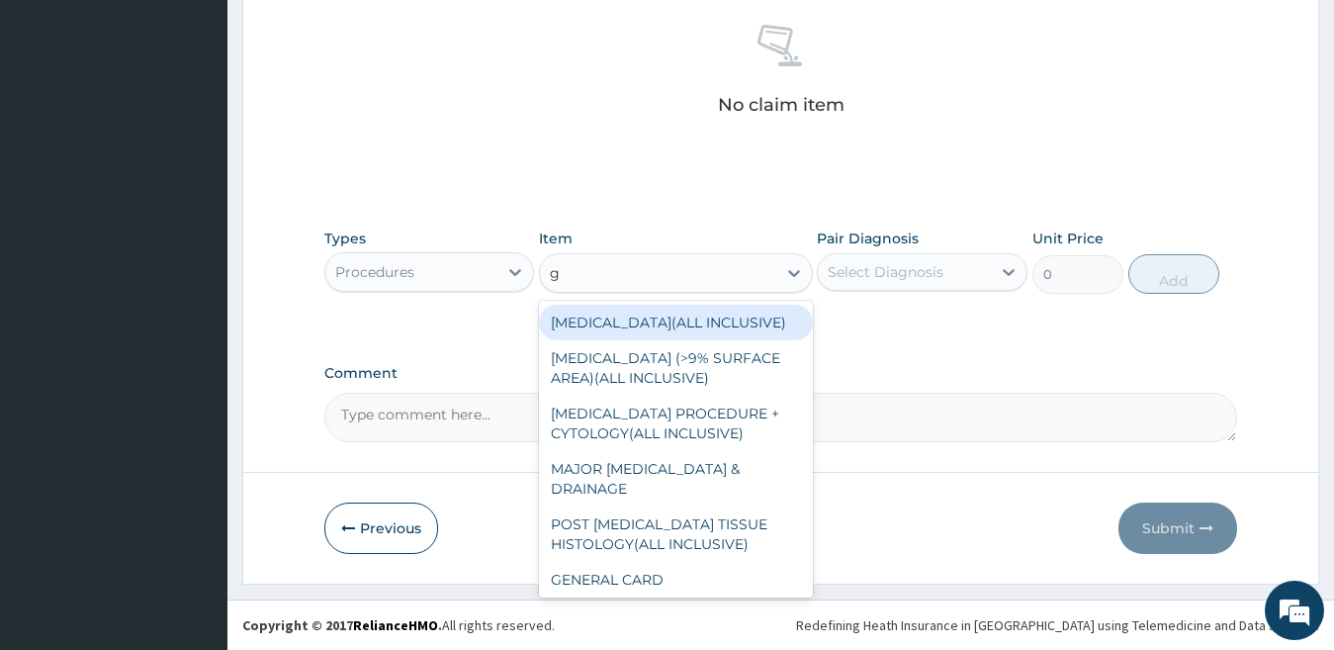
type input "gp"
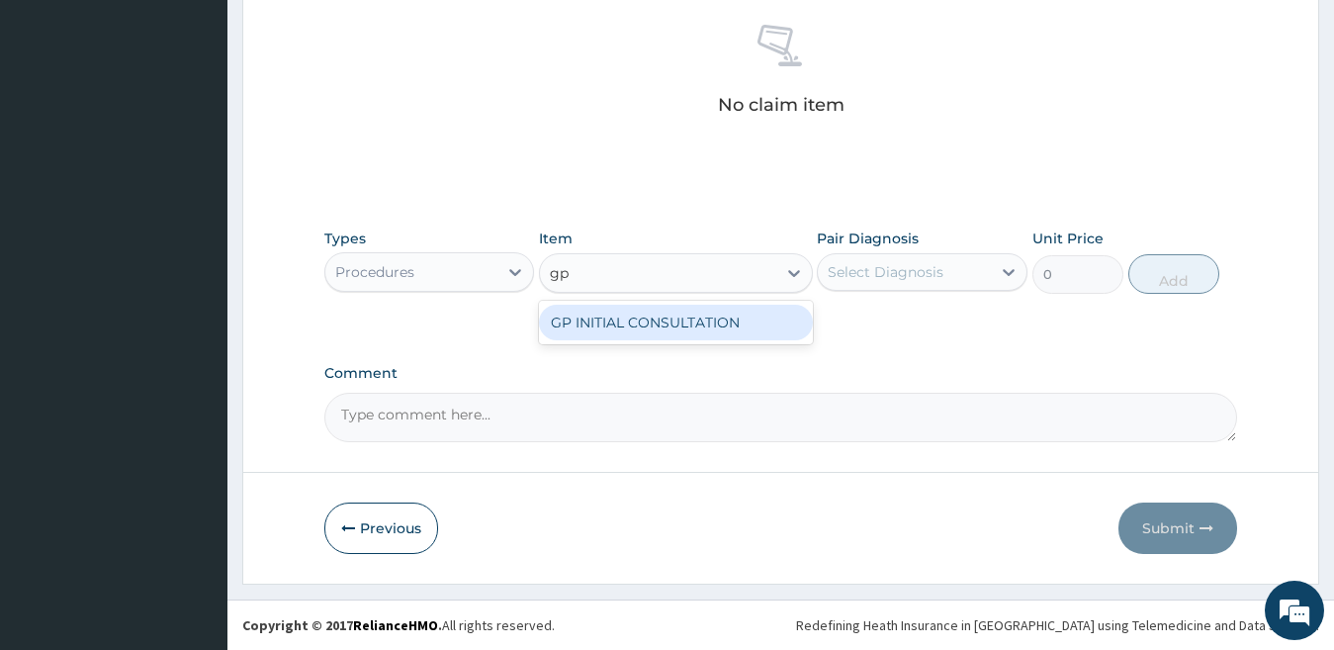
click at [610, 317] on div "GP INITIAL CONSULTATION" at bounding box center [676, 323] width 274 height 36
type input "2000"
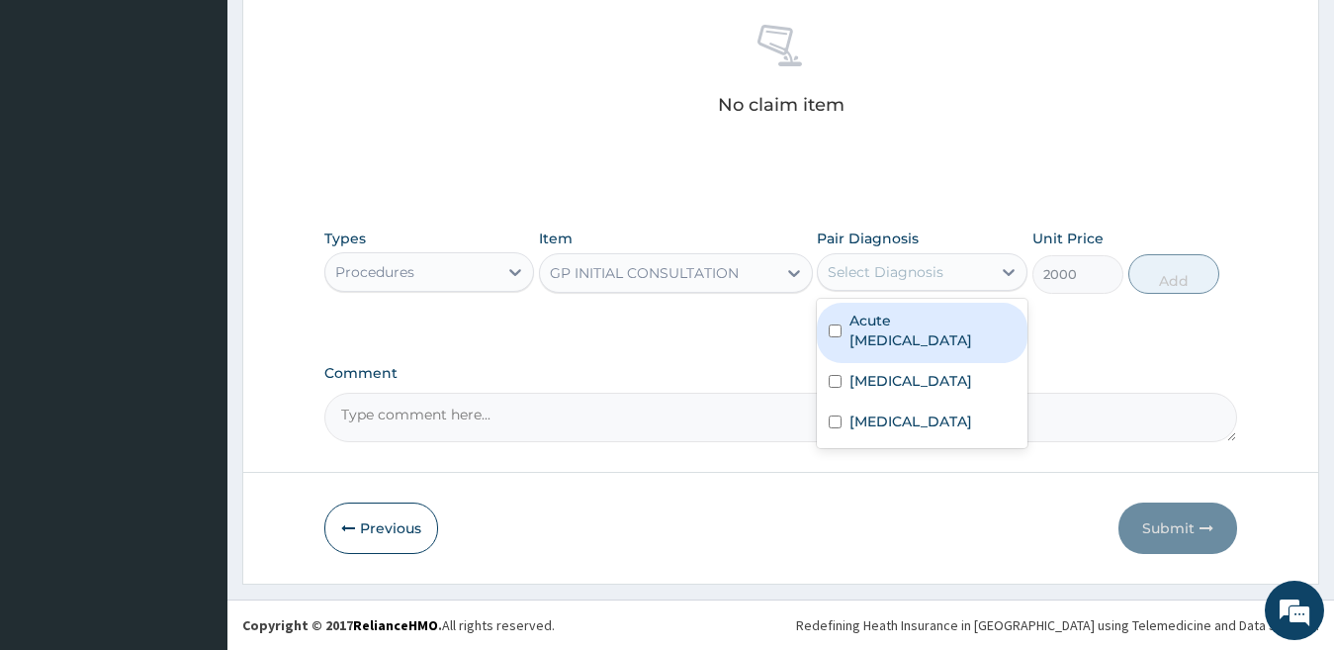
click at [833, 264] on div "Select Diagnosis" at bounding box center [886, 272] width 116 height 20
click at [853, 321] on label "Acute peptic ulcer" at bounding box center [933, 331] width 166 height 40
checkbox input "true"
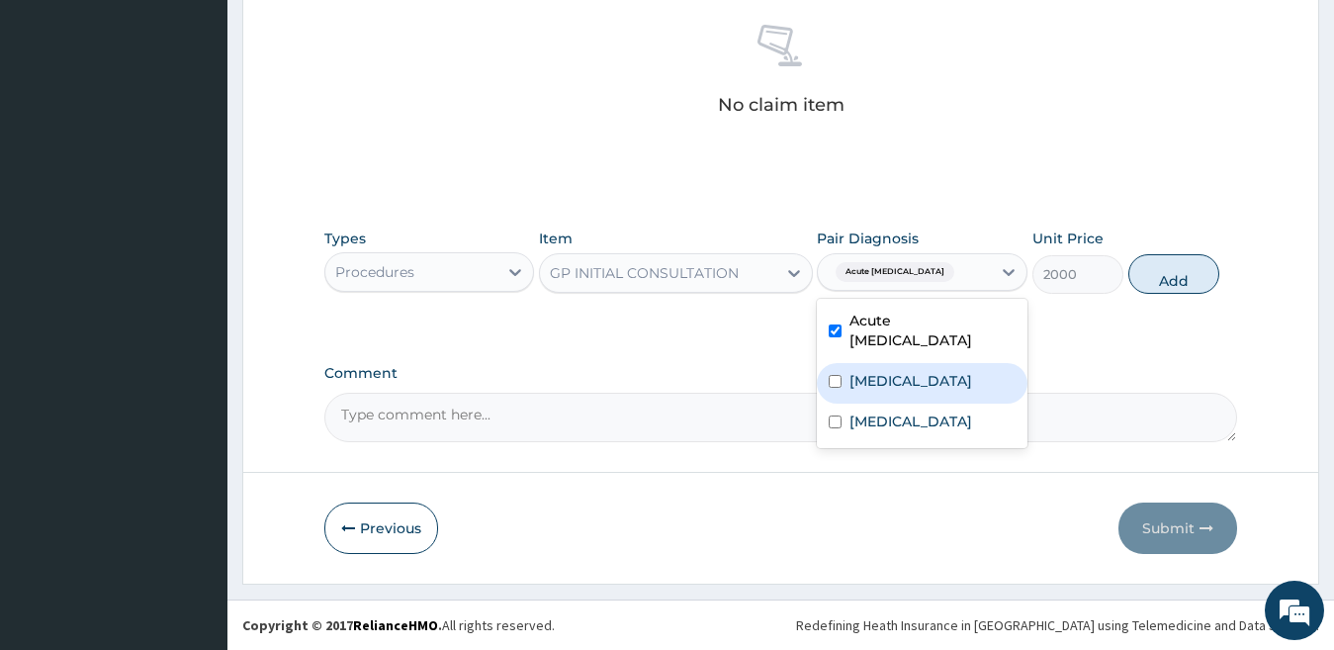
click at [873, 363] on div "Falciparum malaria" at bounding box center [922, 383] width 211 height 41
checkbox input "true"
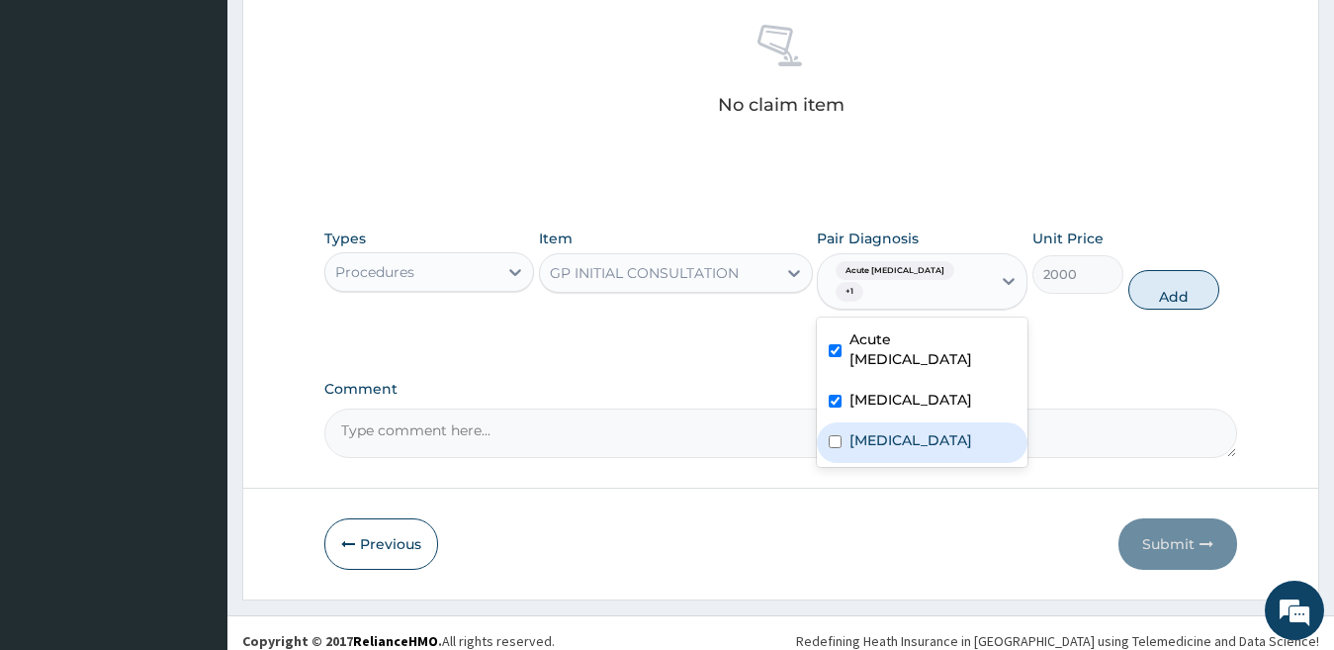
click at [884, 422] on div "Typhoid fever" at bounding box center [922, 442] width 211 height 41
checkbox input "true"
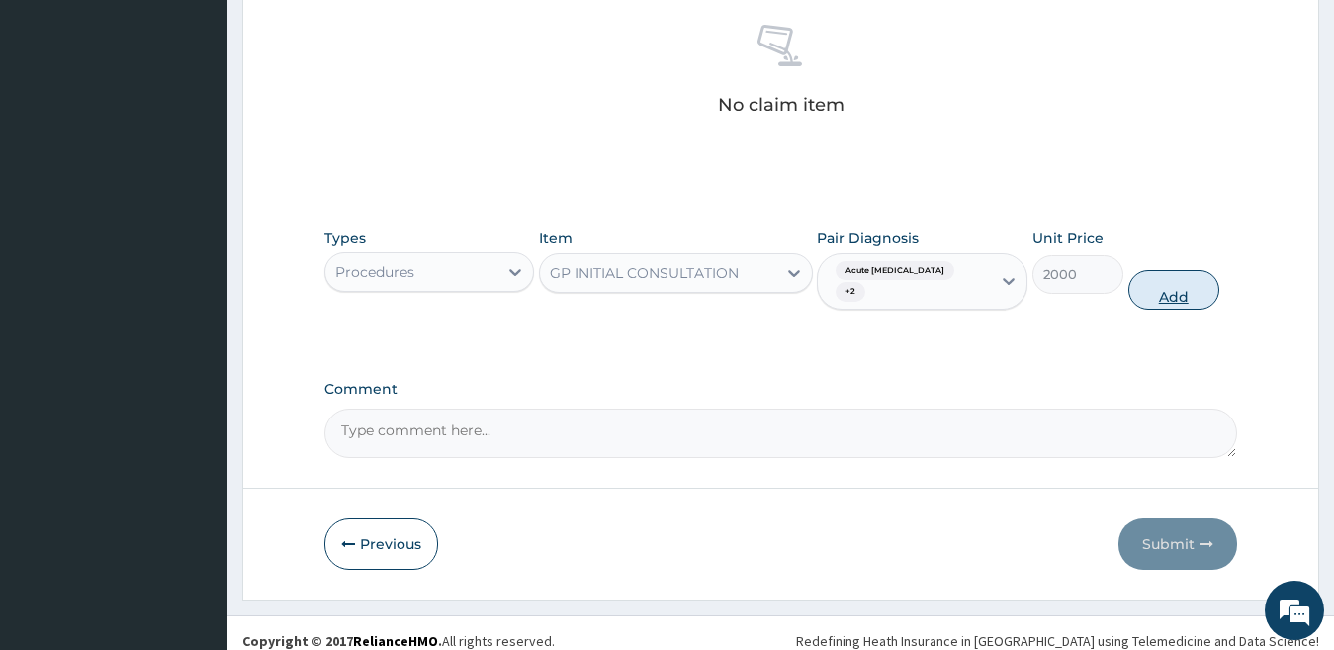
drag, startPoint x: 1122, startPoint y: 279, endPoint x: 1151, endPoint y: 277, distance: 29.7
click at [1123, 278] on input "2000" at bounding box center [1078, 274] width 91 height 39
click at [1154, 276] on button "Add" at bounding box center [1174, 290] width 91 height 40
type input "0"
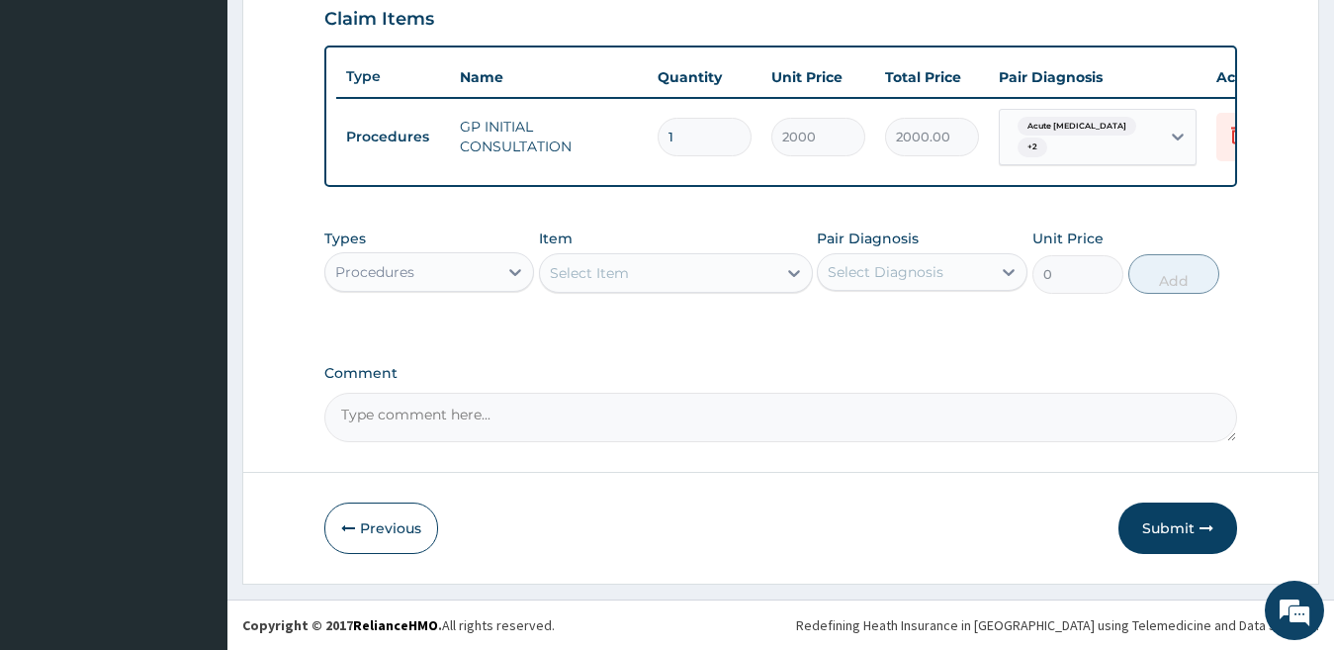
scroll to position [707, 0]
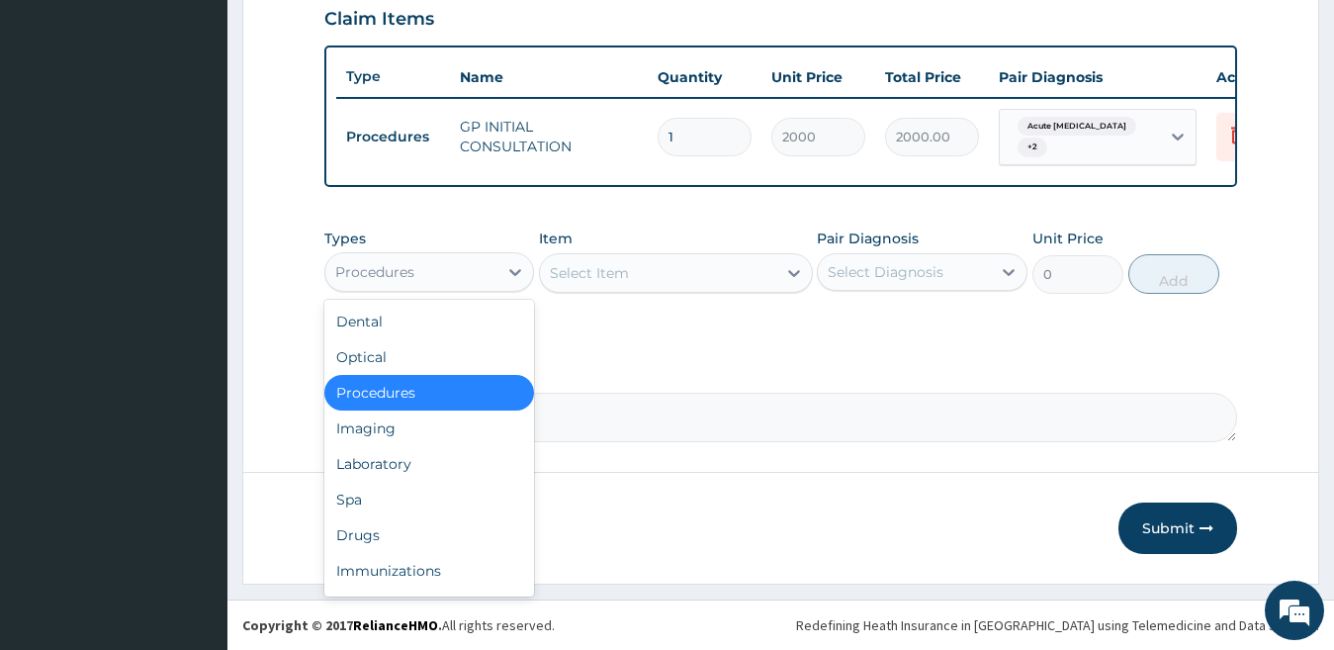
click at [493, 273] on div "Procedures" at bounding box center [411, 272] width 173 height 32
click at [416, 468] on div "Laboratory" at bounding box center [429, 464] width 211 height 36
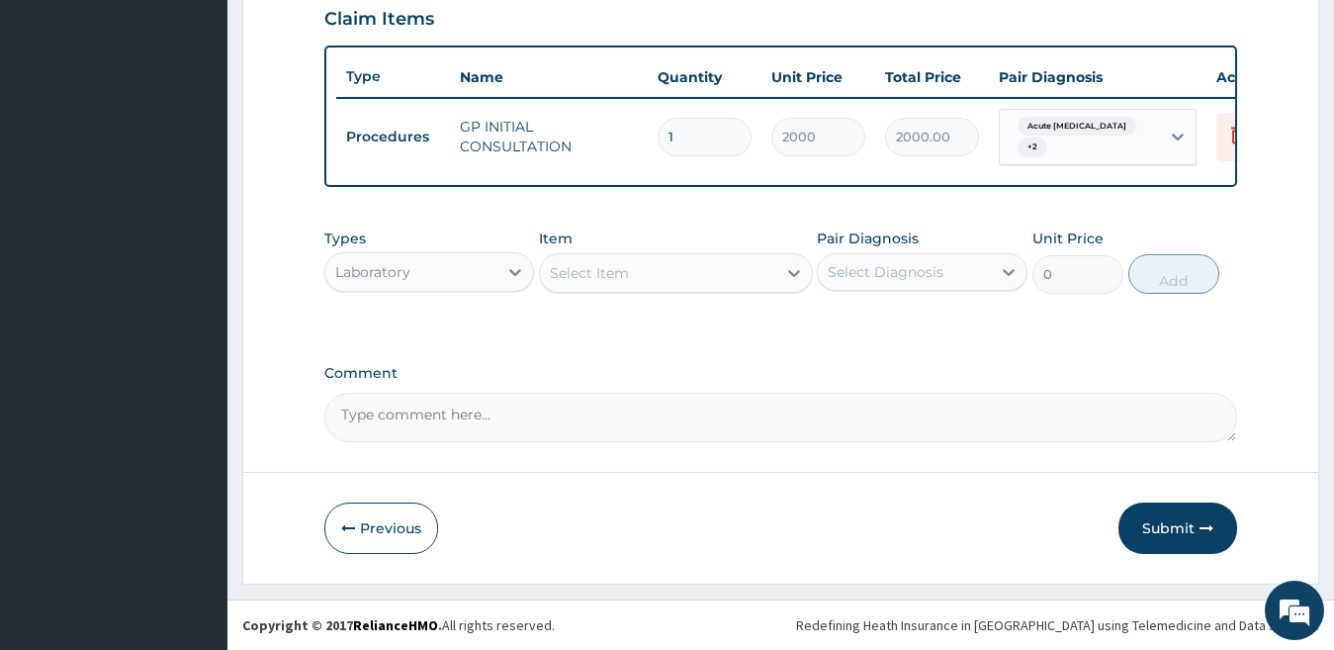
click at [575, 274] on div "Select Item" at bounding box center [589, 273] width 79 height 20
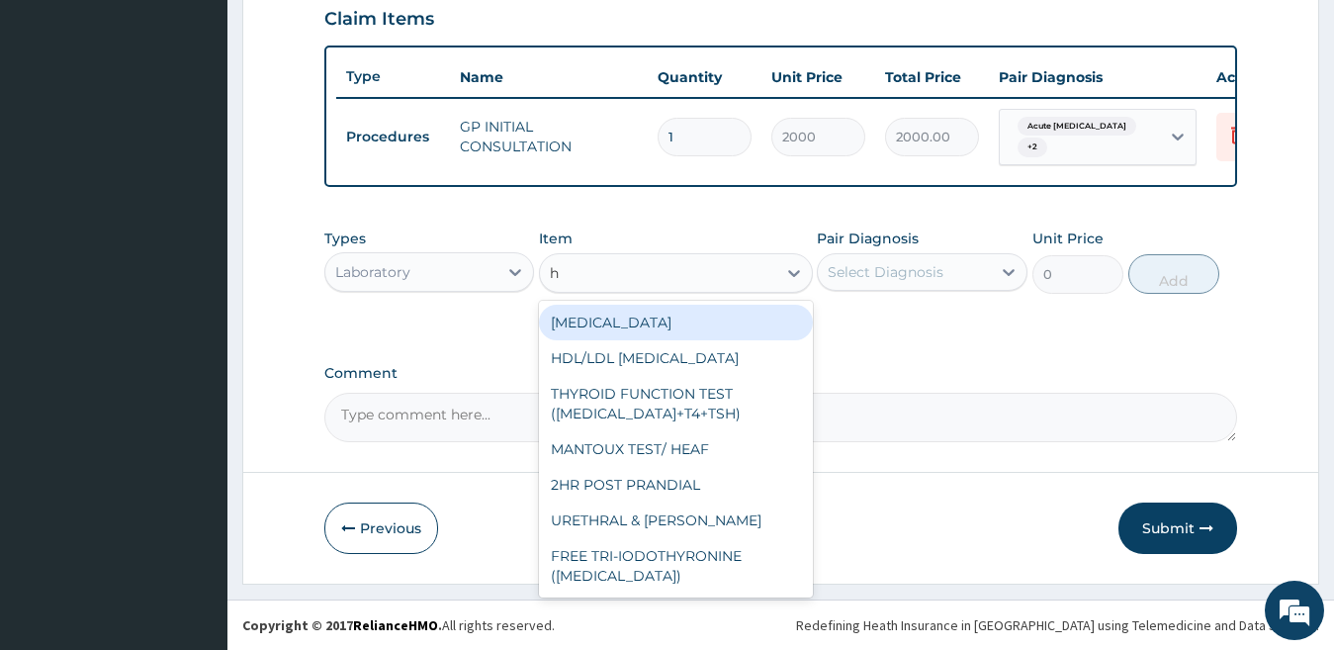
type input "h."
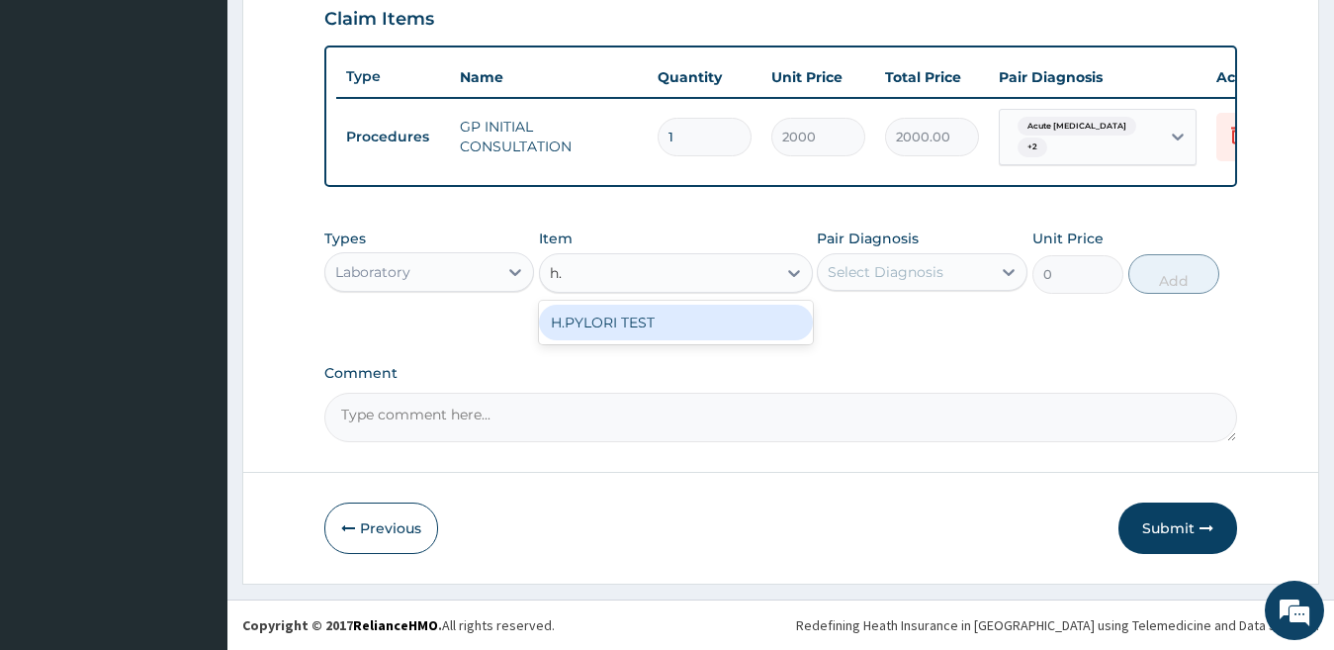
click at [680, 326] on div "H.PYLORI TEST" at bounding box center [676, 323] width 274 height 36
type input "6000"
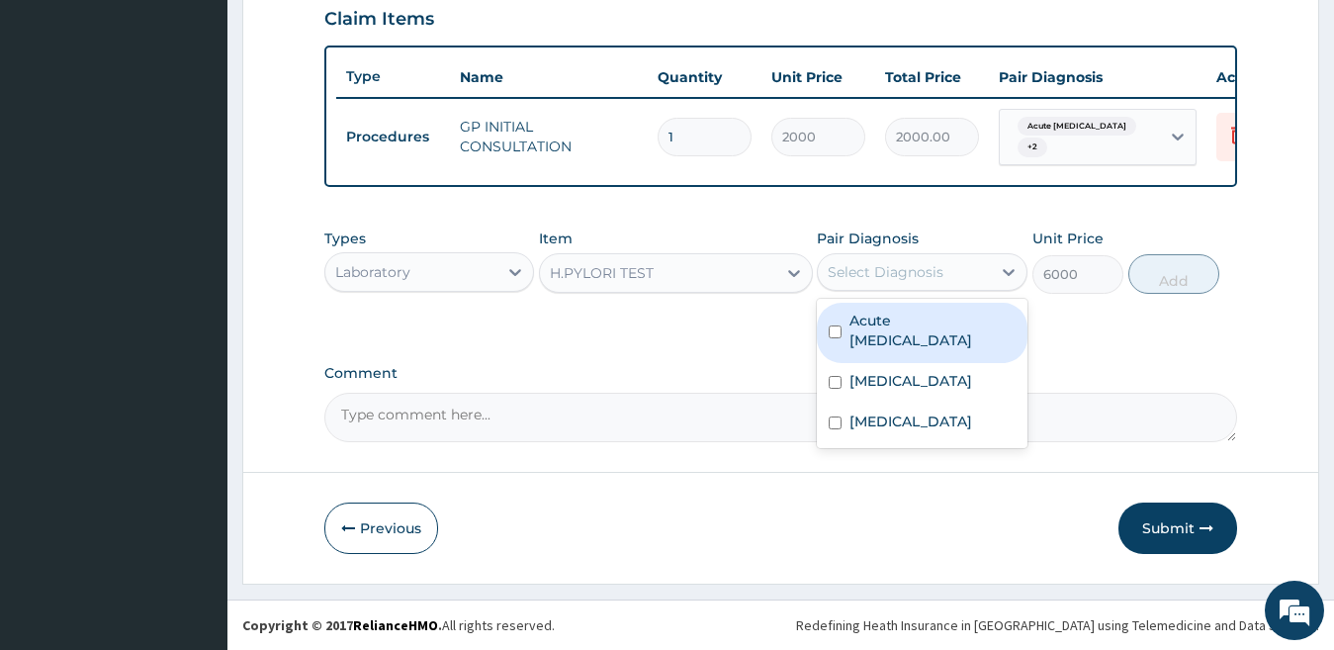
click at [857, 263] on div "Select Diagnosis" at bounding box center [886, 272] width 116 height 20
click at [876, 321] on label "Acute peptic ulcer" at bounding box center [933, 331] width 166 height 40
checkbox input "true"
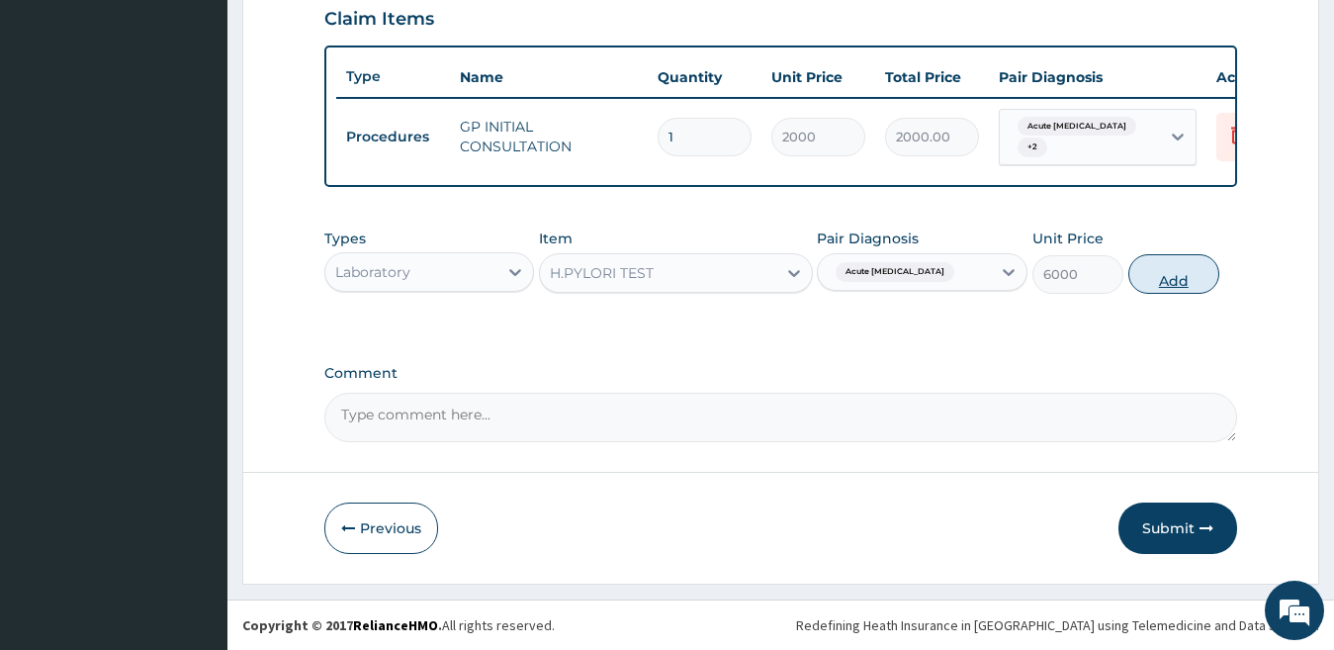
click at [1163, 286] on button "Add" at bounding box center [1174, 274] width 91 height 40
type input "0"
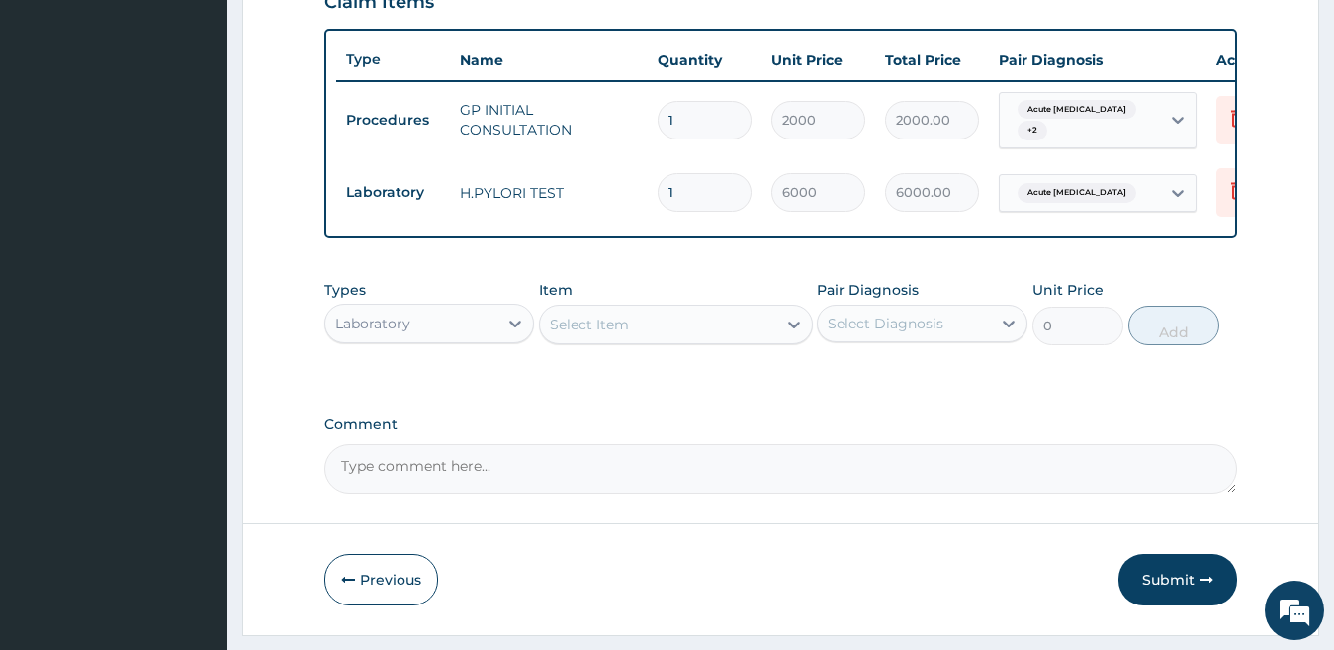
click at [554, 334] on div "Select Item" at bounding box center [589, 325] width 79 height 20
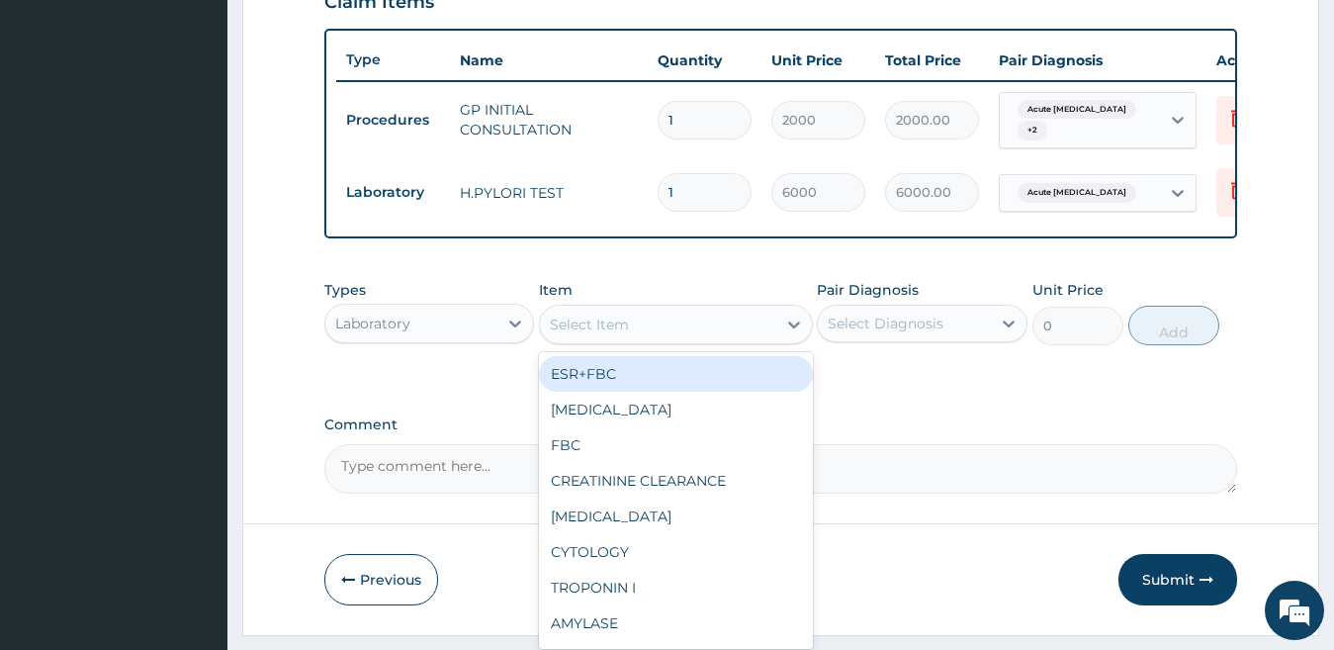
type input ","
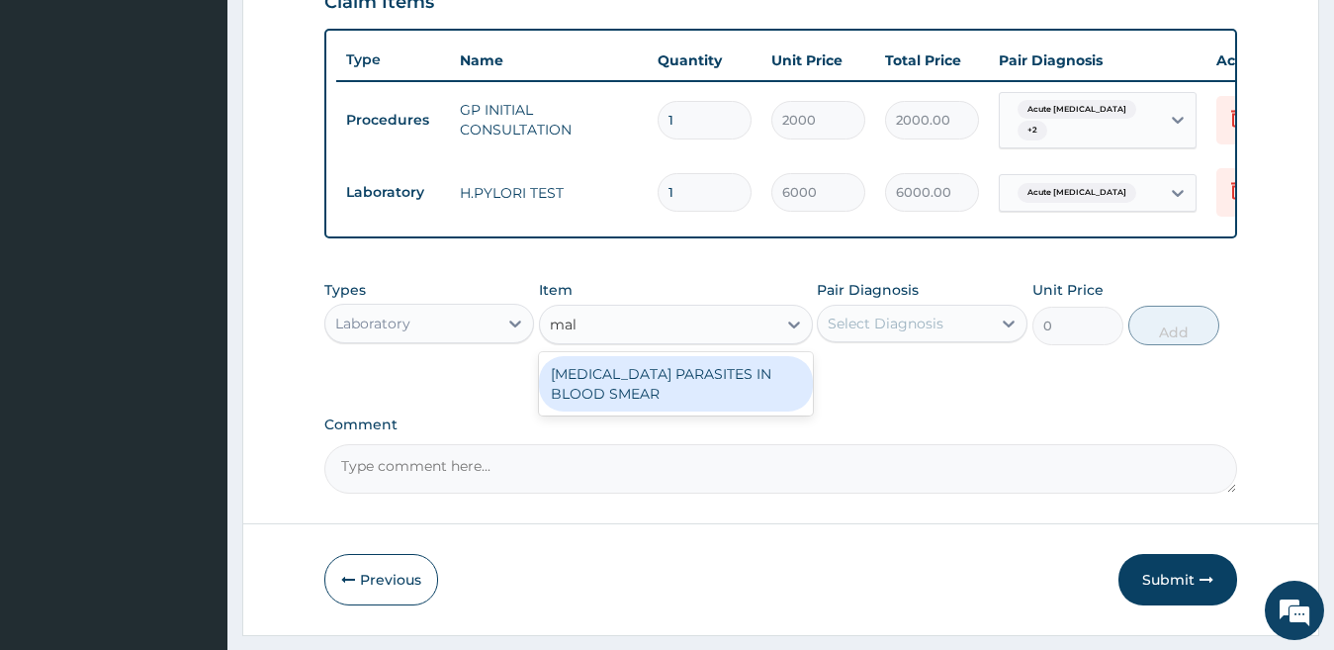
type input "mala"
click at [615, 412] on div "MALARIA PARASITES IN BLOOD SMEAR" at bounding box center [676, 383] width 274 height 55
type input "1700"
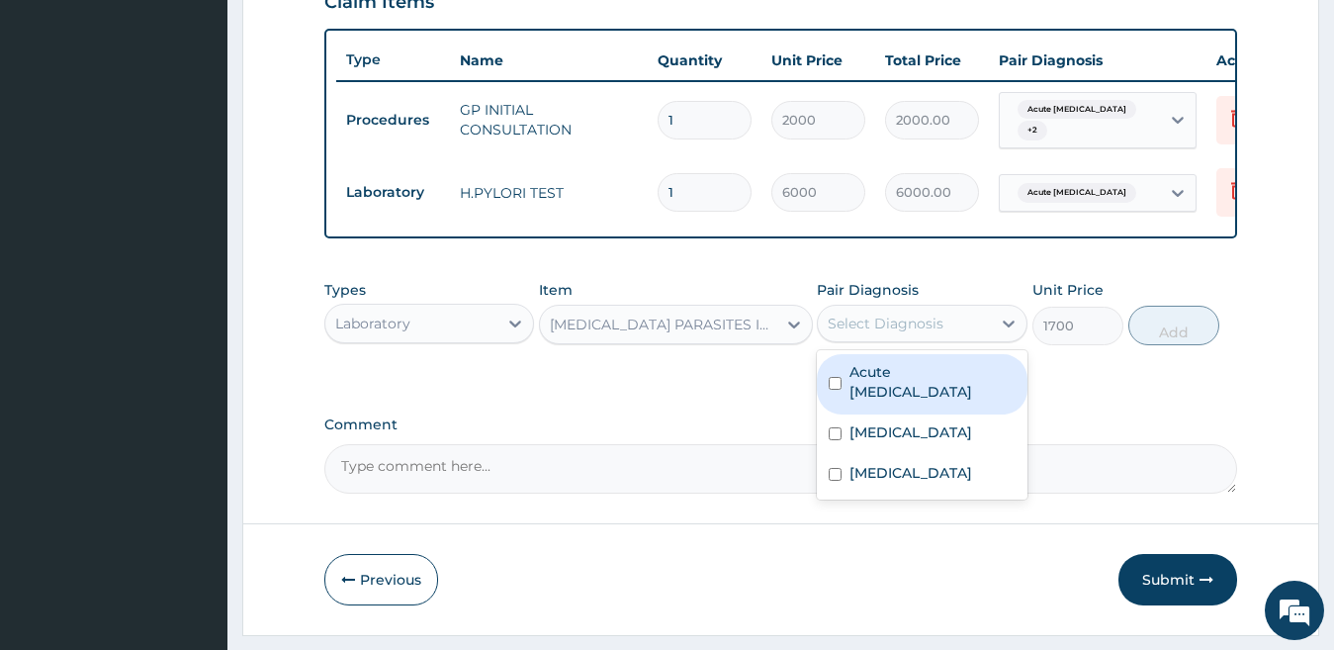
click at [857, 333] on div "Select Diagnosis" at bounding box center [886, 324] width 116 height 20
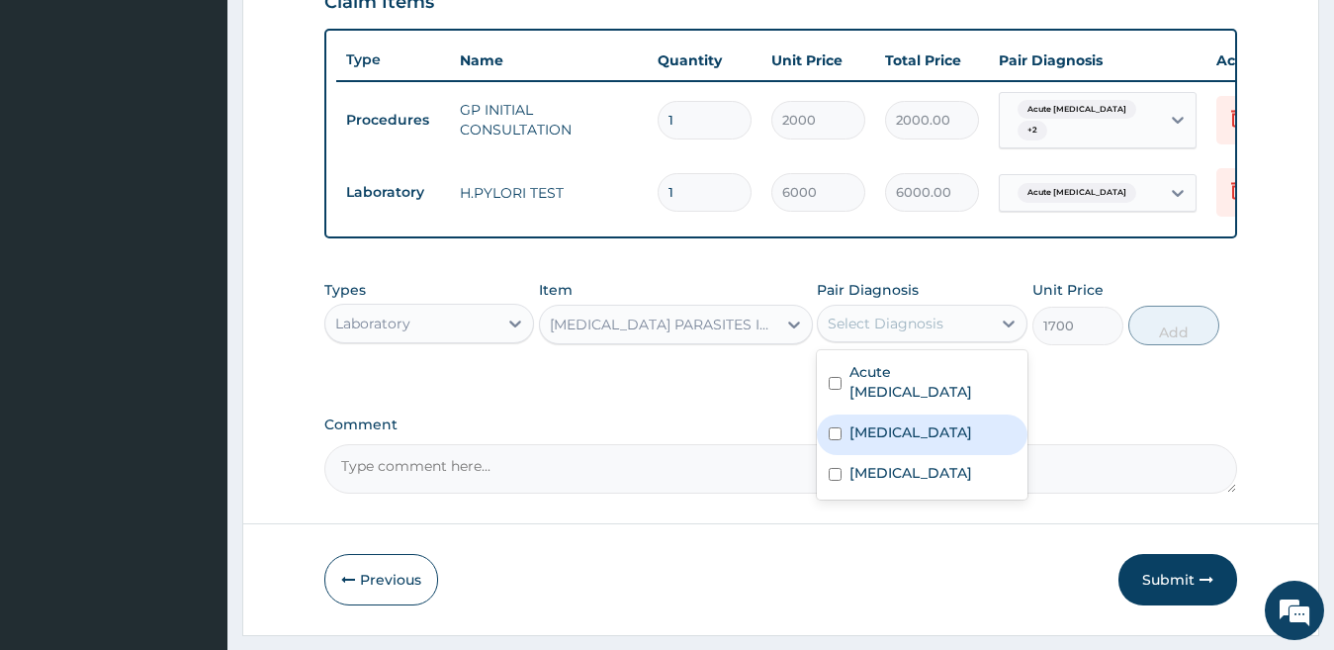
click at [881, 441] on div "Falciparum malaria" at bounding box center [922, 434] width 211 height 41
checkbox input "true"
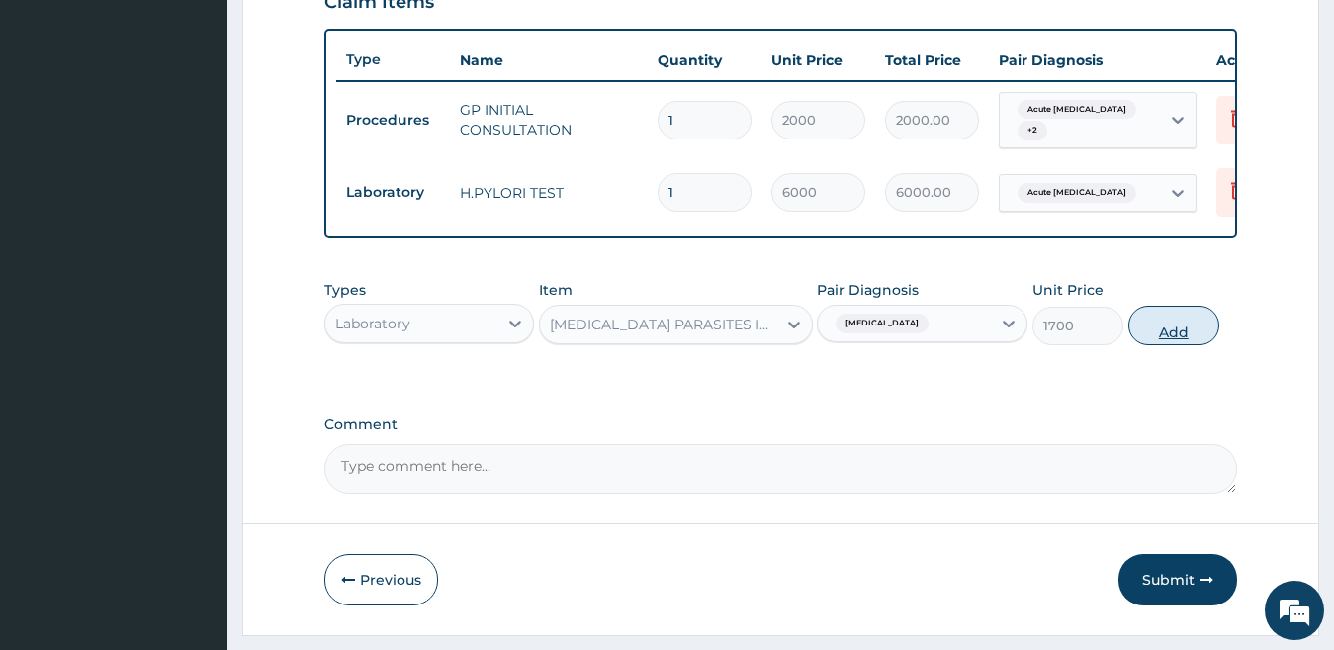
click at [1155, 345] on button "Add" at bounding box center [1174, 326] width 91 height 40
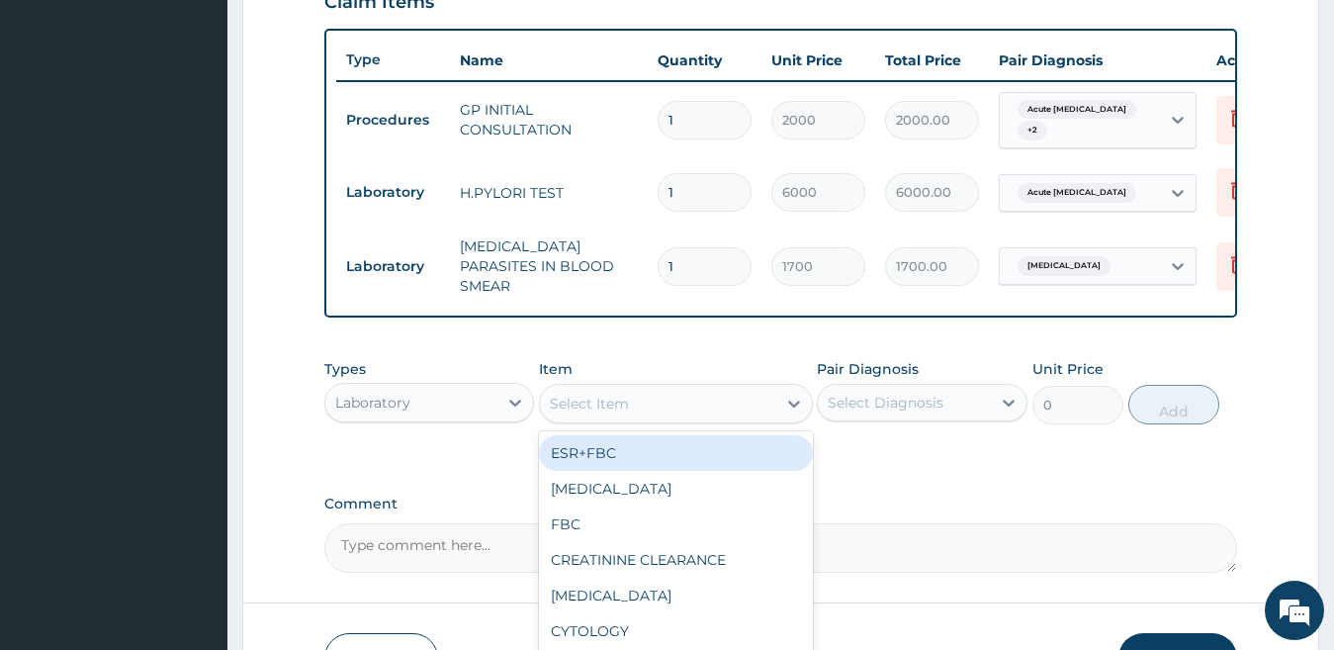
click at [619, 413] on div "Select Item" at bounding box center [589, 404] width 79 height 20
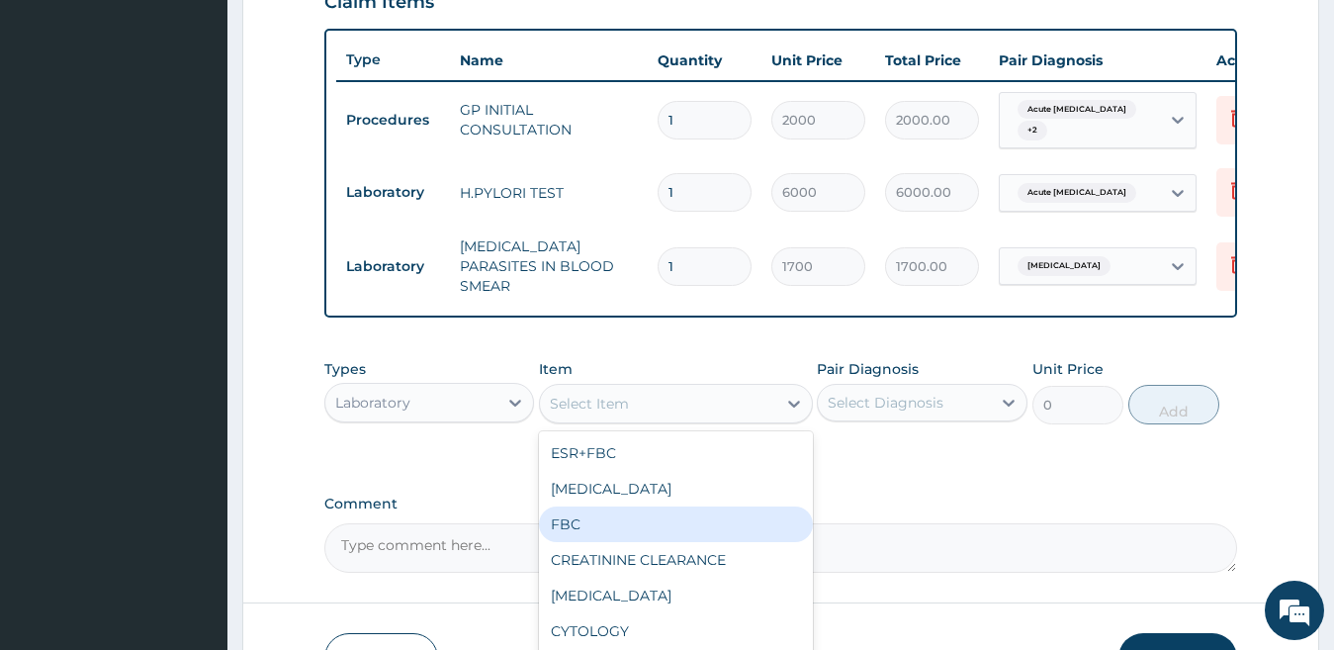
click at [654, 526] on div "FBC" at bounding box center [676, 524] width 274 height 36
type input "2500"
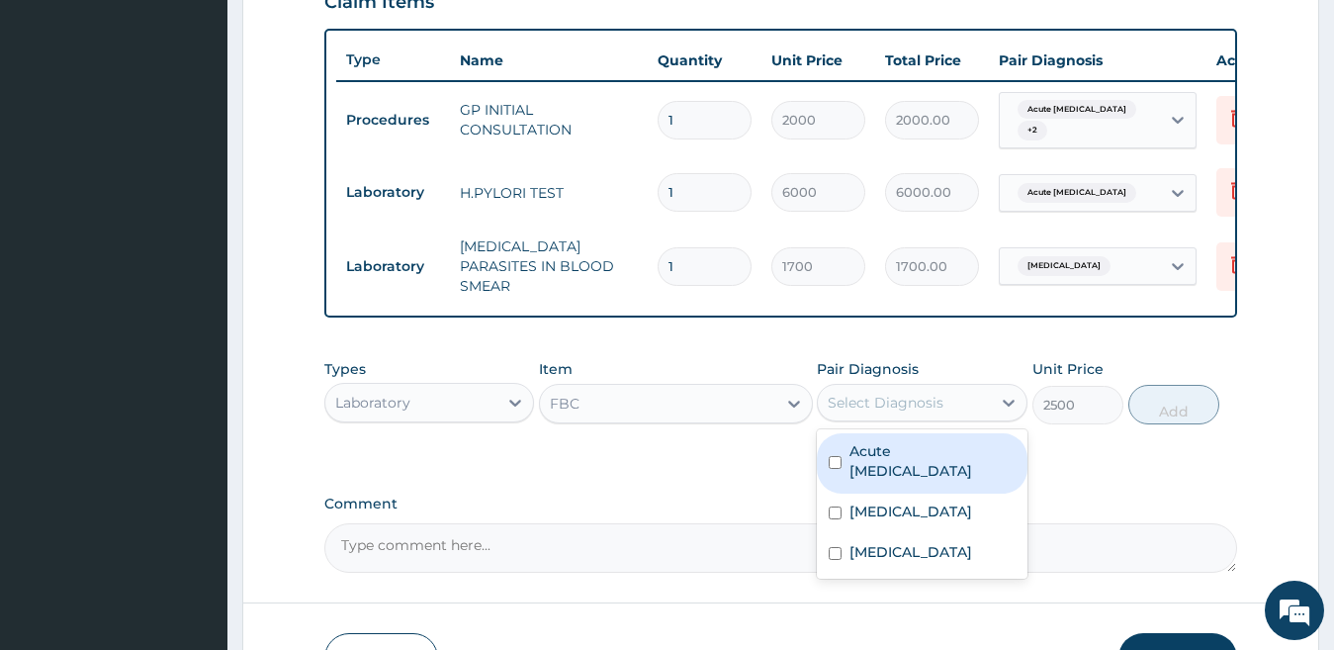
click at [861, 393] on div "Select Diagnosis" at bounding box center [904, 403] width 173 height 32
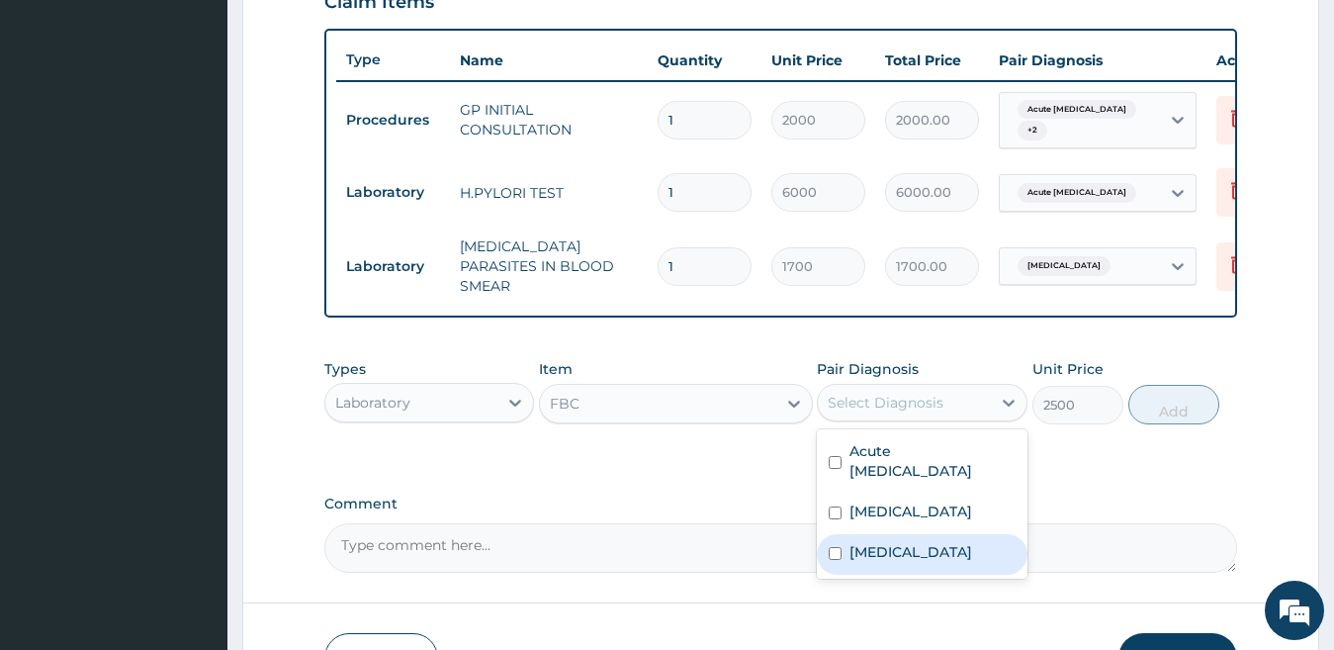
drag, startPoint x: 907, startPoint y: 534, endPoint x: 909, endPoint y: 511, distance: 22.8
click at [904, 542] on label "Typhoid fever" at bounding box center [911, 552] width 123 height 20
checkbox input "true"
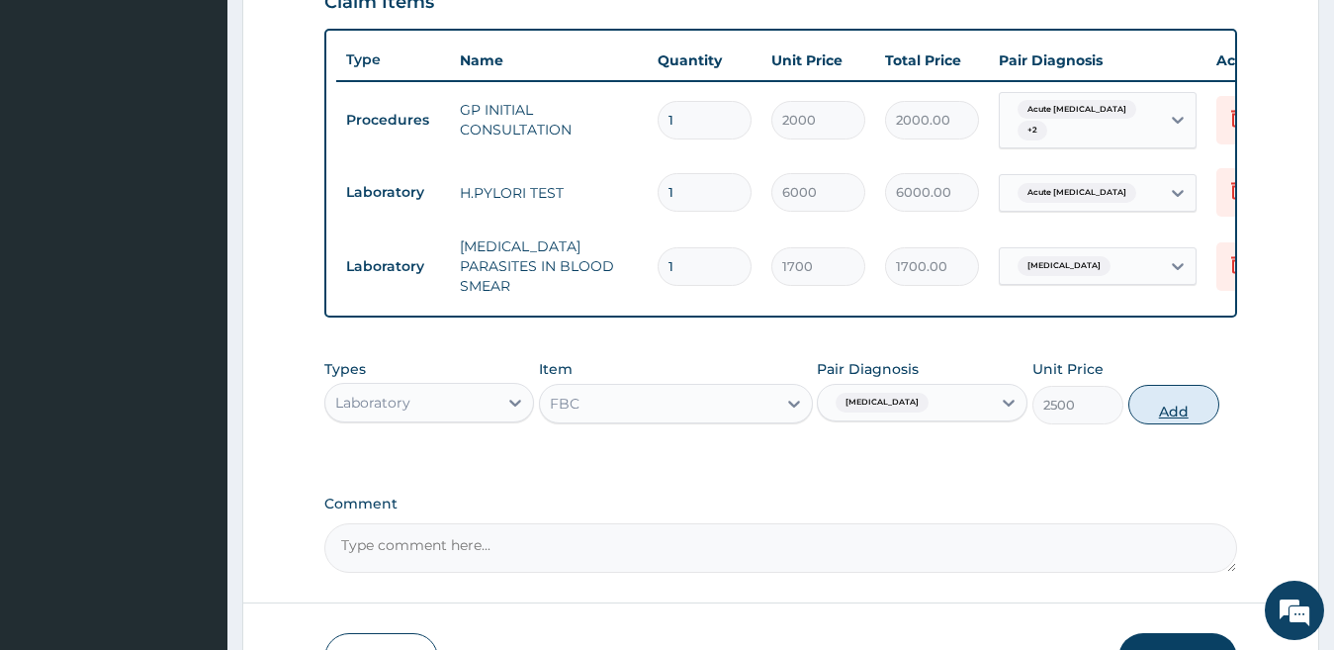
click at [1149, 410] on button "Add" at bounding box center [1174, 405] width 91 height 40
type input "0"
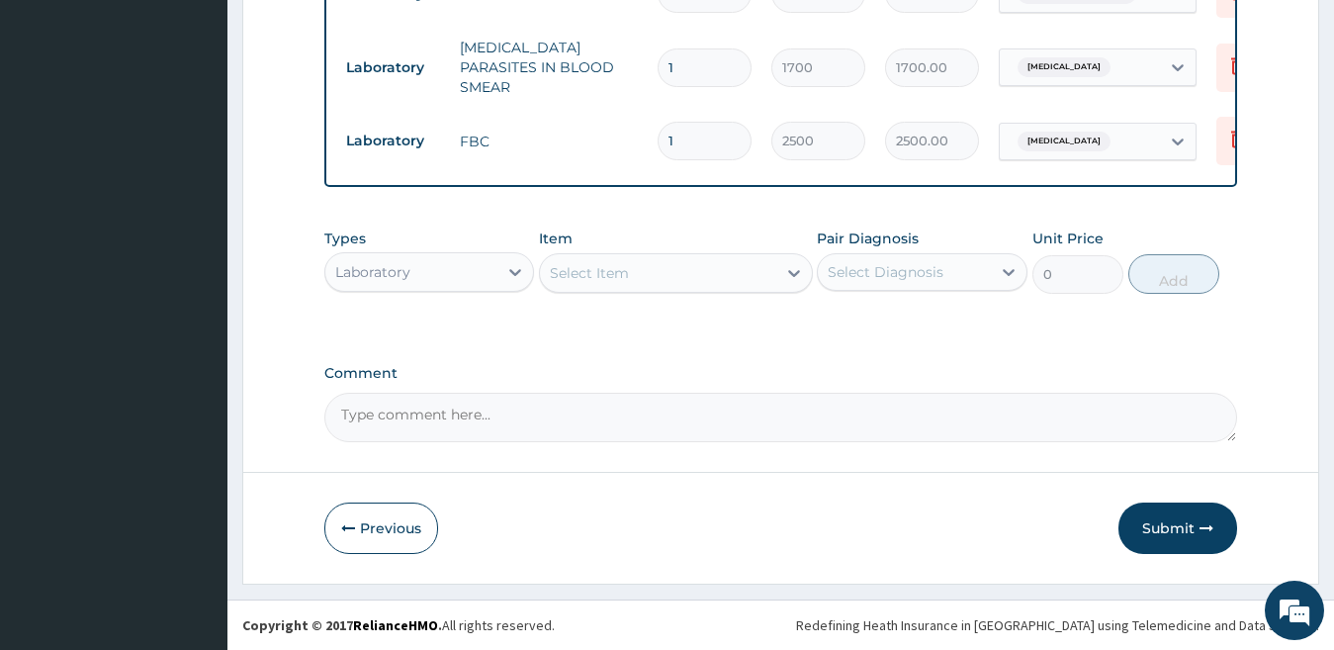
scroll to position [912, 0]
click at [494, 271] on div "Laboratory" at bounding box center [411, 272] width 173 height 32
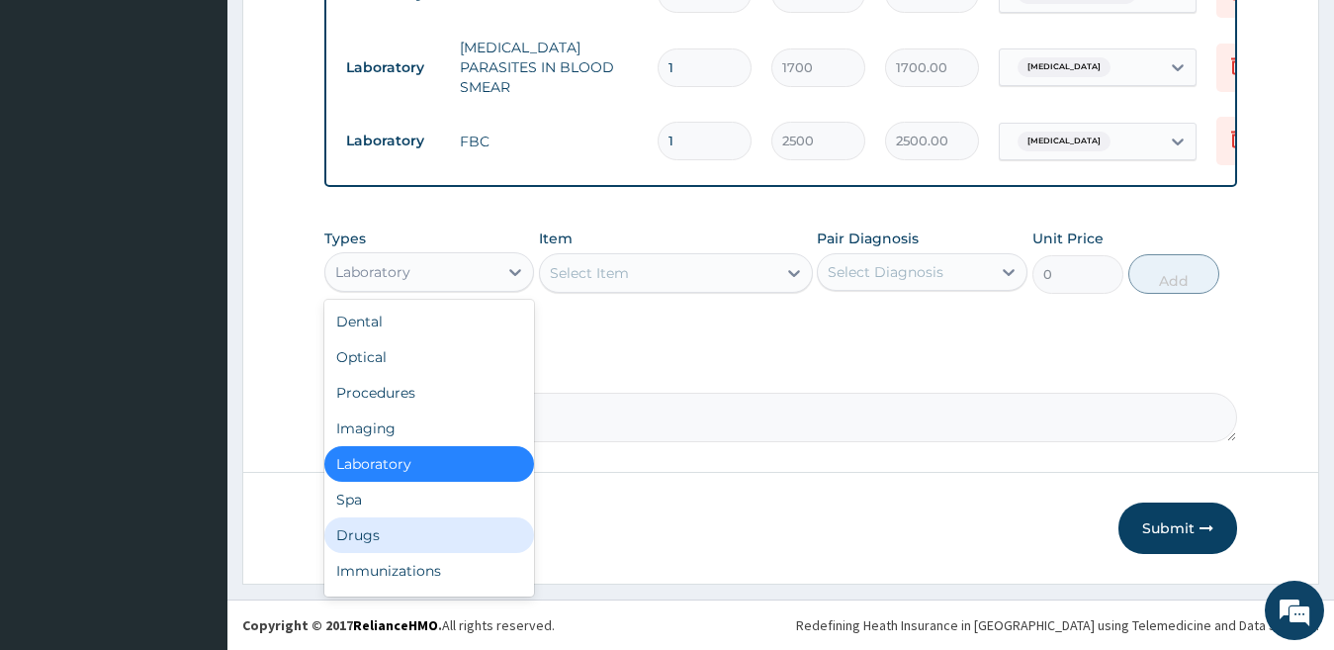
click at [443, 548] on div "Drugs" at bounding box center [429, 535] width 211 height 36
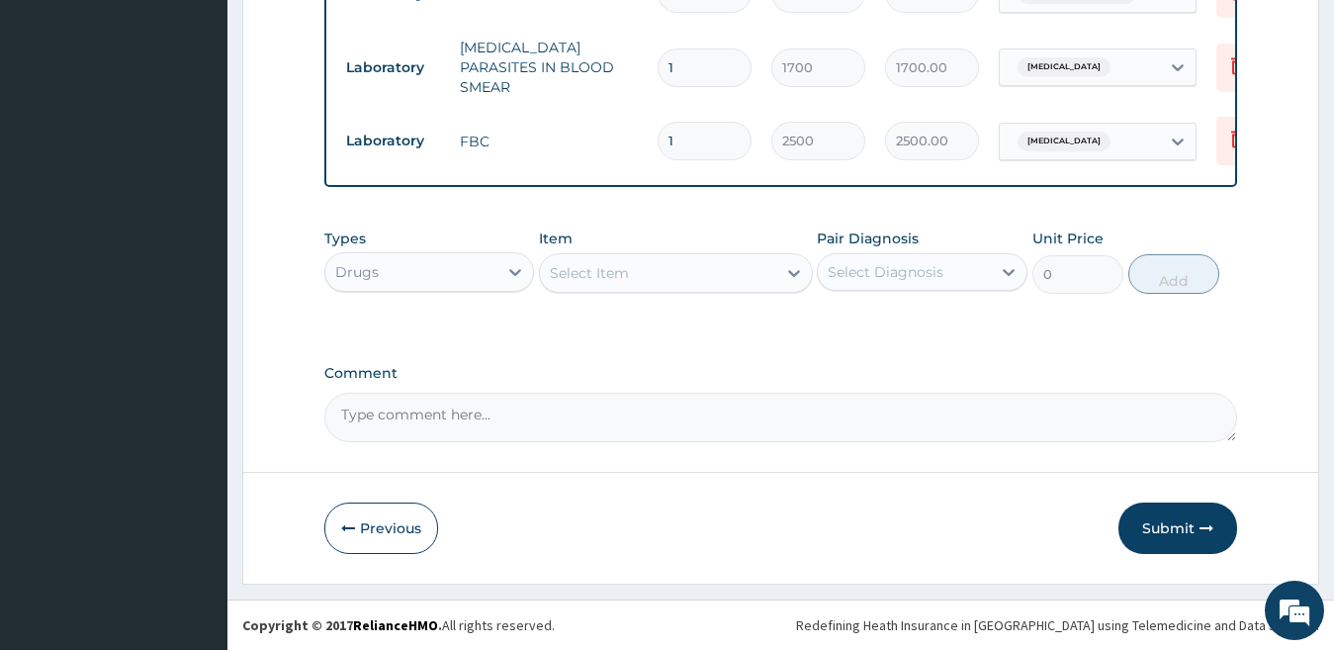
click at [693, 273] on div "Select Item" at bounding box center [658, 273] width 236 height 32
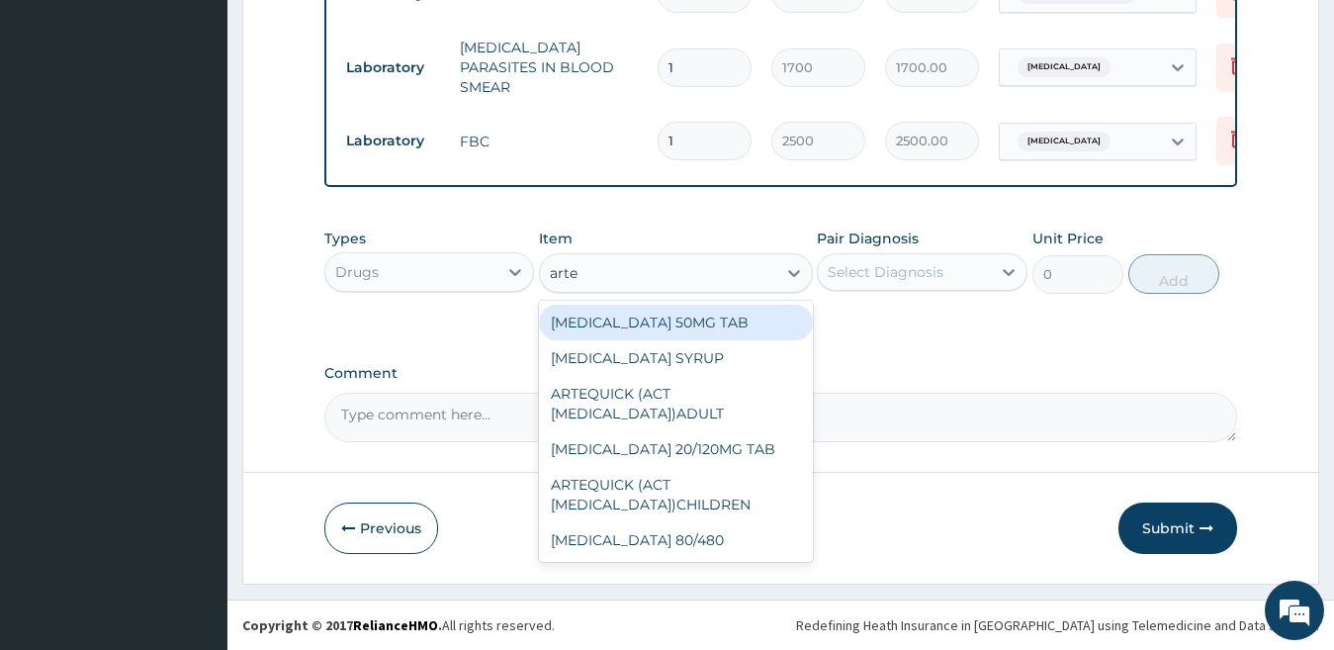
type input "arteq"
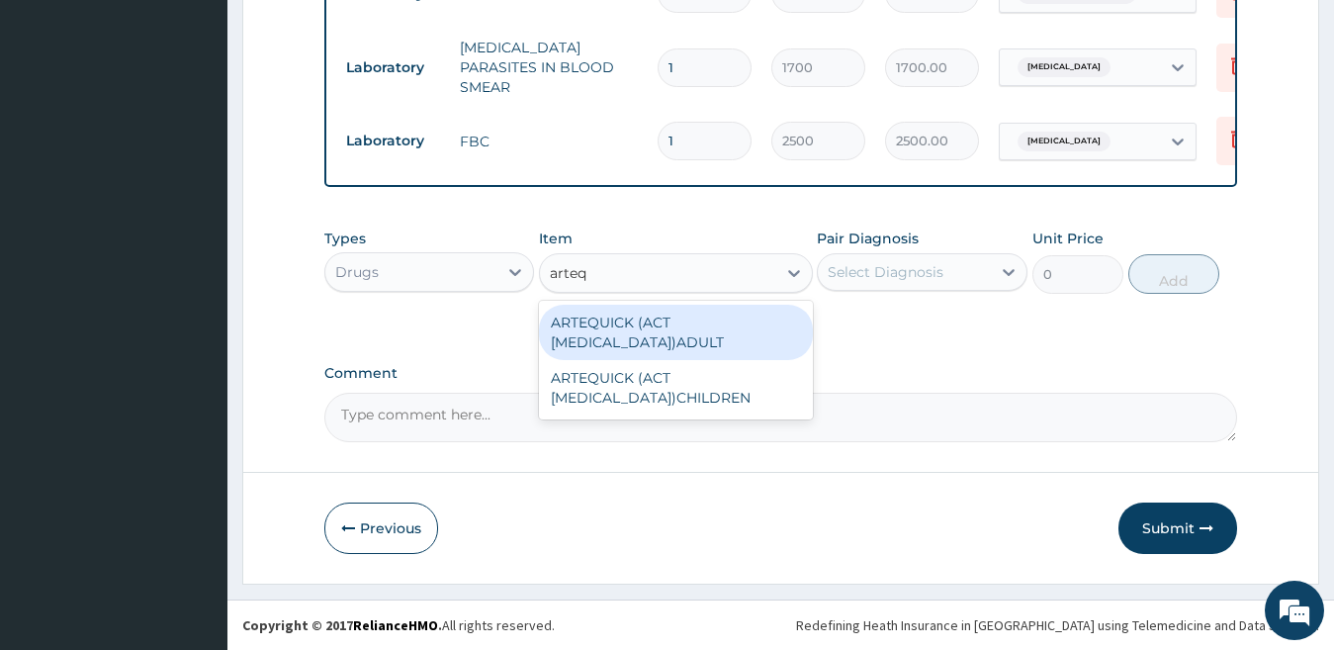
drag, startPoint x: 649, startPoint y: 332, endPoint x: 1103, endPoint y: 294, distance: 455.7
click at [655, 332] on div "ARTEQUICK (ACT ANTIMALARIAL)ADULT" at bounding box center [676, 332] width 274 height 55
type input "2500"
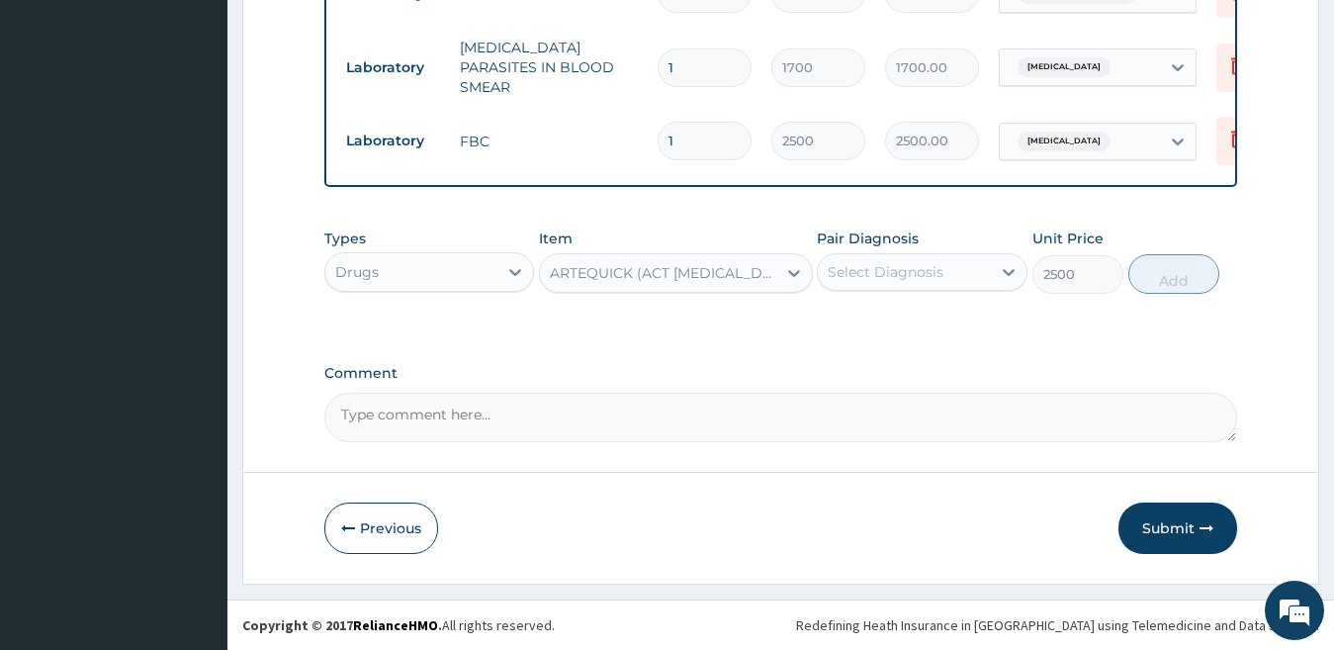
click at [967, 284] on div "Select Diagnosis" at bounding box center [904, 272] width 173 height 32
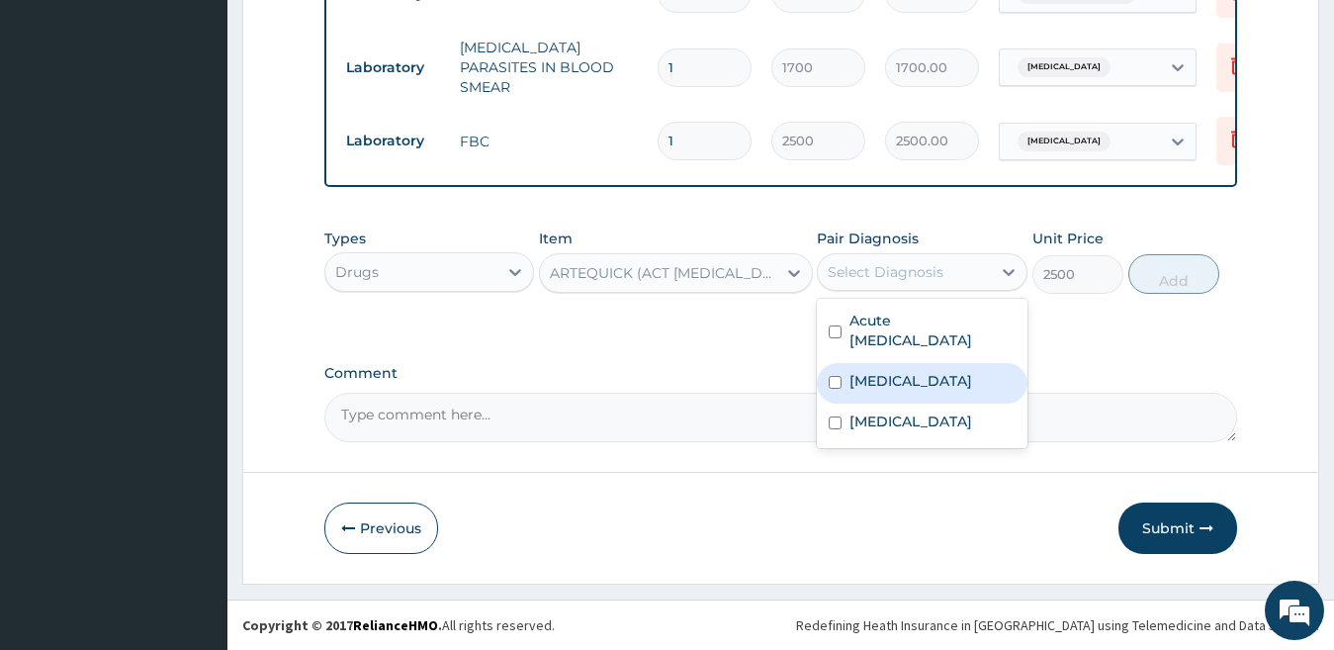
drag, startPoint x: 963, startPoint y: 351, endPoint x: 1015, endPoint y: 328, distance: 56.2
click at [964, 371] on label "Falciparum malaria" at bounding box center [911, 381] width 123 height 20
checkbox input "true"
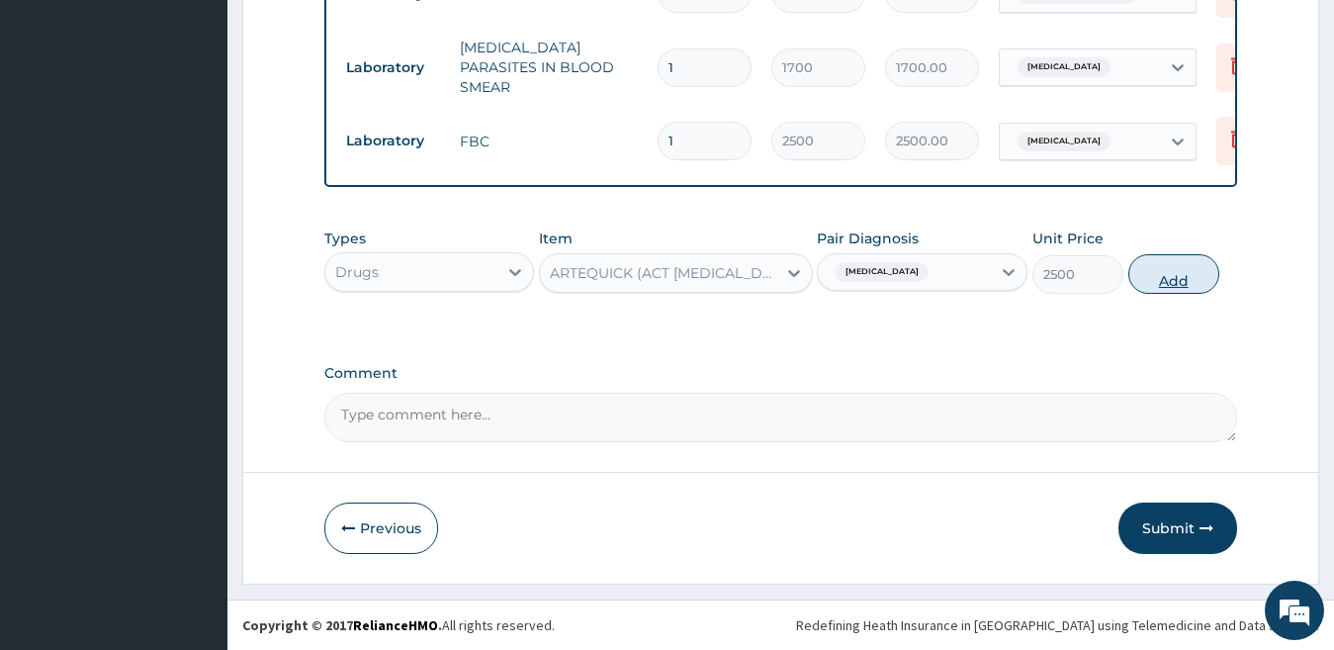
click at [1189, 270] on button "Add" at bounding box center [1174, 274] width 91 height 40
type input "0"
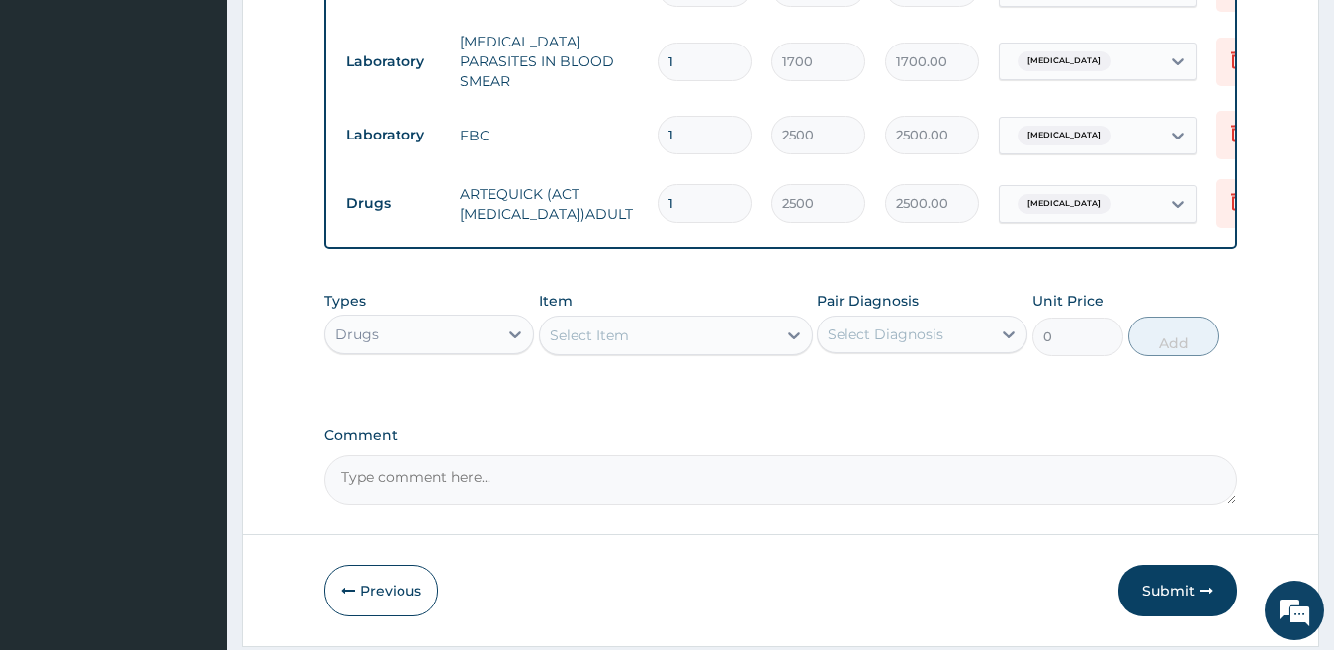
click at [612, 345] on div "Select Item" at bounding box center [589, 335] width 79 height 20
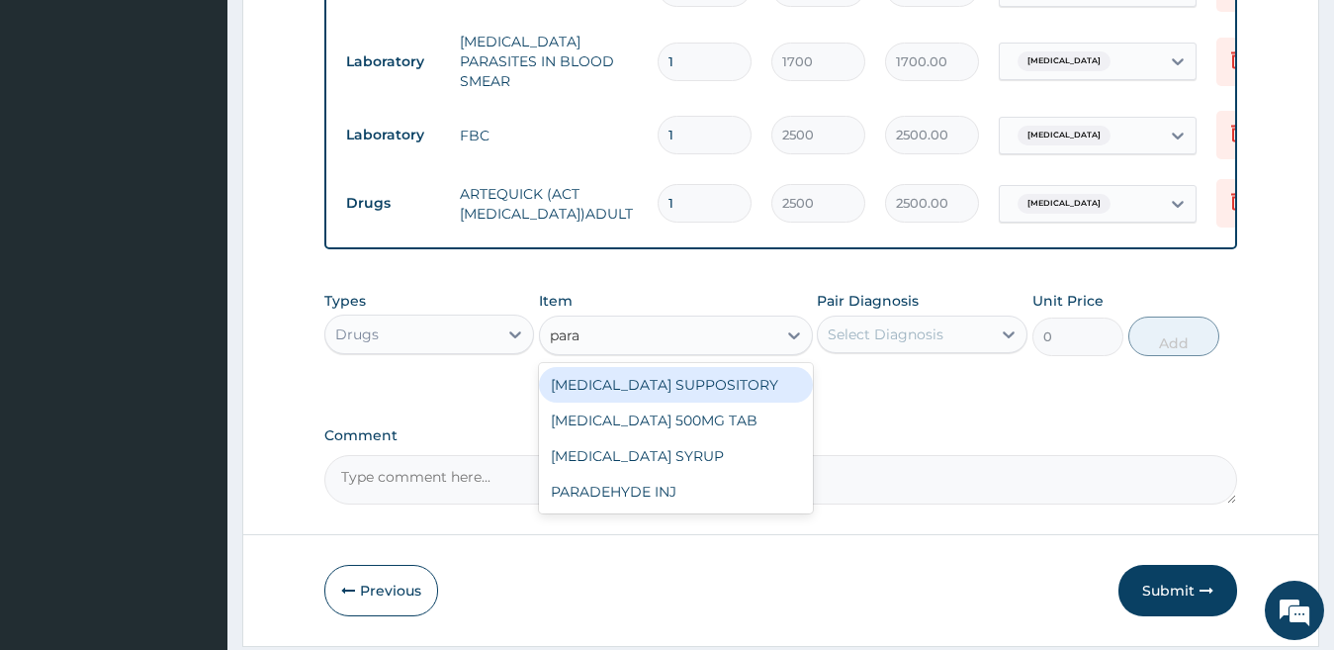
type input "parac"
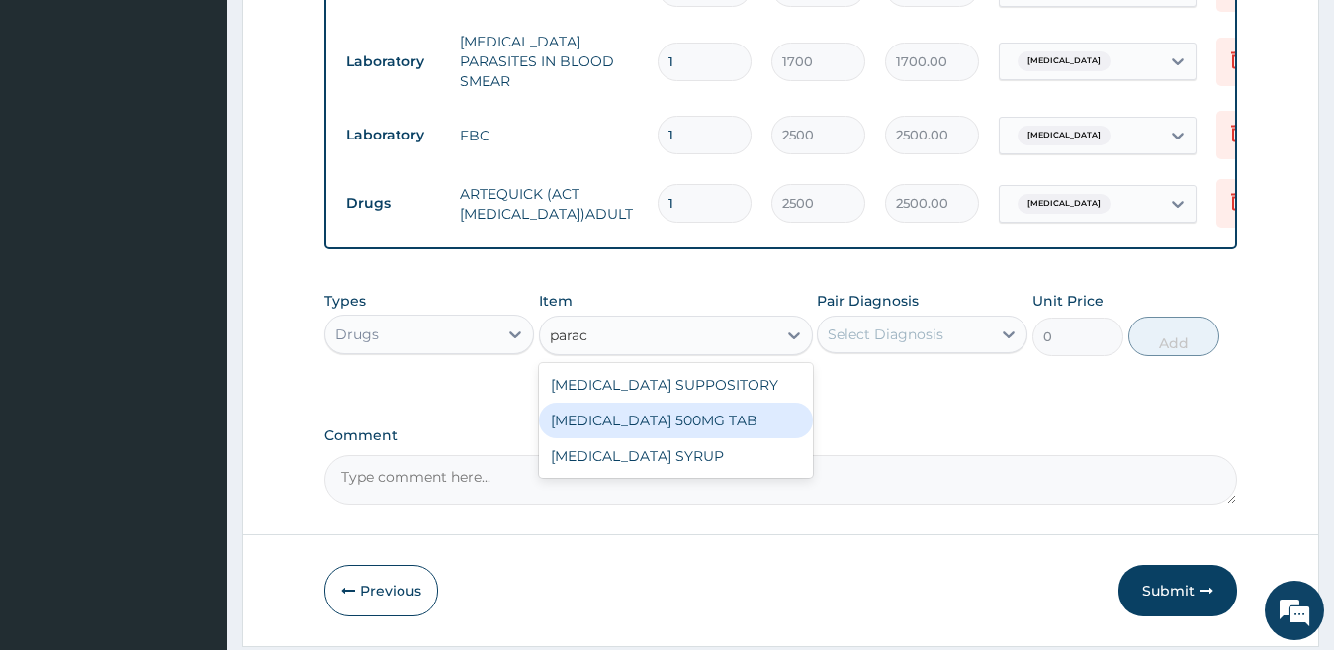
click at [685, 426] on div "PARACETAMOL 500MG TAB" at bounding box center [676, 421] width 274 height 36
type input "15"
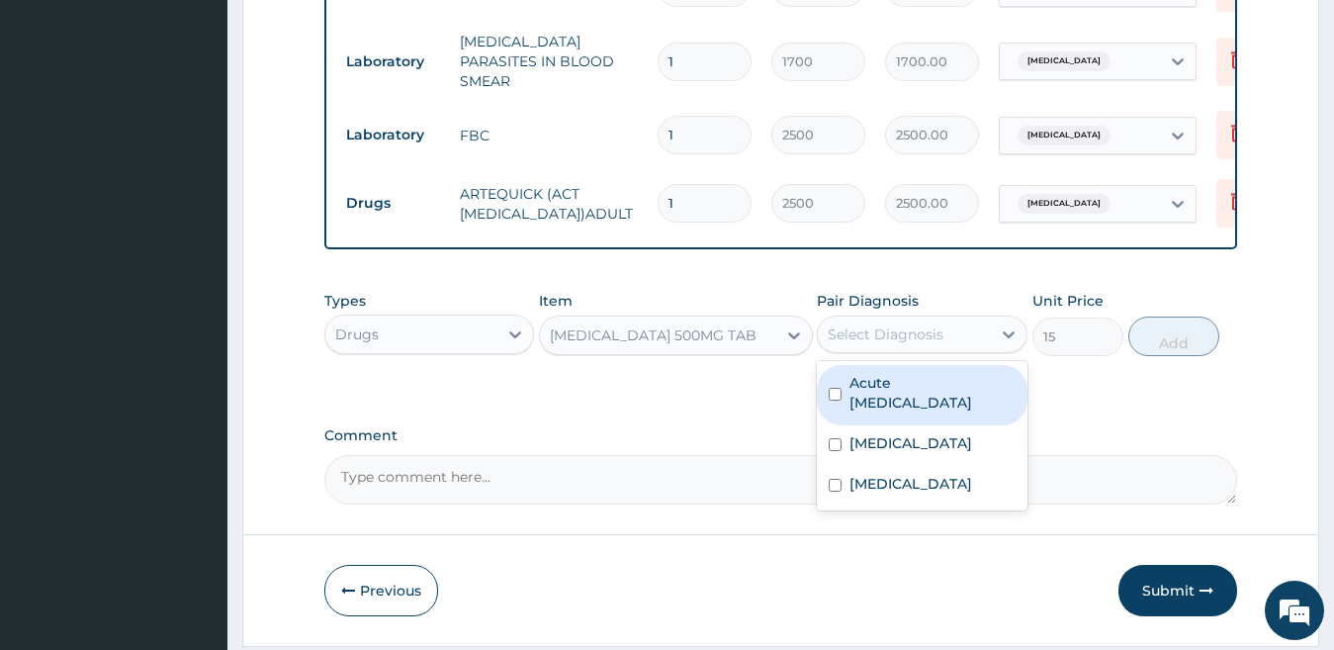
click at [876, 344] on div "Select Diagnosis" at bounding box center [886, 334] width 116 height 20
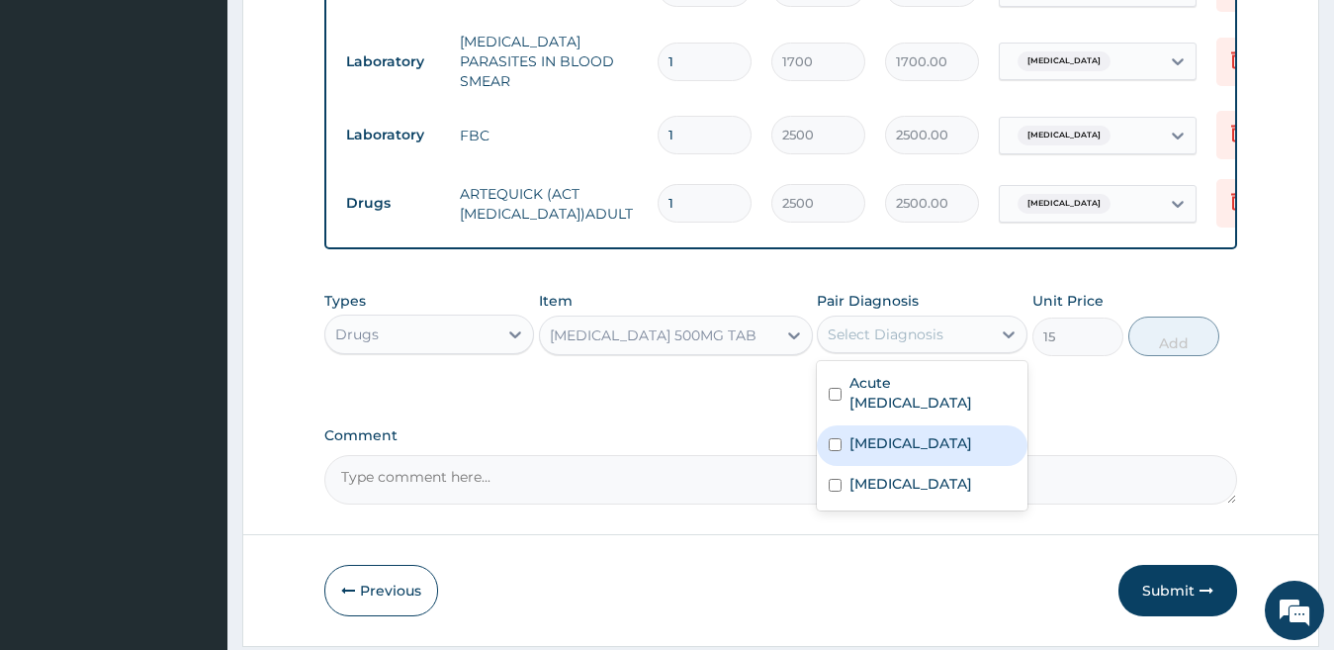
click at [889, 433] on label "Falciparum malaria" at bounding box center [911, 443] width 123 height 20
checkbox input "true"
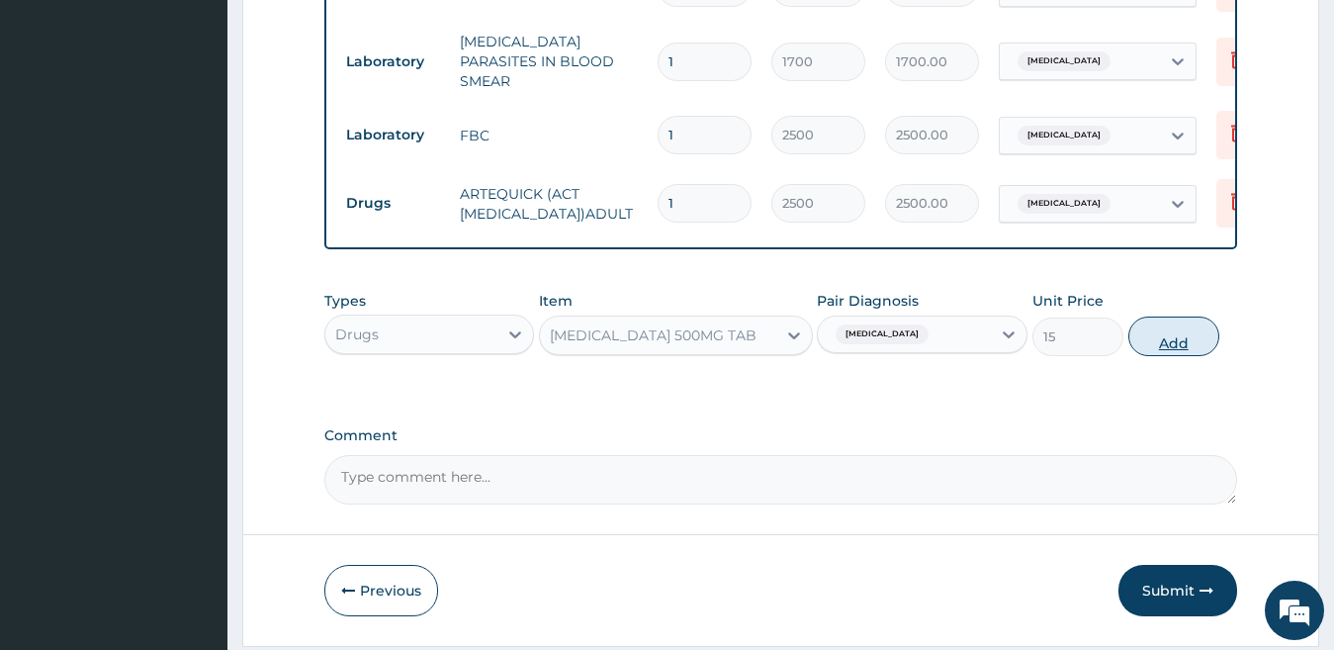
click at [1162, 333] on button "Add" at bounding box center [1174, 337] width 91 height 40
type input "0"
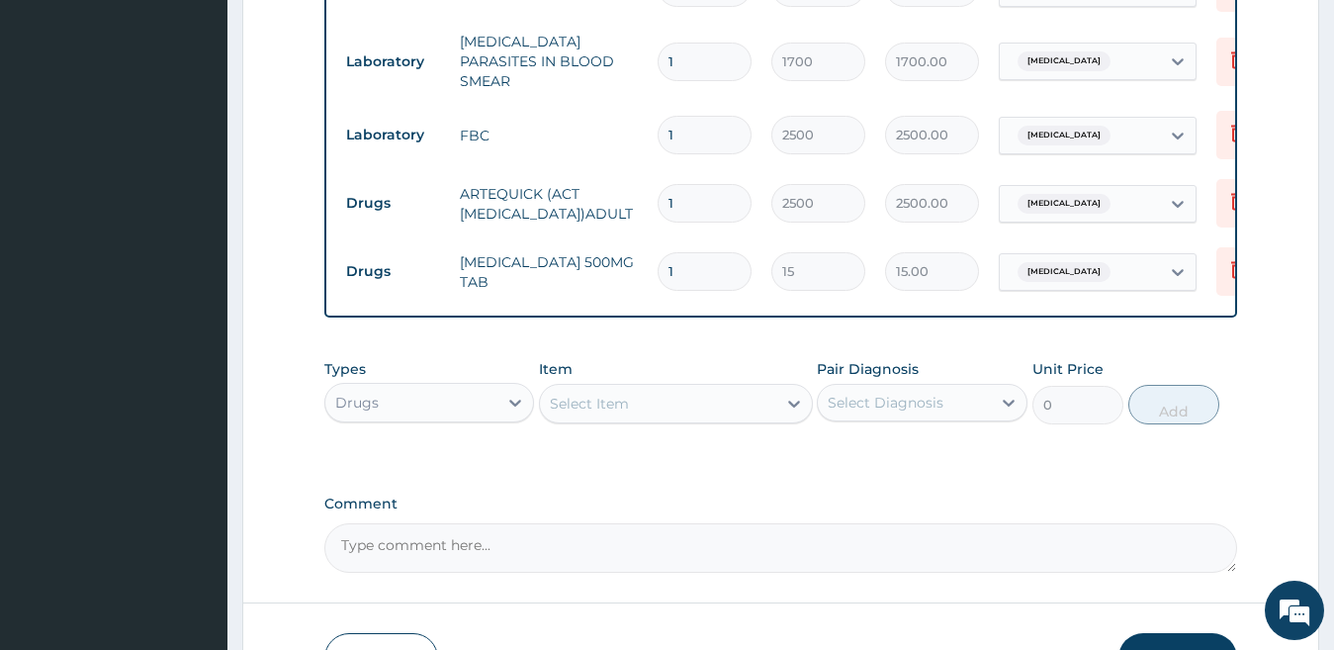
type input "18"
type input "270.00"
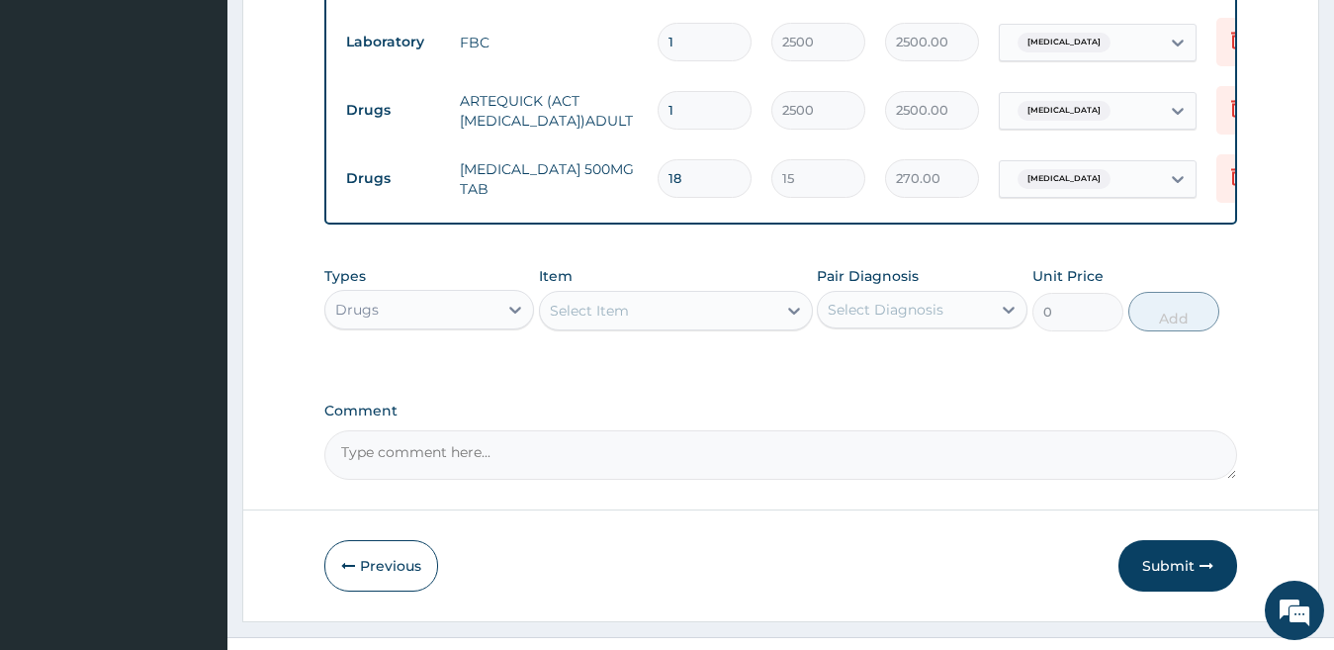
scroll to position [1049, 0]
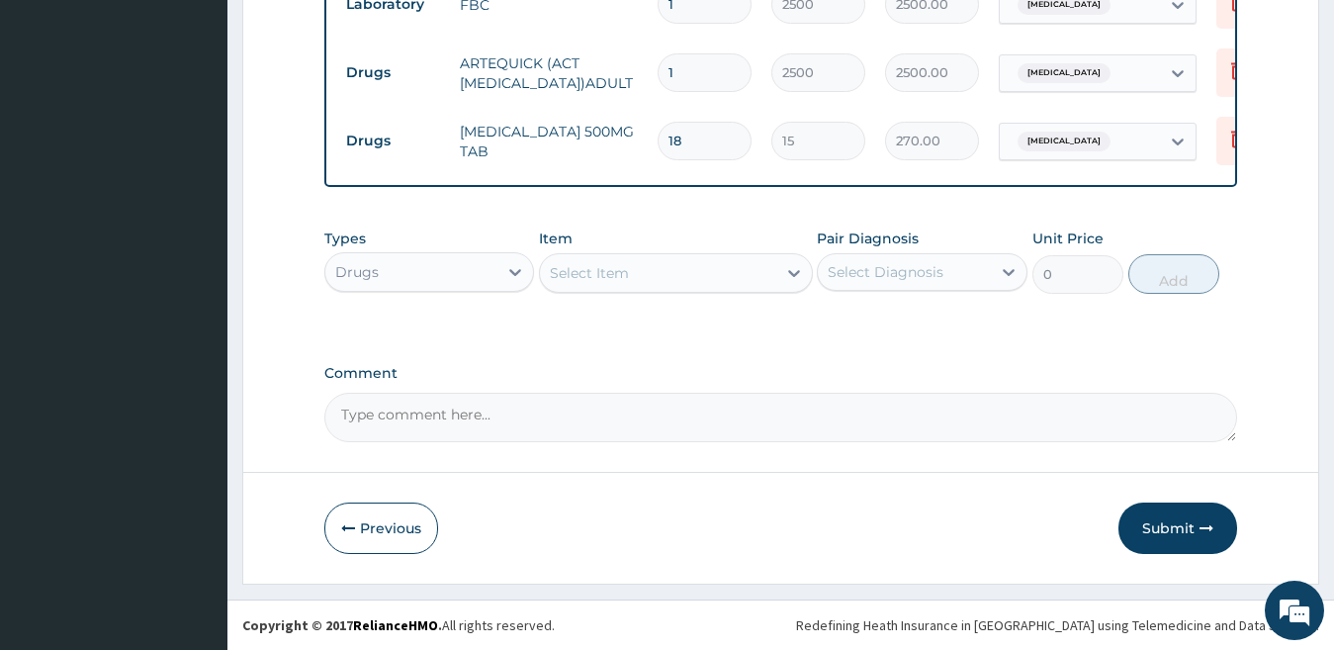
type input "18"
click at [710, 281] on div "Select Item" at bounding box center [658, 273] width 236 height 32
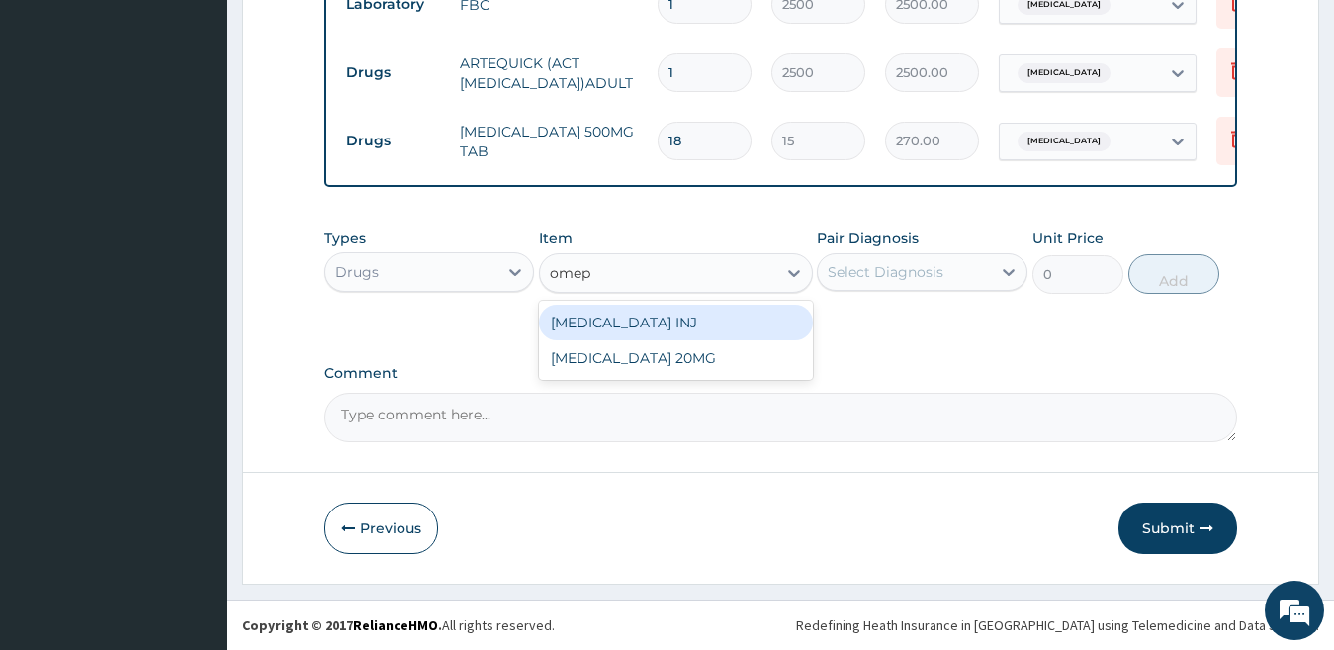
type input "omepr"
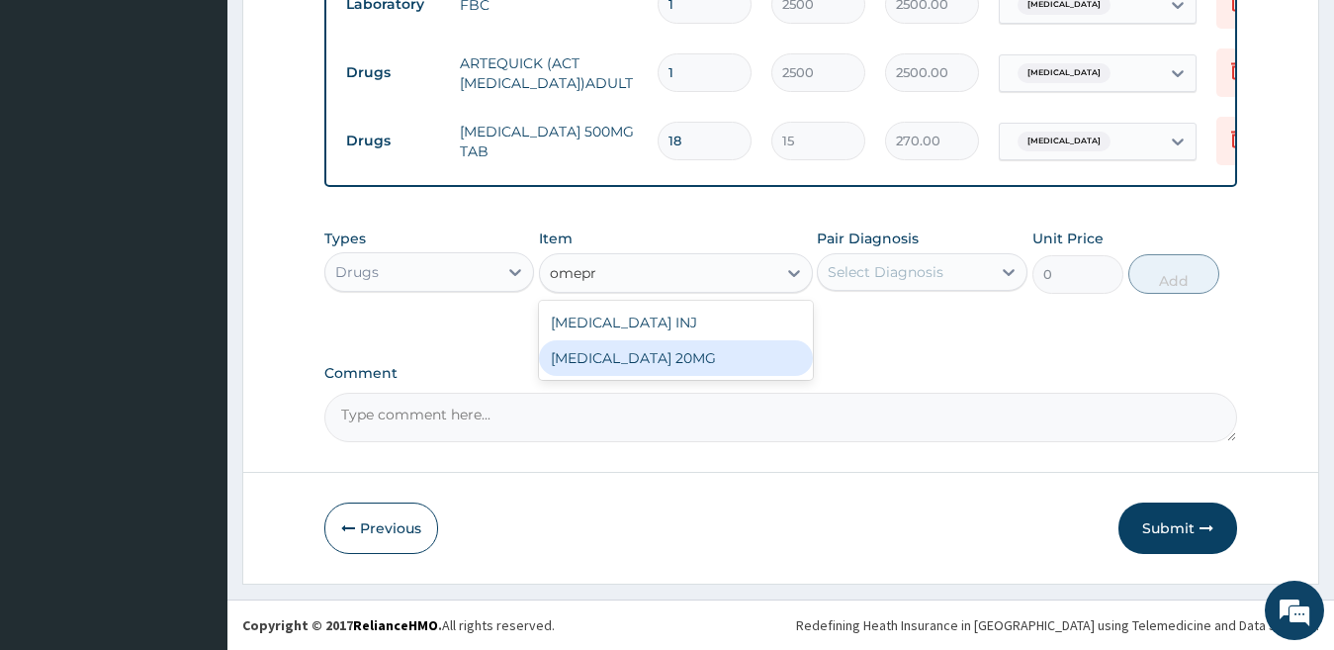
drag, startPoint x: 716, startPoint y: 359, endPoint x: 727, endPoint y: 355, distance: 11.6
click at [716, 360] on div "OMEPRAZOLE 20MG" at bounding box center [676, 358] width 274 height 36
type input "110"
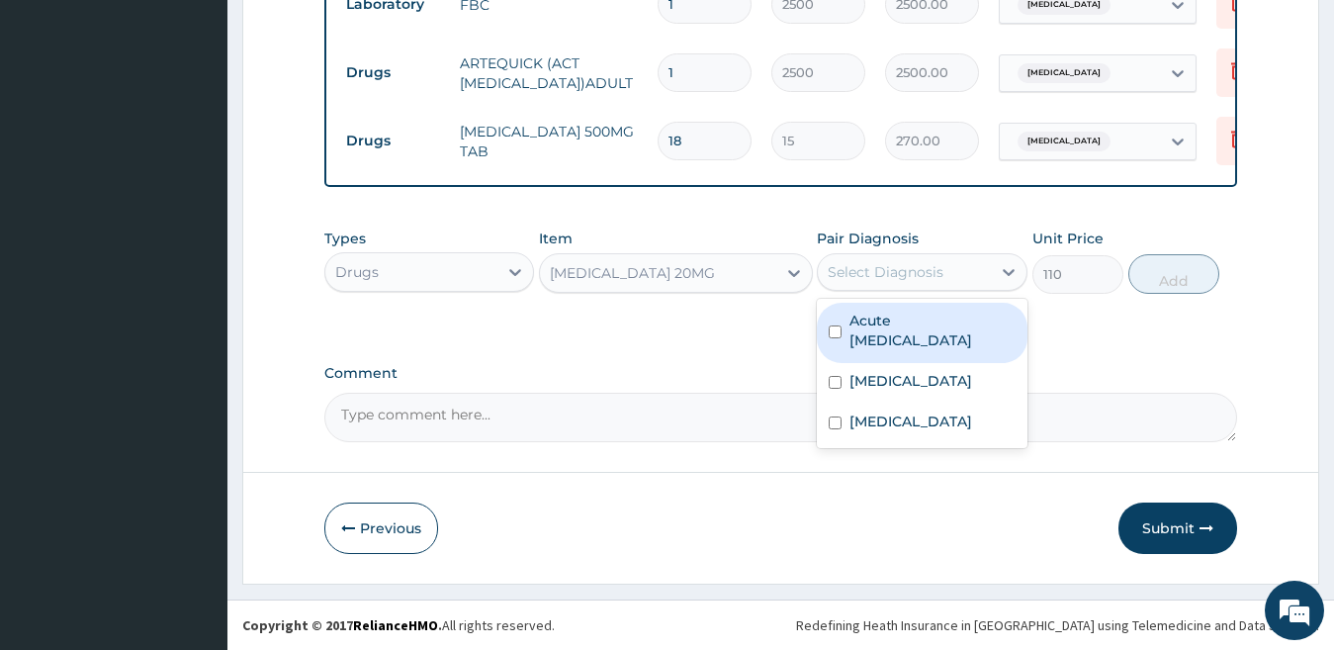
click at [907, 263] on div "Select Diagnosis" at bounding box center [886, 272] width 116 height 20
click at [903, 324] on label "Acute peptic ulcer" at bounding box center [933, 331] width 166 height 40
checkbox input "true"
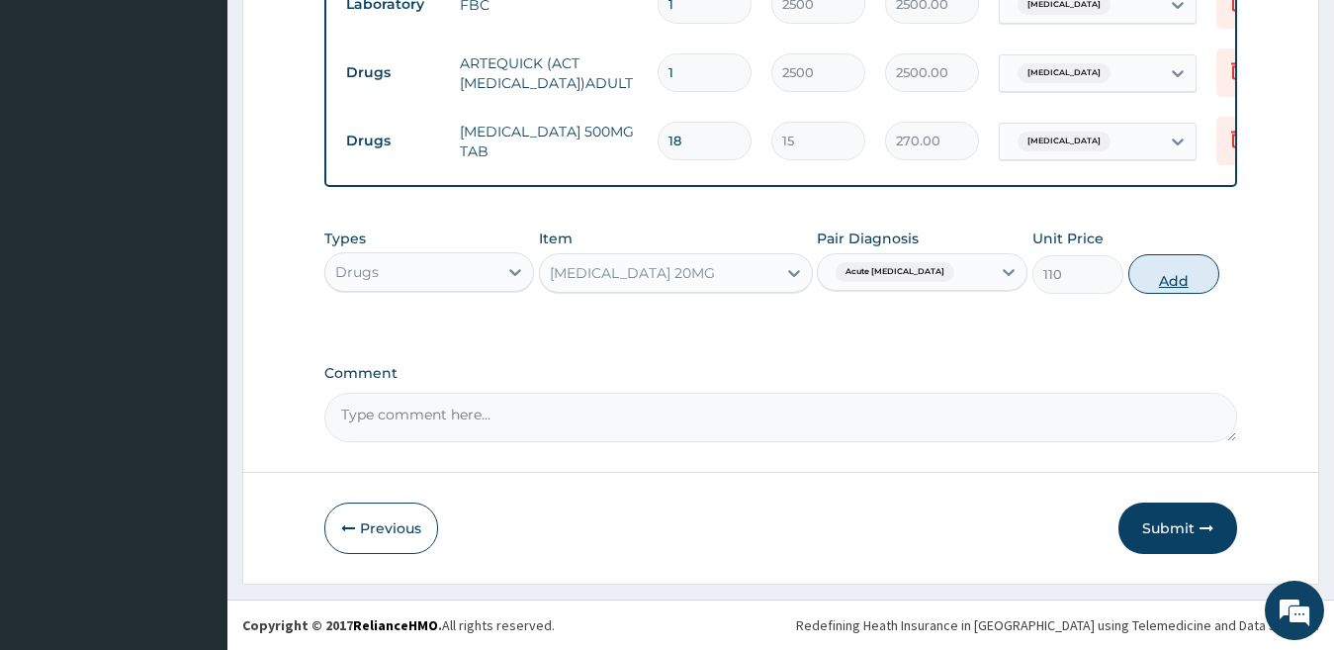
click at [1156, 286] on button "Add" at bounding box center [1174, 274] width 91 height 40
type input "0"
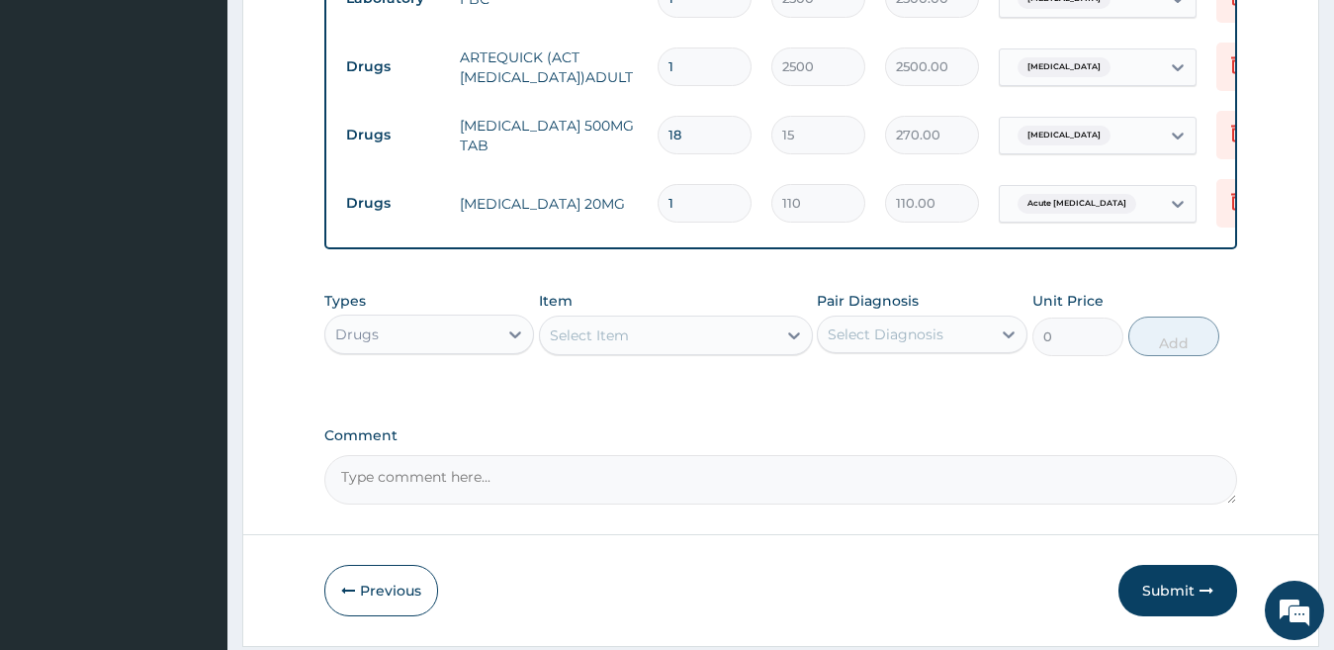
type input "10"
type input "1100.00"
type input "10"
click at [625, 345] on div "Select Item" at bounding box center [589, 335] width 79 height 20
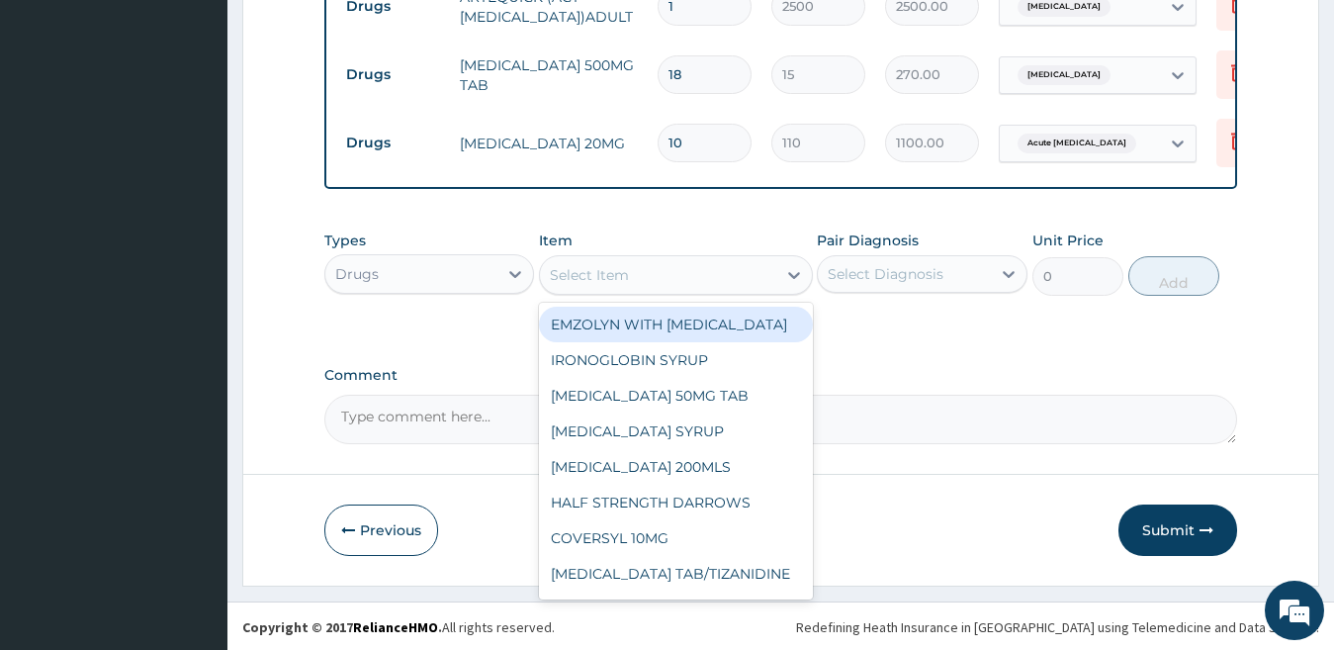
scroll to position [1117, 0]
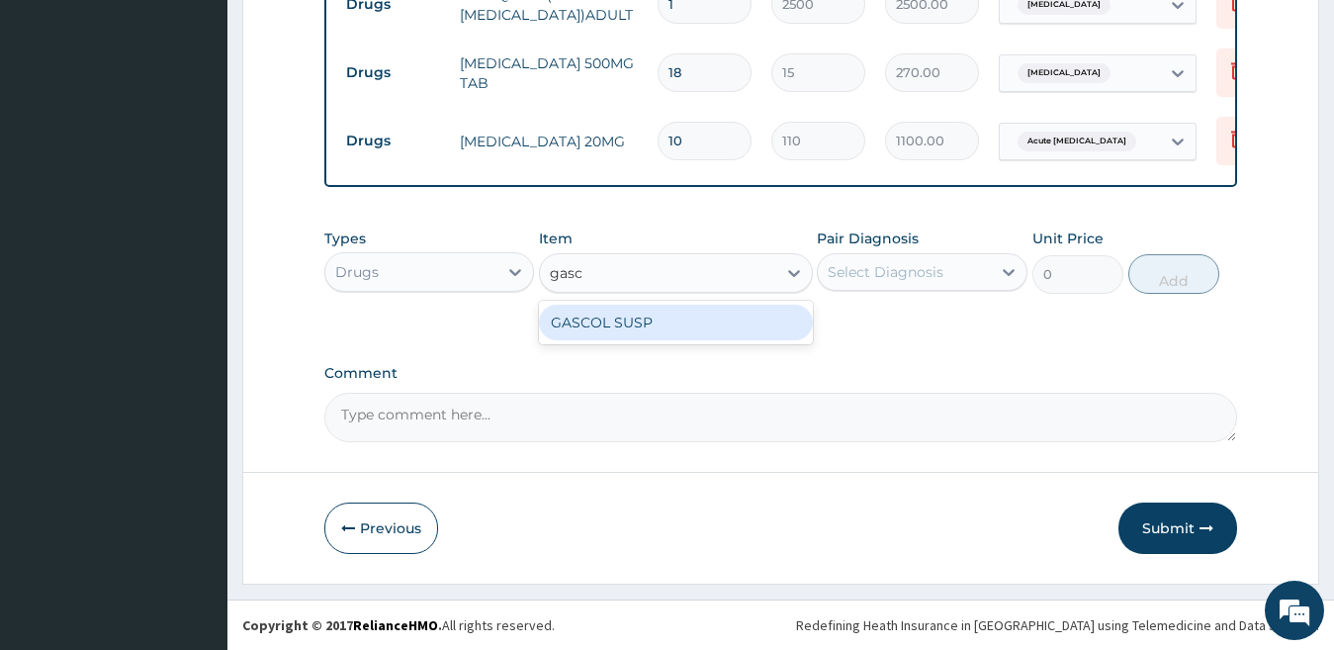
type input "gasco"
click at [724, 315] on div "GASCOL SUSP" at bounding box center [676, 323] width 274 height 36
type input "1300"
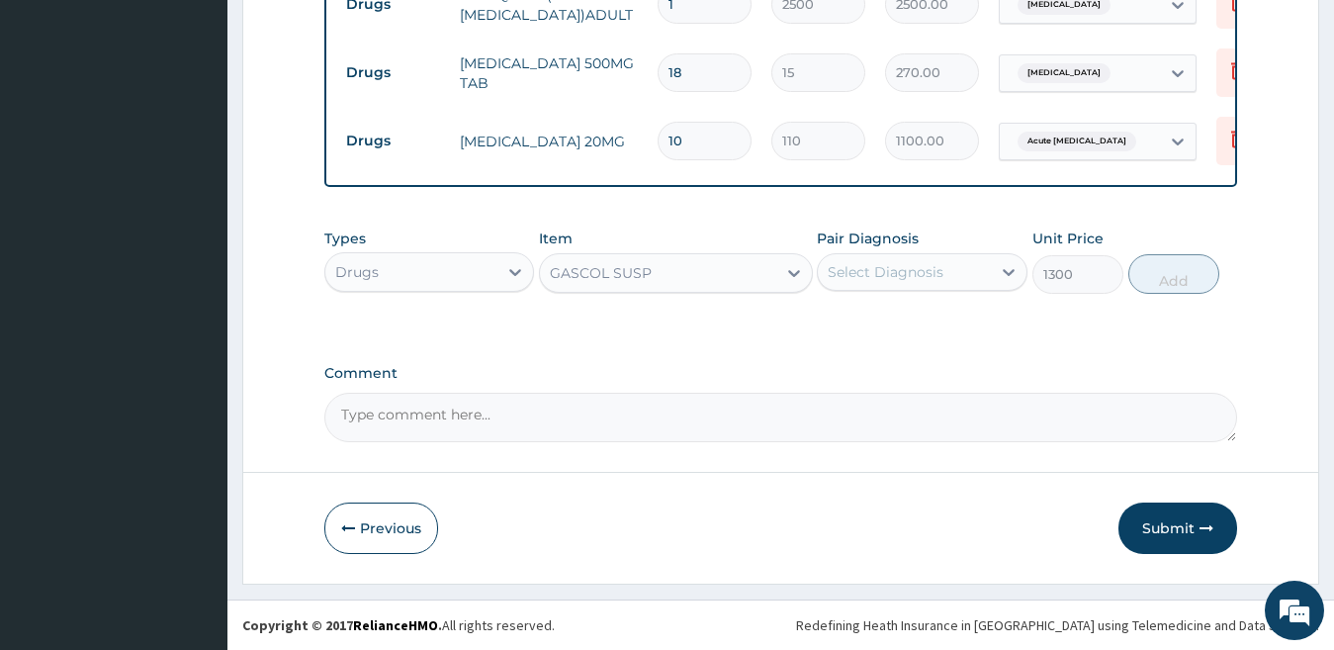
click at [918, 265] on div "Select Diagnosis" at bounding box center [886, 272] width 116 height 20
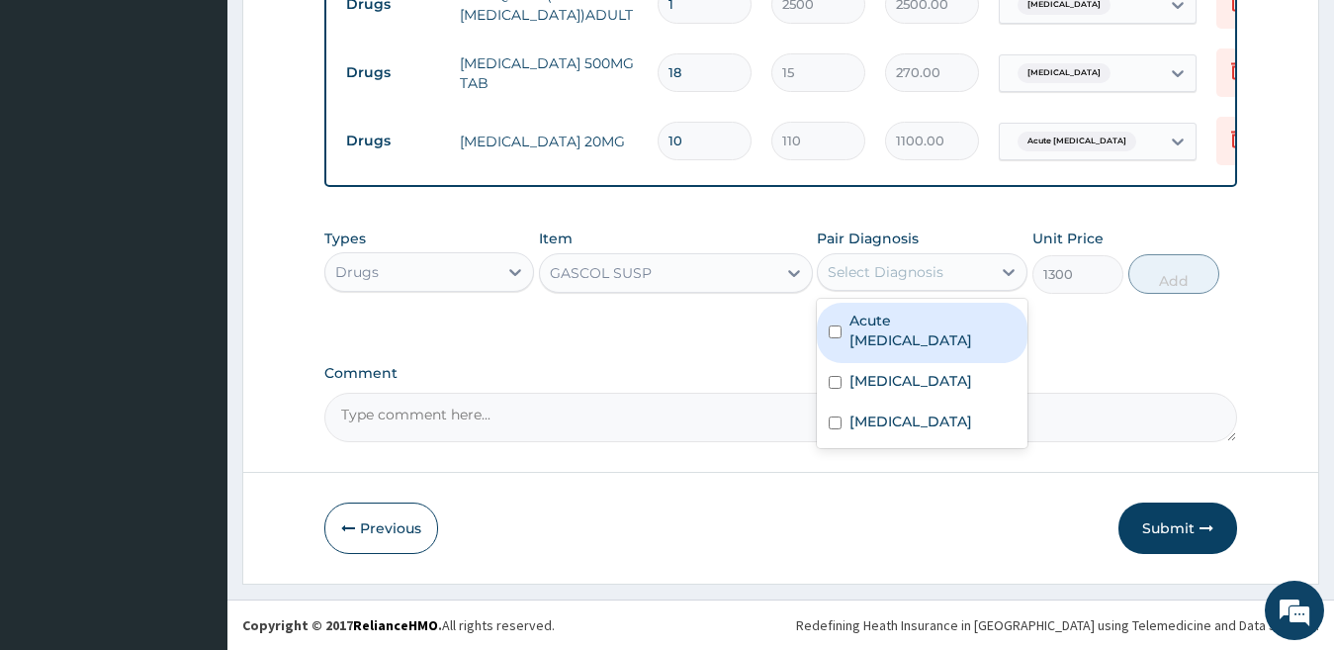
click at [930, 331] on div "Acute peptic ulcer" at bounding box center [922, 333] width 211 height 60
checkbox input "true"
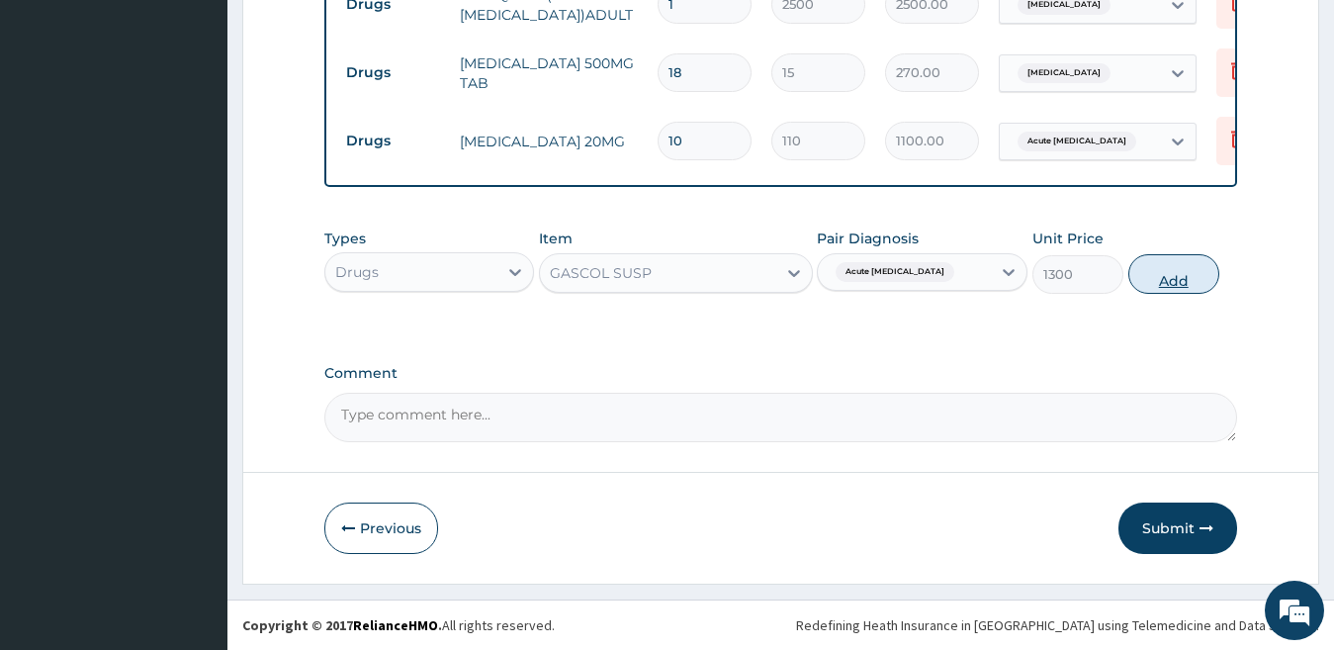
click at [1171, 267] on button "Add" at bounding box center [1174, 274] width 91 height 40
type input "0"
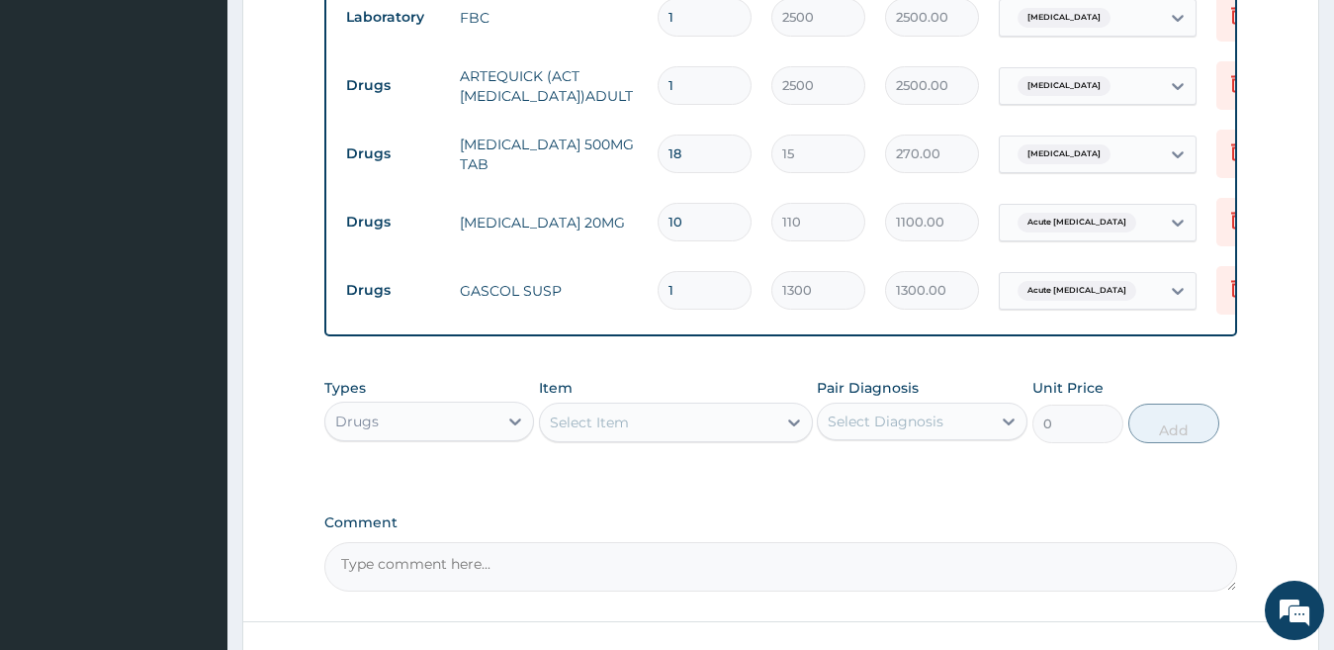
scroll to position [1018, 0]
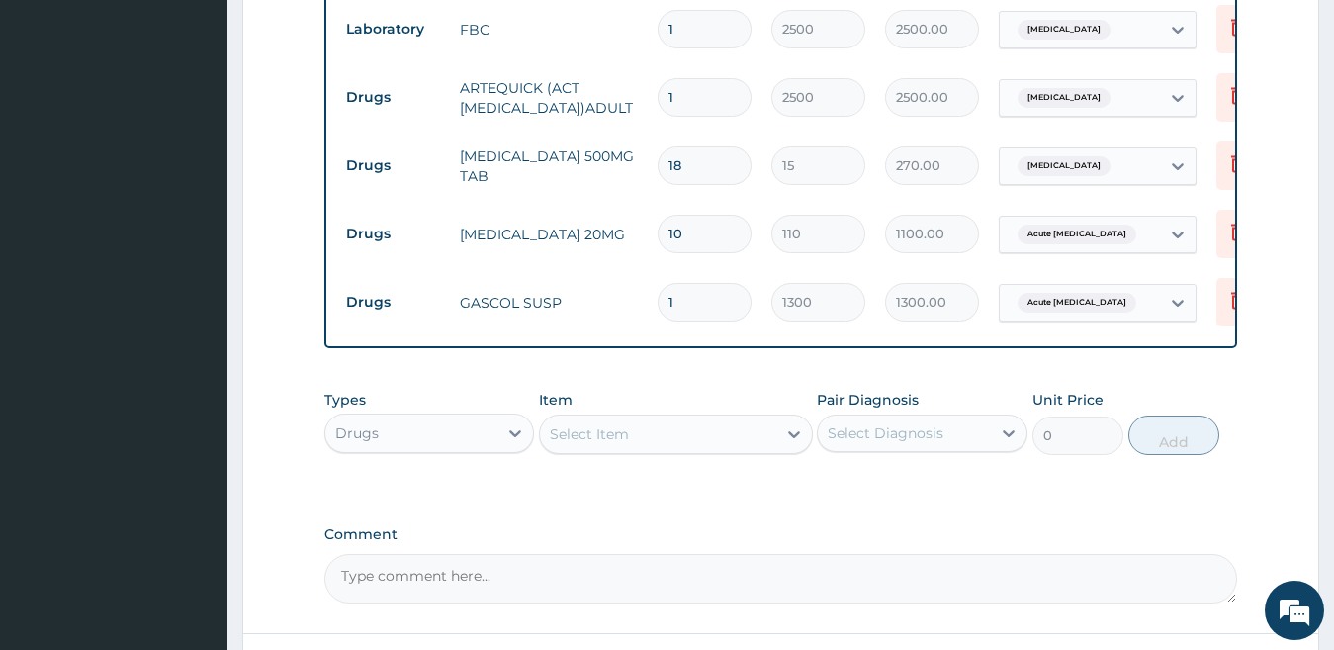
click at [648, 448] on div "Select Item" at bounding box center [658, 434] width 236 height 32
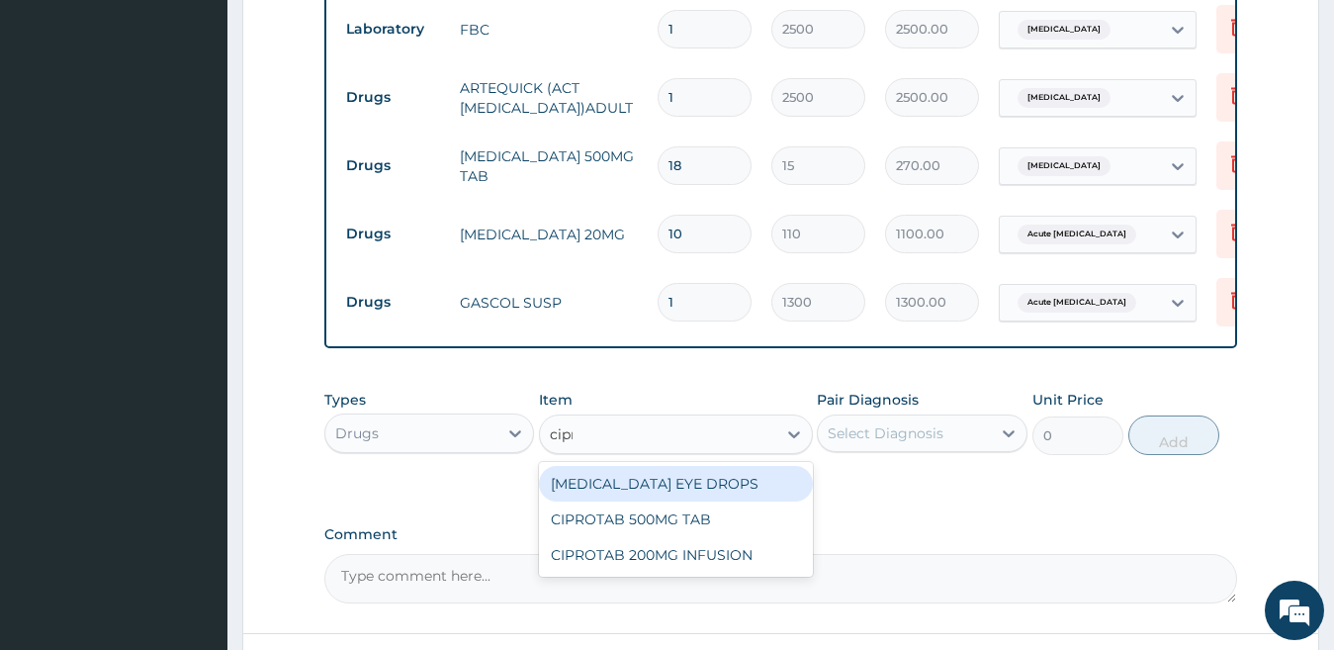
type input "cipro"
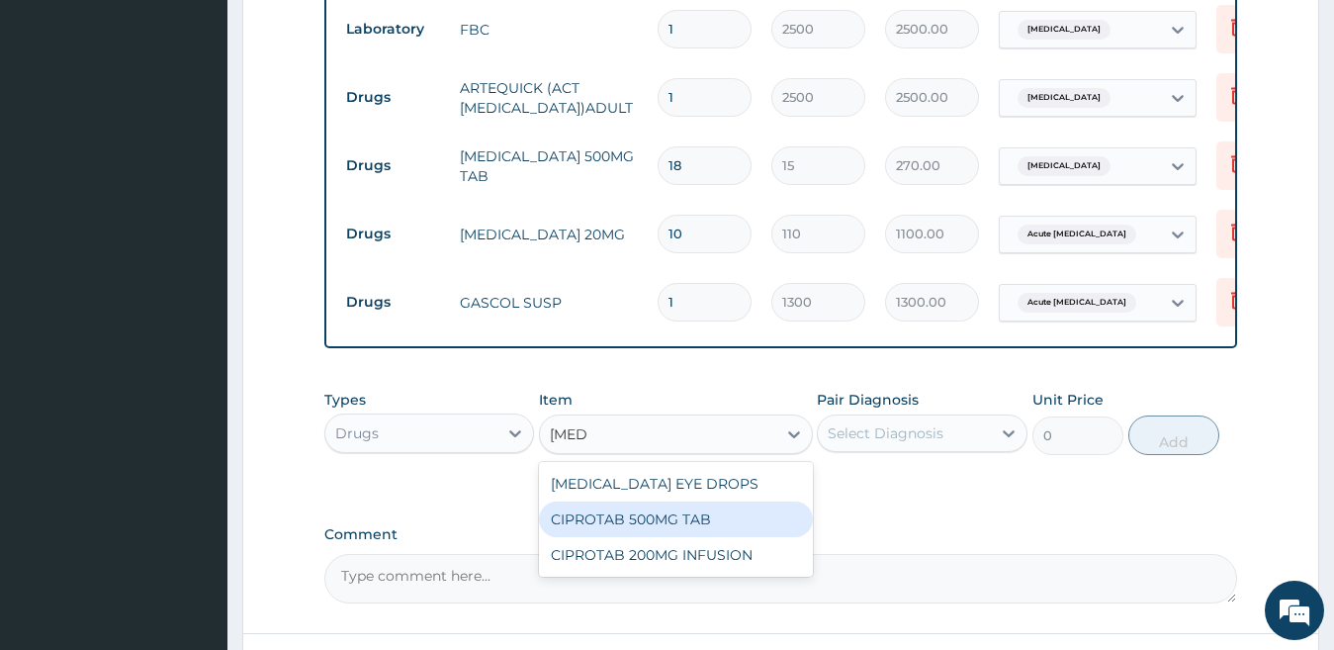
click at [672, 524] on div "CIPROTAB 500MG TAB" at bounding box center [676, 520] width 274 height 36
type input "180"
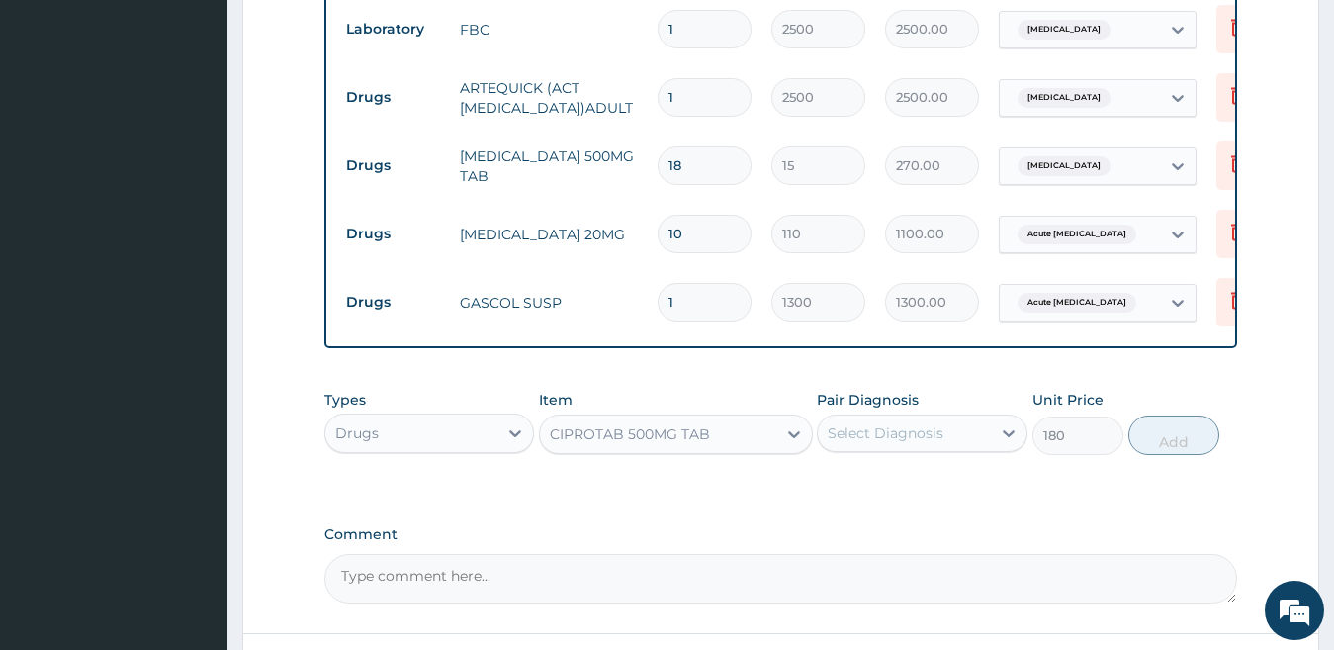
click at [873, 443] on div "Select Diagnosis" at bounding box center [886, 433] width 116 height 20
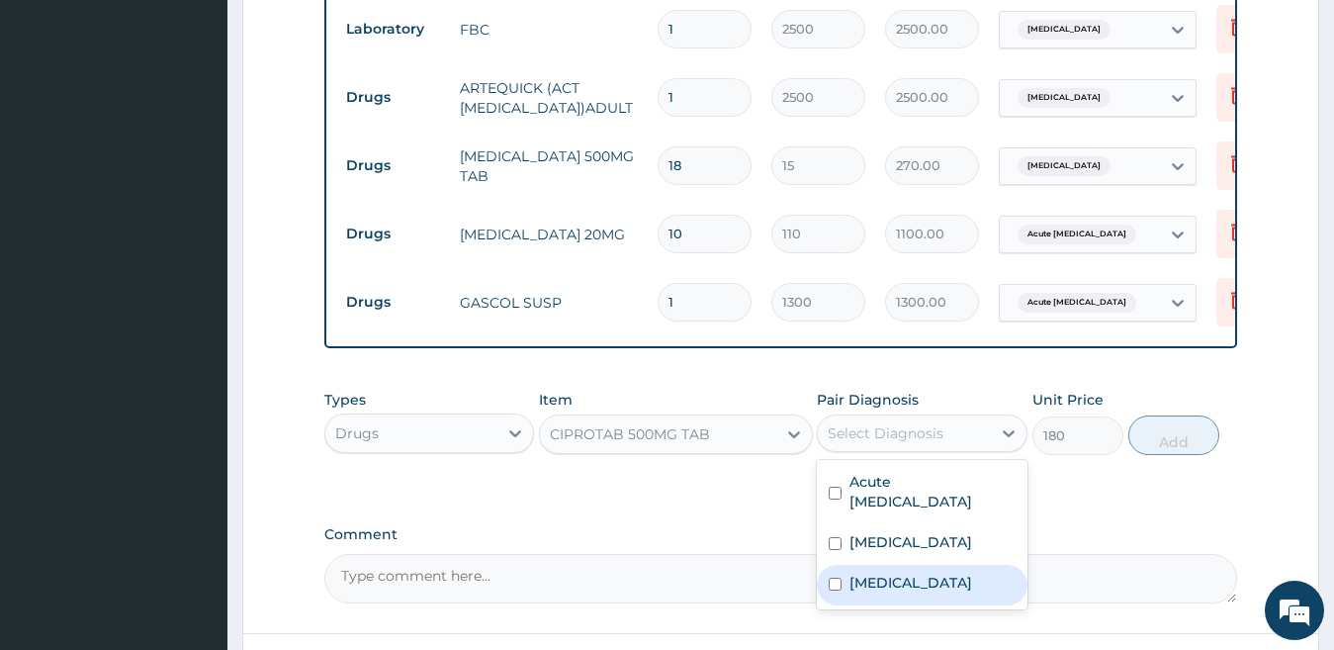
click at [910, 573] on label "Typhoid fever" at bounding box center [911, 583] width 123 height 20
checkbox input "true"
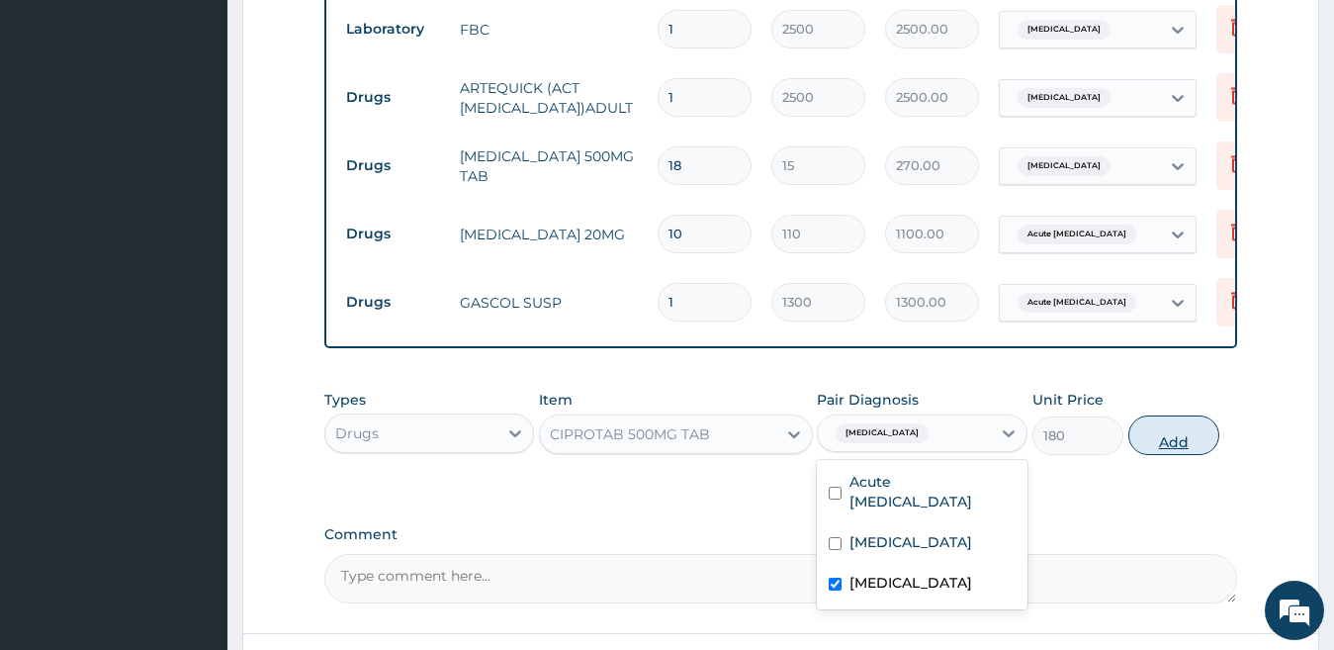
click at [1173, 448] on button "Add" at bounding box center [1174, 435] width 91 height 40
type input "0"
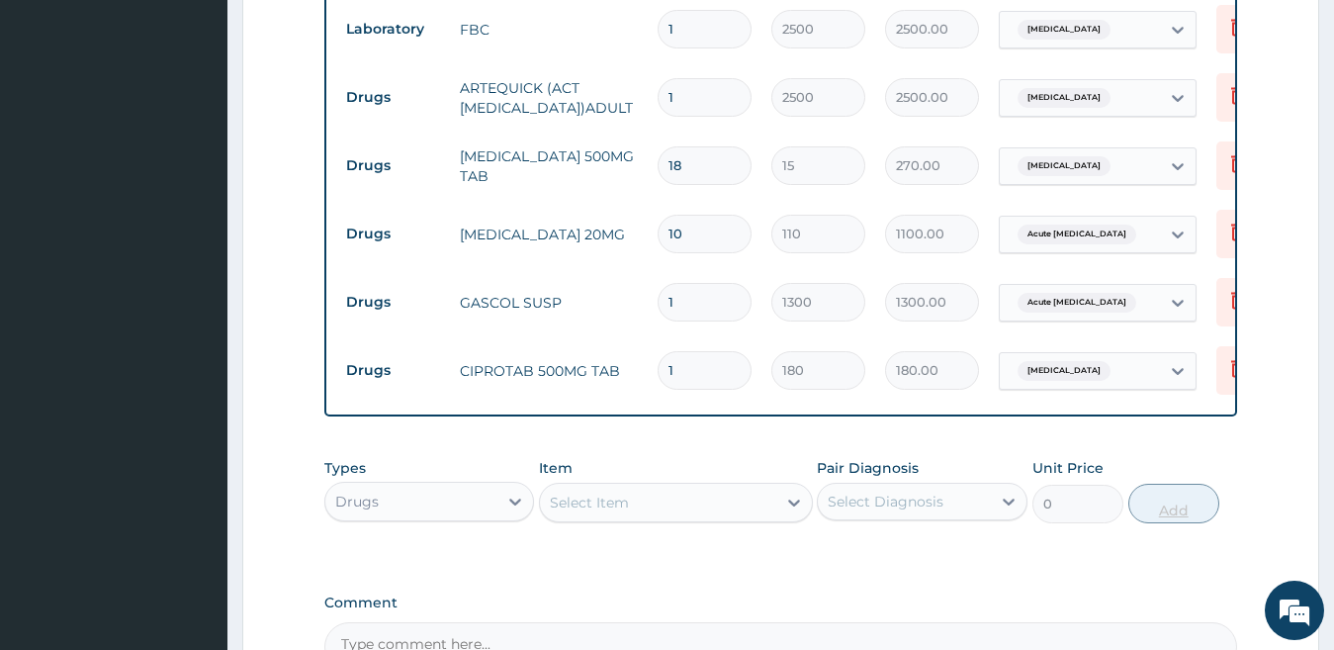
type input "10"
type input "1800.00"
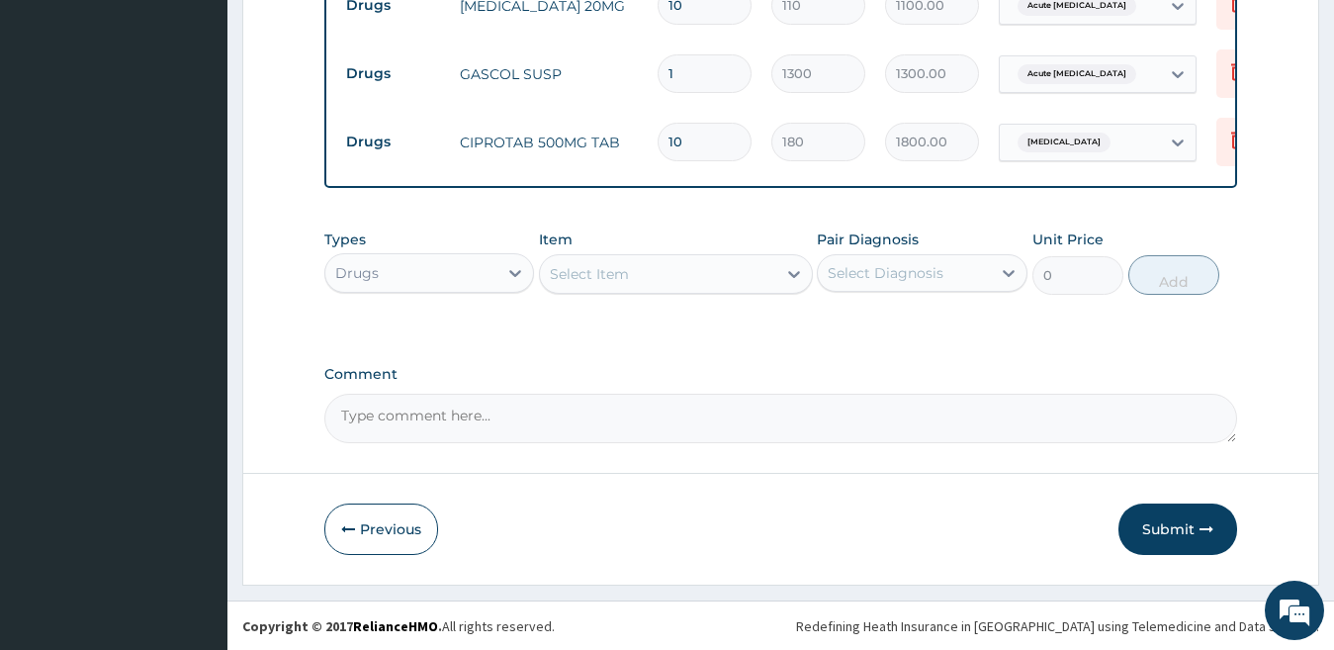
scroll to position [1253, 0]
type input "10"
click at [605, 287] on div "Select Item" at bounding box center [658, 273] width 236 height 32
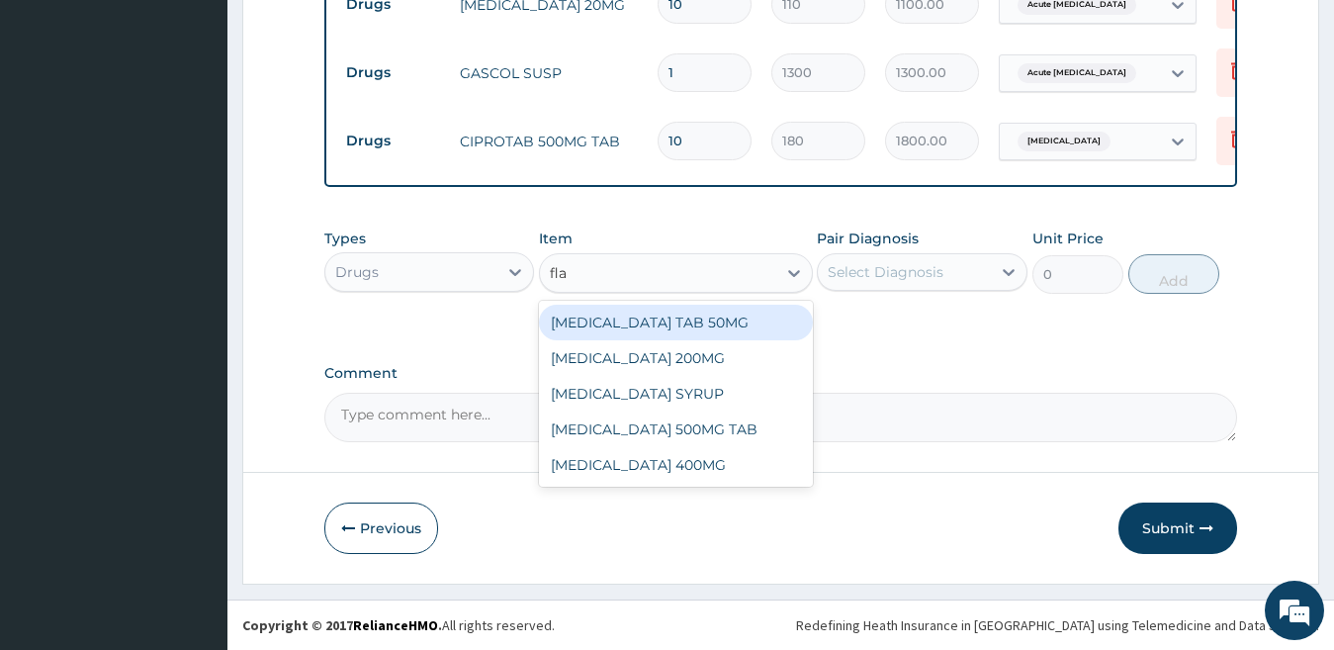
type input "flag"
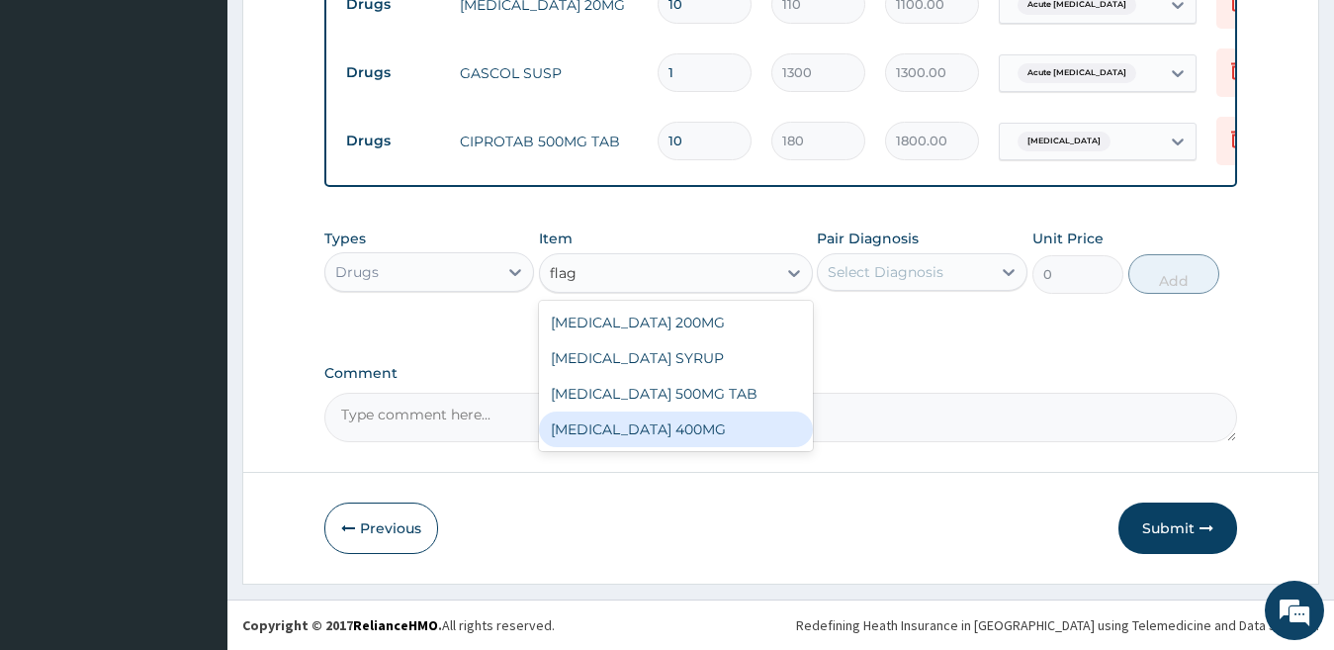
click at [682, 429] on div "FLAGYL 400MG" at bounding box center [676, 430] width 274 height 36
type input "25"
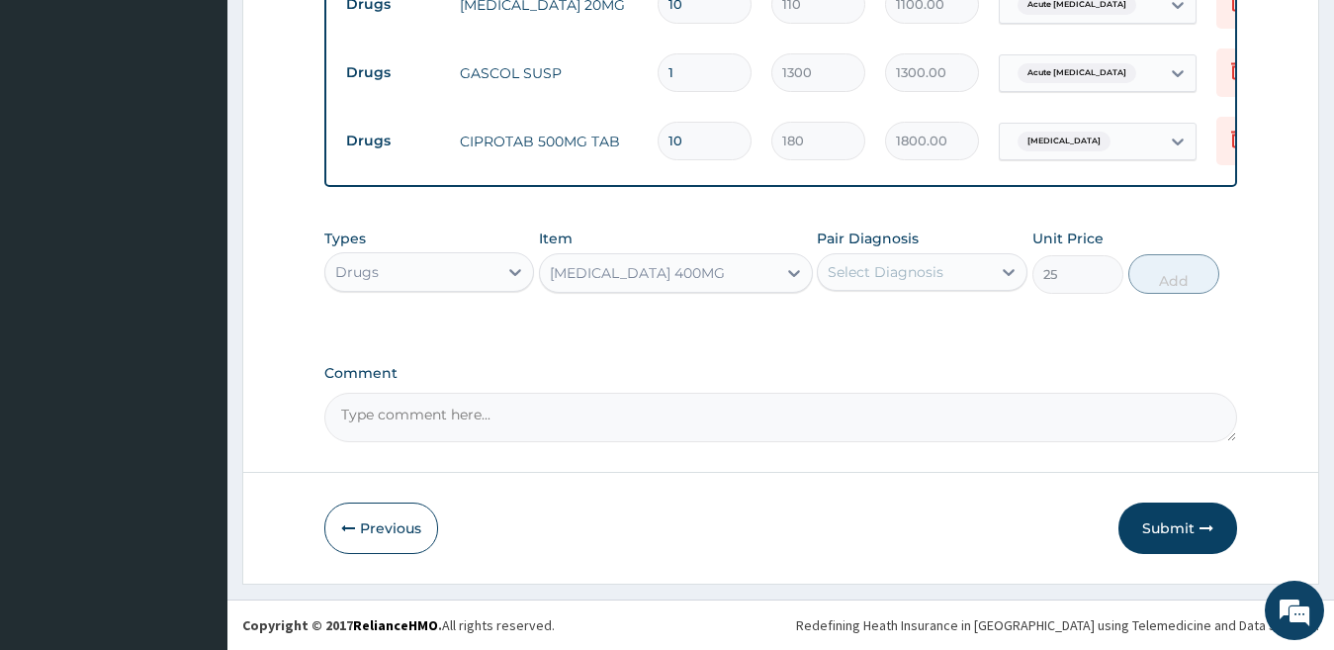
click at [672, 269] on div "FLAGYL 400MG" at bounding box center [658, 273] width 236 height 32
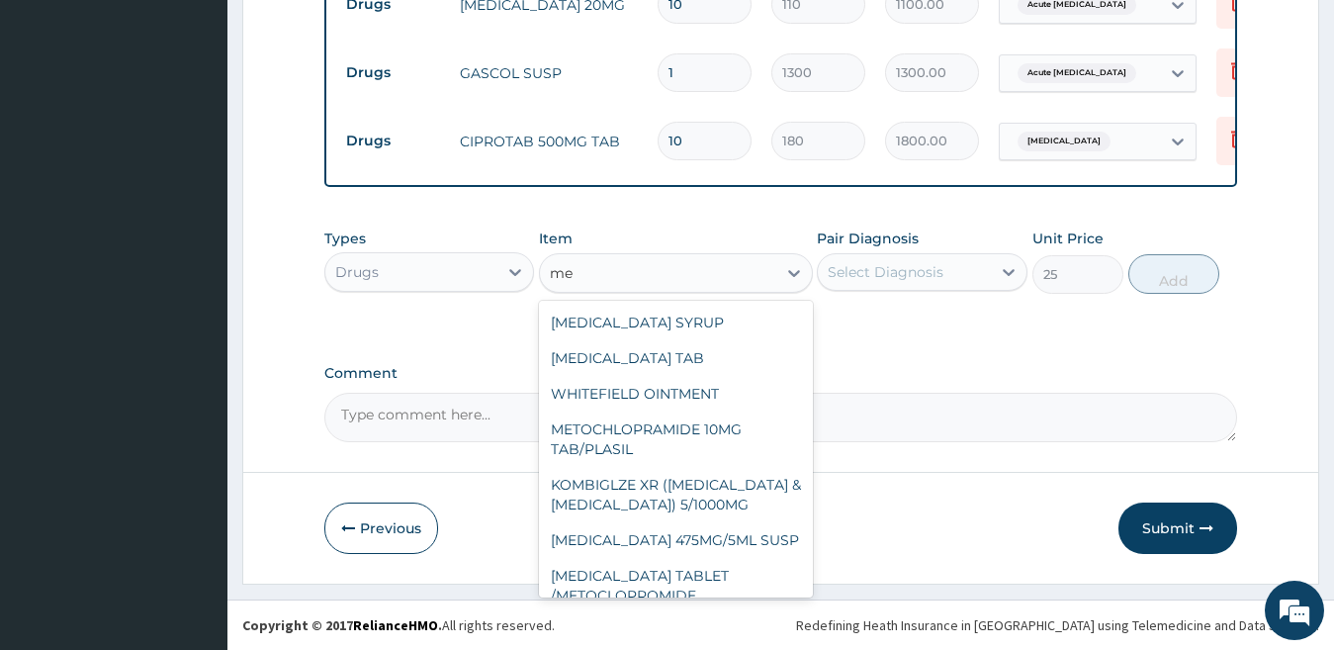
type input "m"
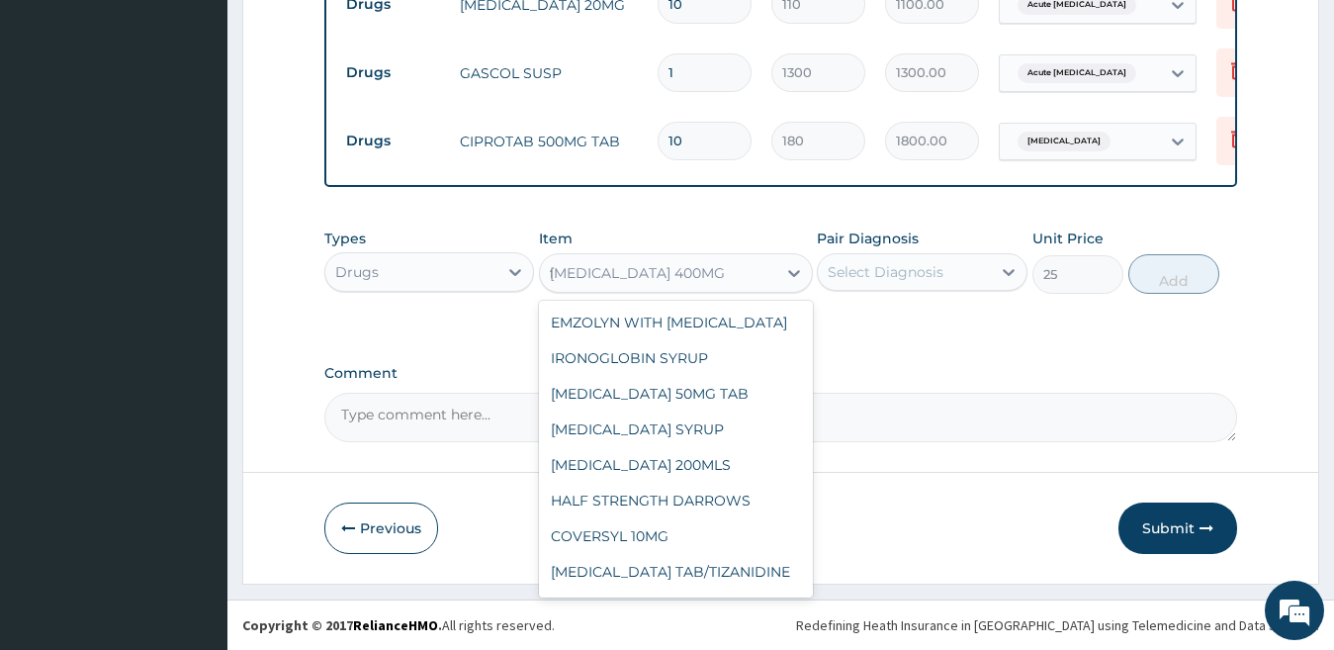
type input "fl"
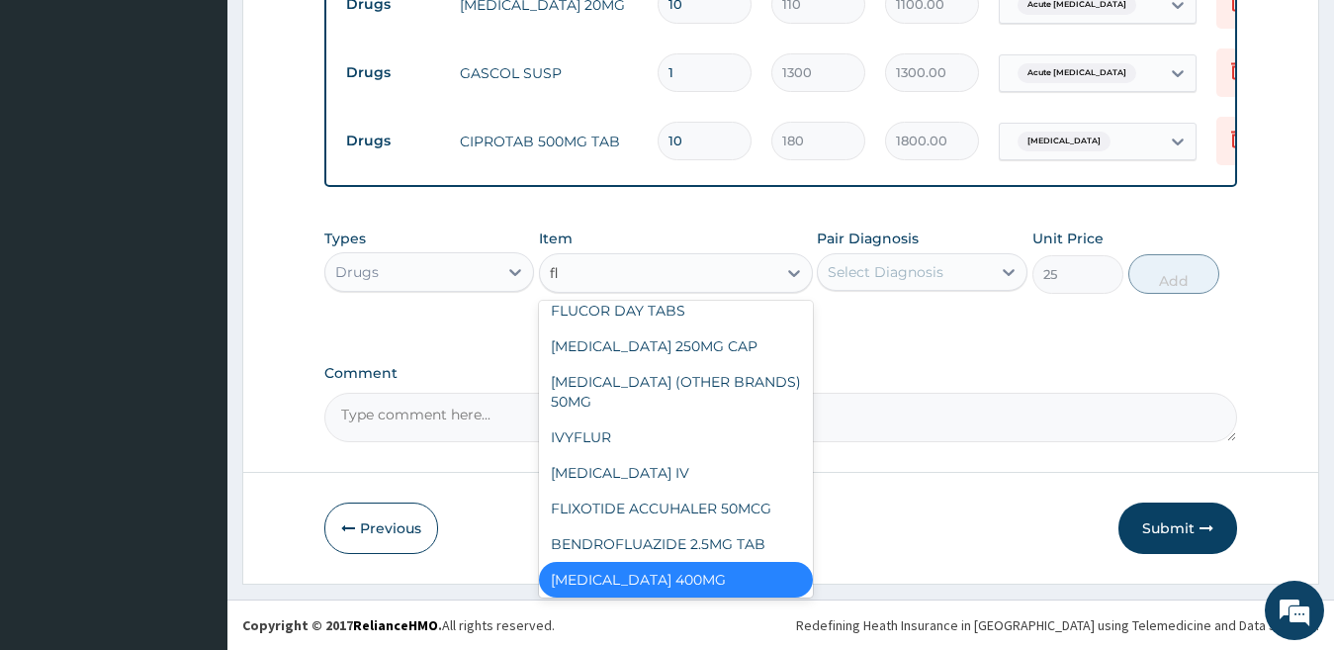
scroll to position [930, 0]
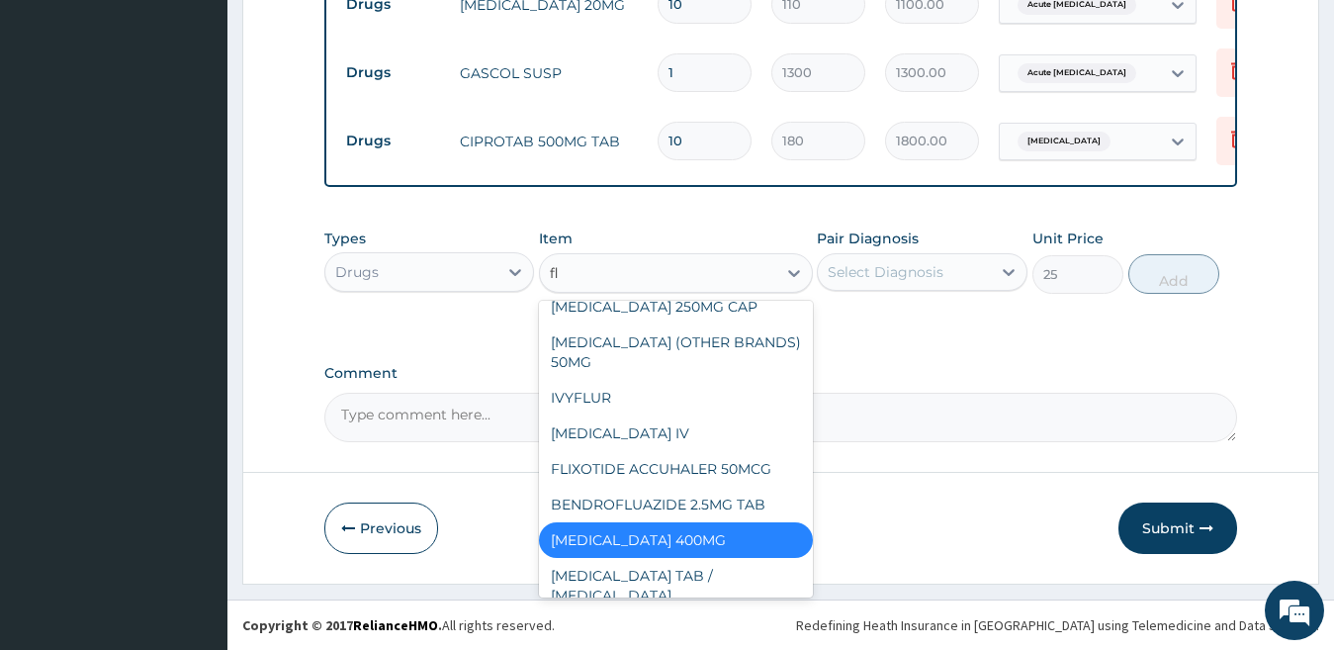
click at [688, 539] on div "FLAGYL 400MG" at bounding box center [676, 540] width 274 height 36
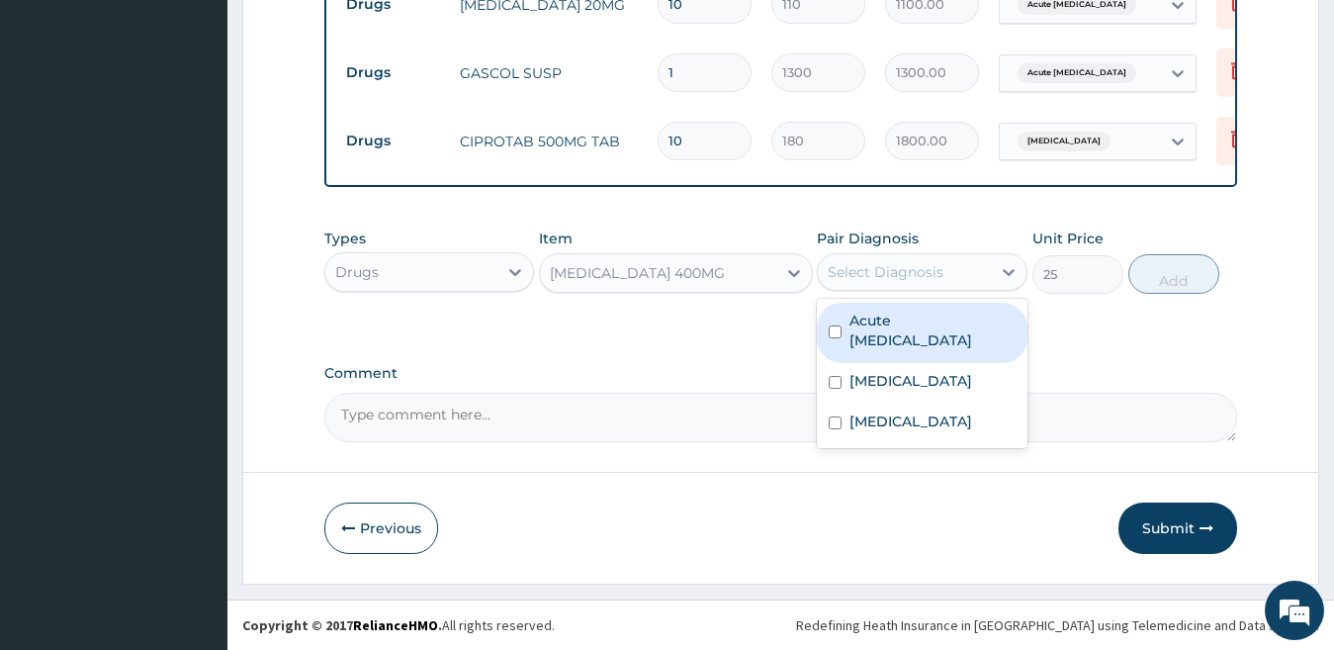
click at [871, 255] on div "Select Diagnosis" at bounding box center [922, 272] width 211 height 38
click at [916, 317] on label "Acute peptic ulcer" at bounding box center [933, 331] width 166 height 40
checkbox input "true"
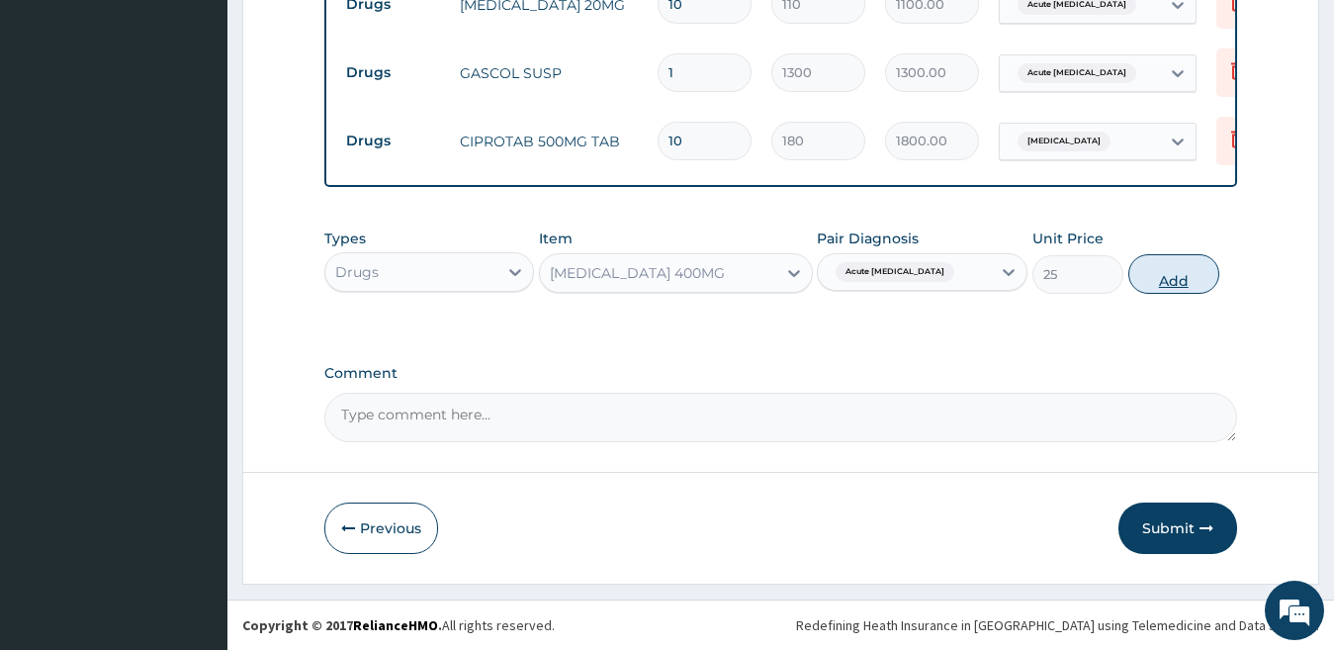
click at [1152, 268] on button "Add" at bounding box center [1174, 274] width 91 height 40
type input "0"
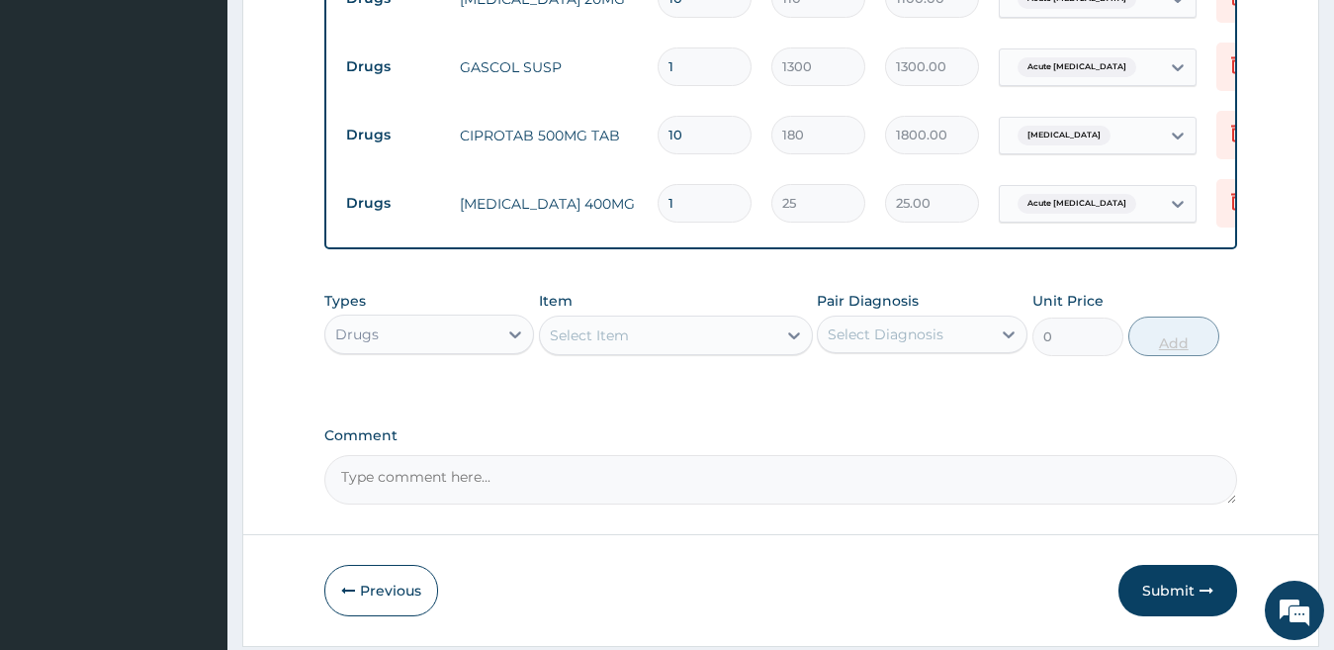
type input "10"
type input "250.00"
type input "10"
click at [1169, 582] on button "Submit" at bounding box center [1178, 590] width 119 height 51
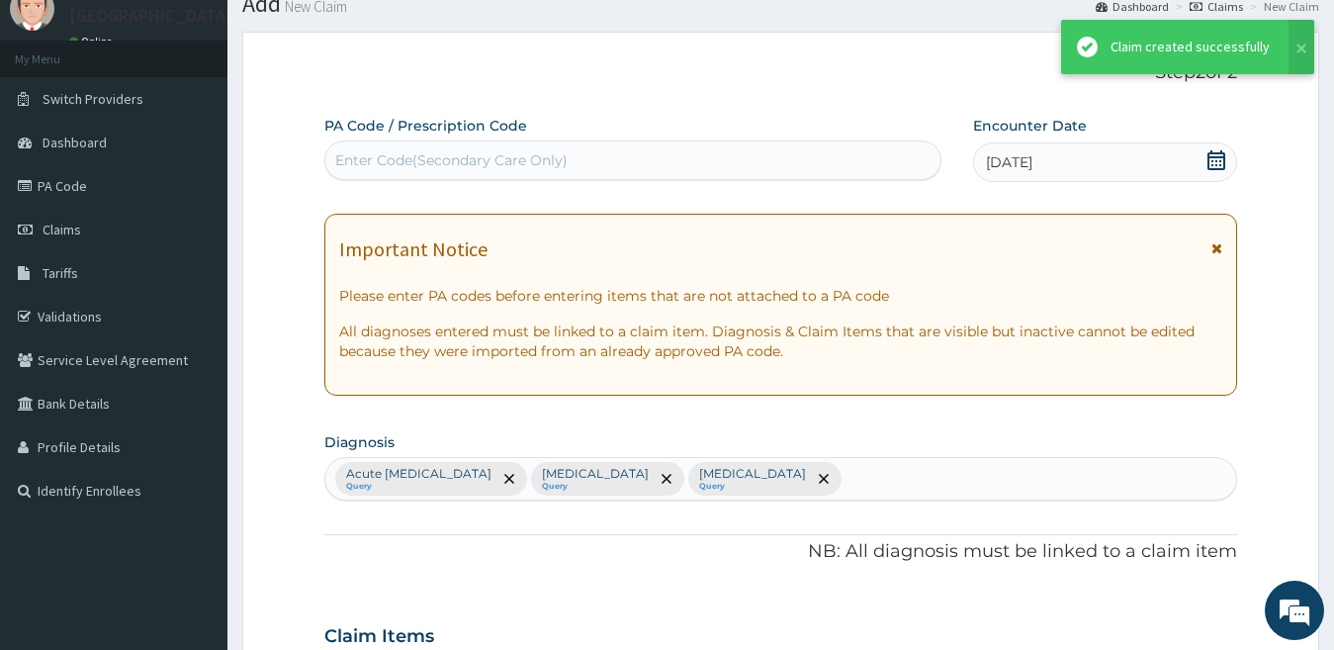
scroll to position [1253, 0]
